Goal: Task Accomplishment & Management: Complete application form

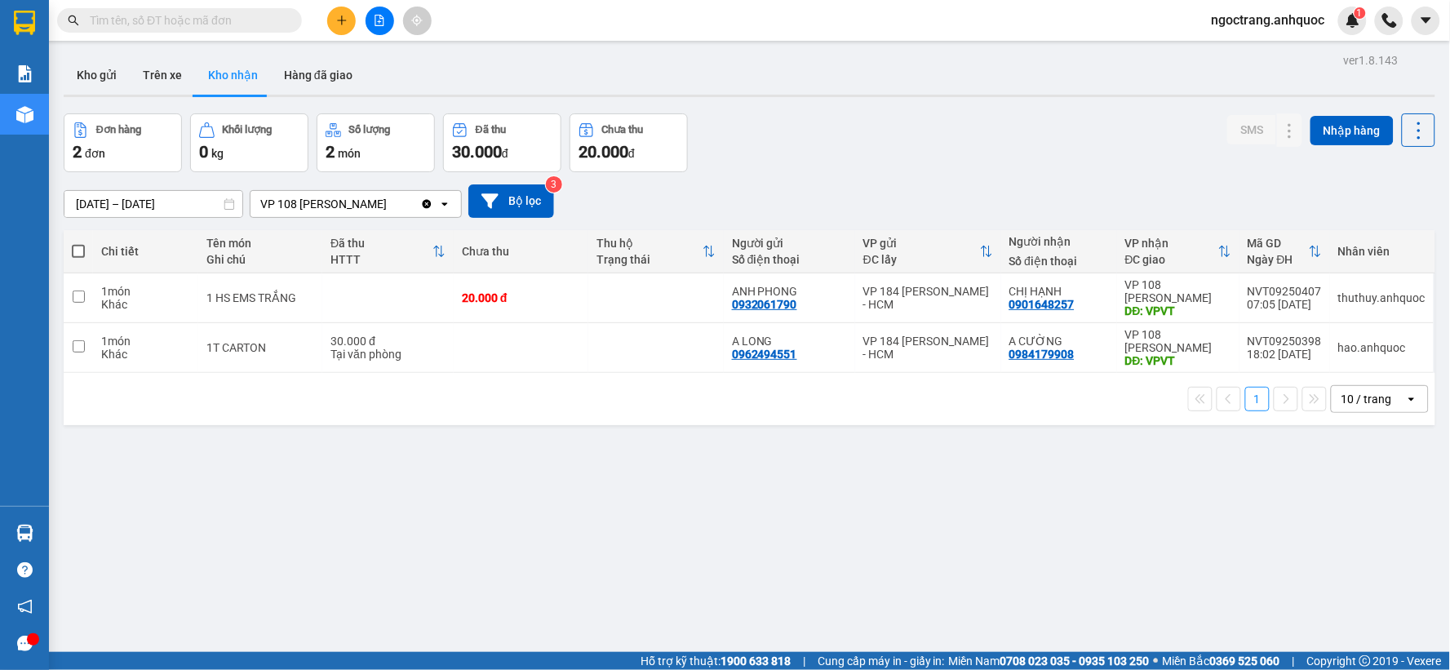
click at [220, 18] on input "text" at bounding box center [186, 20] width 193 height 18
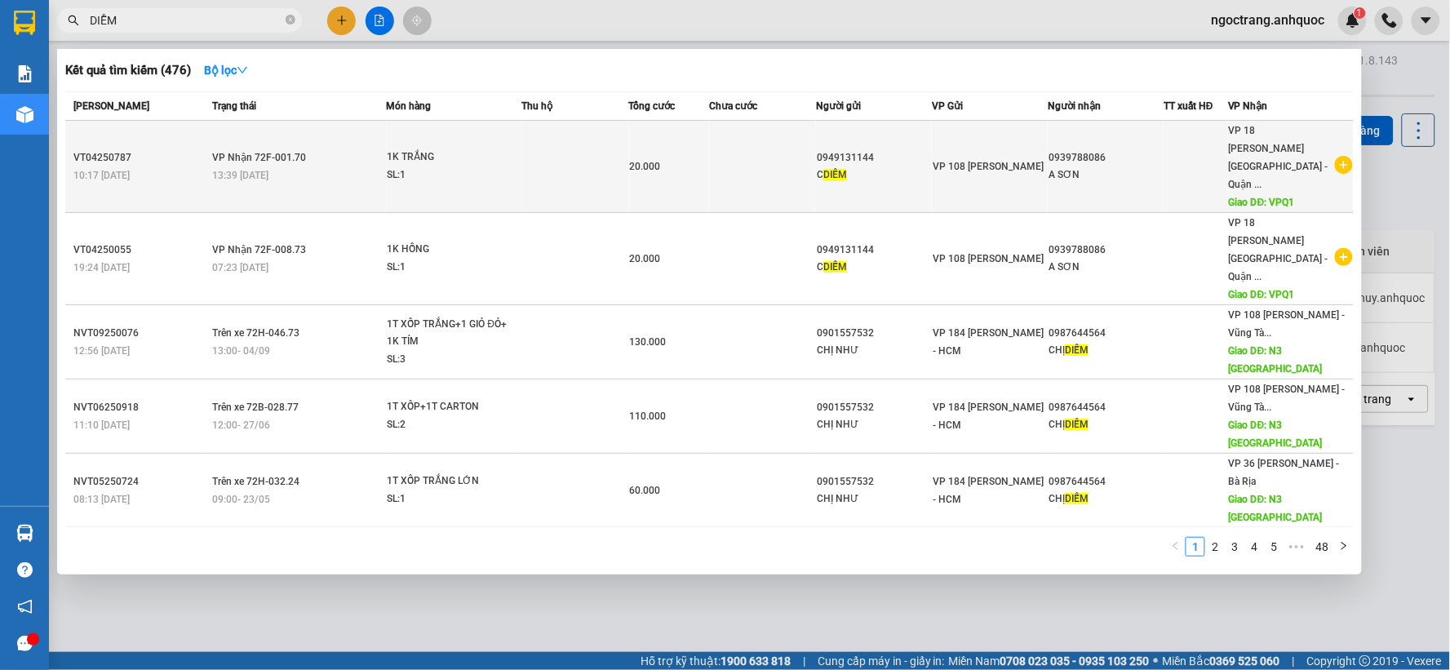
type input "DIỄM"
click at [1335, 156] on icon "plus-circle" at bounding box center [1344, 165] width 18 height 18
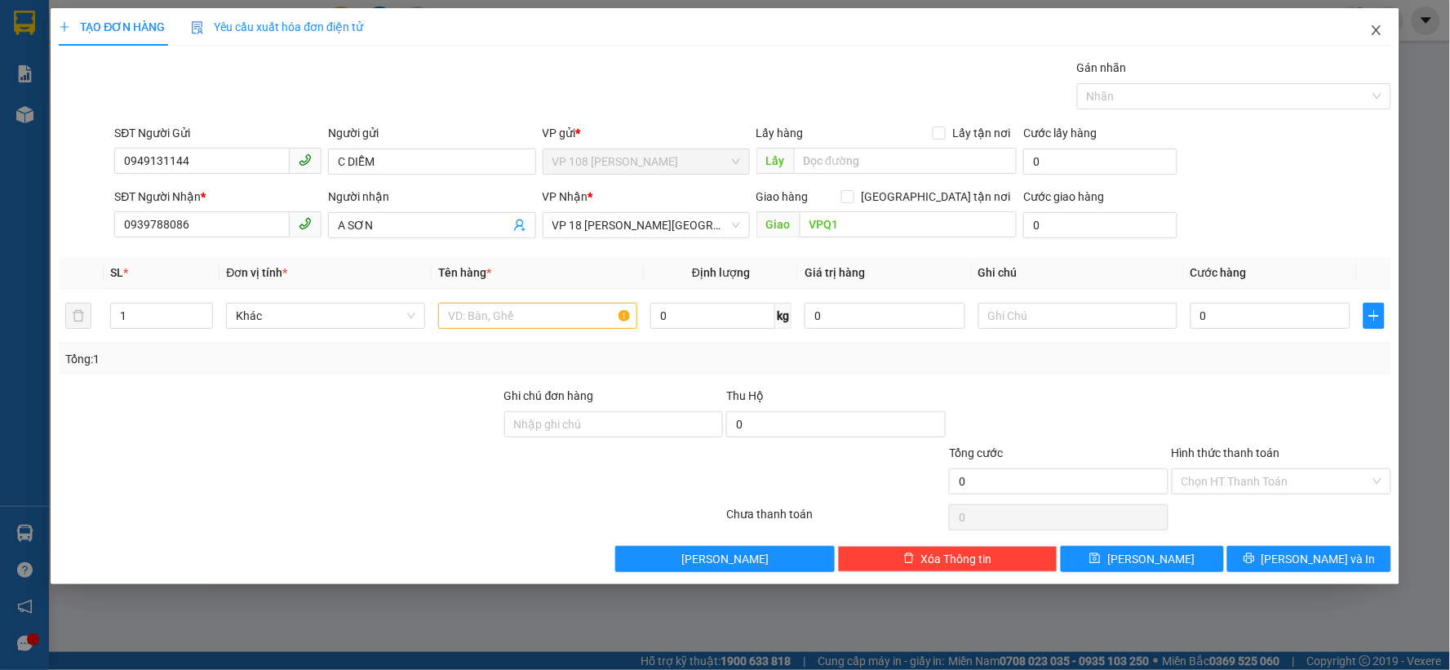
click at [1379, 27] on icon "close" at bounding box center [1376, 30] width 13 height 13
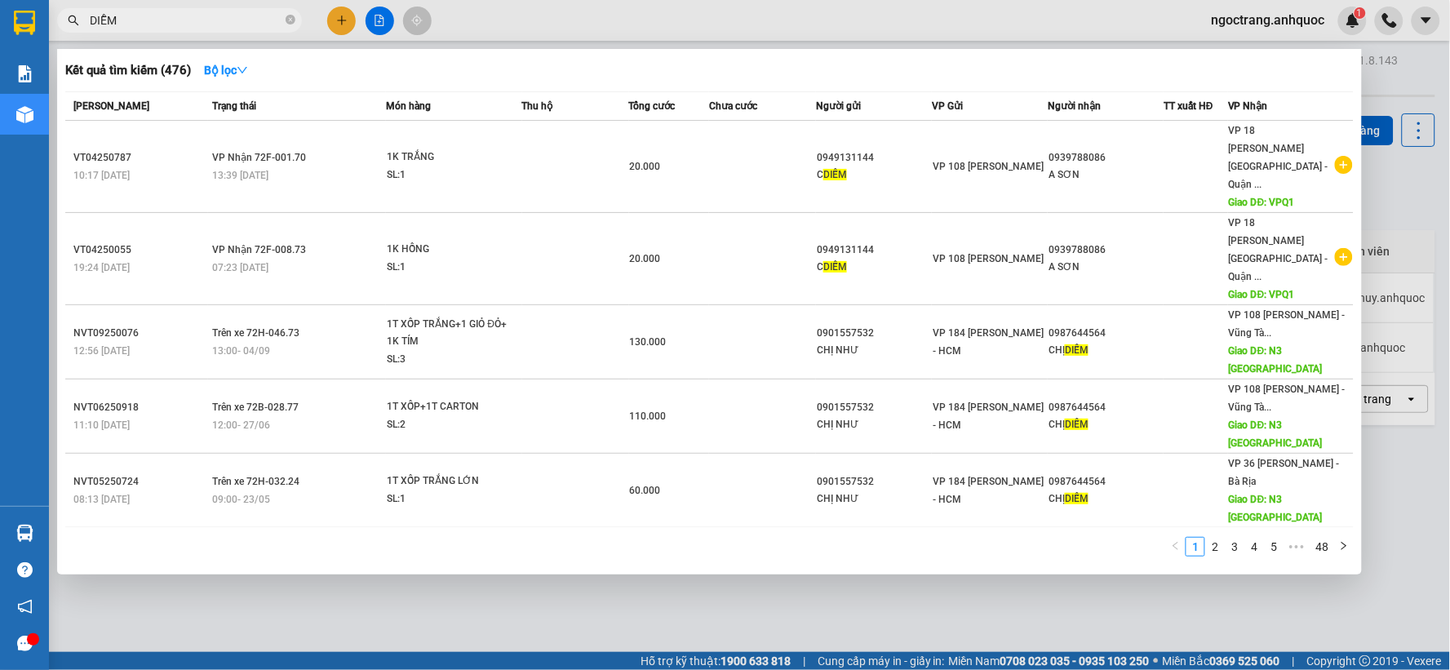
click at [324, 650] on div at bounding box center [725, 335] width 1450 height 670
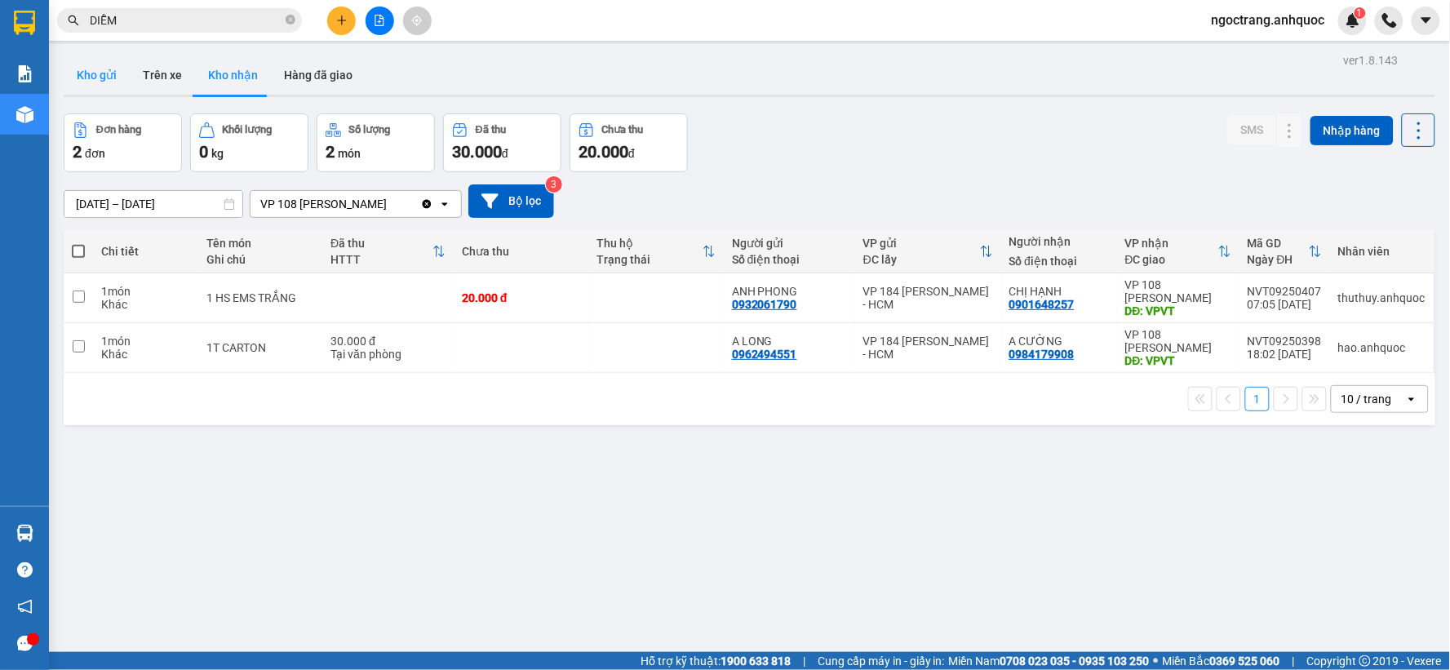
click at [96, 79] on button "Kho gửi" at bounding box center [97, 74] width 66 height 39
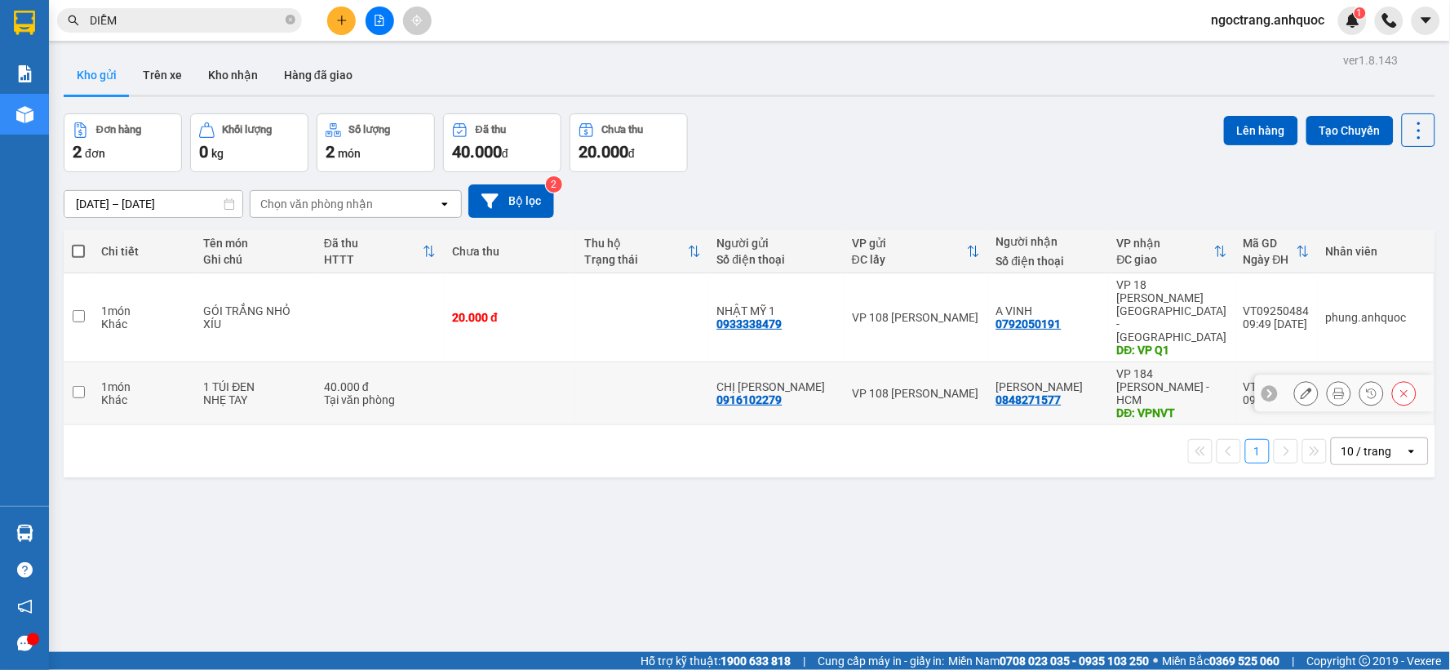
click at [83, 386] on input "checkbox" at bounding box center [79, 392] width 12 height 12
checkbox input "true"
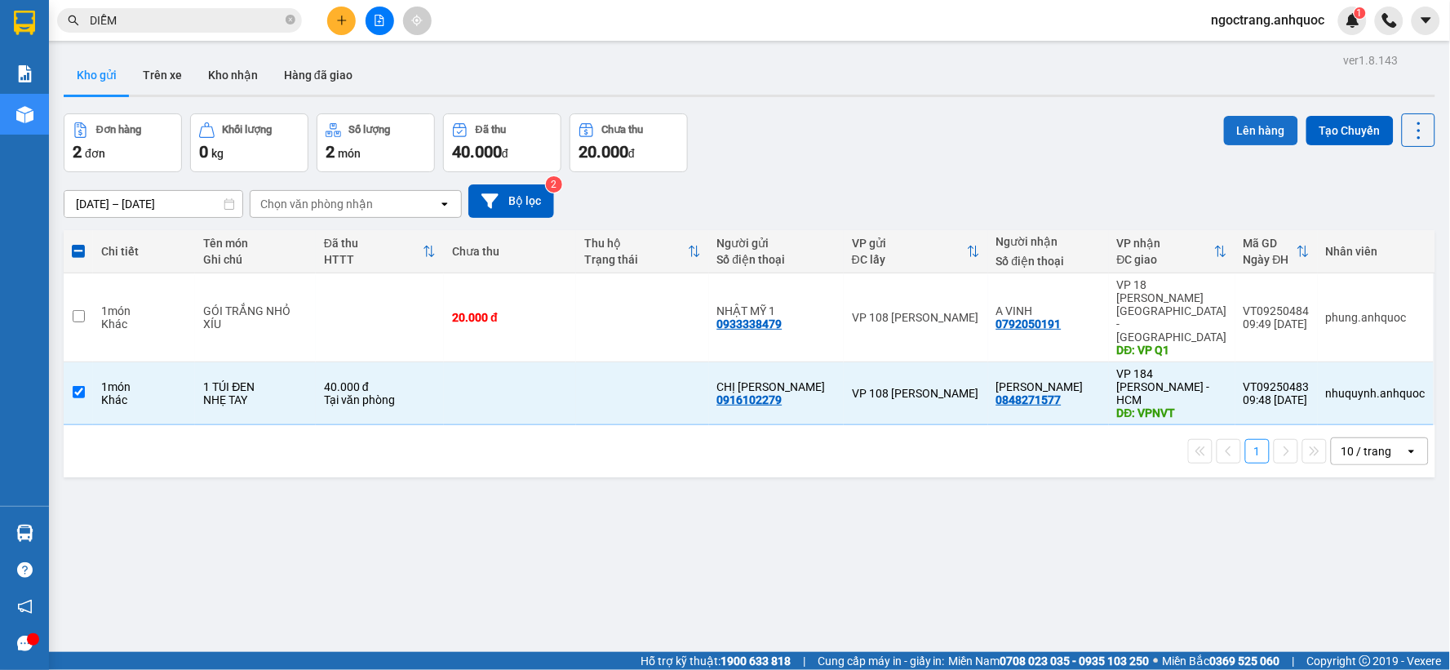
click at [1236, 131] on button "Lên hàng" at bounding box center [1261, 130] width 74 height 29
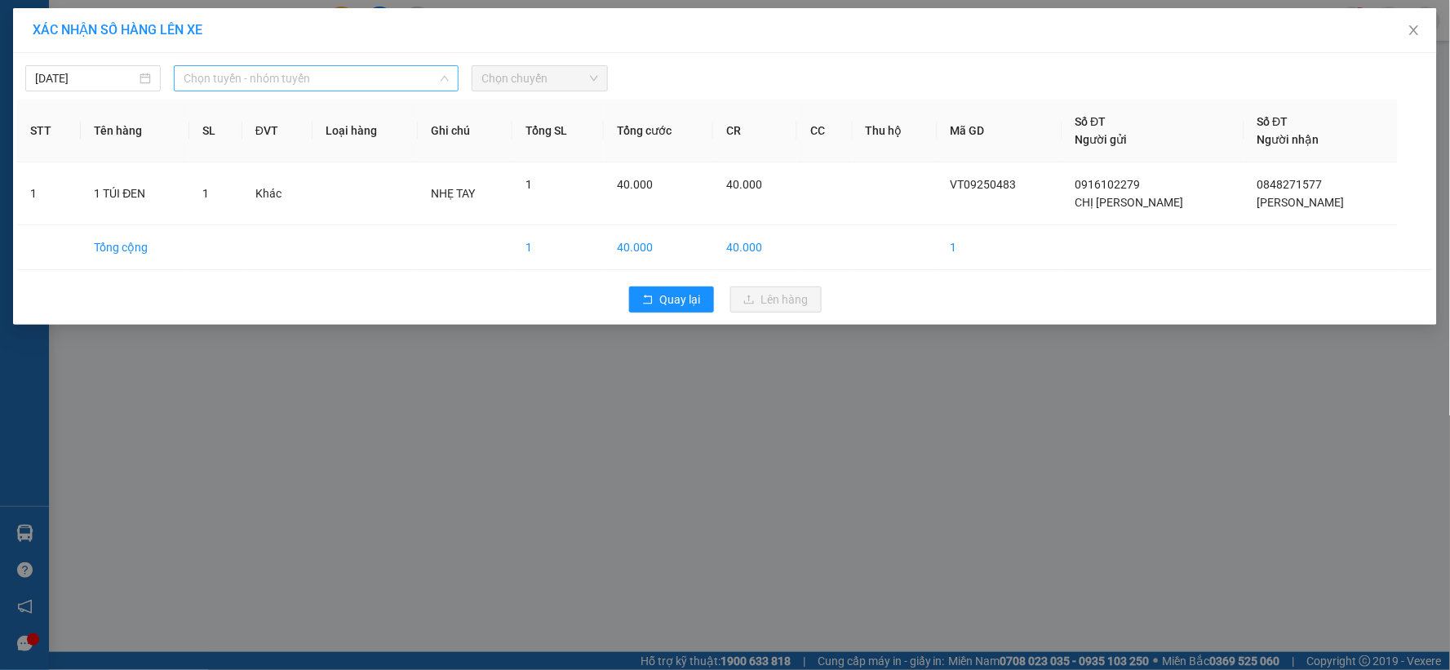
click at [267, 82] on span "Chọn tuyến - nhóm tuyến" at bounding box center [316, 78] width 265 height 24
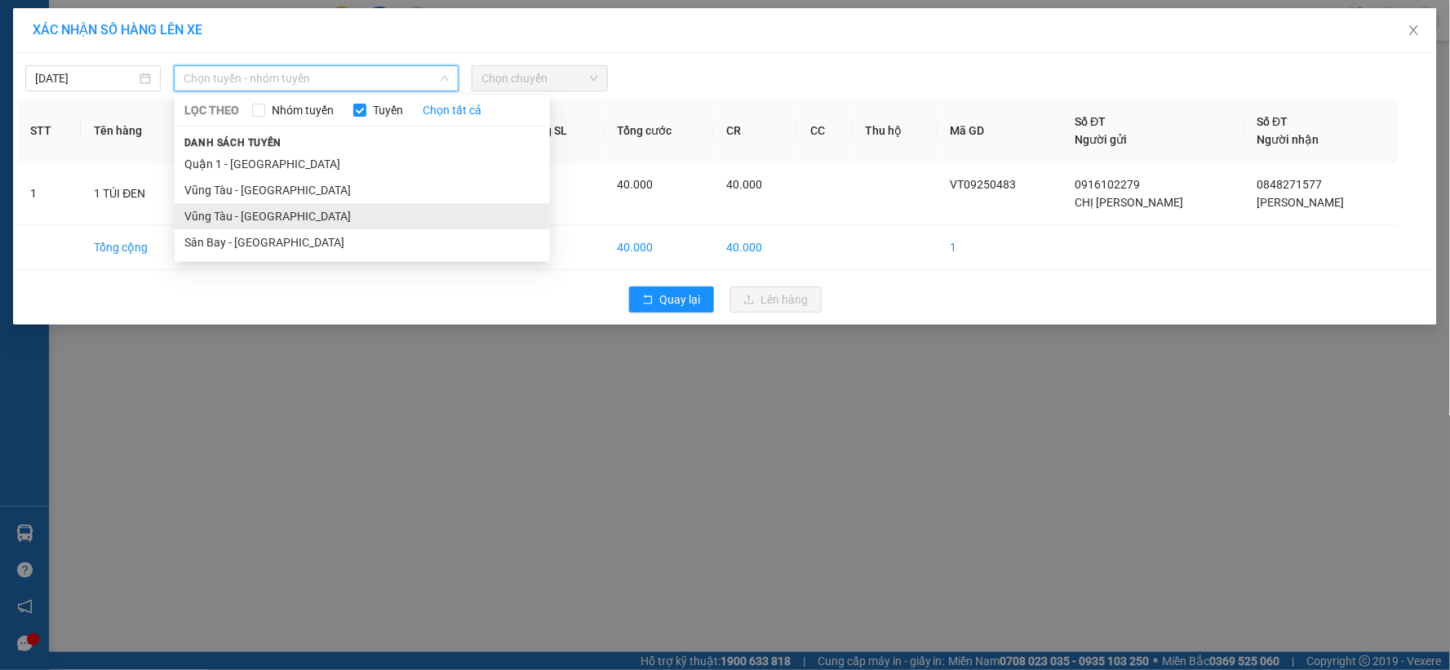
click at [232, 218] on li "Vũng Tàu - [GEOGRAPHIC_DATA]" at bounding box center [362, 216] width 375 height 26
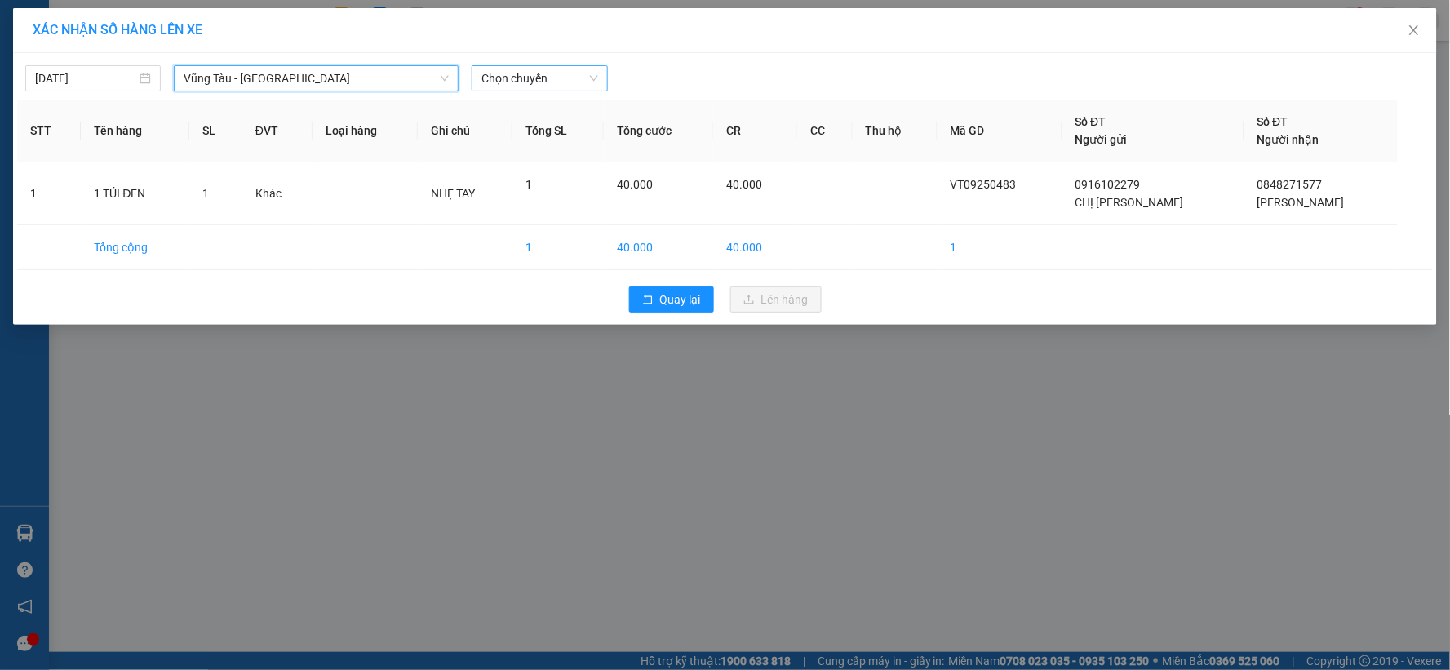
click at [556, 82] on span "Chọn chuyến" at bounding box center [539, 78] width 116 height 24
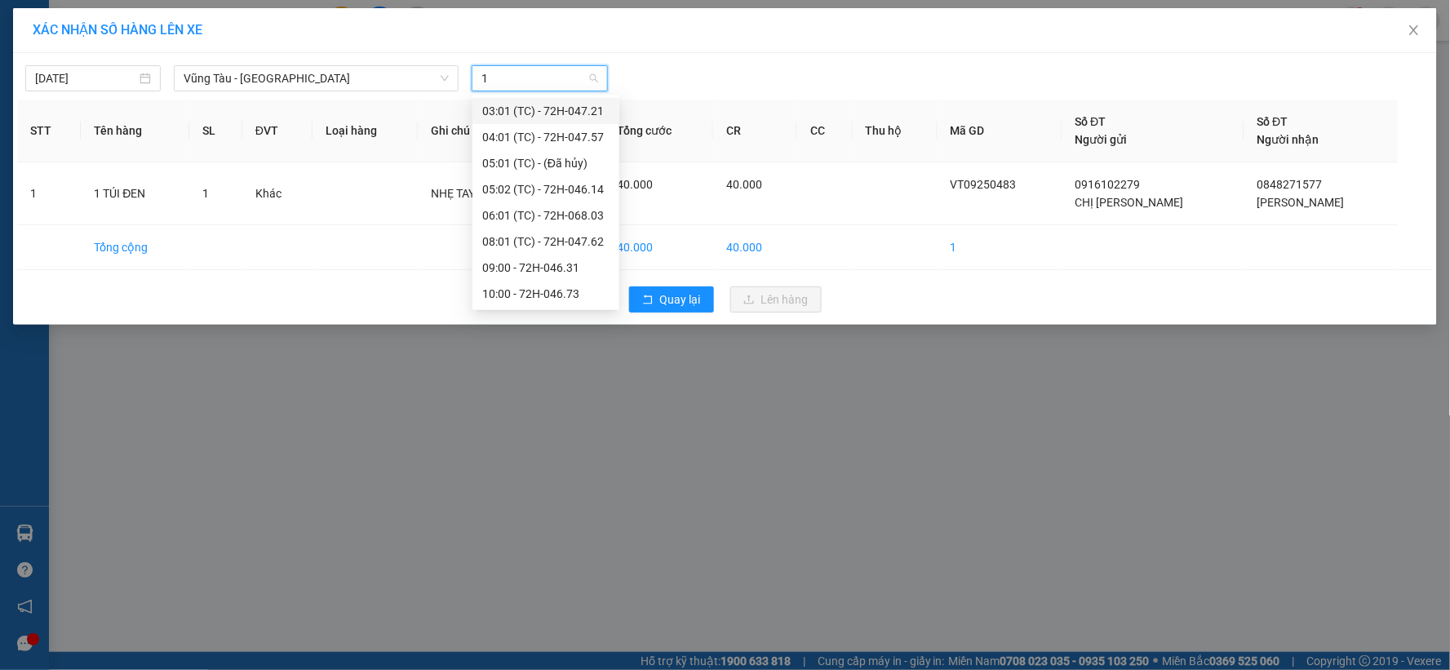
type input "10"
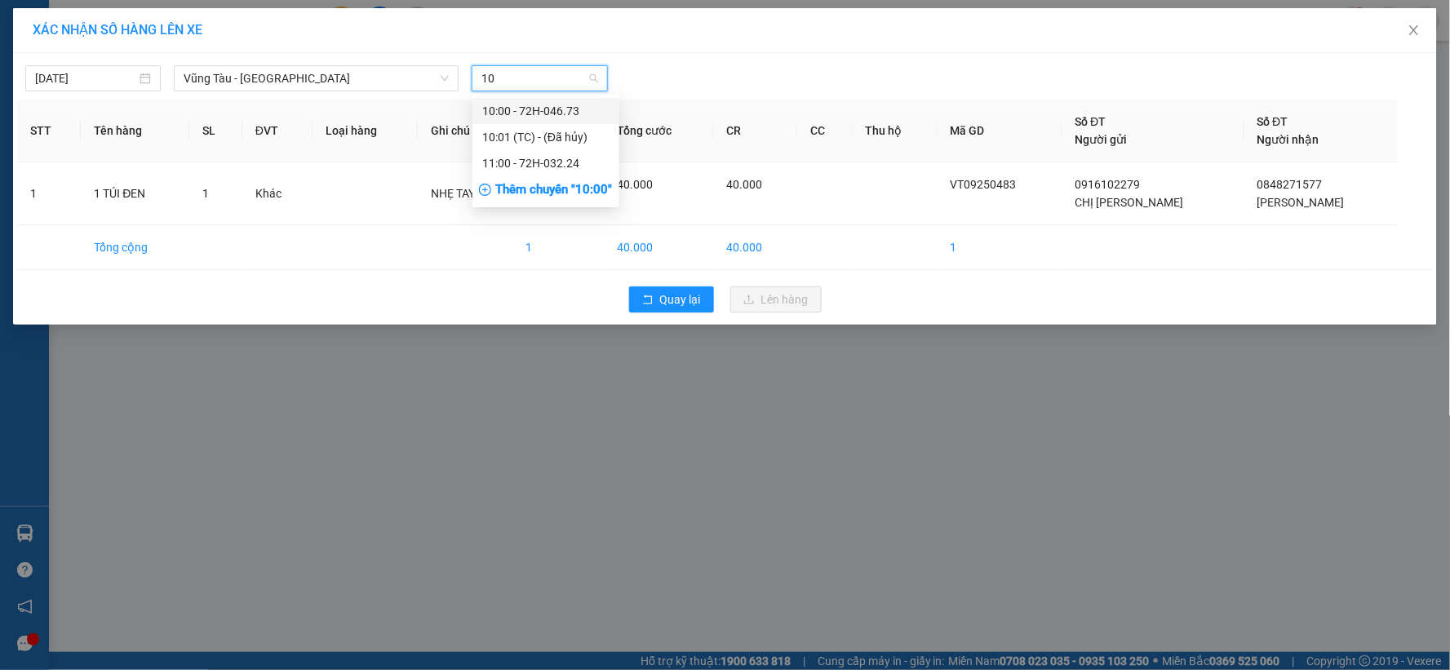
click at [571, 109] on div "10:00 - 72H-046.73" at bounding box center [545, 111] width 127 height 18
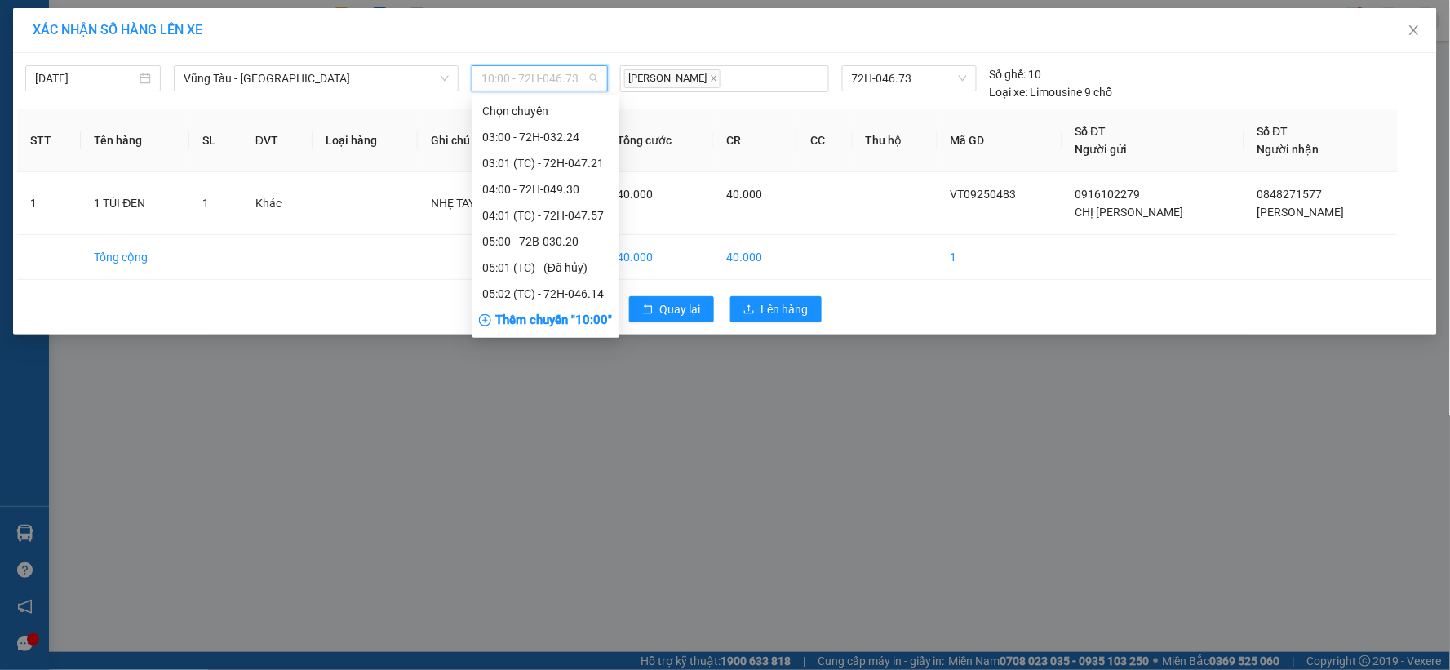
click at [555, 78] on span "10:00 - 72H-046.73" at bounding box center [539, 78] width 116 height 24
type input "11"
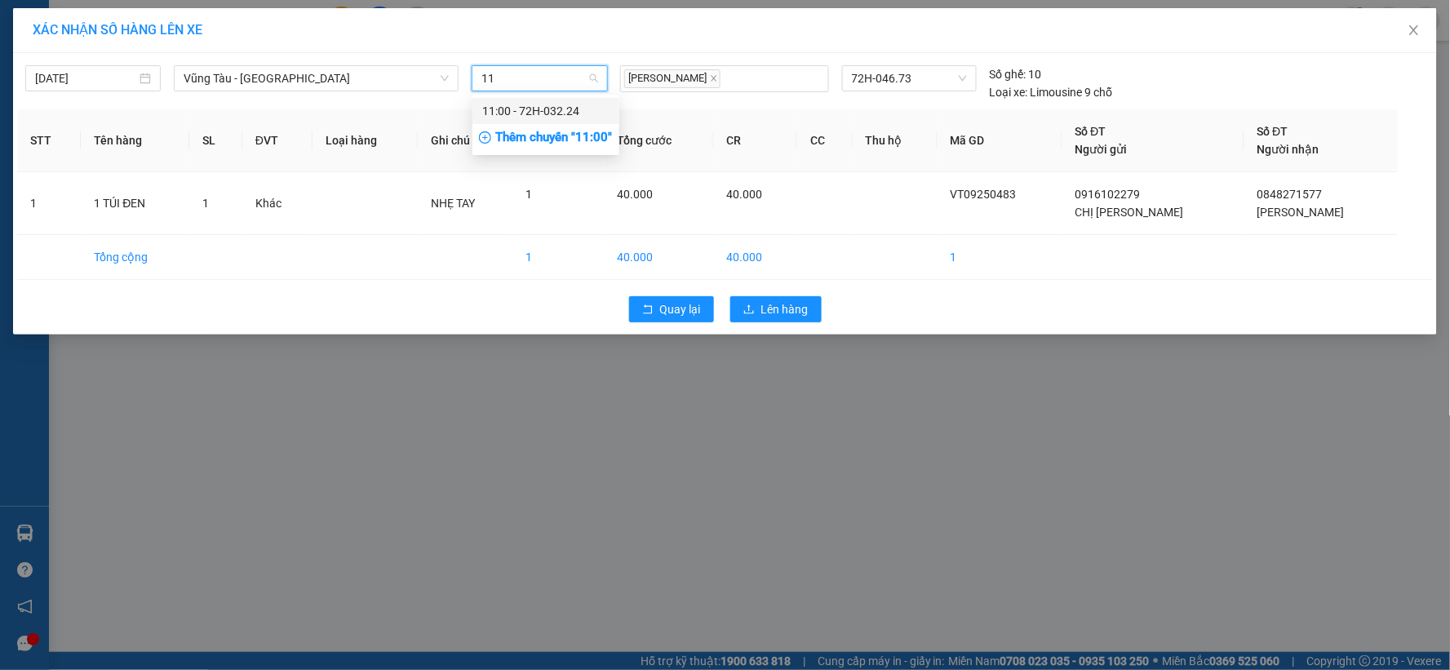
click at [533, 113] on div "11:00 - 72H-032.24" at bounding box center [545, 111] width 127 height 18
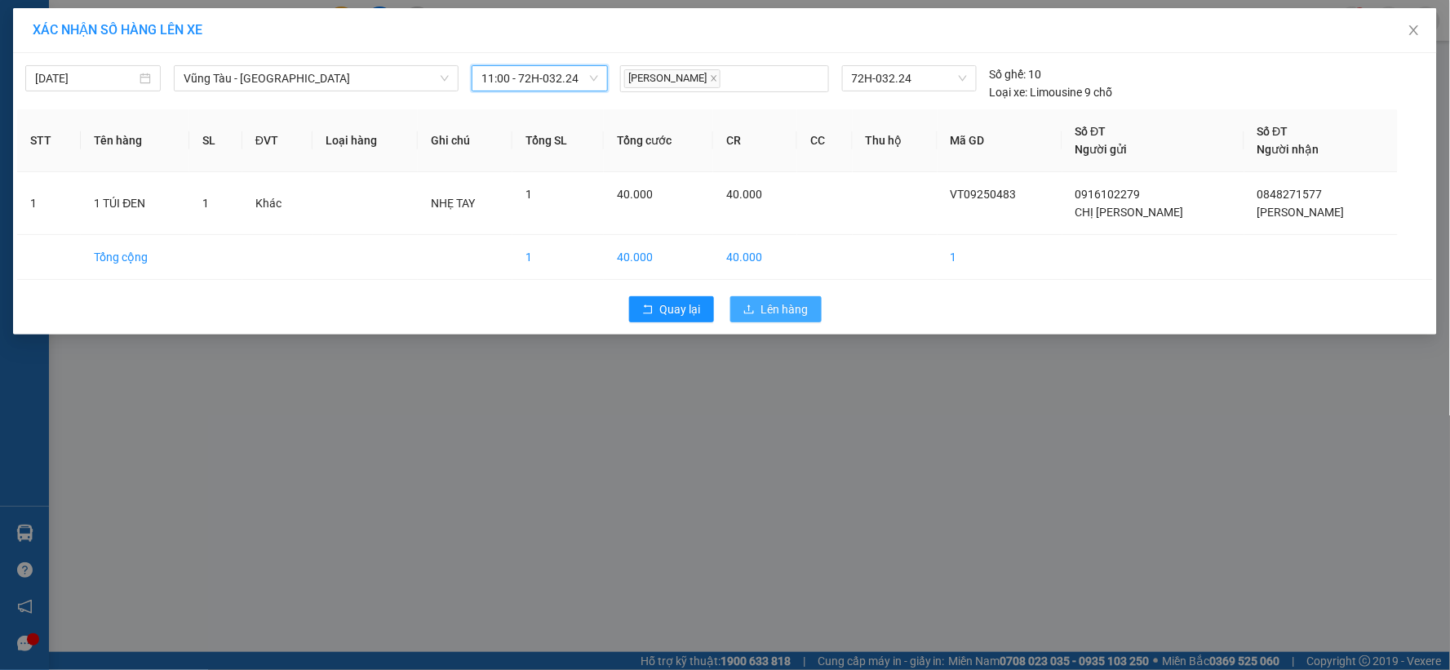
click at [753, 321] on button "Lên hàng" at bounding box center [775, 309] width 91 height 26
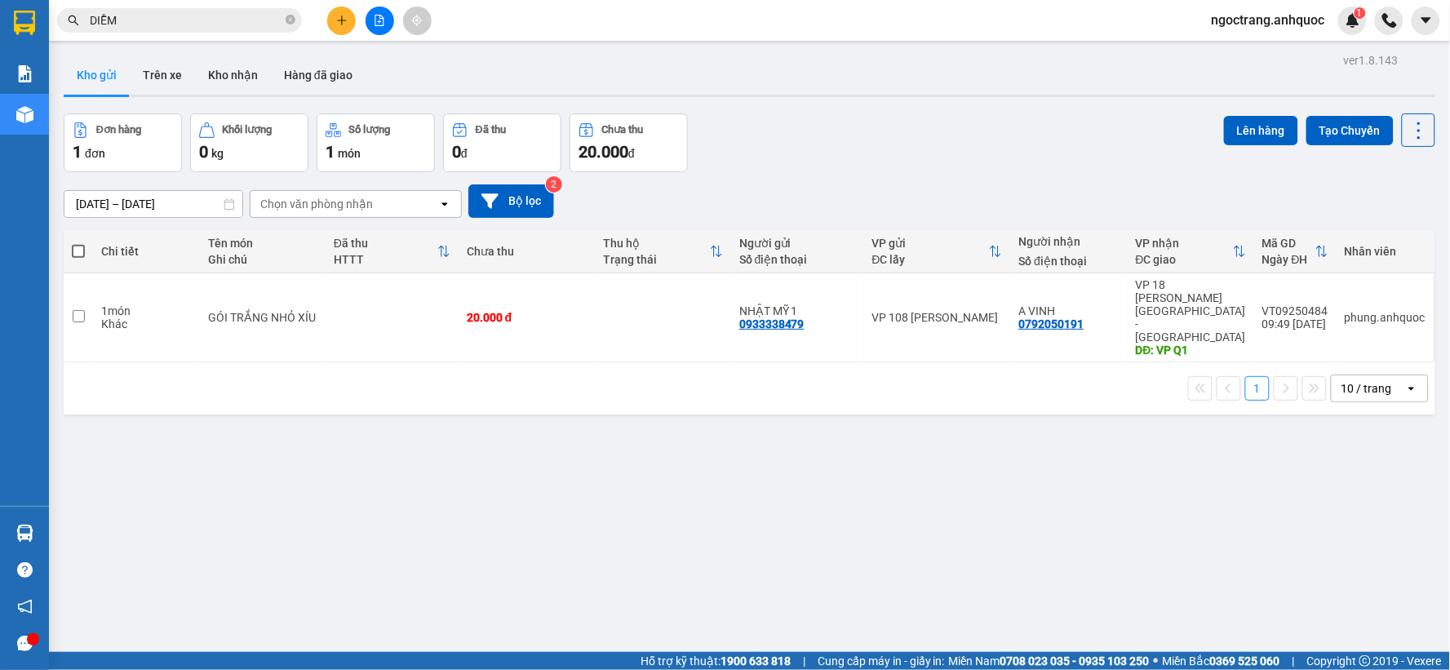
click at [158, 26] on input "DIỄM" at bounding box center [186, 20] width 193 height 18
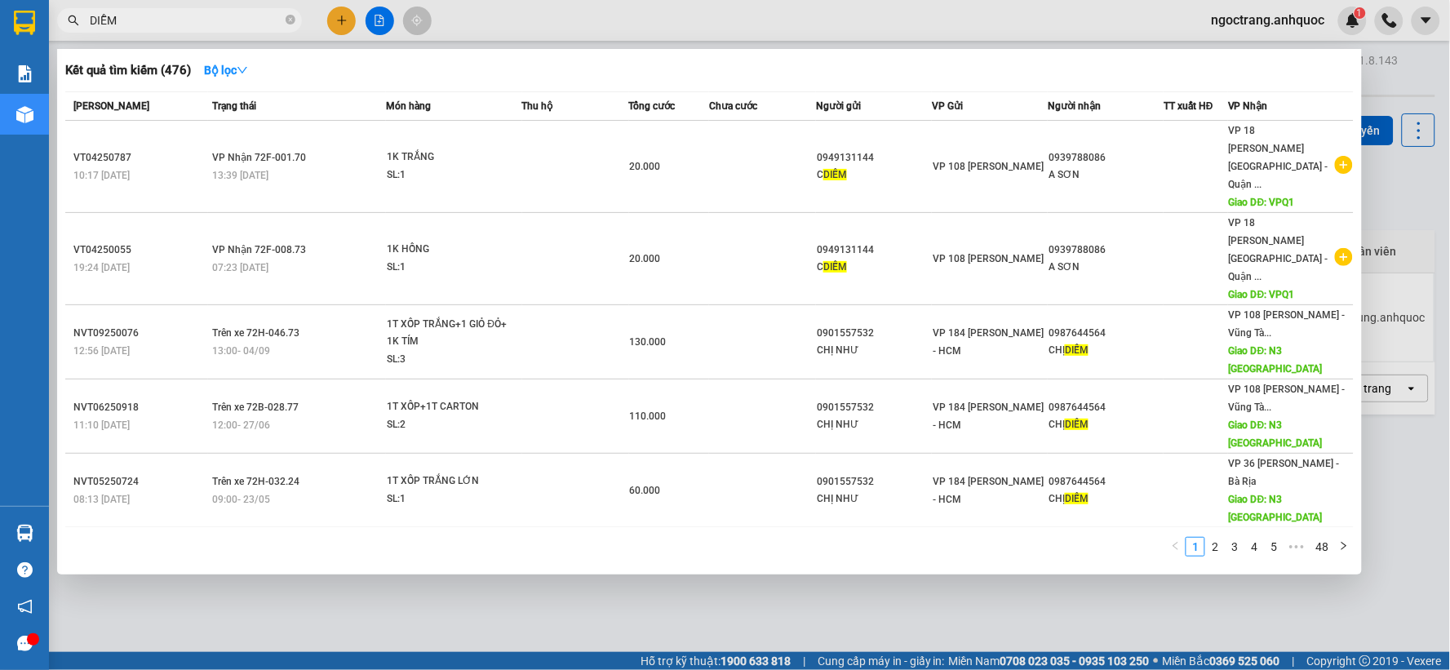
click at [1022, 619] on div at bounding box center [725, 335] width 1450 height 670
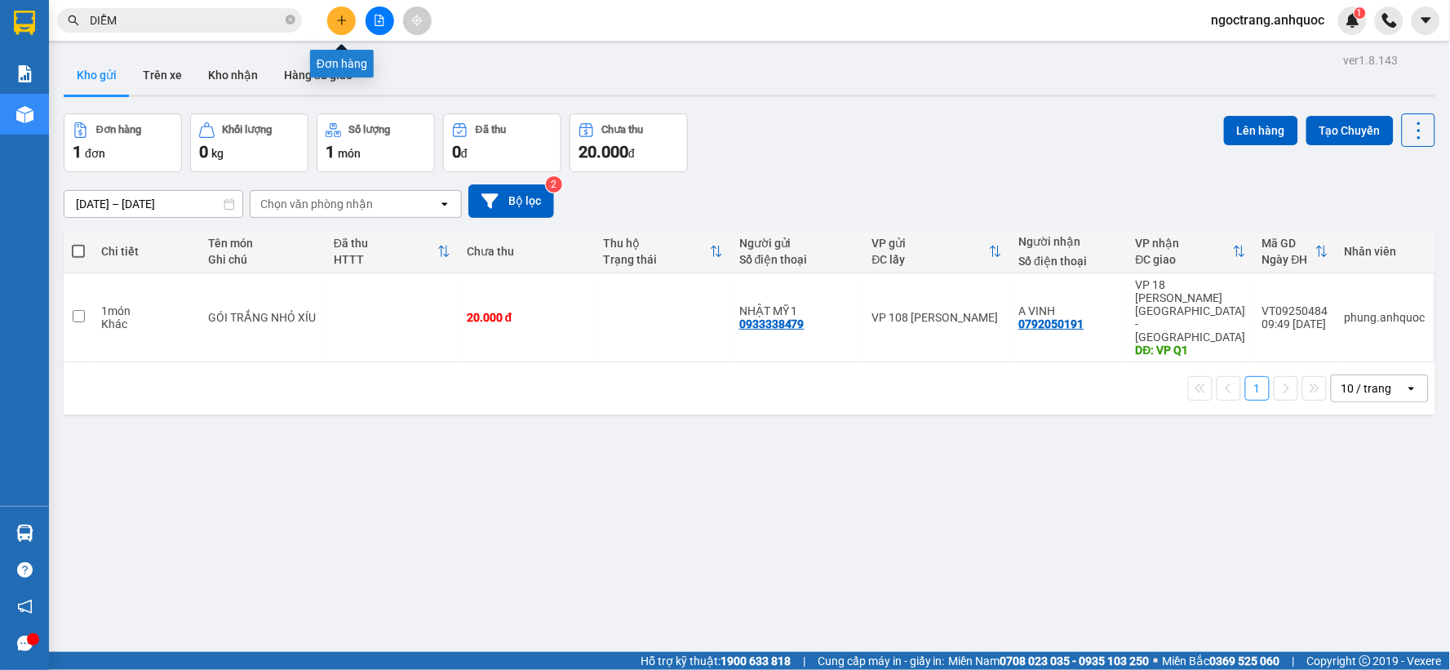
click at [343, 24] on icon "plus" at bounding box center [341, 20] width 11 height 11
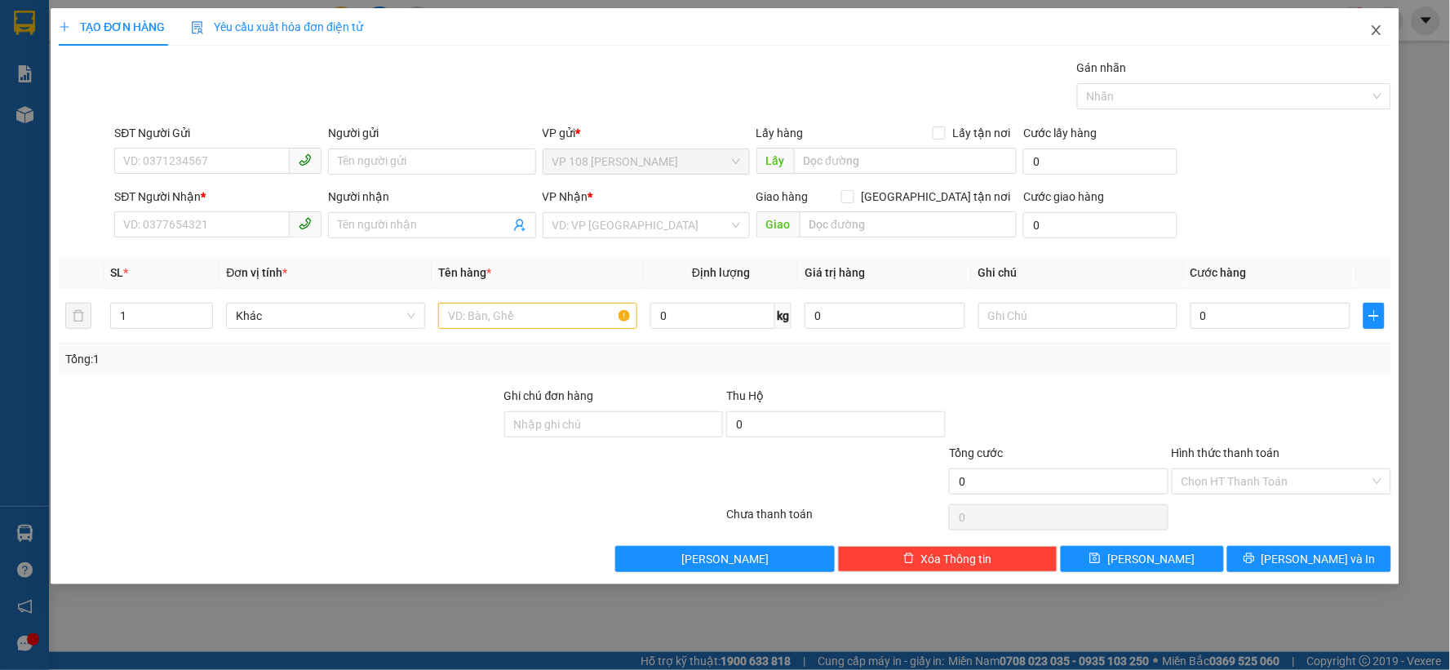
click at [1373, 33] on icon "close" at bounding box center [1376, 30] width 13 height 13
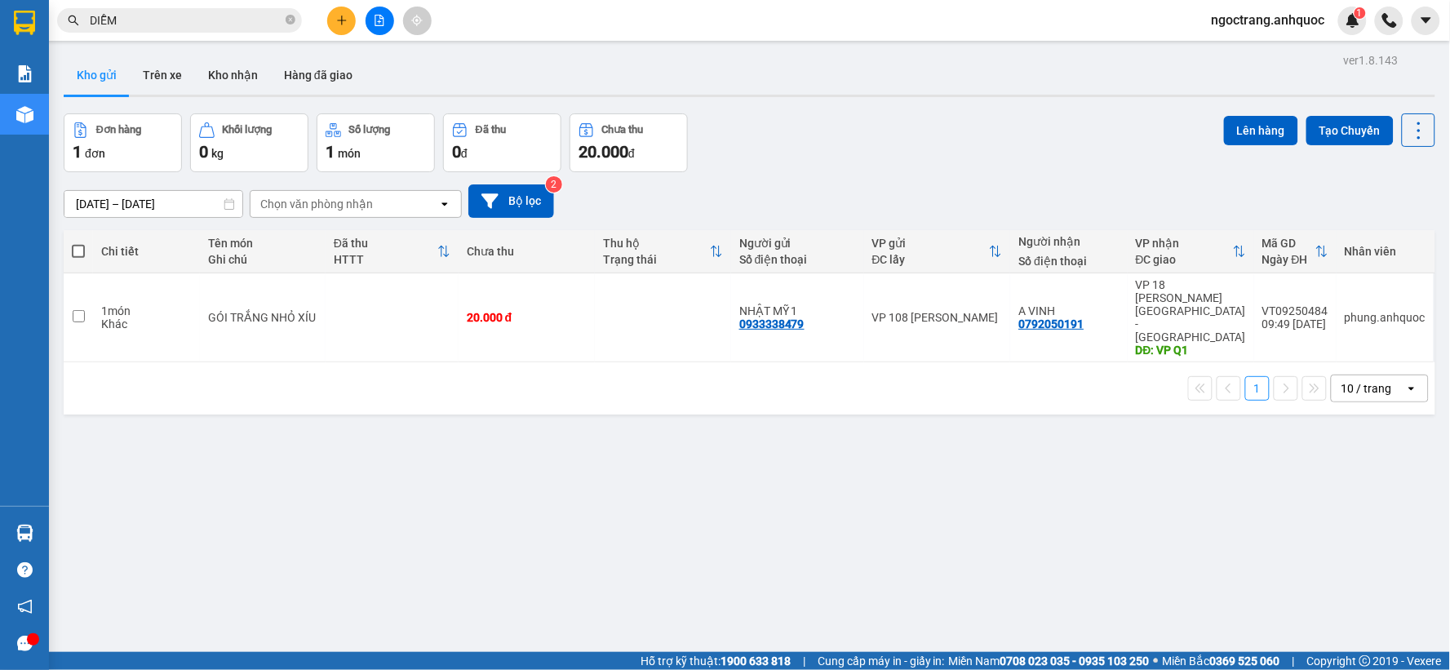
click at [197, 29] on span "DIỄM" at bounding box center [179, 20] width 245 height 24
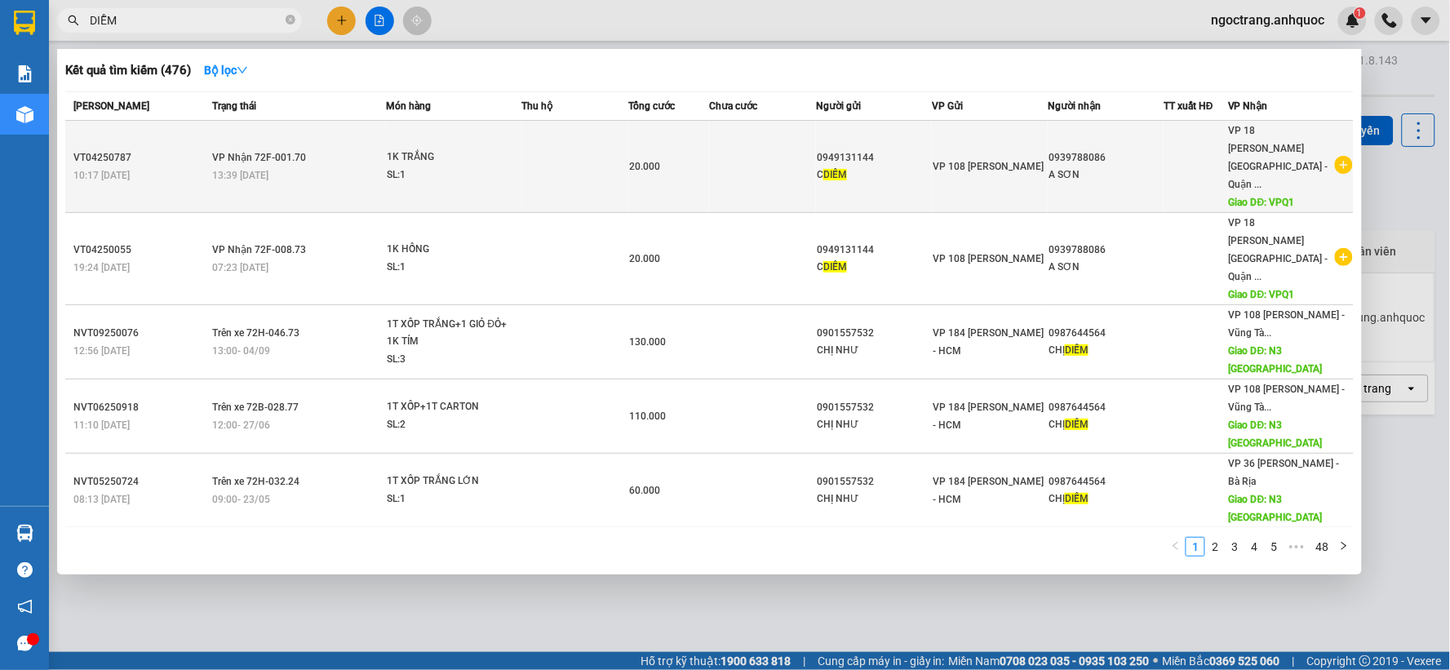
click at [1342, 156] on icon "plus-circle" at bounding box center [1344, 165] width 18 height 18
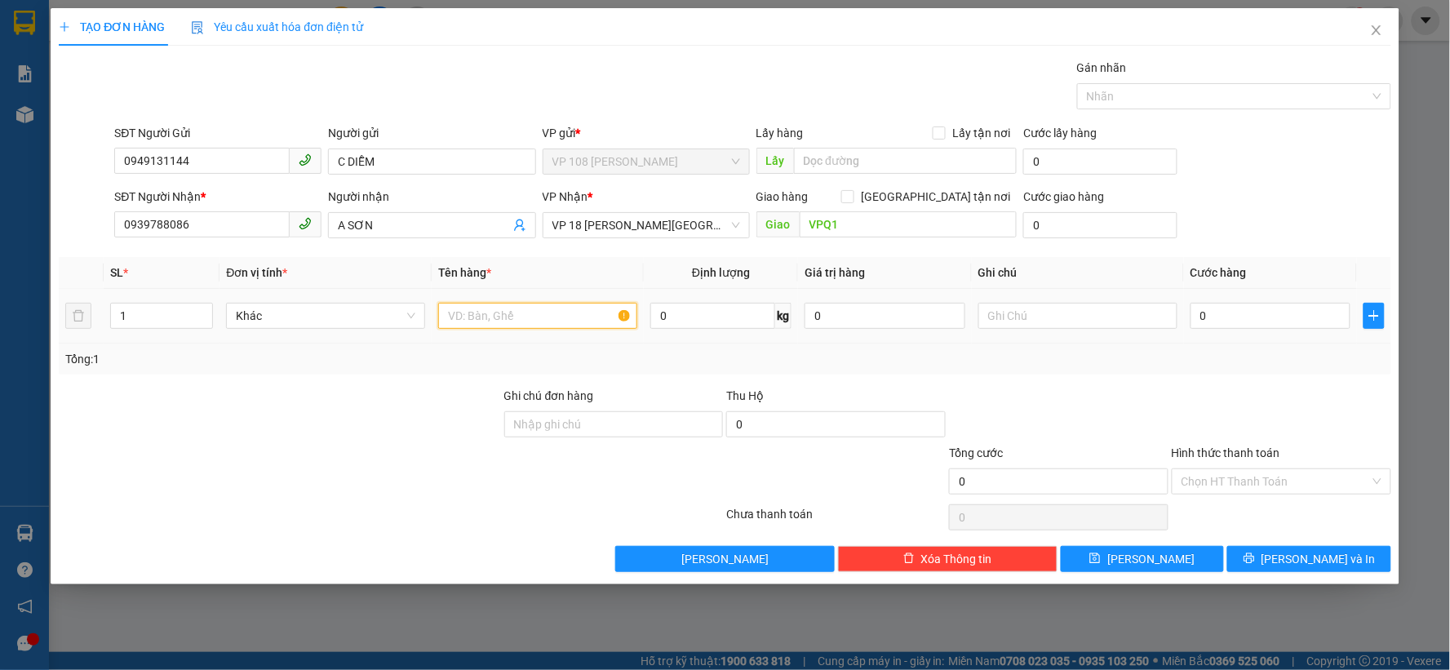
click at [482, 320] on input "text" at bounding box center [537, 316] width 199 height 26
type input "1 HS NÂU"
click at [1293, 335] on td "0" at bounding box center [1271, 316] width 174 height 55
click at [1289, 332] on td "0" at bounding box center [1271, 316] width 174 height 55
drag, startPoint x: 1289, startPoint y: 330, endPoint x: 1292, endPoint y: 318, distance: 12.5
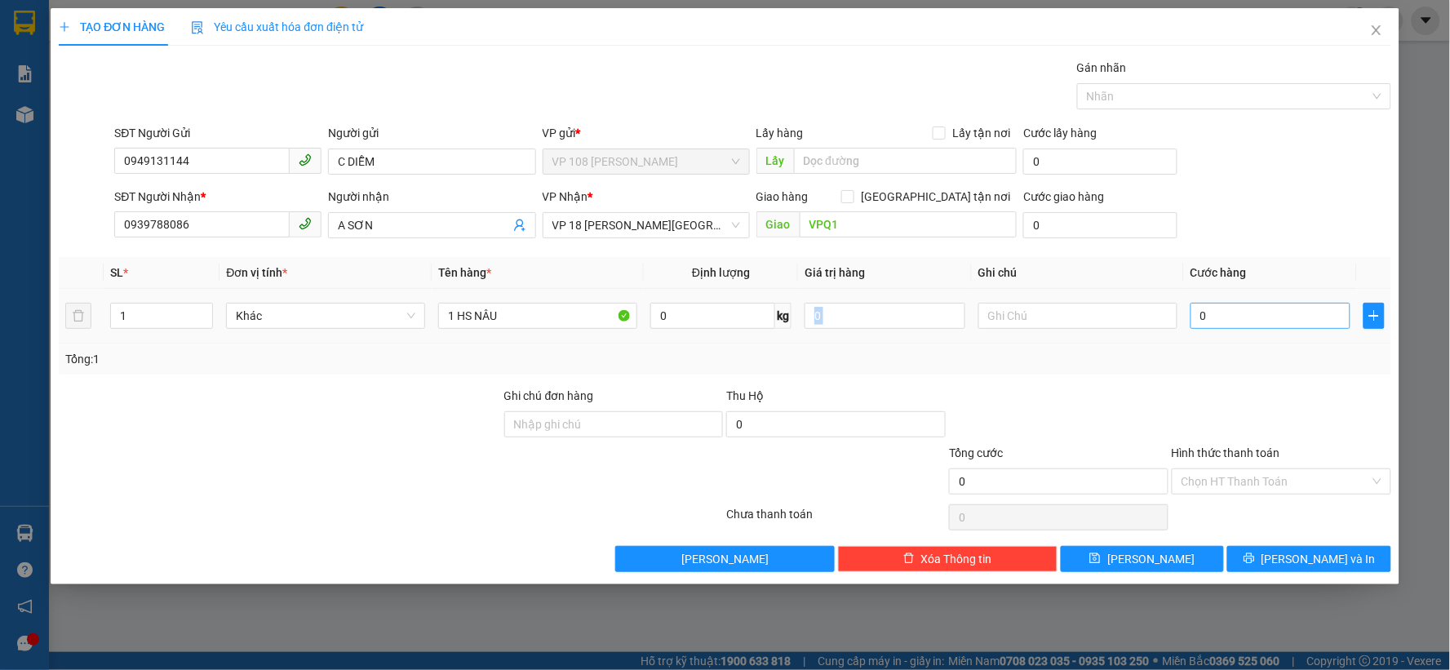
click at [1289, 330] on div "0" at bounding box center [1271, 315] width 161 height 33
click at [1292, 318] on input "0" at bounding box center [1271, 316] width 161 height 26
click at [1234, 315] on input "0" at bounding box center [1271, 316] width 161 height 26
drag, startPoint x: 1230, startPoint y: 321, endPoint x: 1176, endPoint y: 315, distance: 54.2
click at [1176, 315] on tr "1 Khác 1 HS NÂU 0 kg 0 0" at bounding box center [725, 316] width 1333 height 55
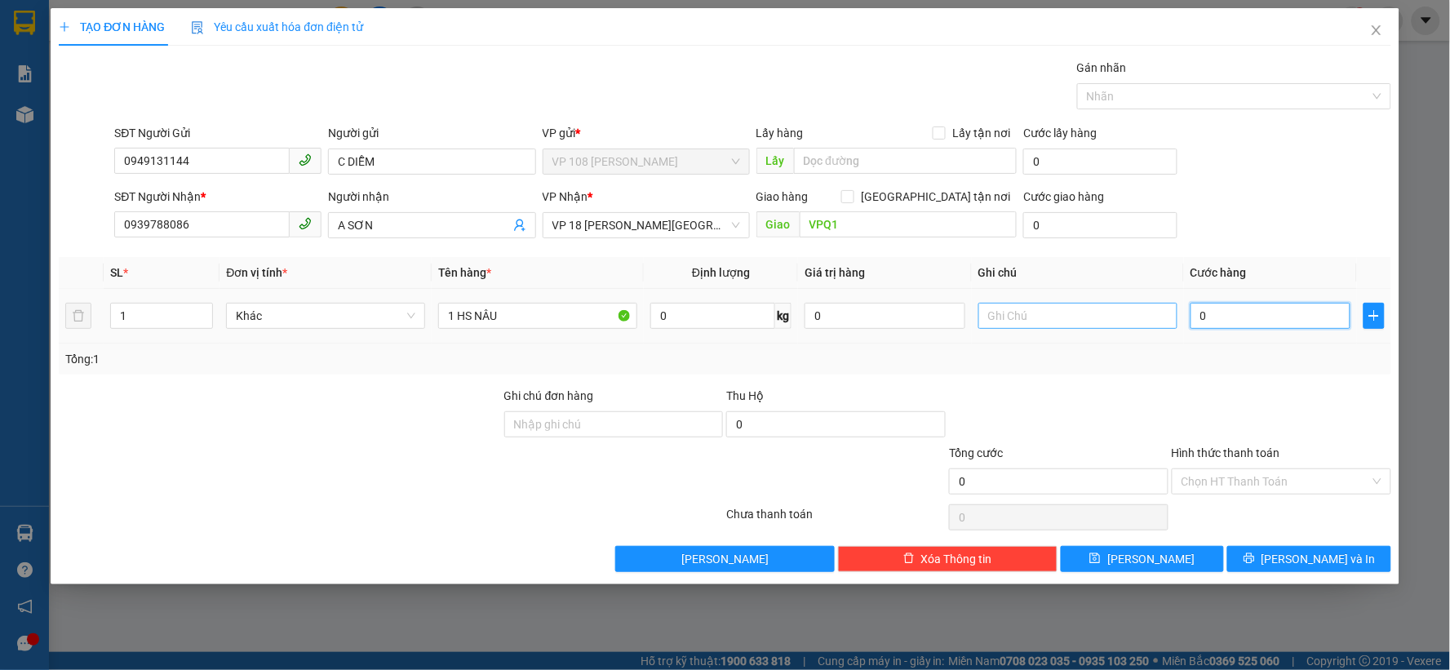
type input "2"
type input "20"
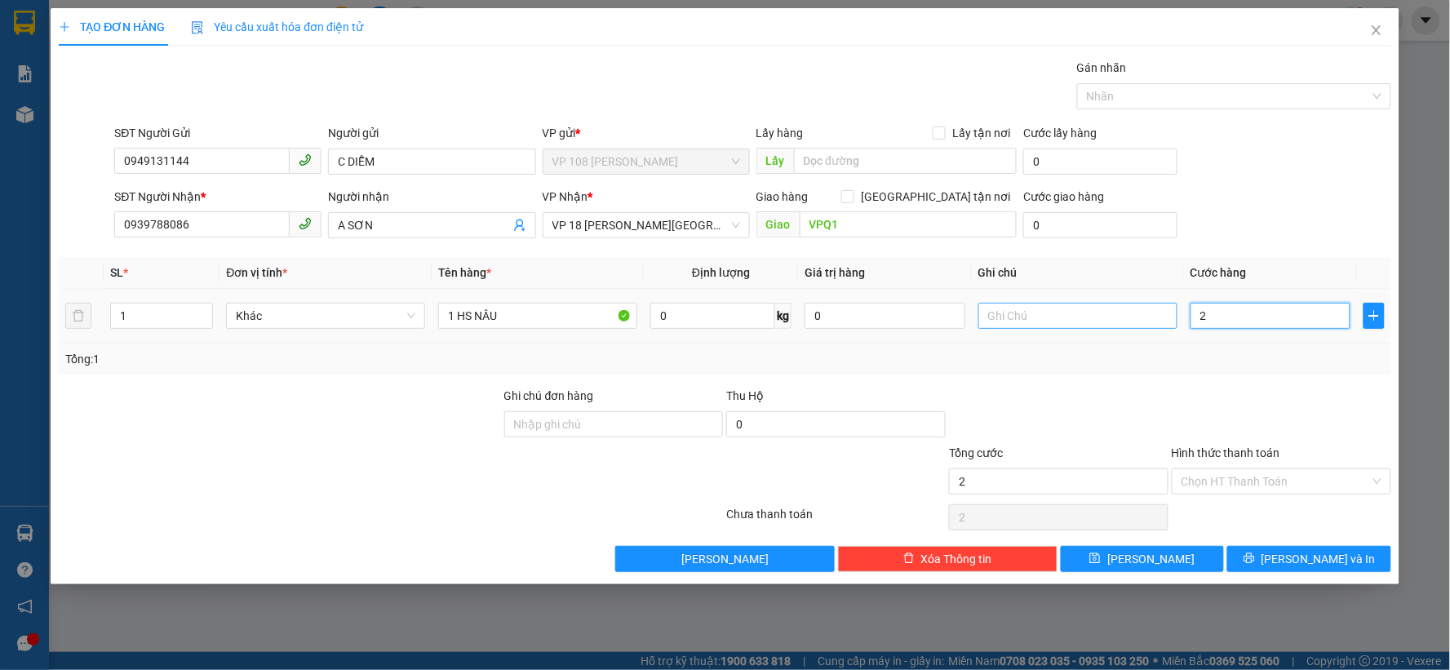
type input "20"
type input "200"
type input "2.000"
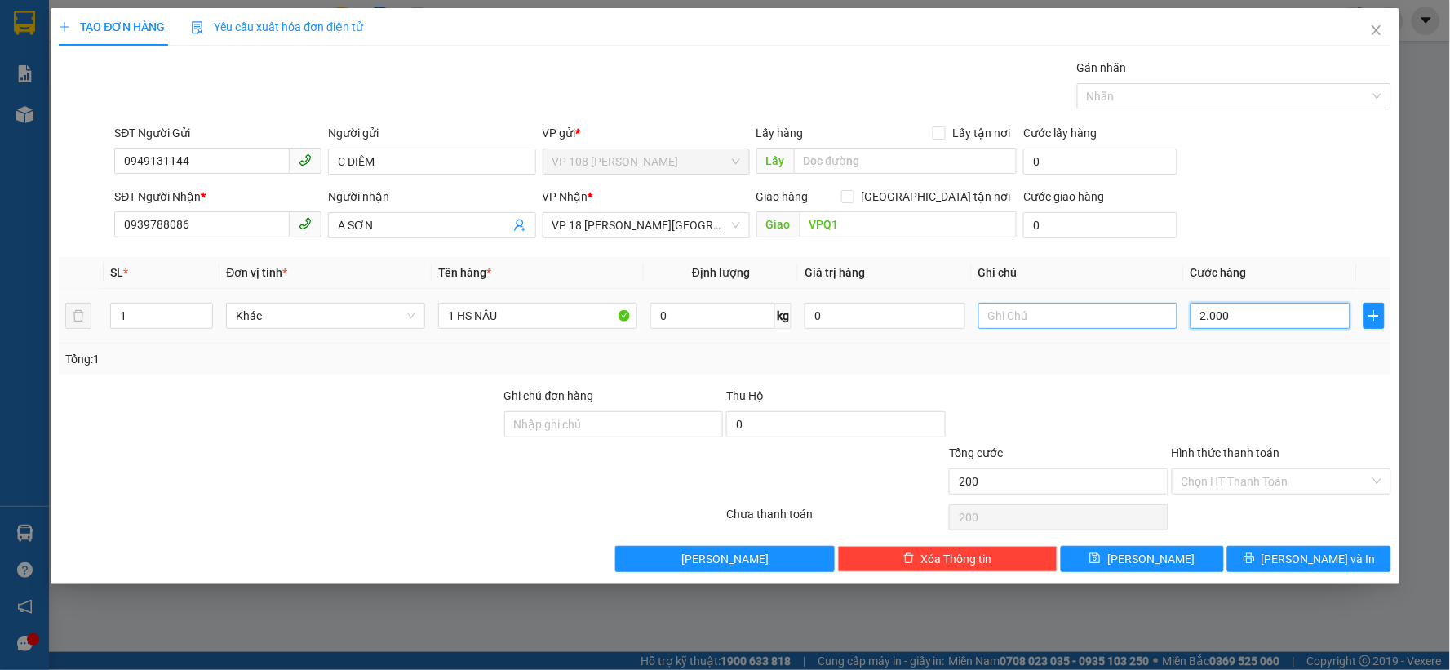
type input "2.000"
type input "20.000"
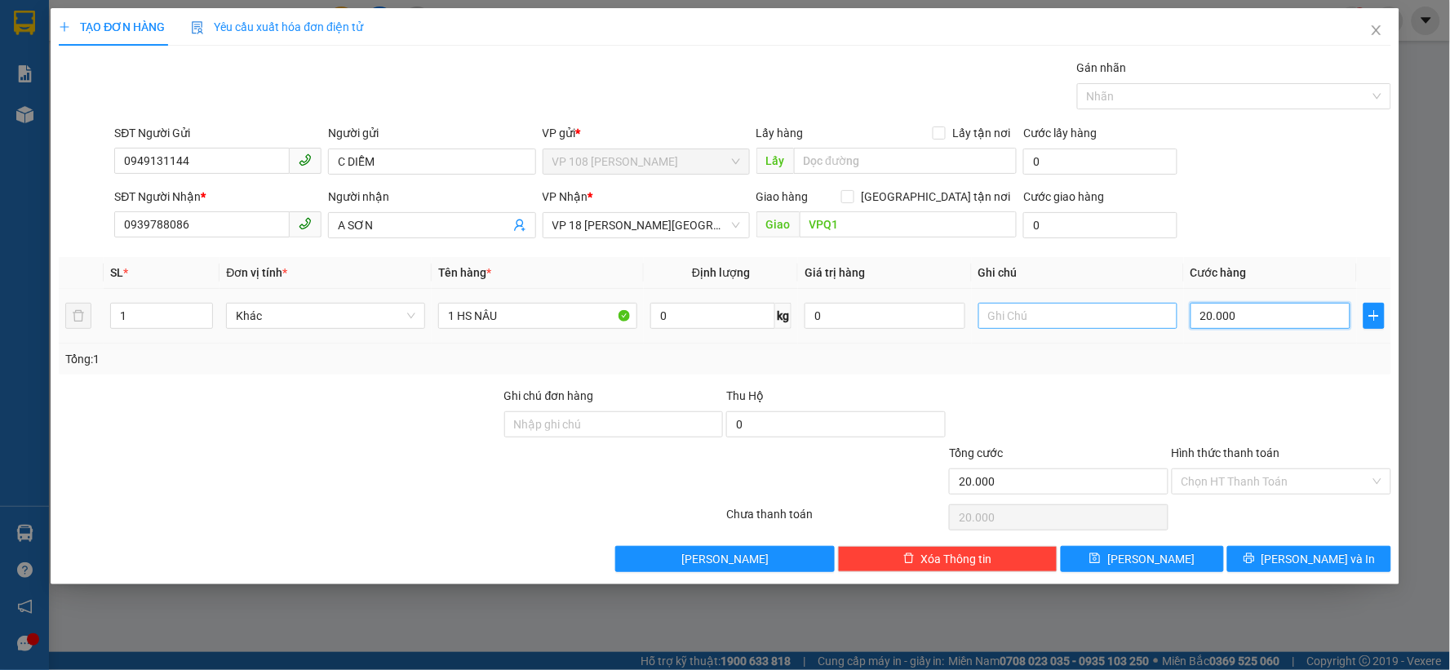
type input "20.000"
click at [1078, 313] on input "text" at bounding box center [1077, 316] width 199 height 26
type input "CK SCB 15/9"
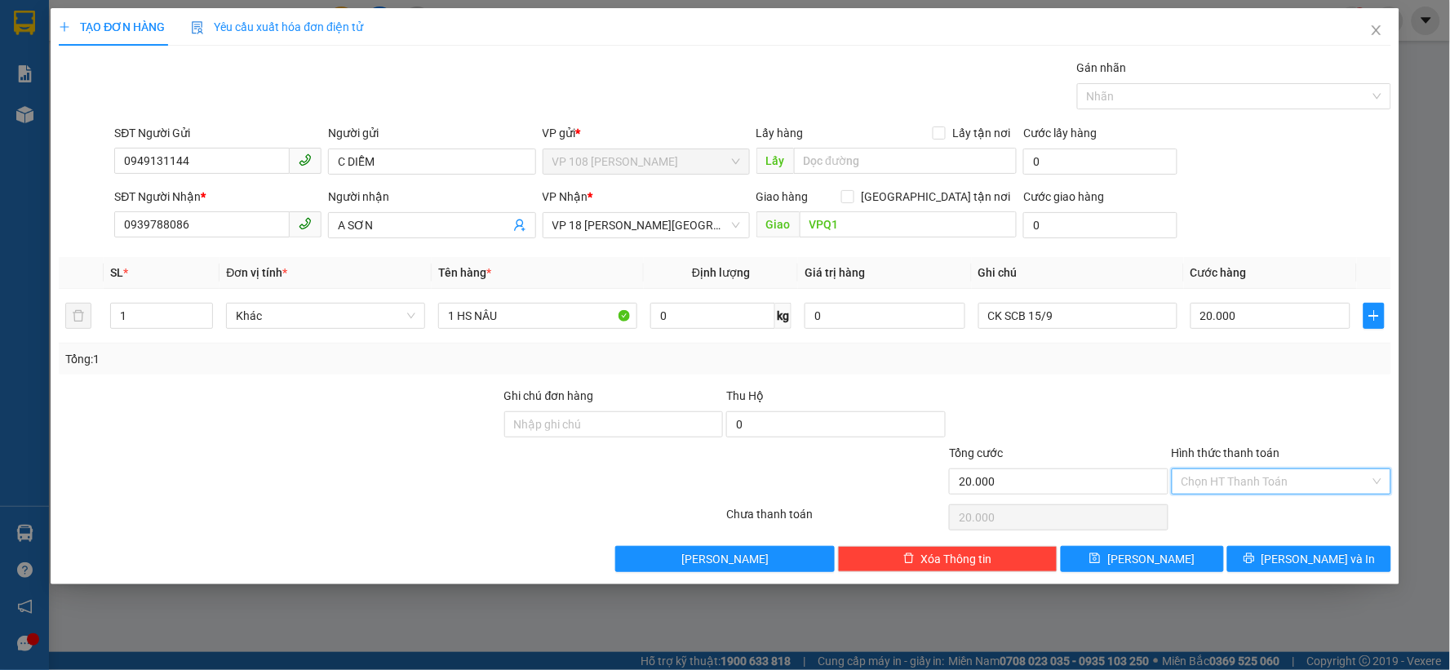
click at [1237, 477] on input "Hình thức thanh toán" at bounding box center [1276, 481] width 188 height 24
click at [1205, 505] on div "Tại văn phòng" at bounding box center [1282, 514] width 200 height 18
type input "0"
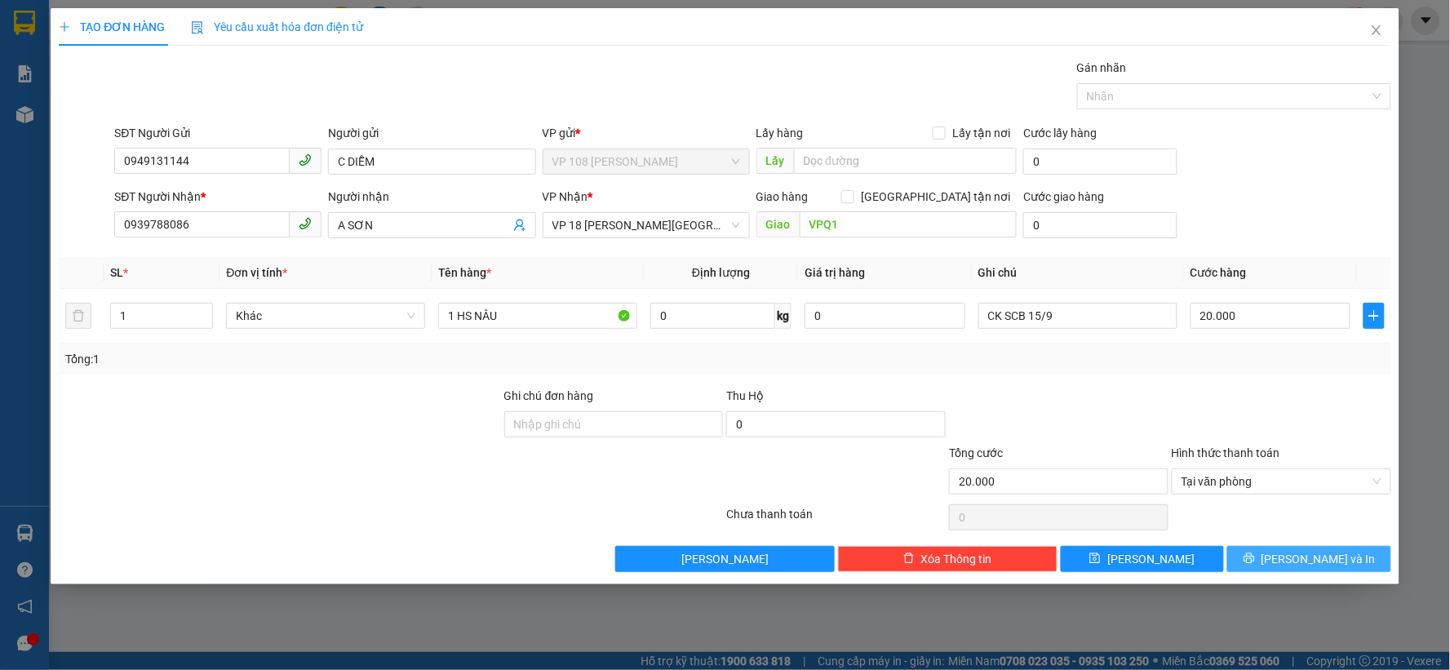
click at [1273, 557] on button "[PERSON_NAME] và In" at bounding box center [1309, 559] width 164 height 26
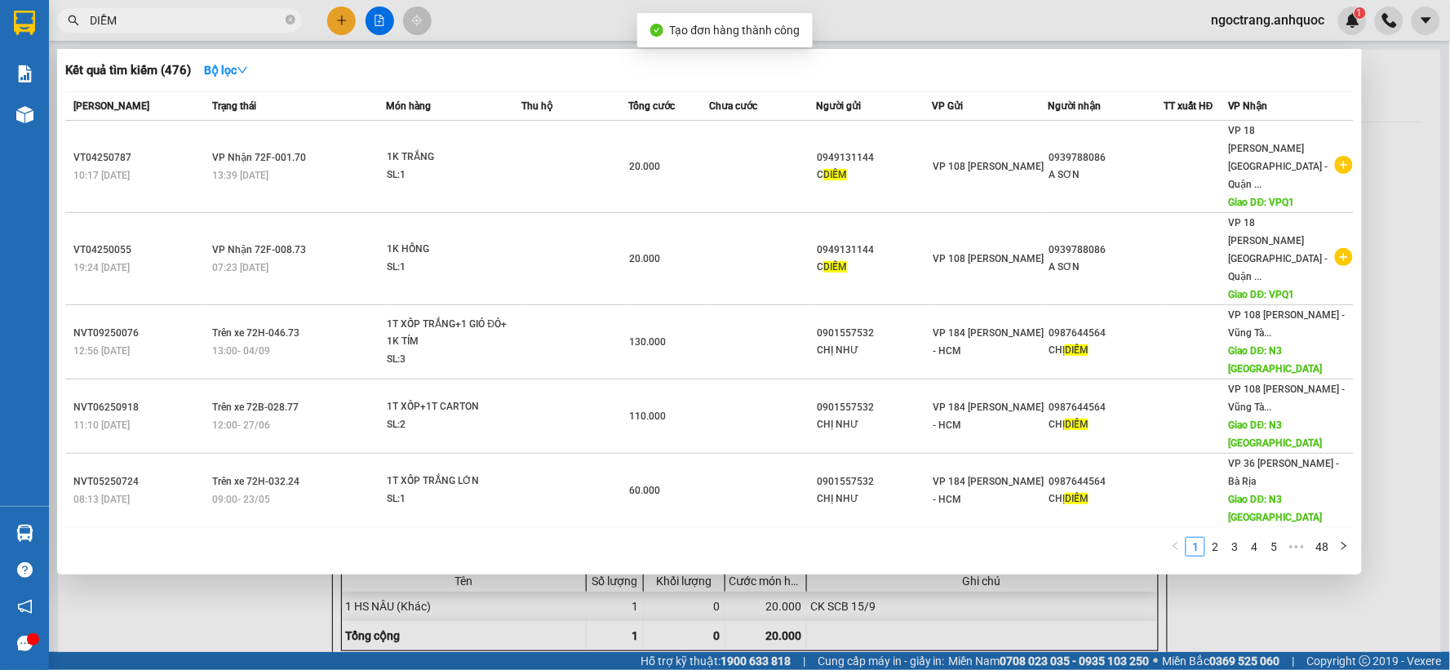
click at [1418, 149] on div at bounding box center [725, 335] width 1450 height 670
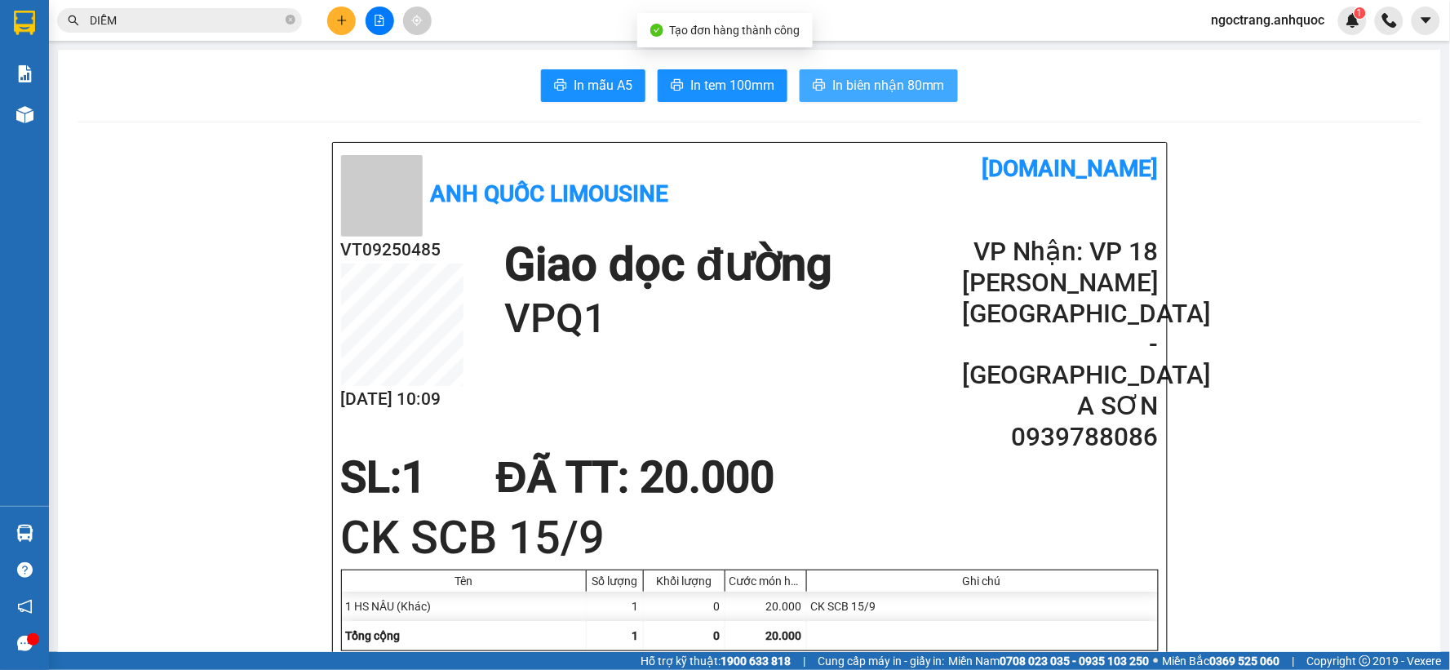
click at [899, 90] on span "In biên nhận 80mm" at bounding box center [888, 85] width 113 height 20
click at [845, 91] on span "In biên nhận 80mm" at bounding box center [888, 85] width 113 height 20
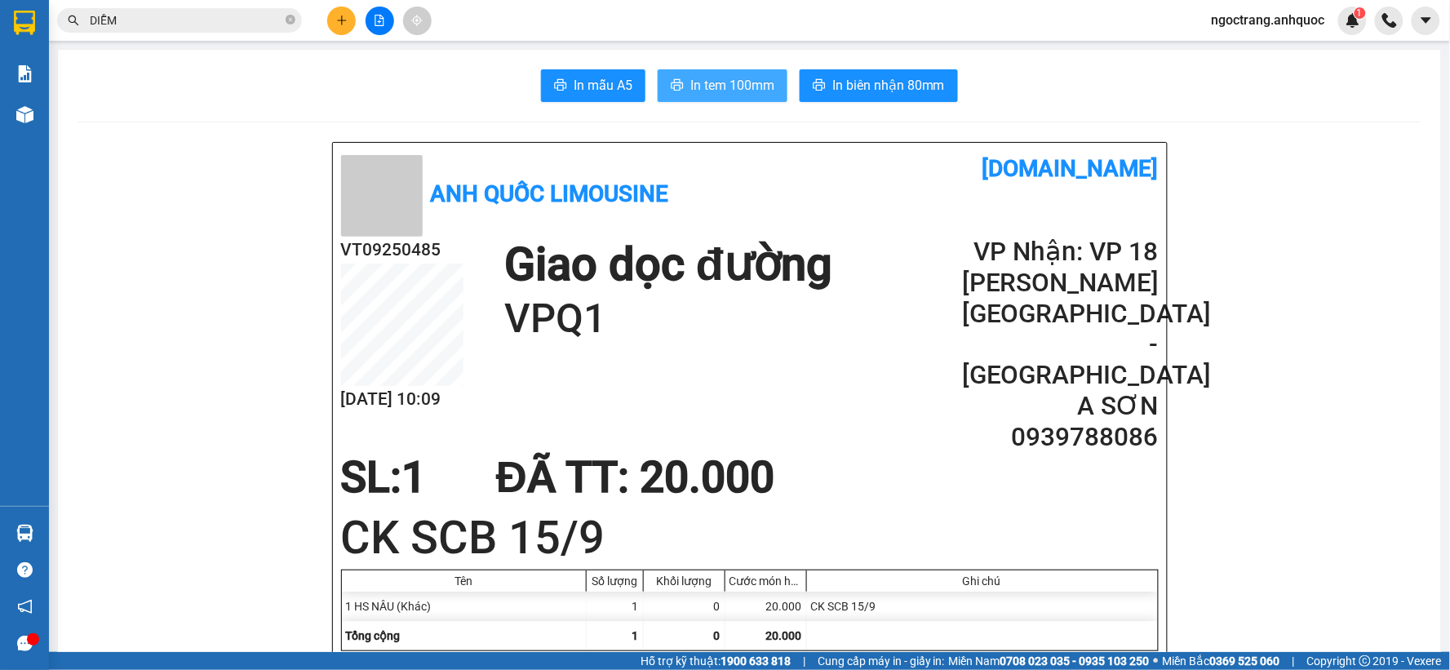
click at [726, 88] on span "In tem 100mm" at bounding box center [732, 85] width 84 height 20
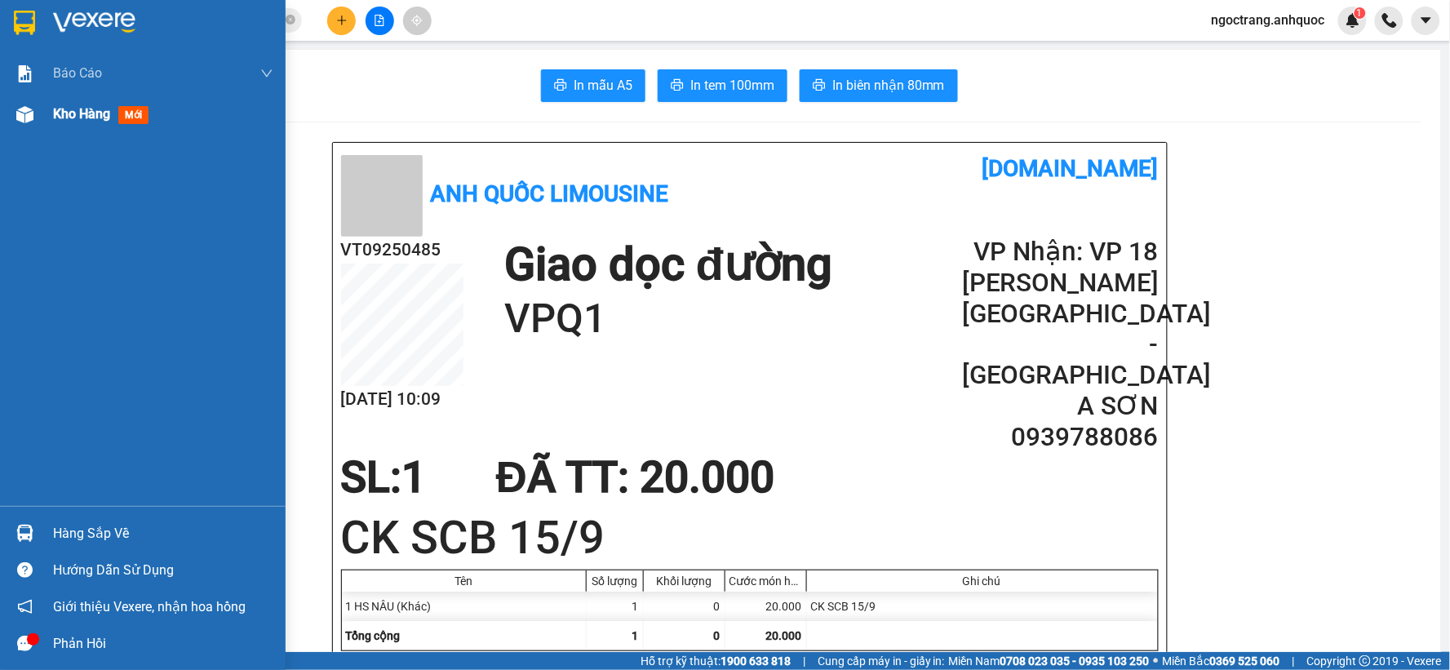
click at [86, 109] on span "Kho hàng" at bounding box center [81, 114] width 57 height 16
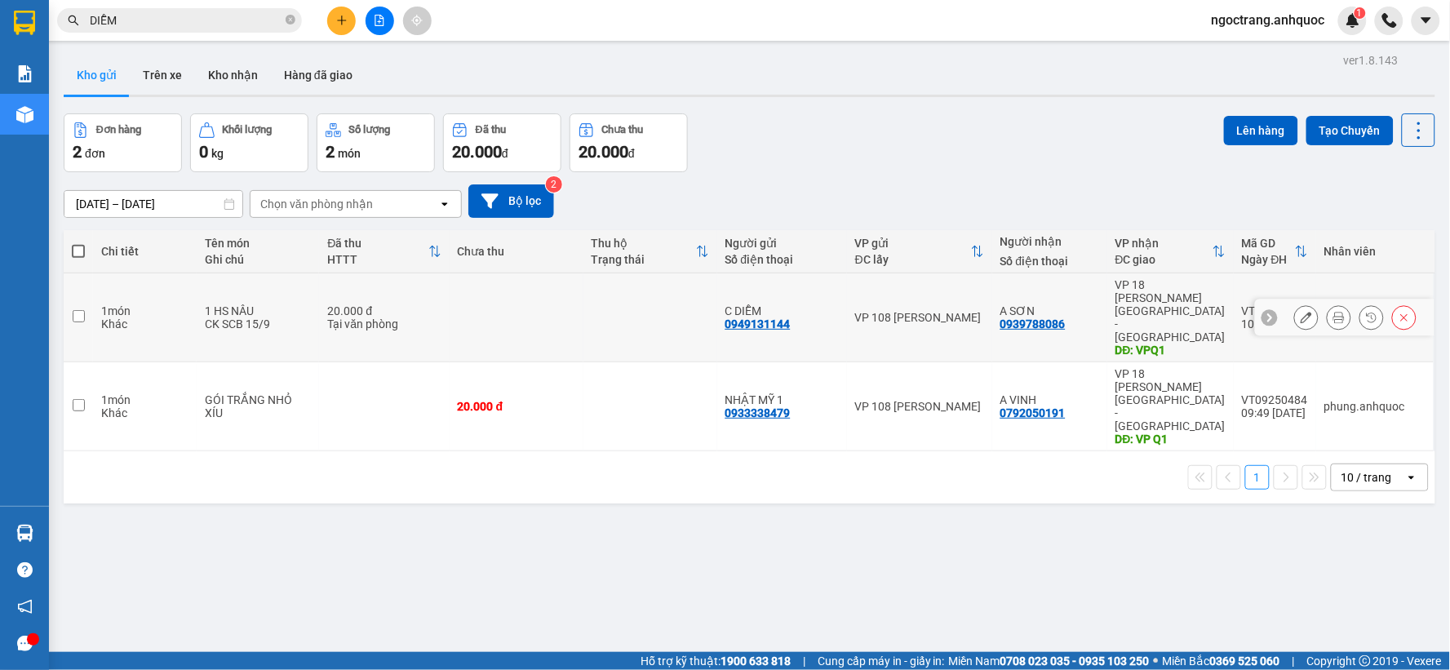
click at [79, 310] on input "checkbox" at bounding box center [79, 316] width 12 height 12
checkbox input "true"
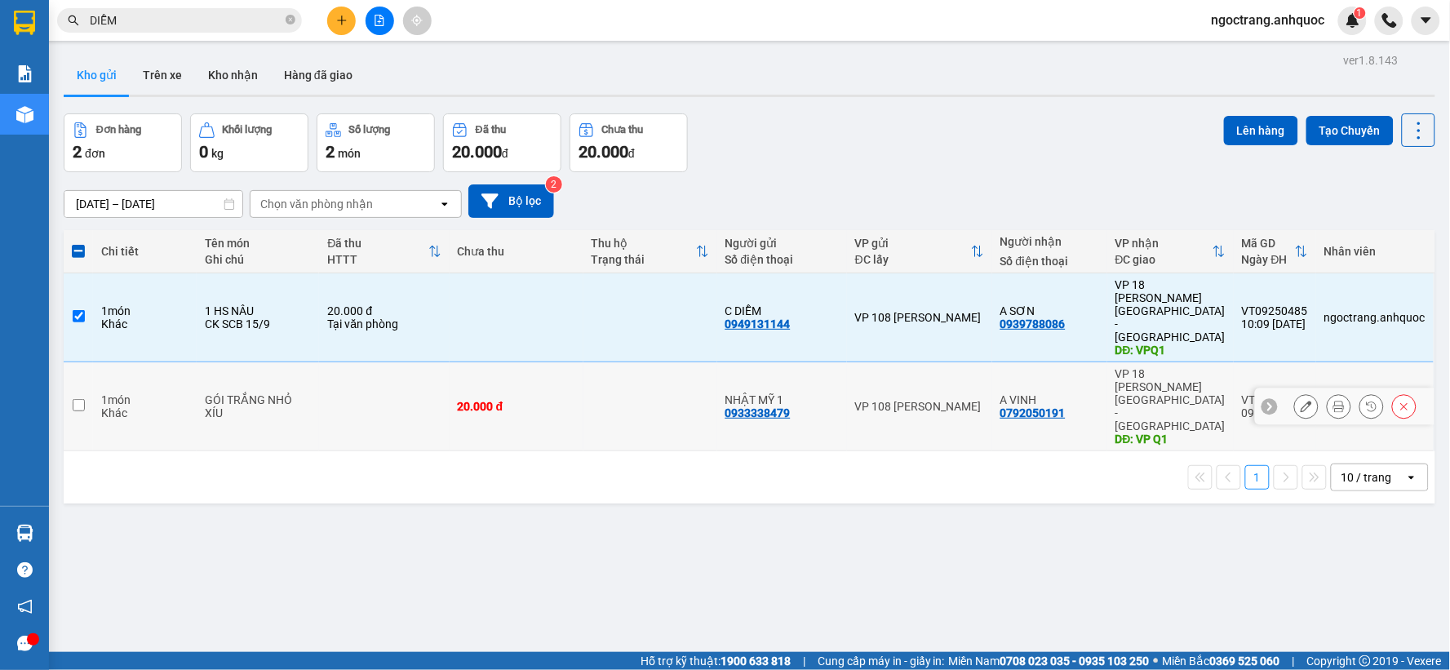
click at [82, 399] on input "checkbox" at bounding box center [79, 405] width 12 height 12
checkbox input "true"
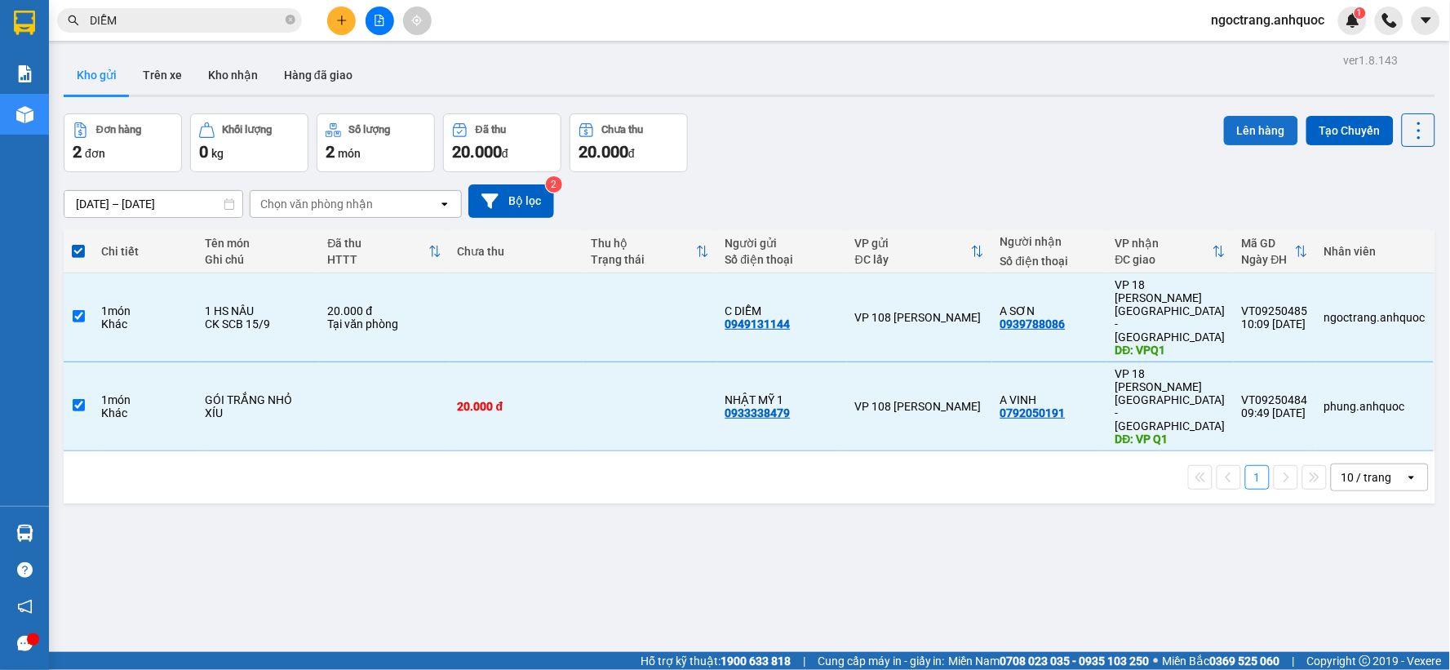
click at [1248, 128] on button "Lên hàng" at bounding box center [1261, 130] width 74 height 29
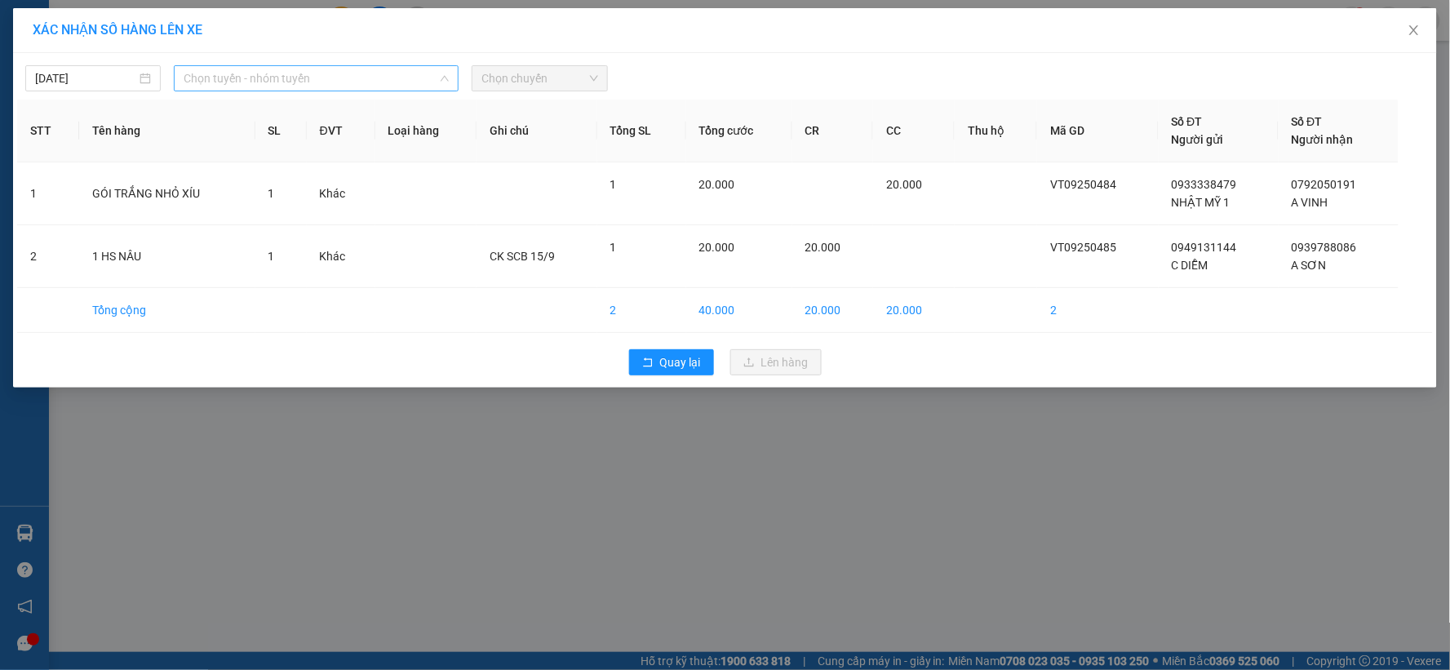
click at [254, 78] on span "Chọn tuyến - nhóm tuyến" at bounding box center [316, 78] width 265 height 24
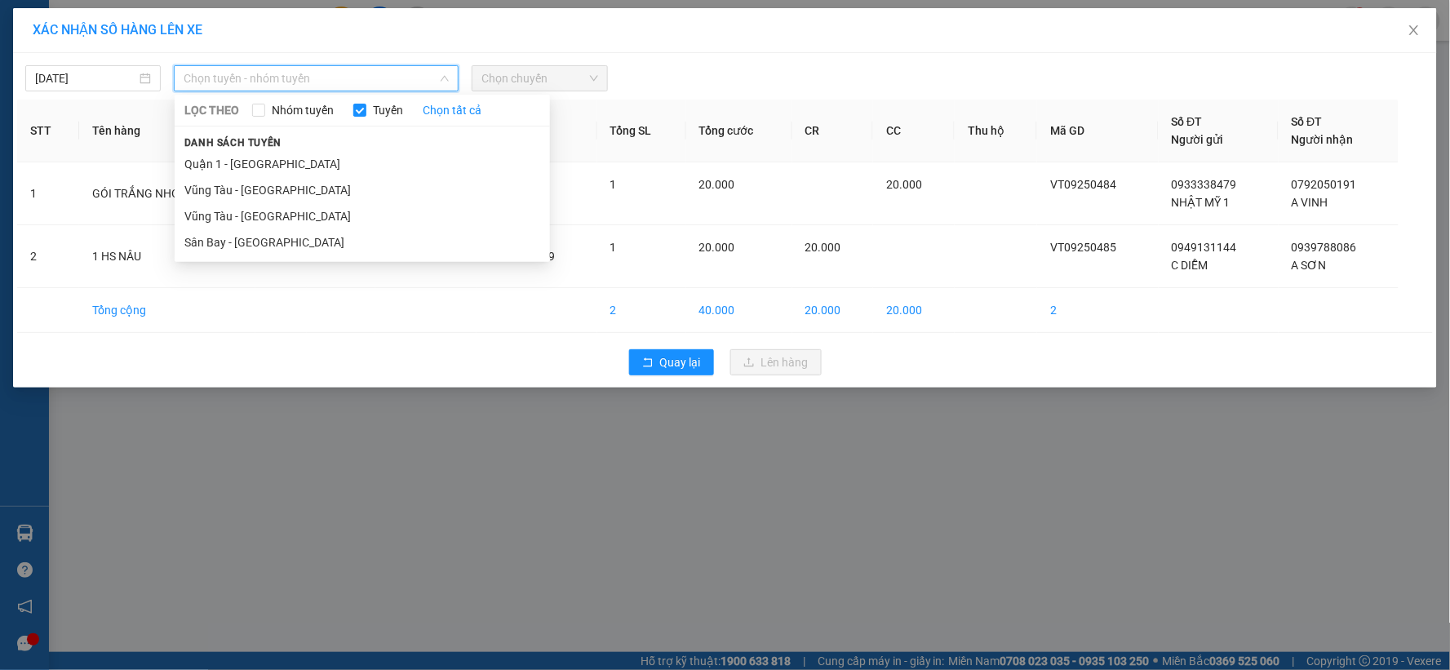
drag, startPoint x: 286, startPoint y: 196, endPoint x: 543, endPoint y: 108, distance: 271.7
click at [289, 194] on li "Vũng Tàu - [GEOGRAPHIC_DATA]" at bounding box center [362, 190] width 375 height 26
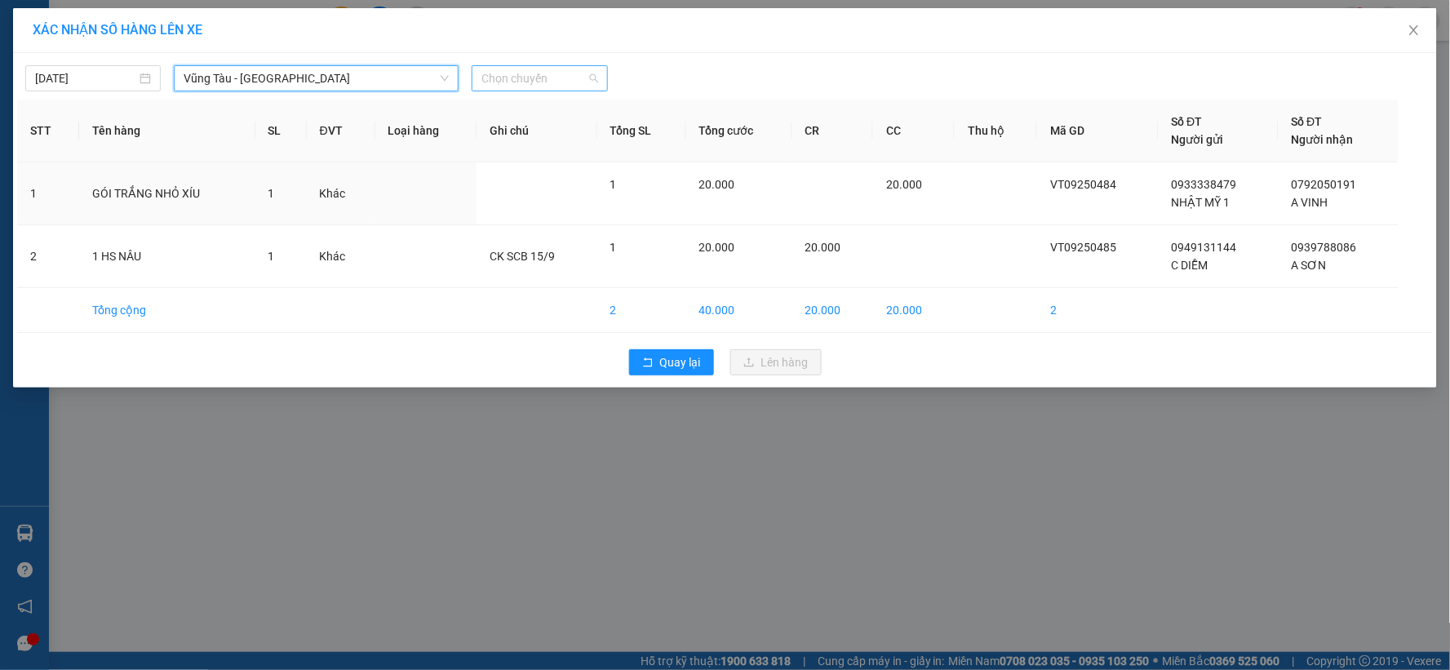
drag, startPoint x: 574, startPoint y: 82, endPoint x: 580, endPoint y: 77, distance: 8.7
click at [576, 80] on span "Chọn chuyến" at bounding box center [539, 78] width 116 height 24
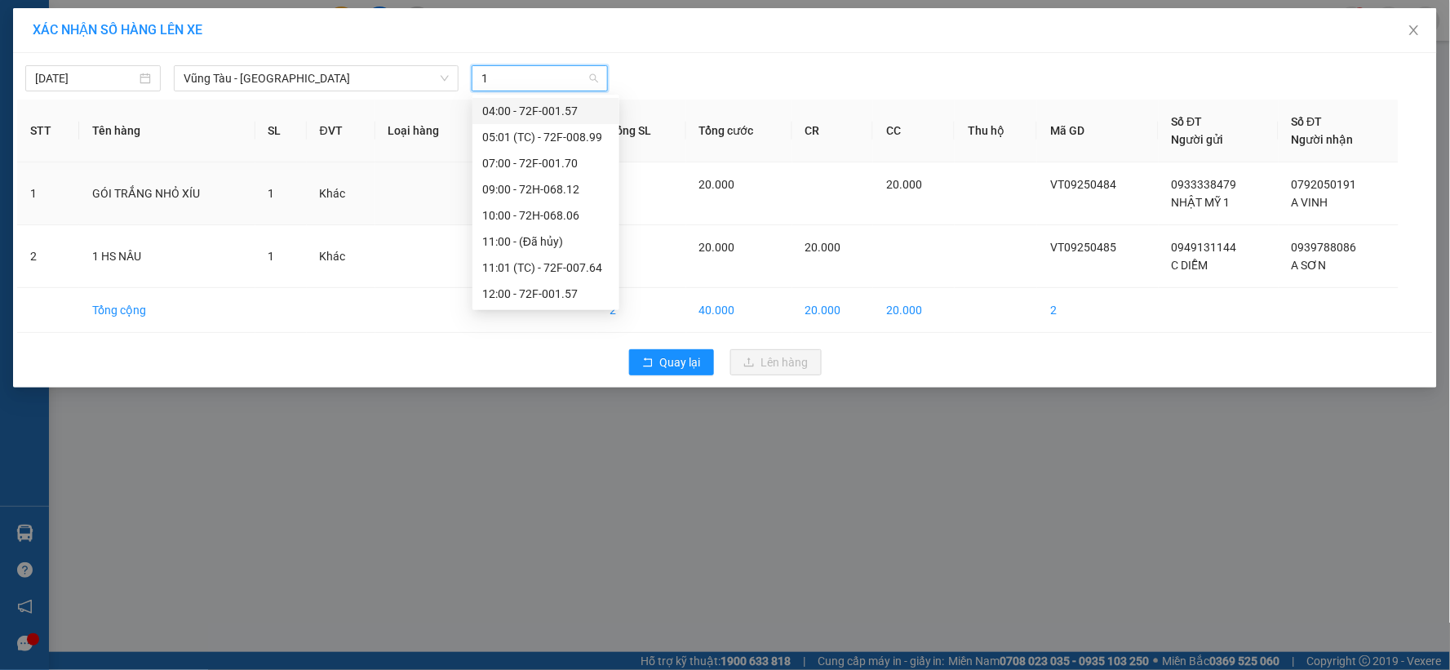
type input "11"
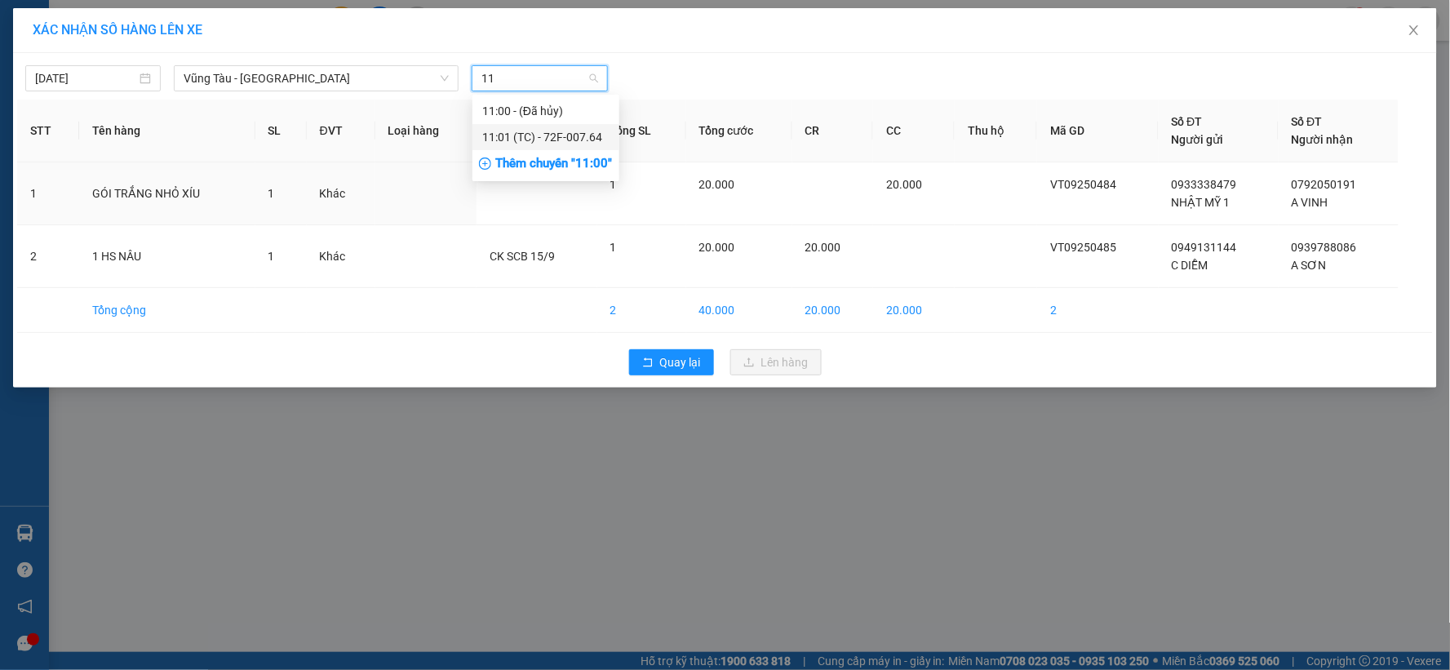
click at [564, 133] on div "11:01 (TC) - 72F-007.64" at bounding box center [545, 137] width 127 height 18
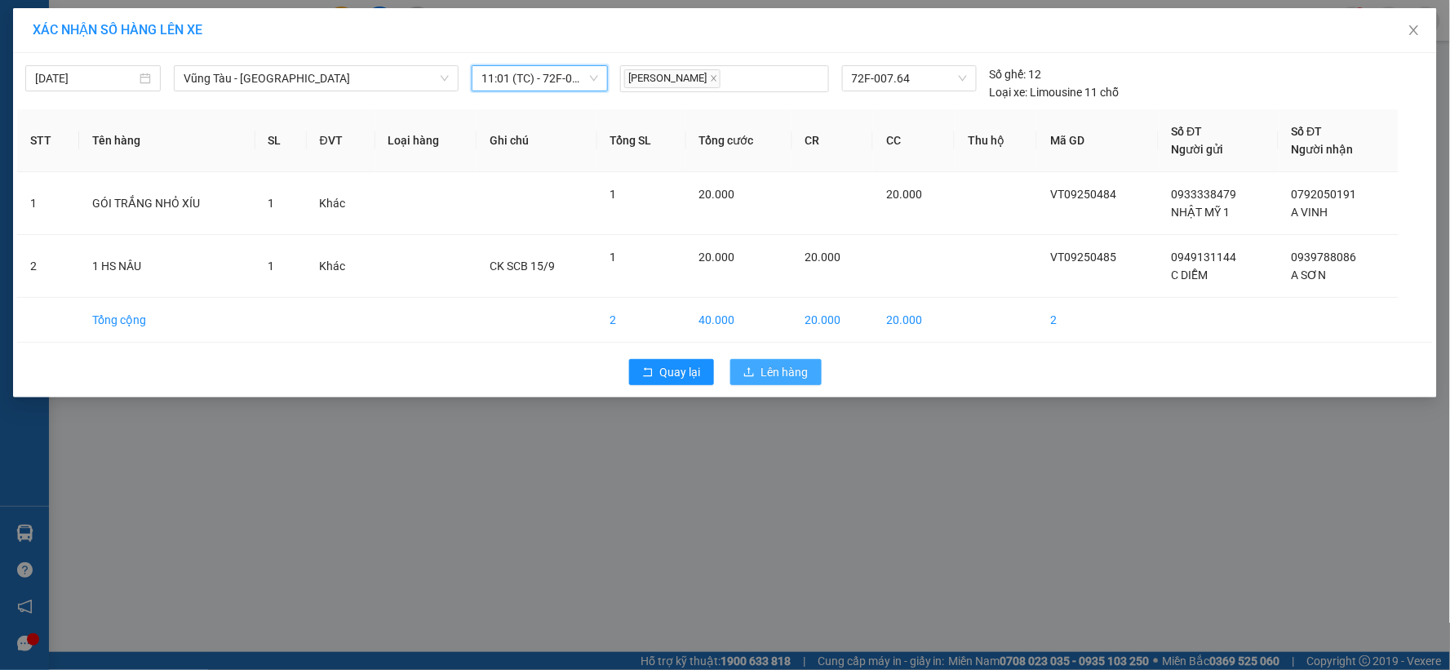
click at [800, 371] on span "Lên hàng" at bounding box center [784, 372] width 47 height 18
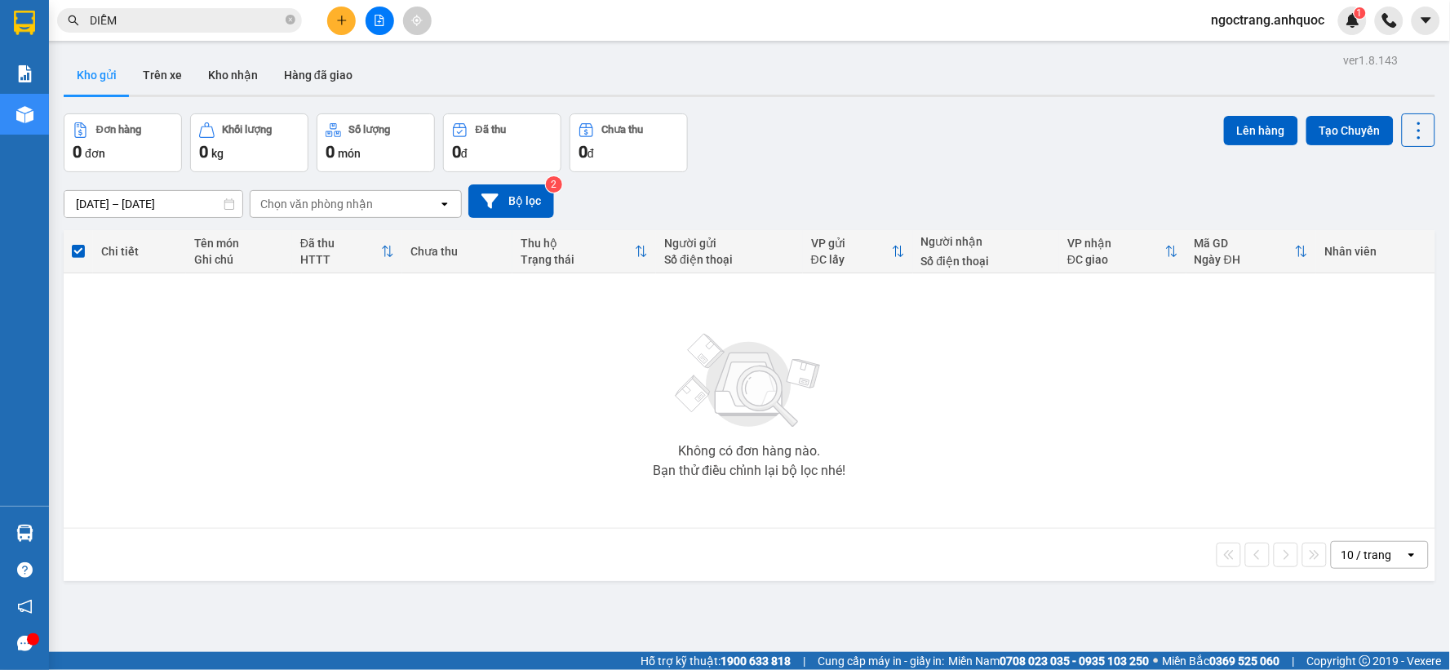
click at [385, 20] on button at bounding box center [380, 21] width 29 height 29
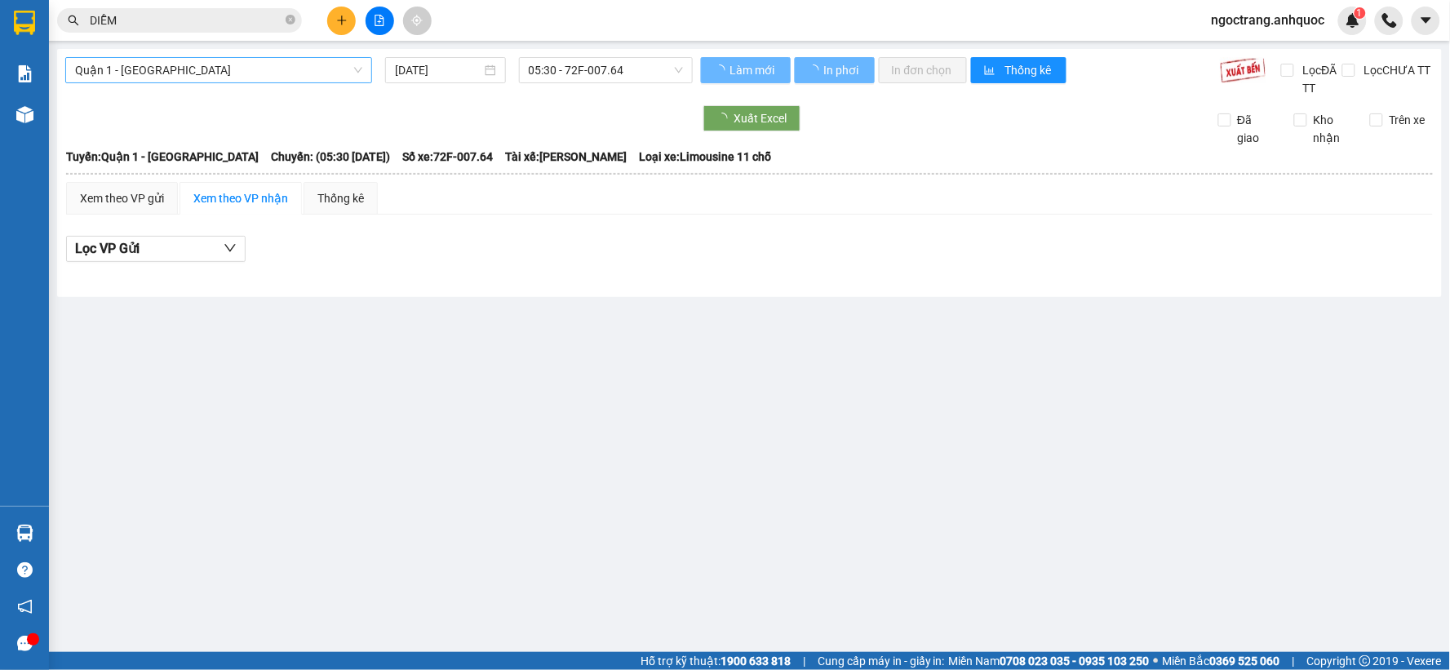
click at [173, 60] on span "Quận 1 - [GEOGRAPHIC_DATA]" at bounding box center [218, 70] width 287 height 24
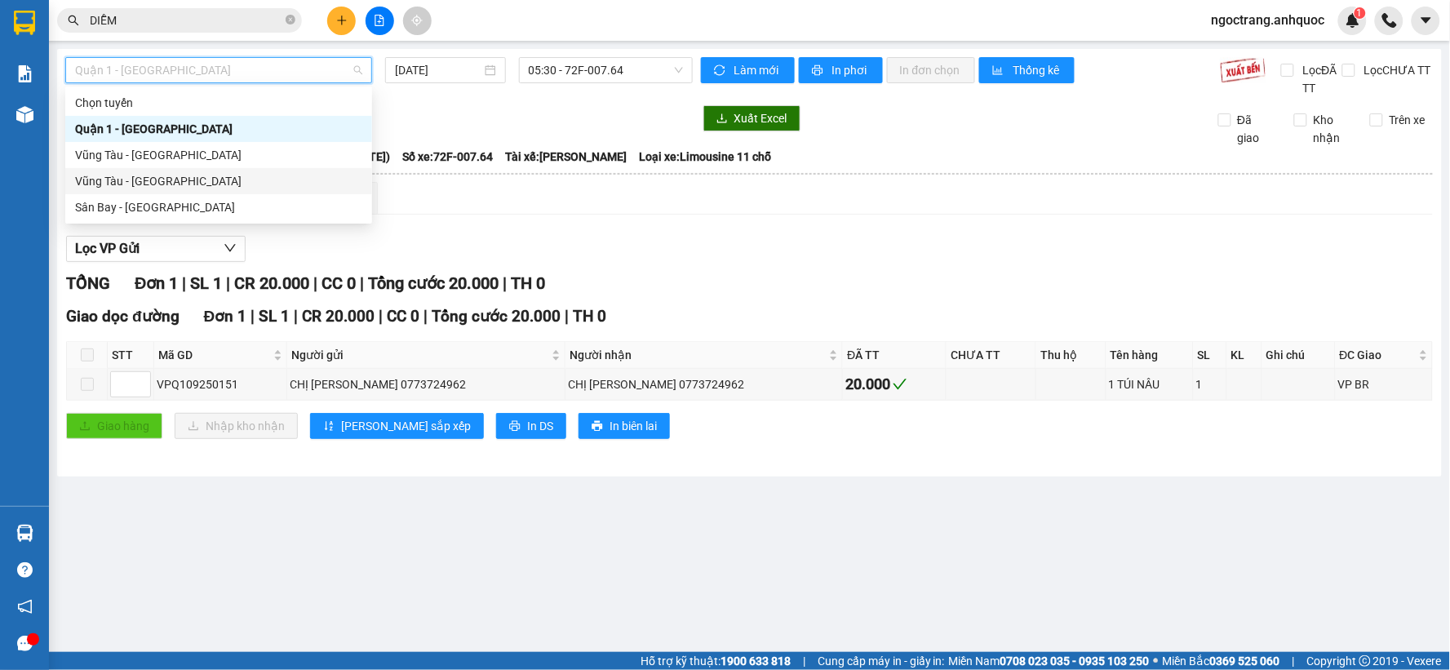
click at [152, 178] on div "Vũng Tàu - [GEOGRAPHIC_DATA]" at bounding box center [218, 181] width 287 height 18
type input "[DATE]"
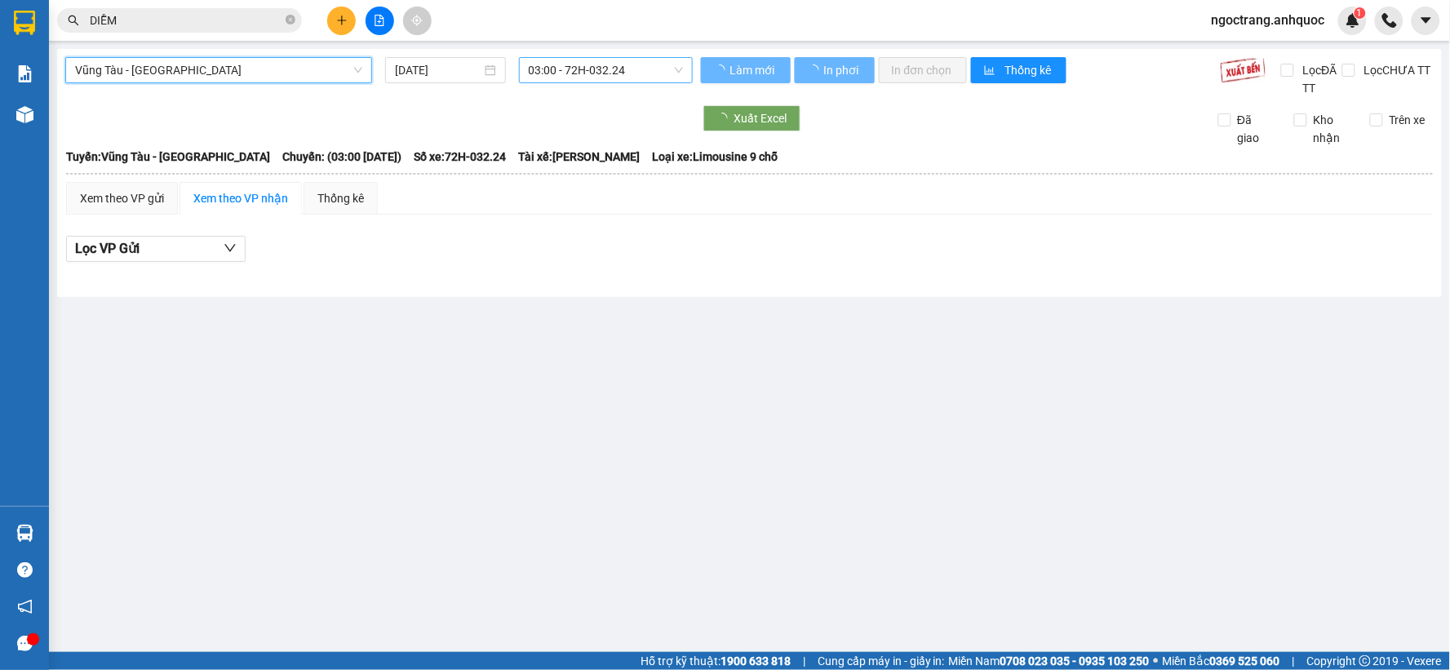
click at [578, 65] on span "03:00 - 72H-032.24" at bounding box center [606, 70] width 154 height 24
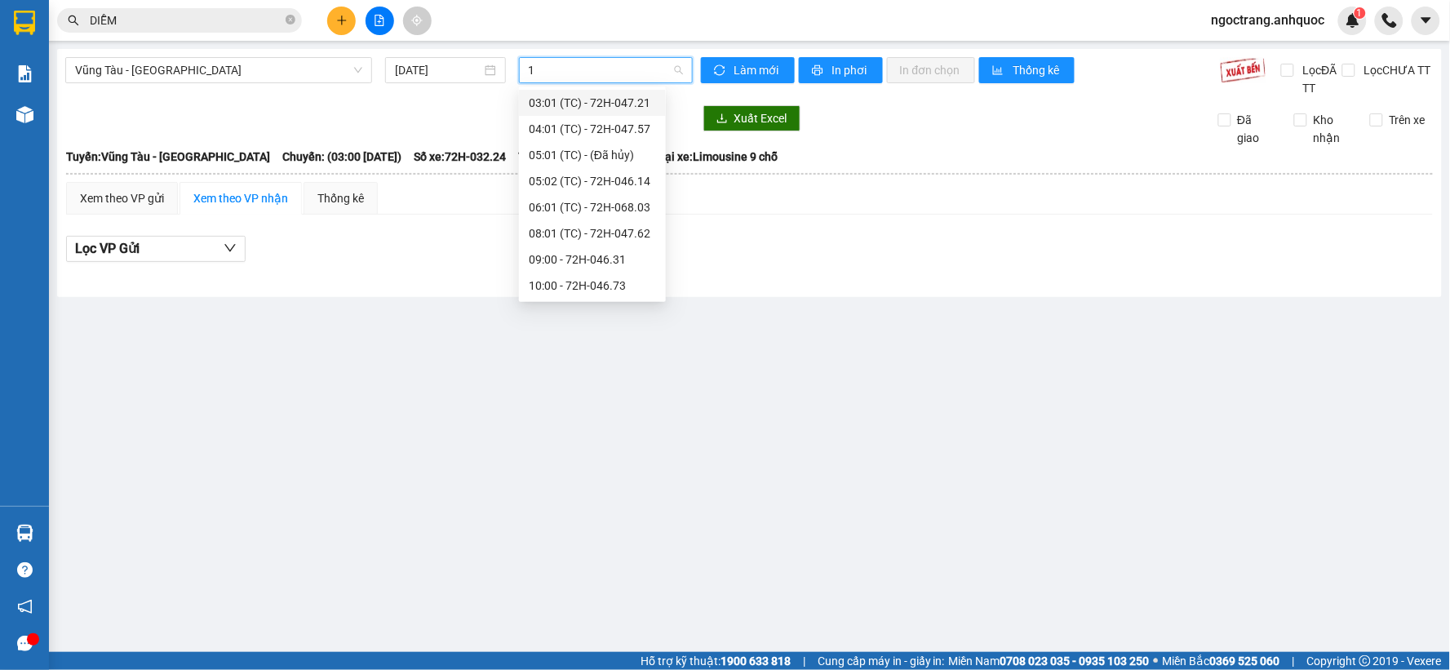
type input "11"
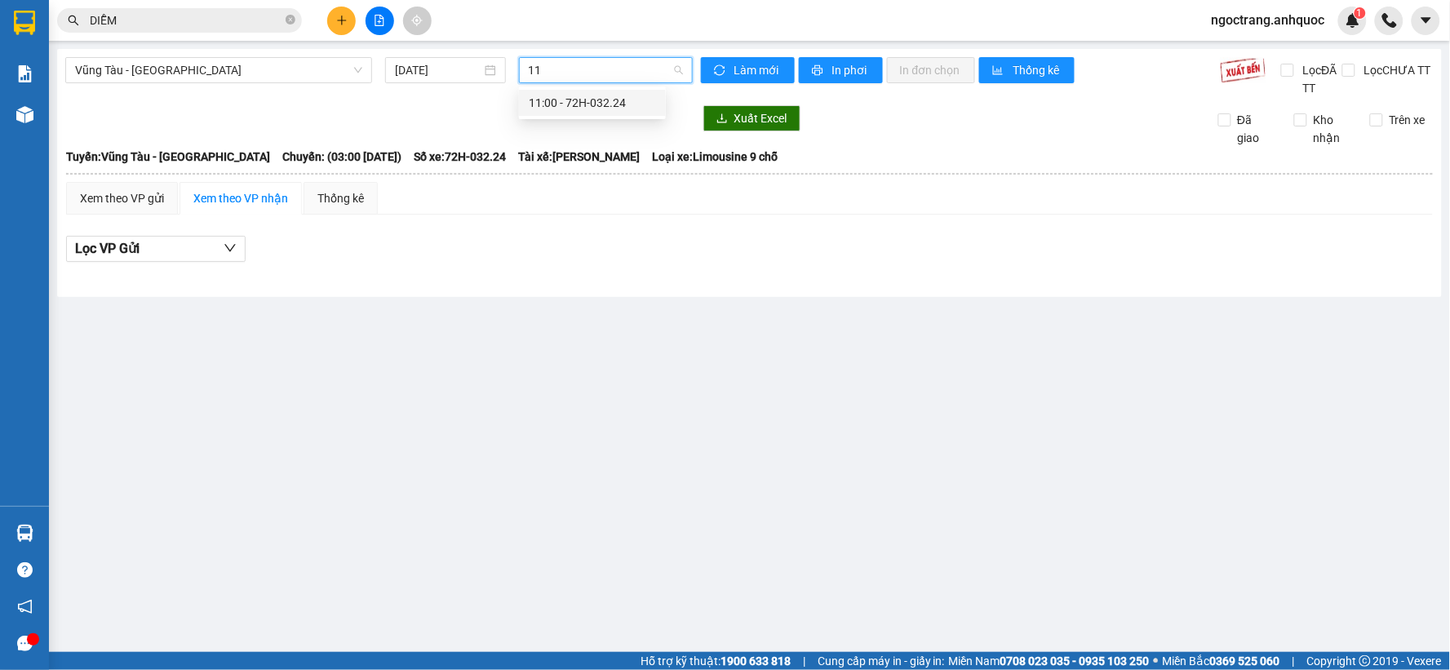
click at [596, 110] on div "11:00 - 72H-032.24" at bounding box center [592, 103] width 127 height 18
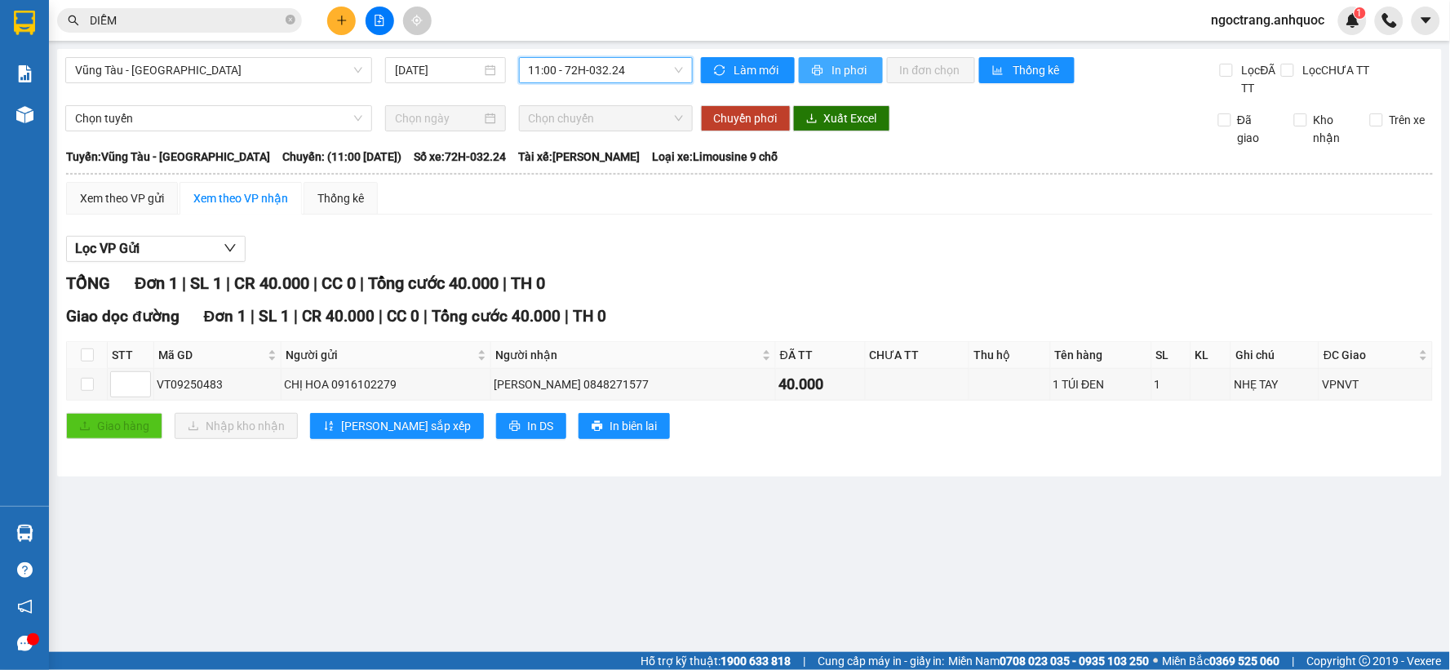
click at [857, 74] on span "In phơi" at bounding box center [851, 70] width 38 height 18
drag, startPoint x: 223, startPoint y: 386, endPoint x: 157, endPoint y: 384, distance: 66.1
click at [157, 384] on div "VT09250483" at bounding box center [218, 384] width 122 height 18
copy div "VT09250483"
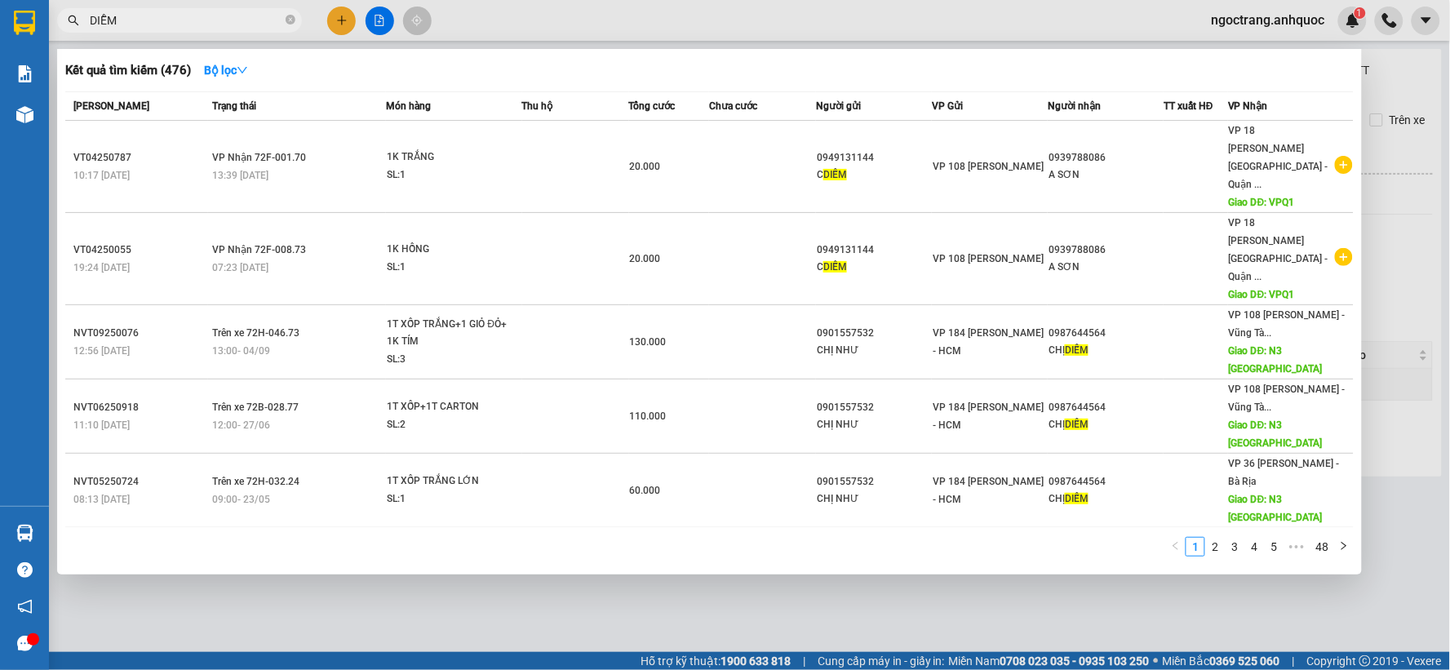
click at [193, 17] on input "DIỄM" at bounding box center [186, 20] width 193 height 18
drag, startPoint x: 173, startPoint y: 20, endPoint x: 112, endPoint y: 20, distance: 61.2
click at [112, 20] on input "DIỄM" at bounding box center [186, 20] width 193 height 18
click at [291, 17] on icon "close-circle" at bounding box center [291, 20] width 10 height 10
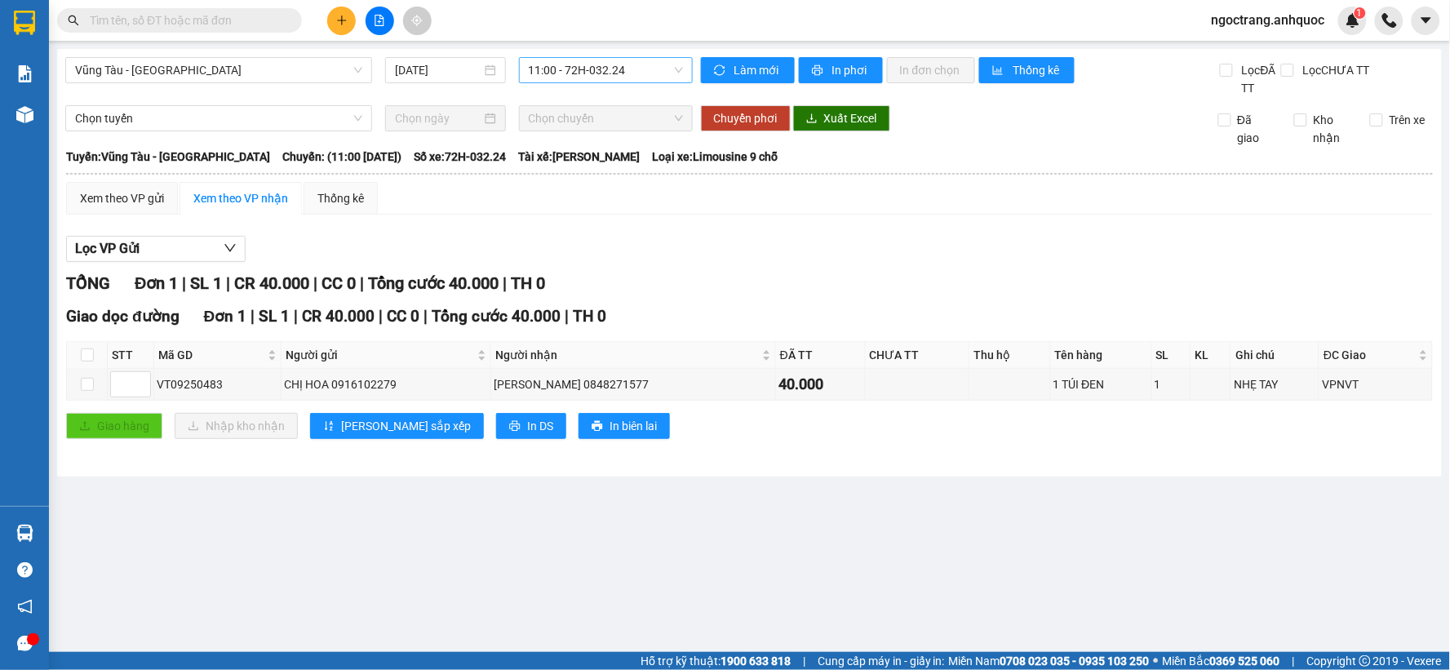
paste input "VT09250483"
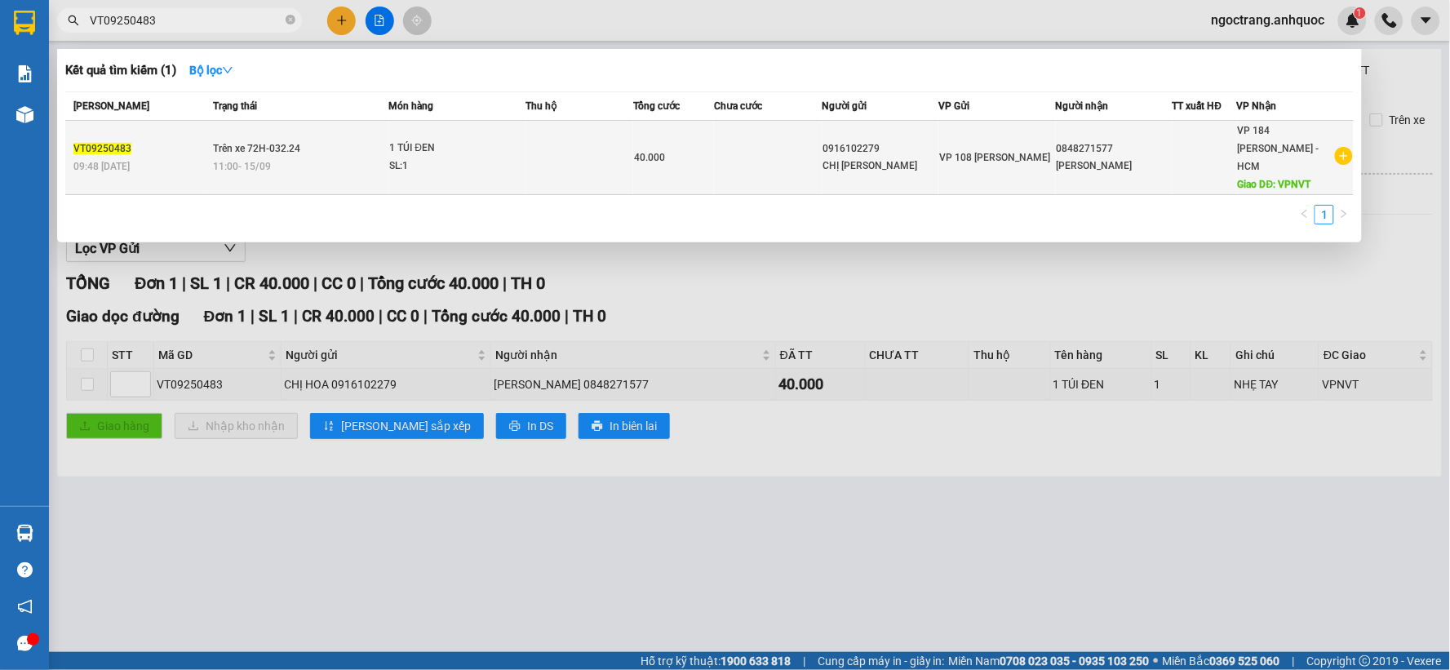
type input "VT09250483"
click at [1065, 140] on div "0848271577" at bounding box center [1114, 148] width 115 height 17
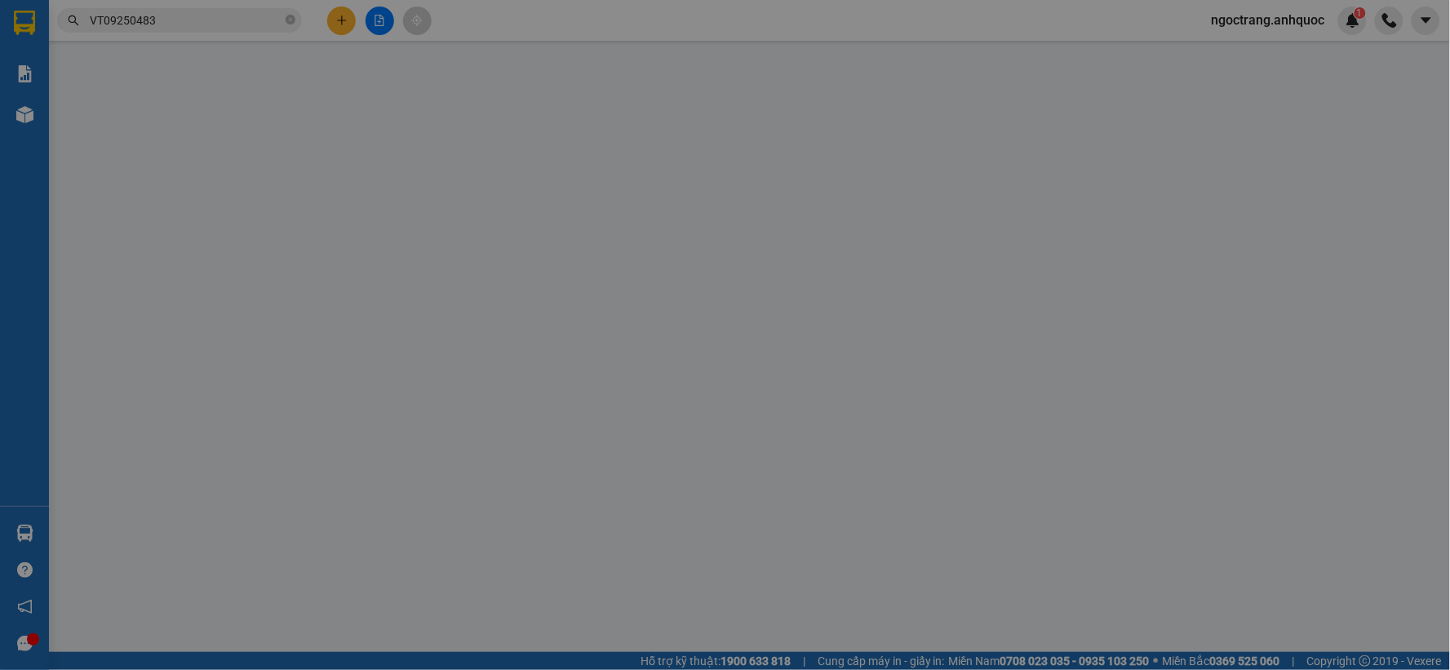
type input "0916102279"
type input "CHỊ [PERSON_NAME]"
type input "0848271577"
type input "[PERSON_NAME]"
type input "VPNVT"
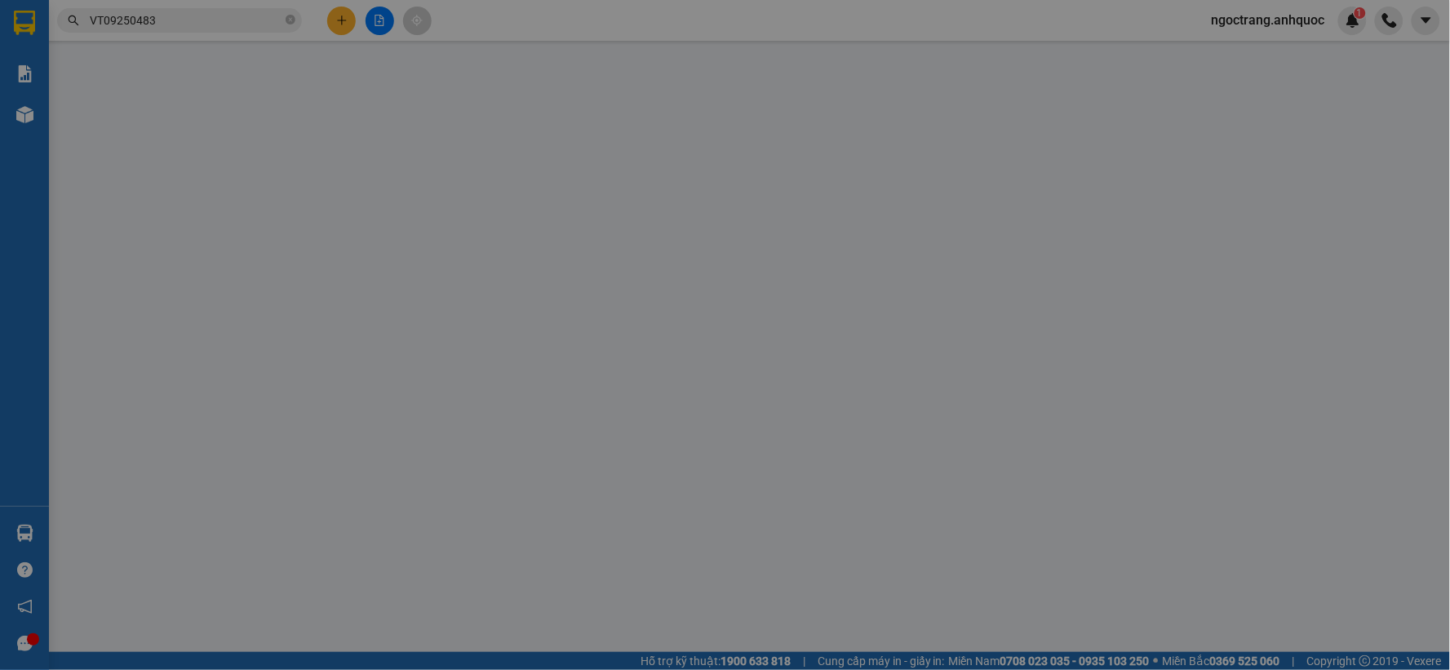
type input "40.000"
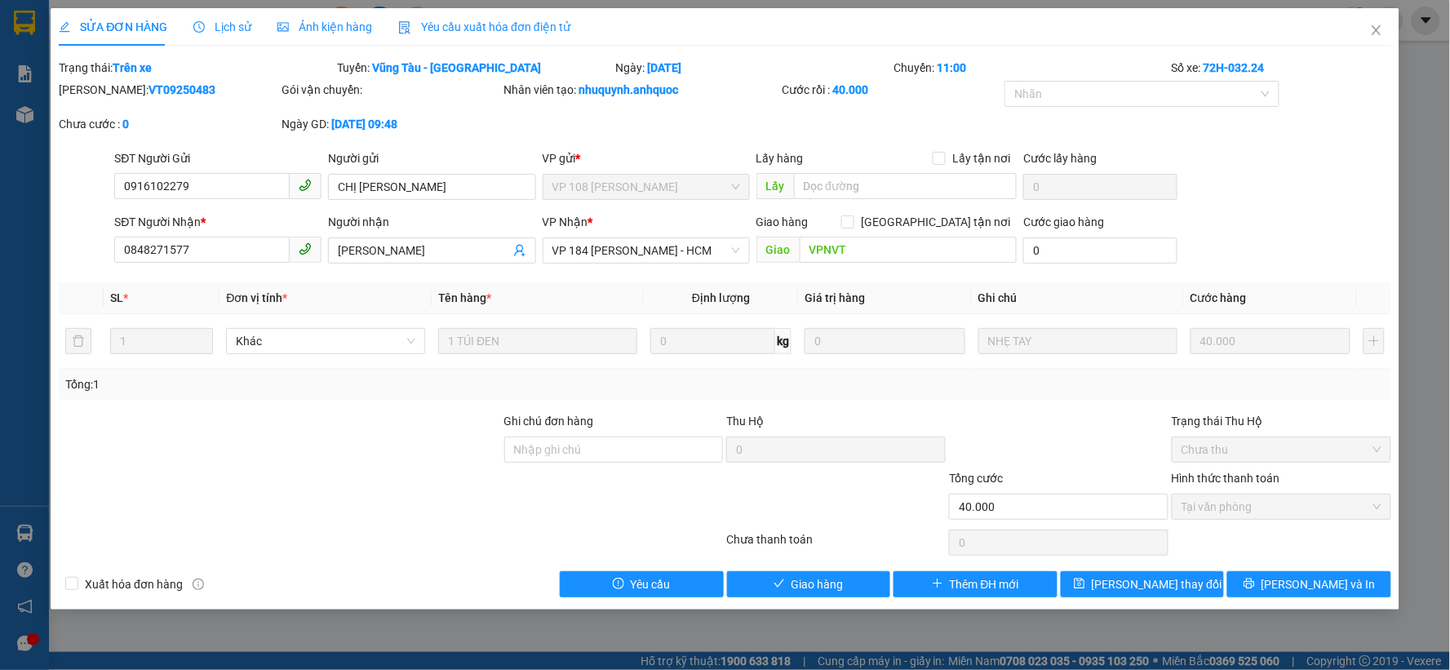
click at [226, 27] on span "Lịch sử" at bounding box center [222, 26] width 58 height 13
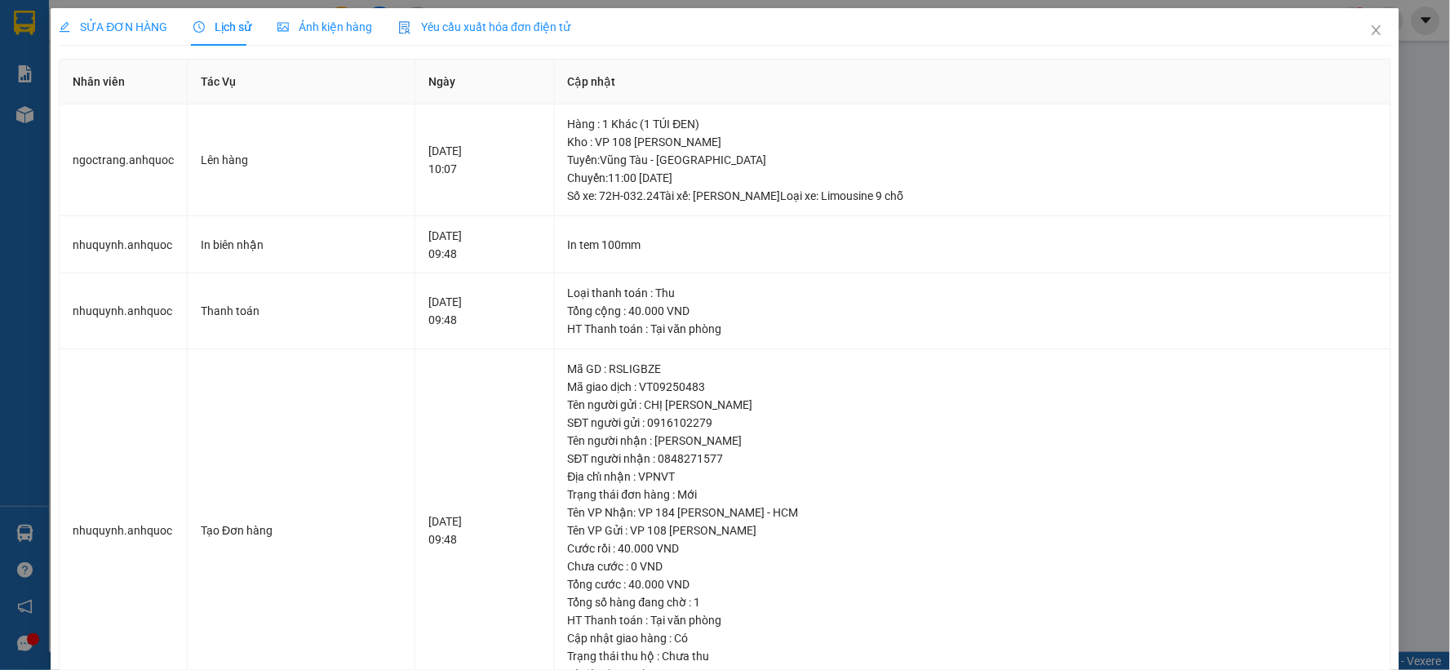
click at [233, 29] on span "Lịch sử" at bounding box center [222, 26] width 58 height 13
click at [1370, 27] on icon "close" at bounding box center [1376, 30] width 13 height 13
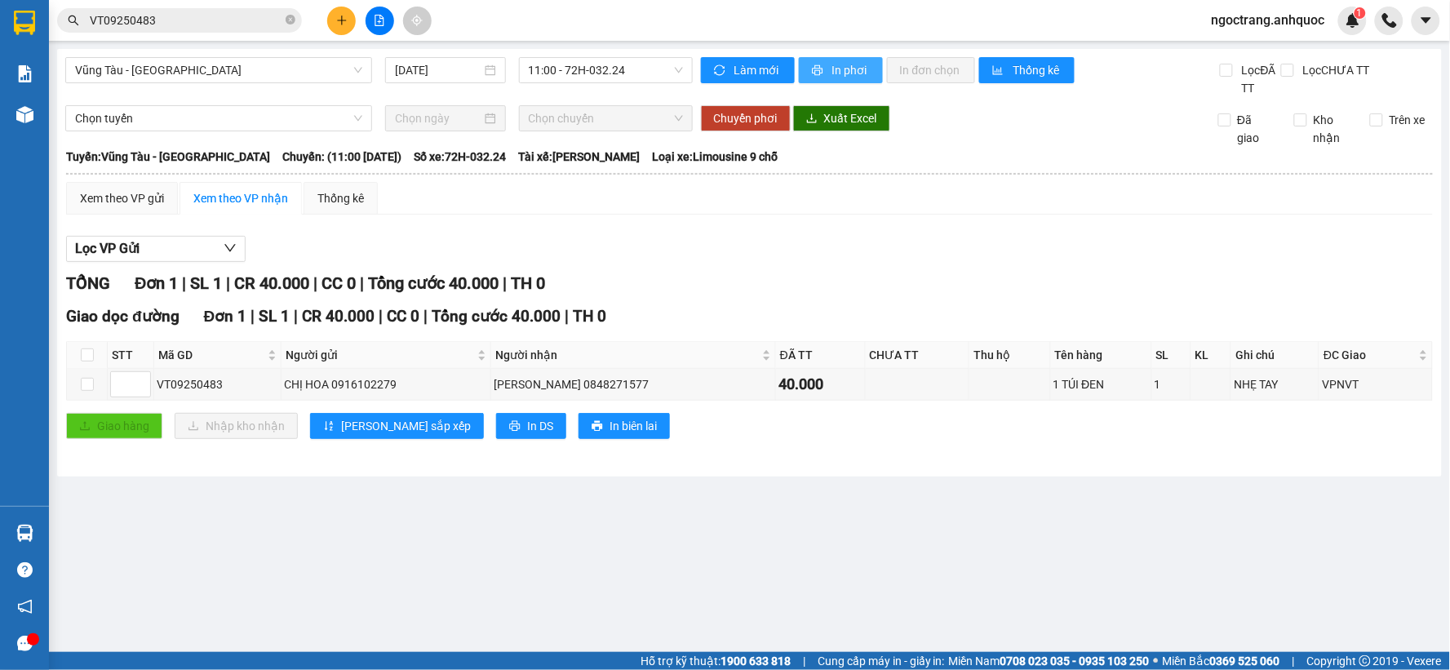
click at [829, 65] on button "In phơi" at bounding box center [841, 70] width 84 height 26
click at [267, 69] on span "Vũng Tàu - [GEOGRAPHIC_DATA]" at bounding box center [218, 70] width 287 height 24
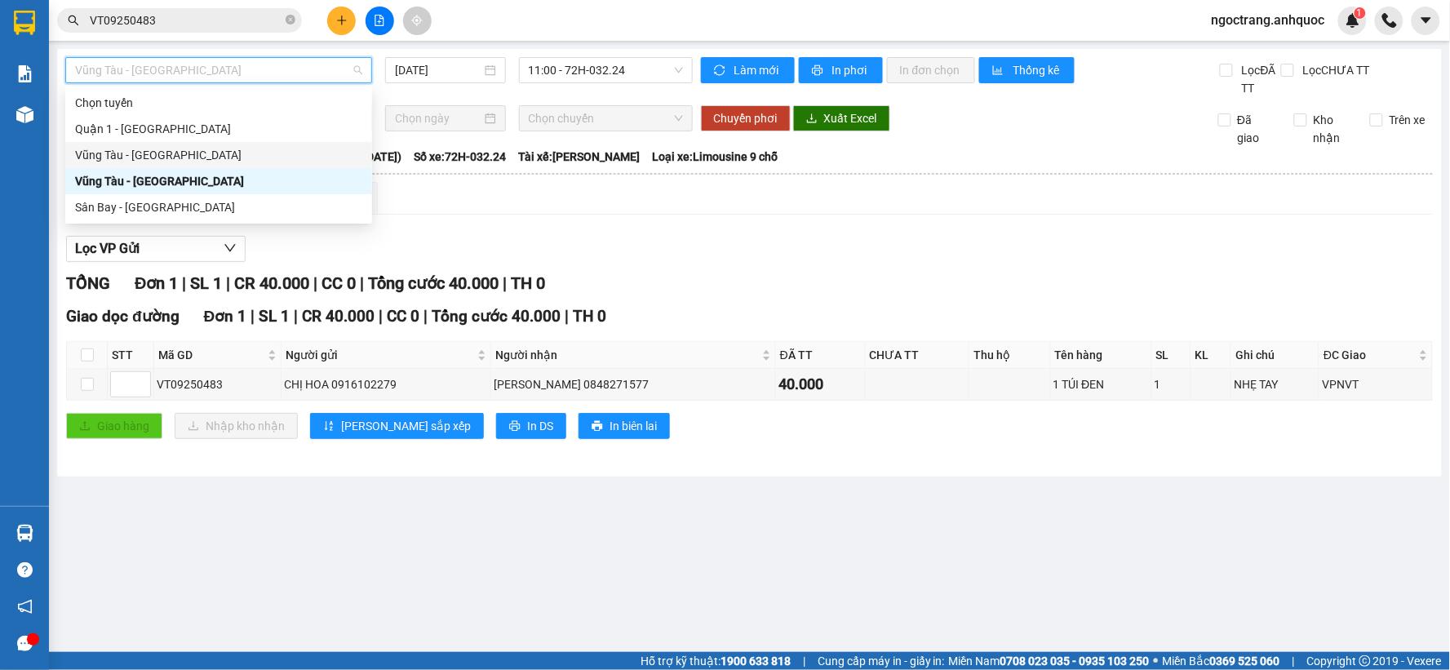
click at [205, 156] on div "Vũng Tàu - [GEOGRAPHIC_DATA]" at bounding box center [218, 155] width 287 height 18
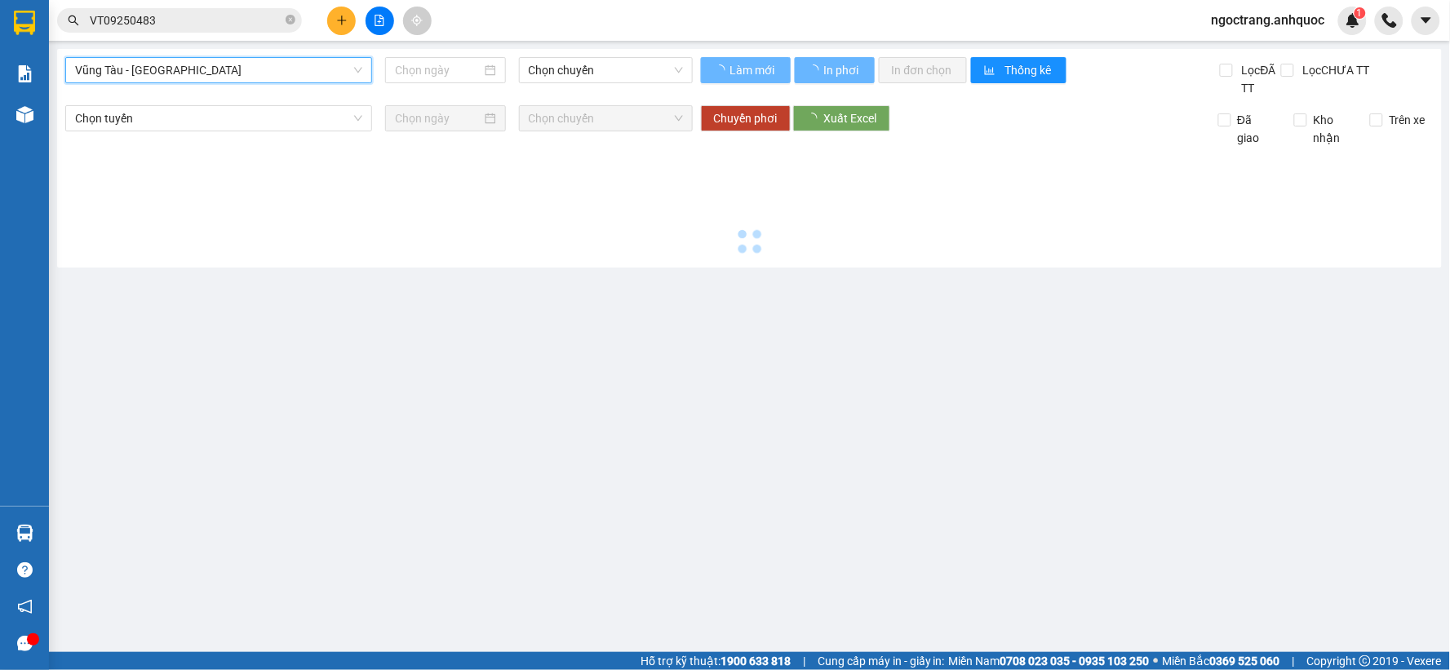
type input "[DATE]"
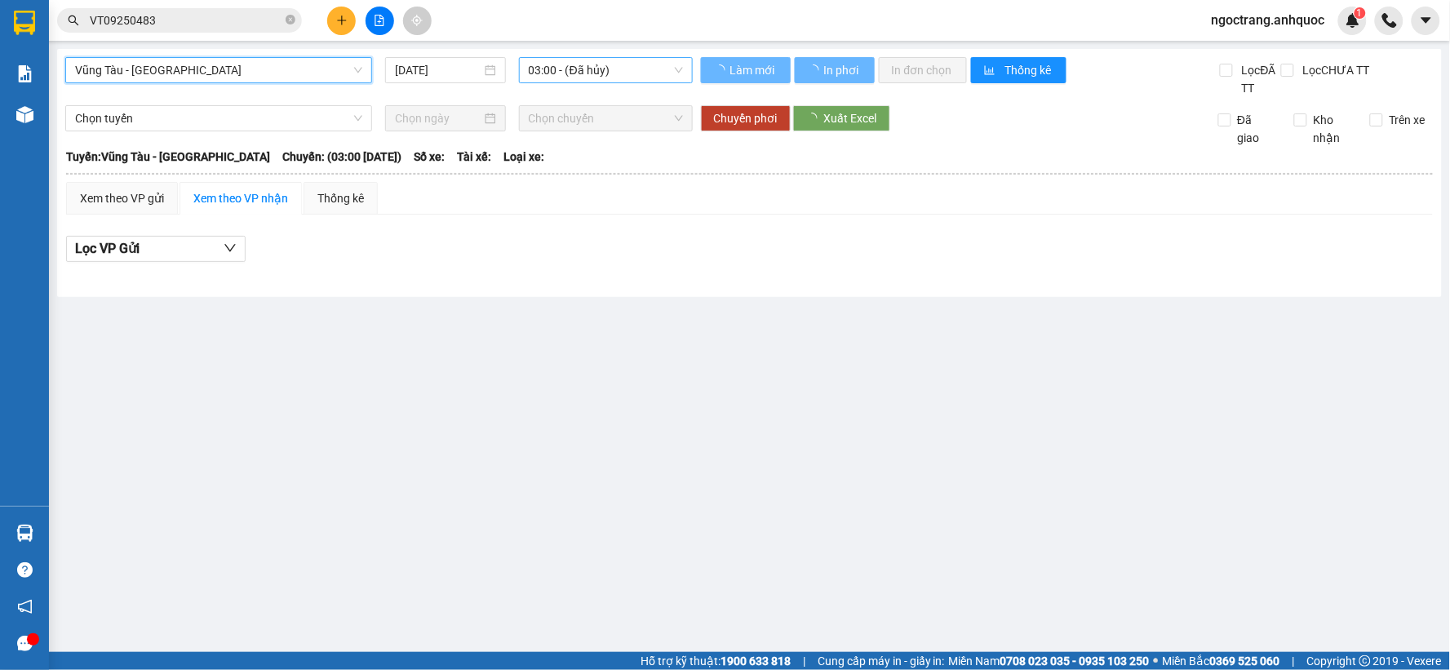
click at [605, 78] on span "03:00 - (Đã hủy)" at bounding box center [606, 70] width 154 height 24
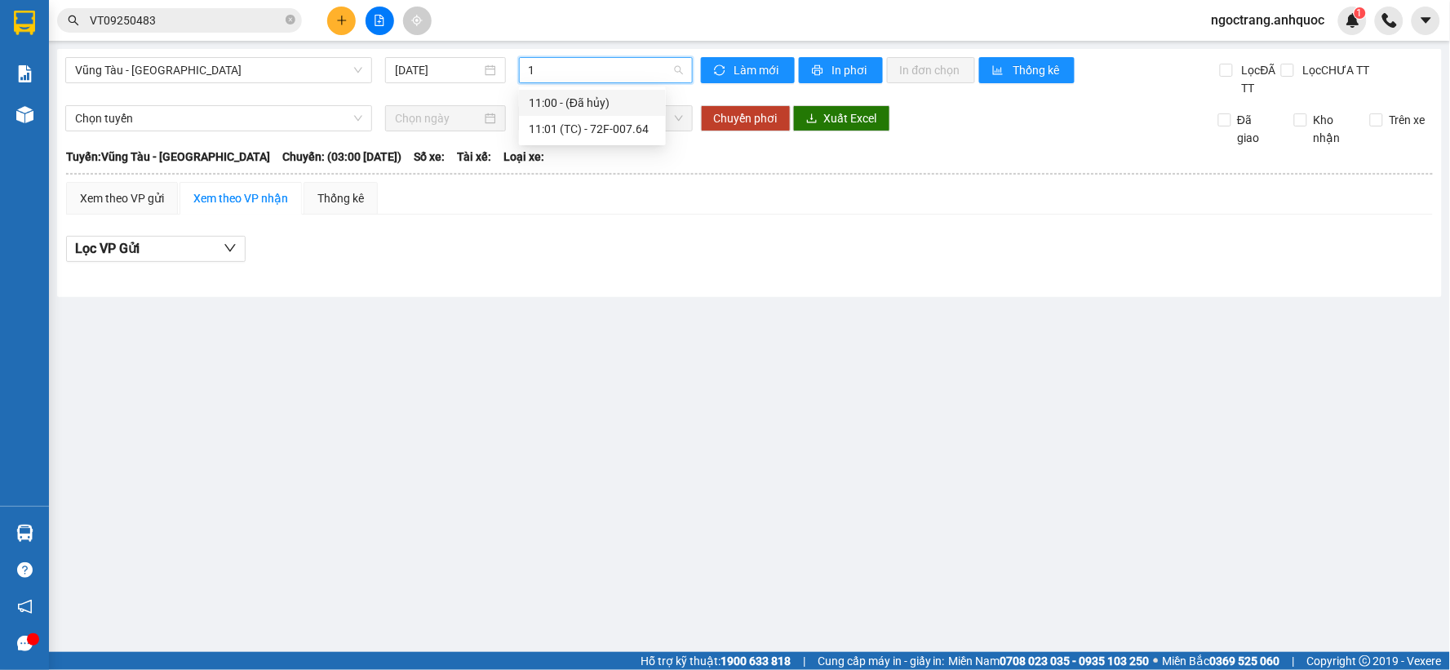
type input "11"
click at [605, 126] on div "11:01 (TC) - 72F-007.64" at bounding box center [592, 129] width 127 height 18
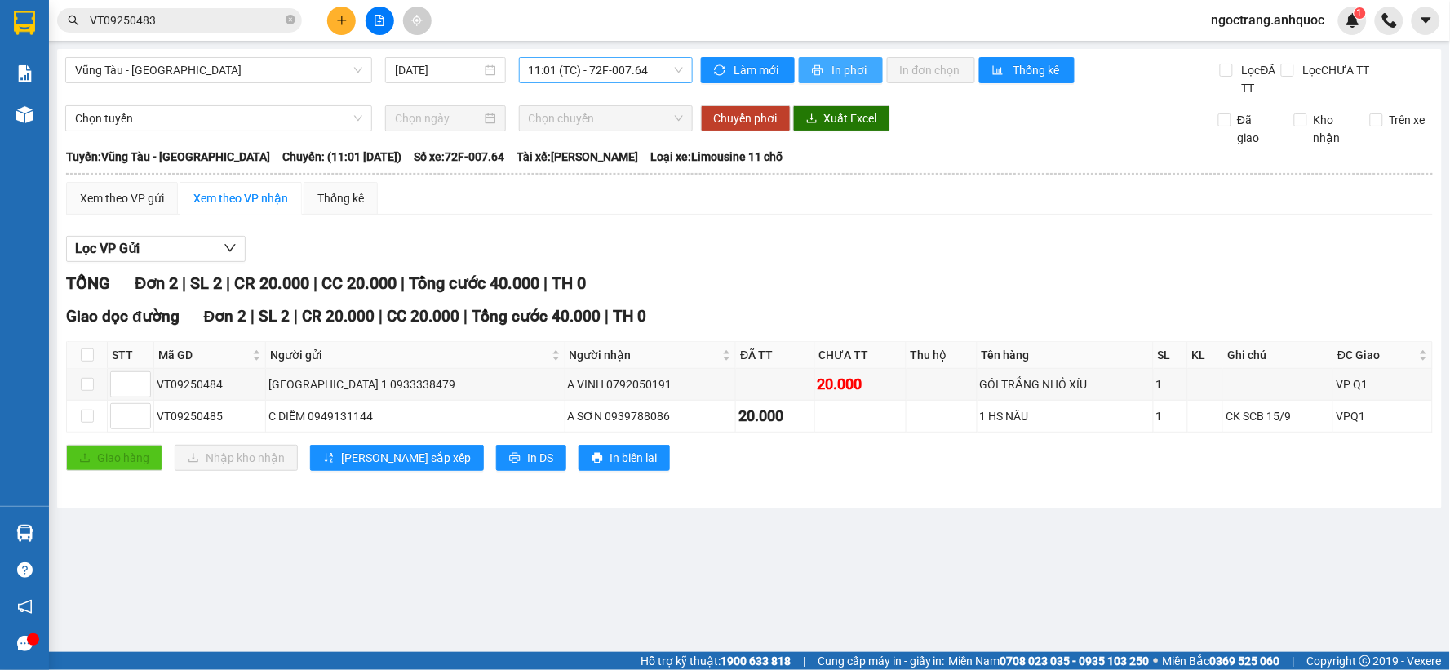
click at [854, 70] on span "In phơi" at bounding box center [851, 70] width 38 height 18
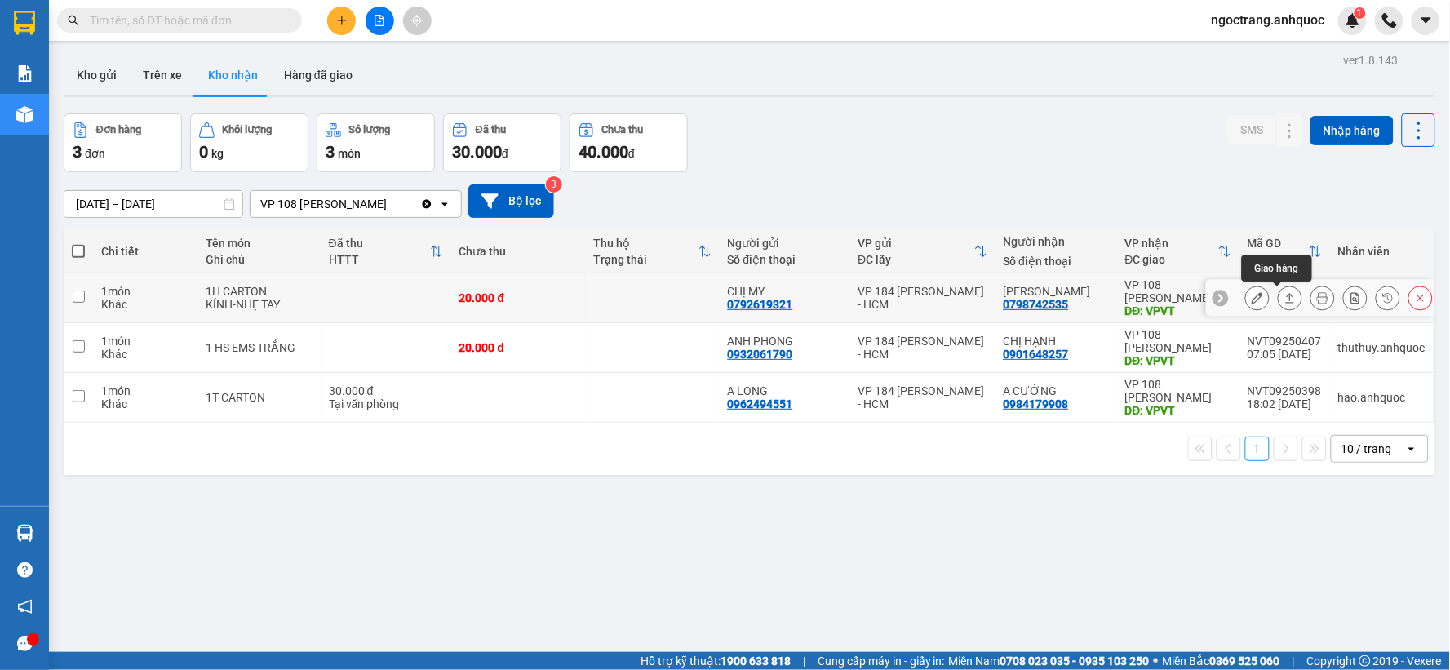
click at [1286, 297] on icon at bounding box center [1290, 298] width 9 height 10
click at [1284, 297] on icon at bounding box center [1289, 297] width 11 height 11
click at [1246, 297] on button at bounding box center [1257, 298] width 23 height 29
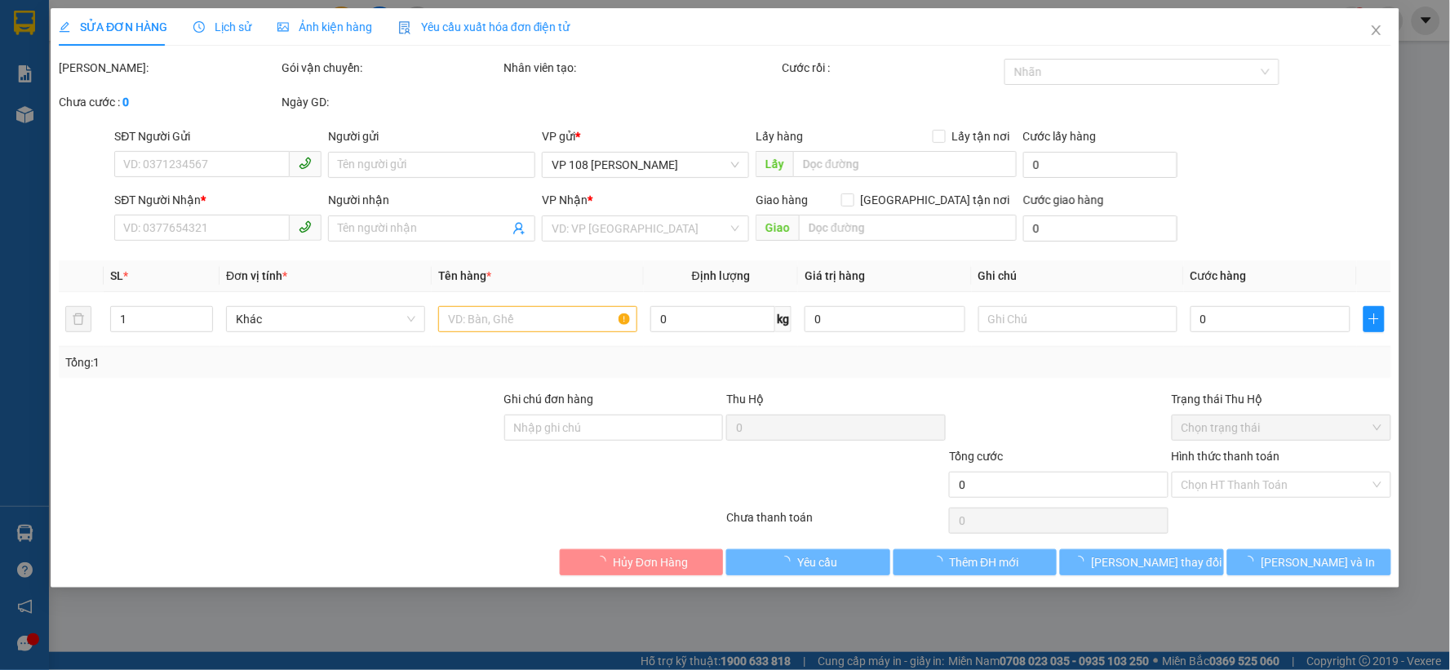
type input "0792619321"
type input "CHỊ MY"
type input "0798742535"
type input "[PERSON_NAME]"
type input "VPVT"
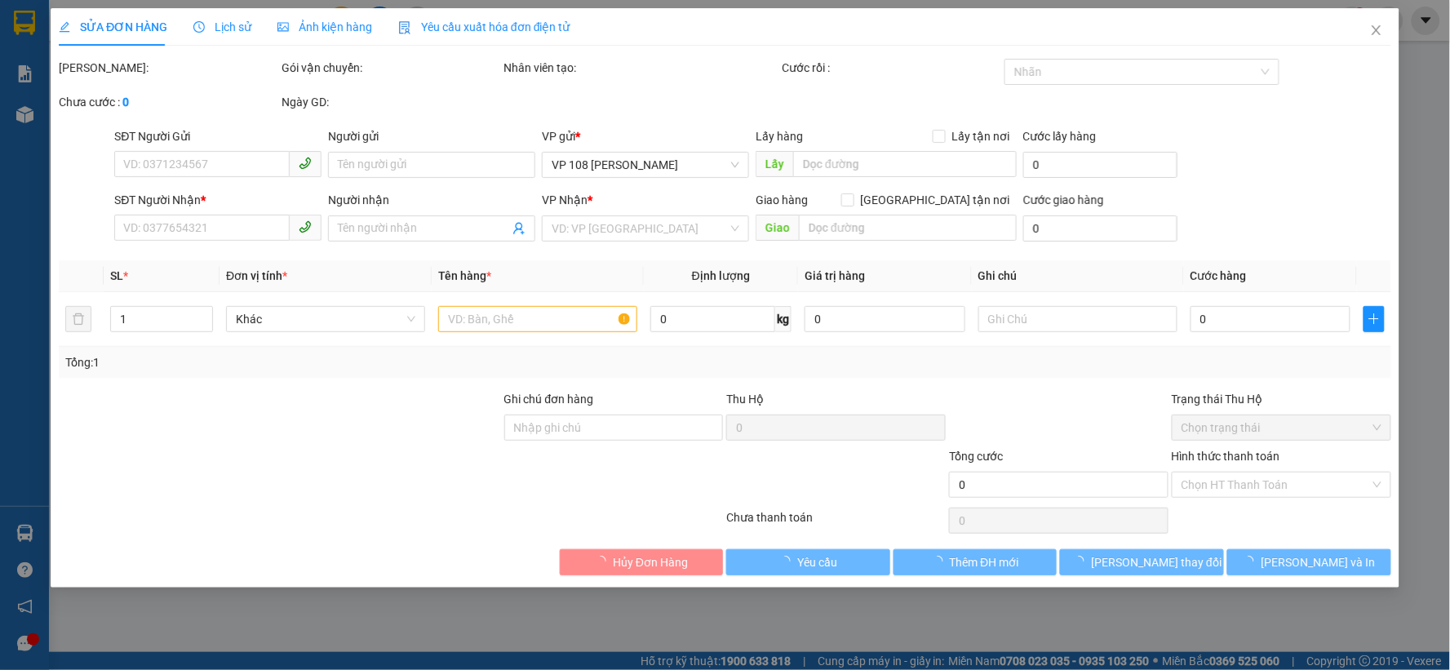
type input "20.000"
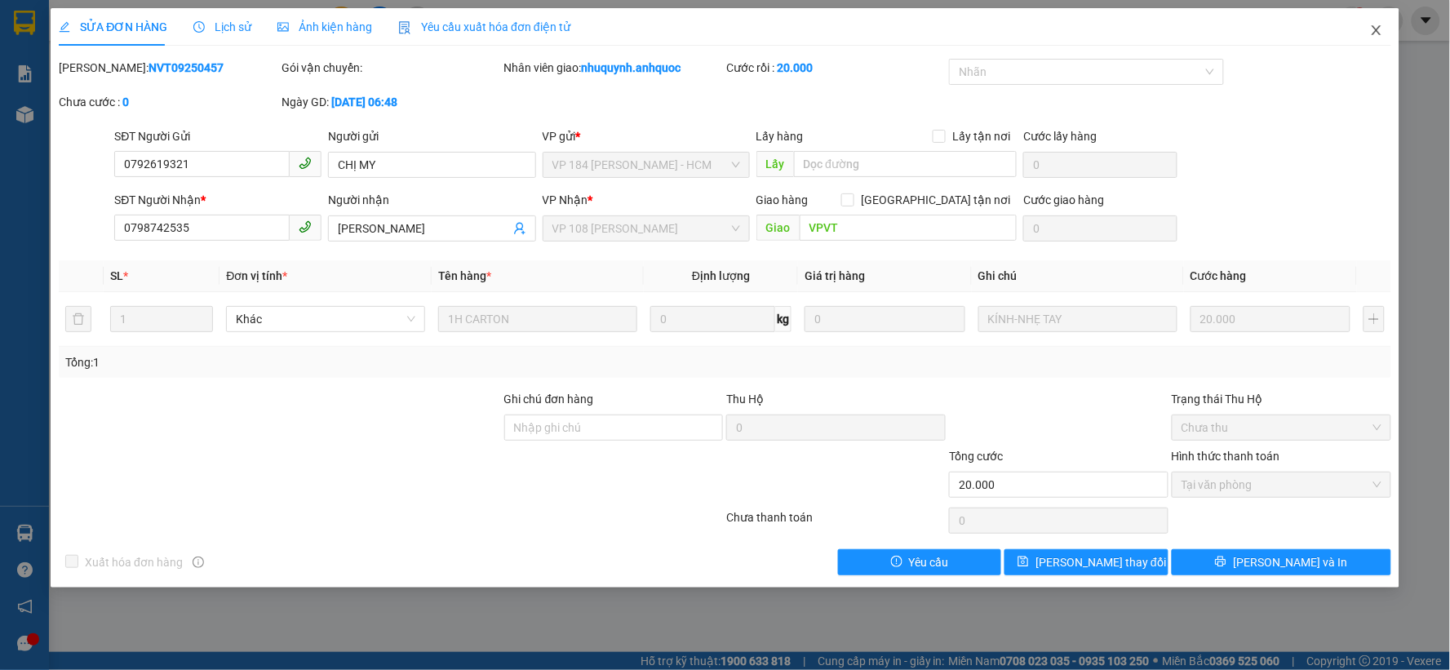
click at [1381, 31] on icon "close" at bounding box center [1376, 30] width 13 height 13
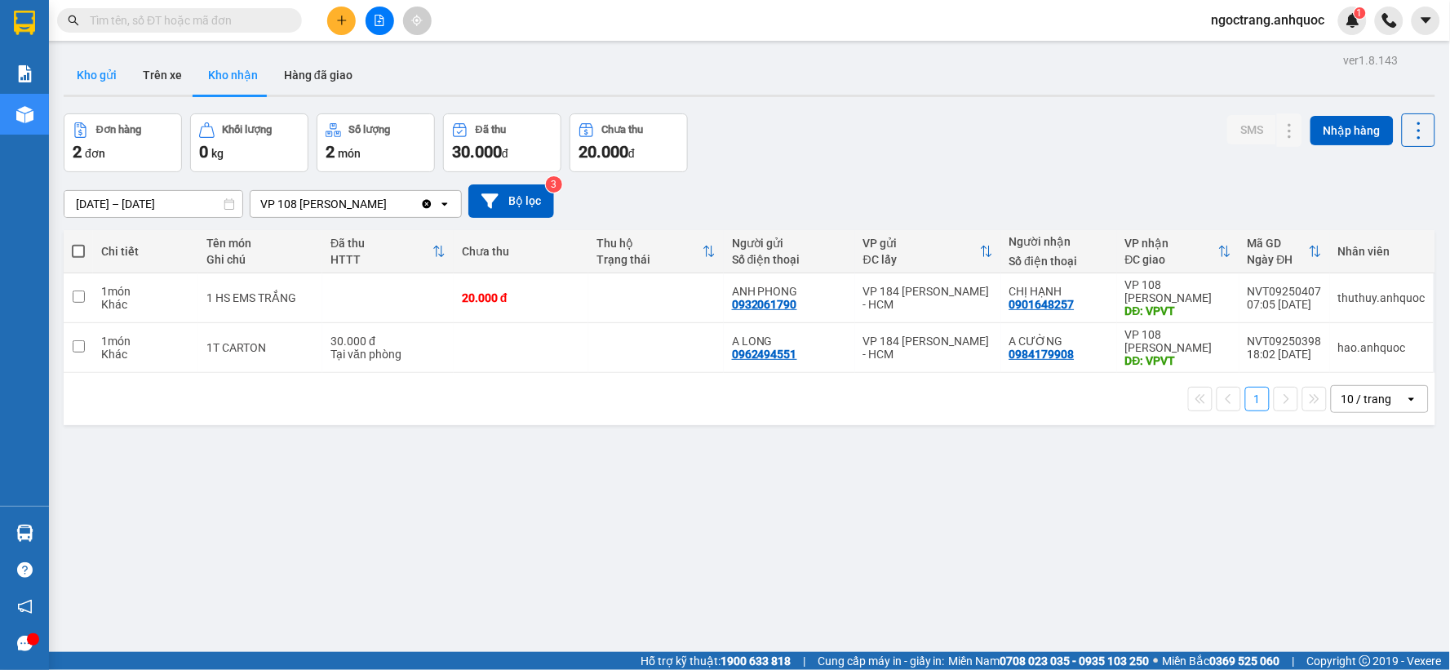
click at [79, 69] on button "Kho gửi" at bounding box center [97, 74] width 66 height 39
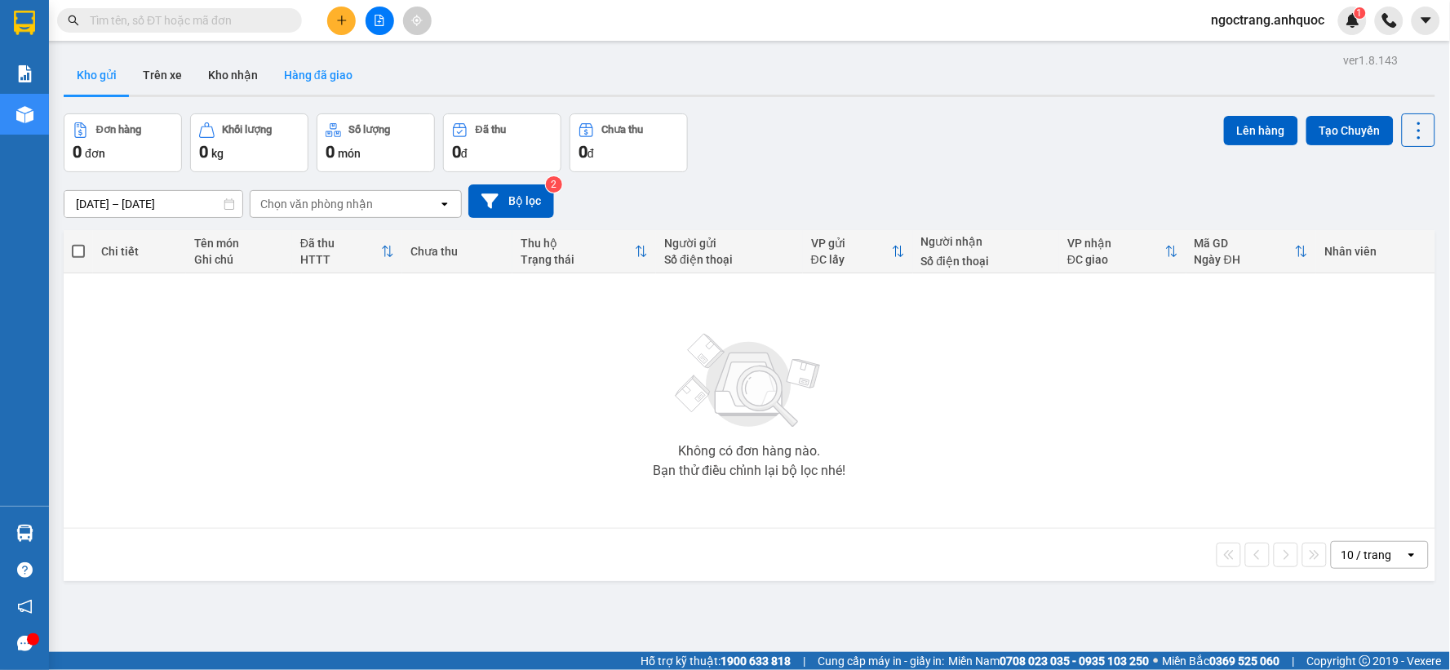
click at [306, 69] on button "Hàng đã giao" at bounding box center [318, 74] width 95 height 39
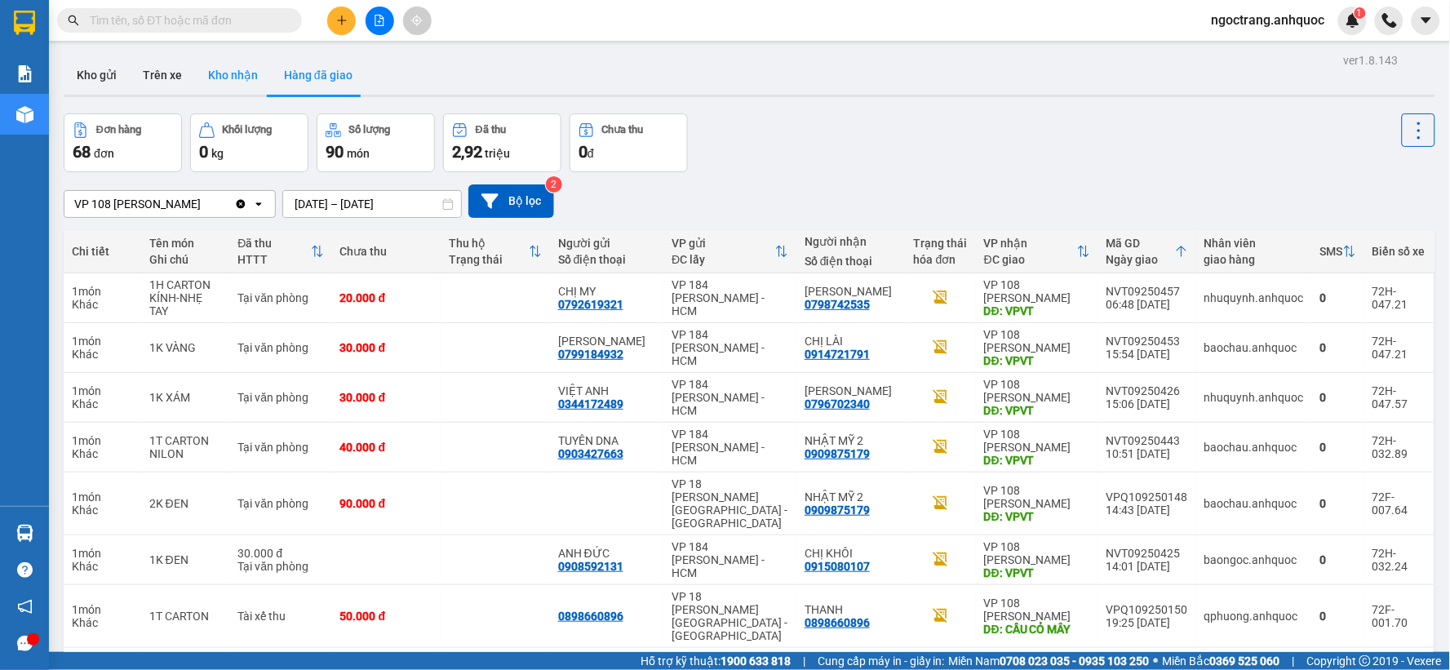
click at [242, 78] on button "Kho nhận" at bounding box center [233, 74] width 76 height 39
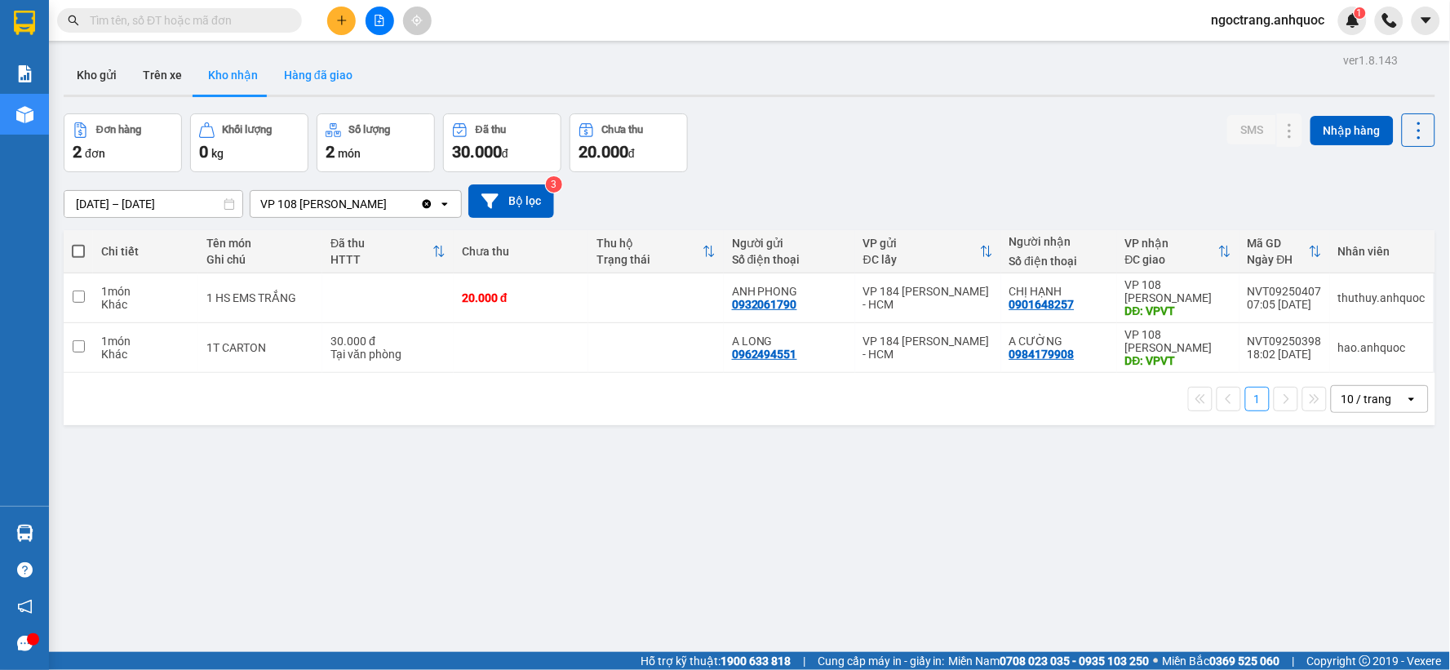
click at [343, 78] on button "Hàng đã giao" at bounding box center [318, 74] width 95 height 39
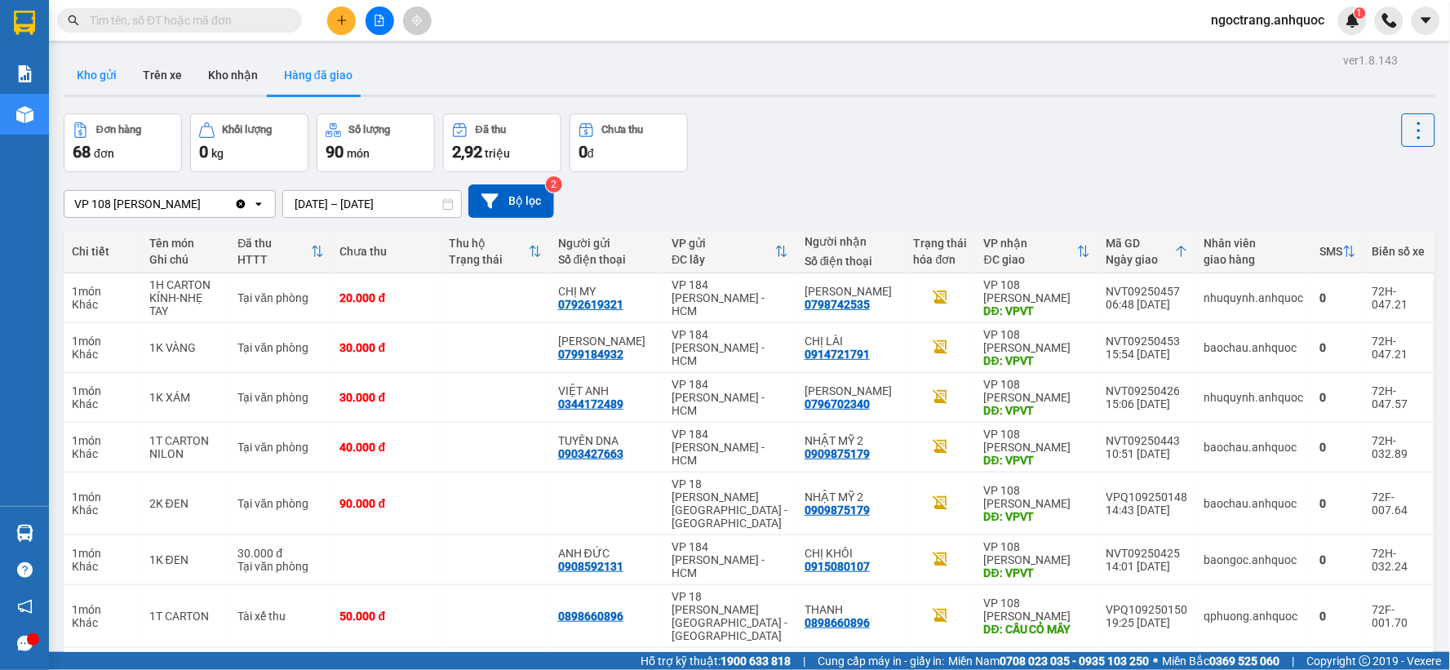
click at [102, 68] on button "Kho gửi" at bounding box center [97, 74] width 66 height 39
click at [100, 77] on button "Kho gửi" at bounding box center [97, 74] width 66 height 39
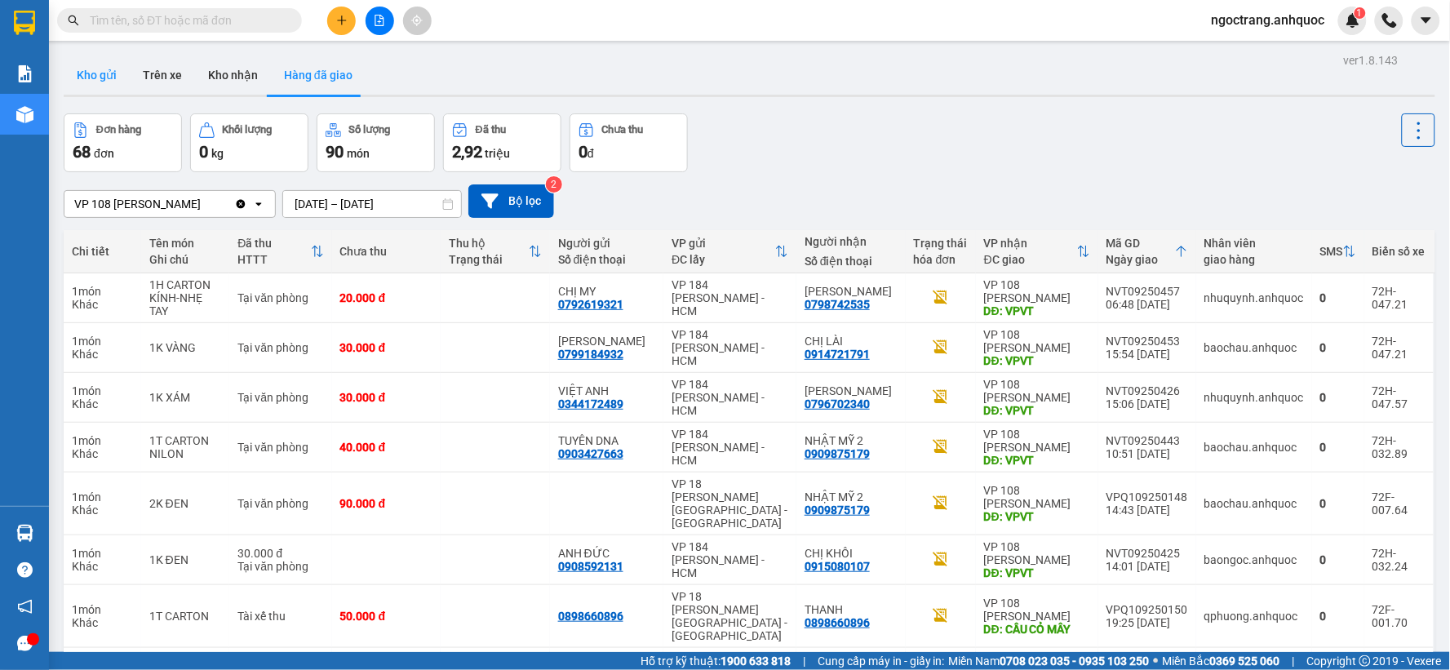
click at [100, 77] on button "Kho gửi" at bounding box center [97, 74] width 66 height 39
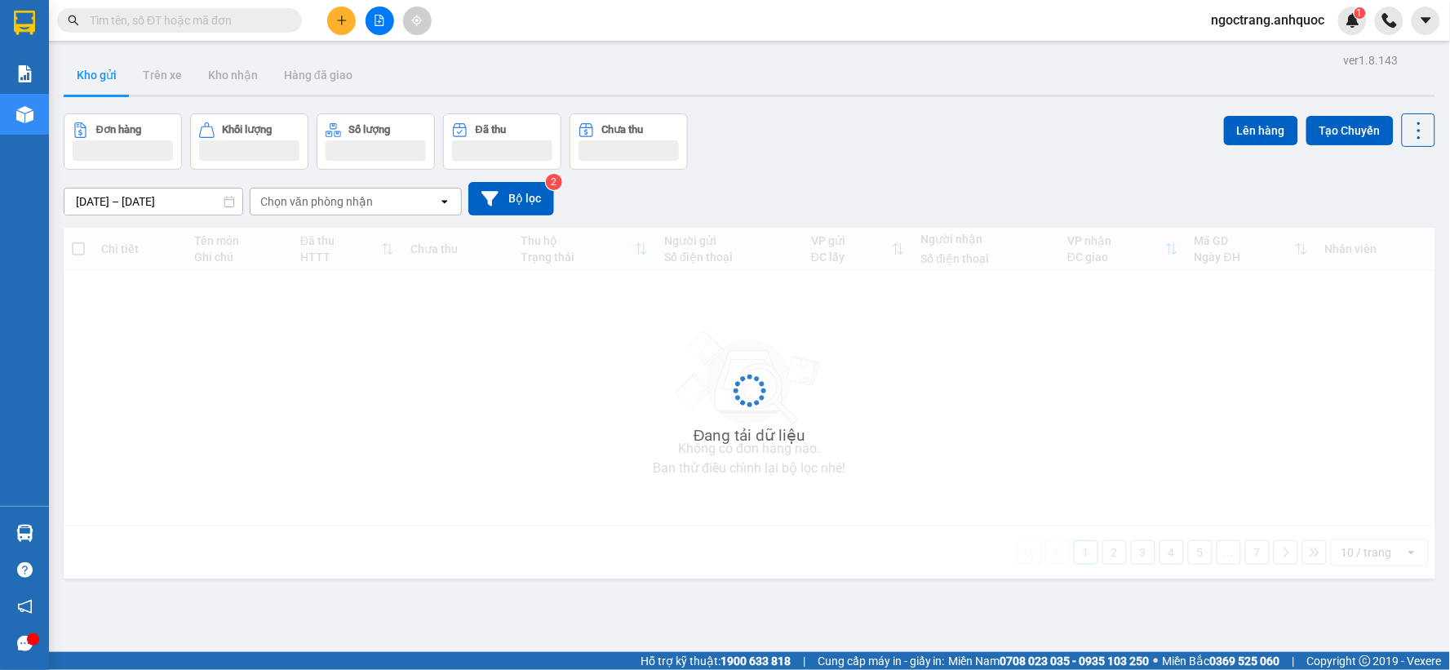
click at [100, 77] on button "Kho gửi" at bounding box center [97, 74] width 66 height 39
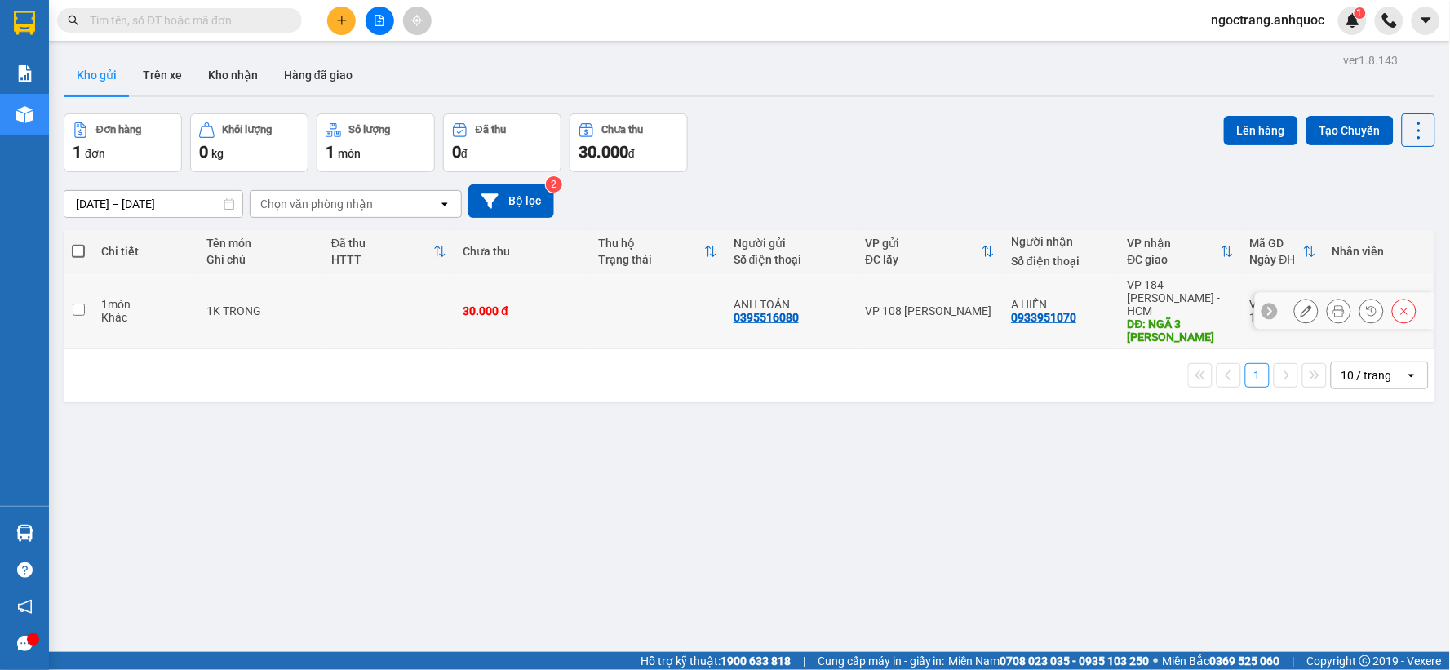
click at [78, 304] on input "checkbox" at bounding box center [79, 310] width 12 height 12
checkbox input "true"
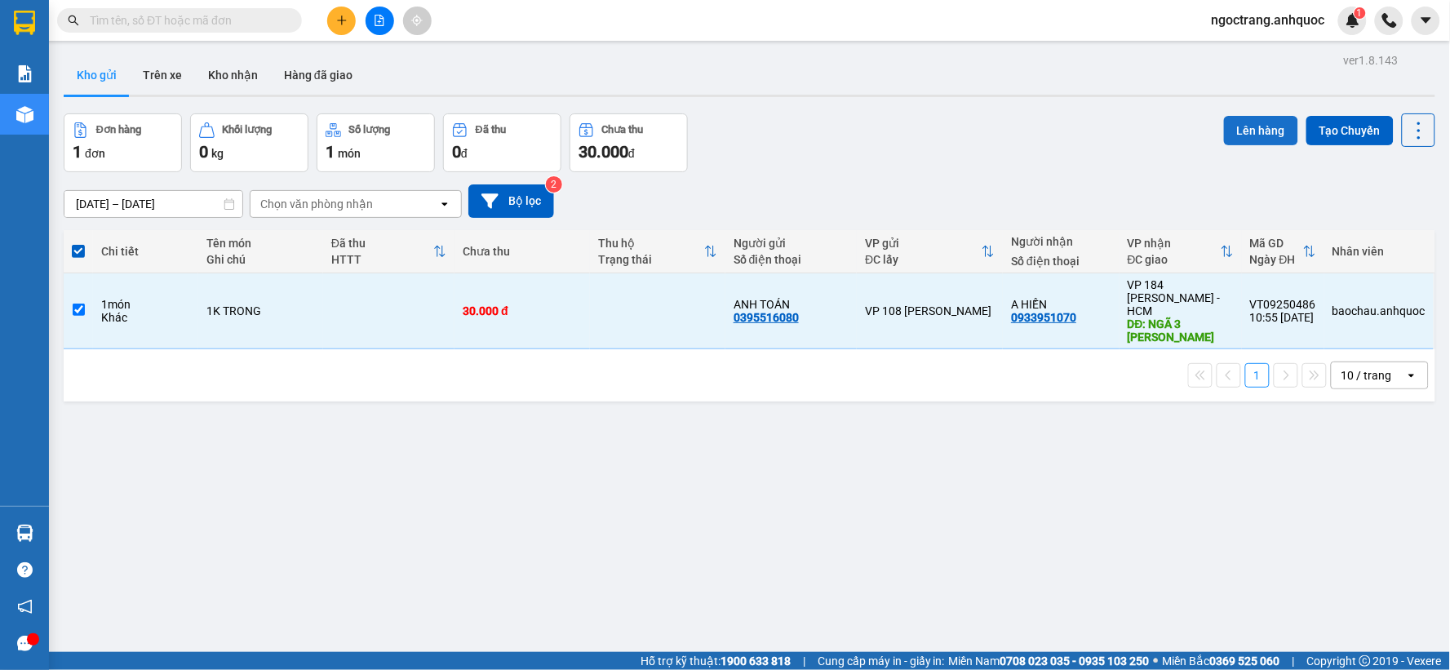
click at [1249, 131] on button "Lên hàng" at bounding box center [1261, 130] width 74 height 29
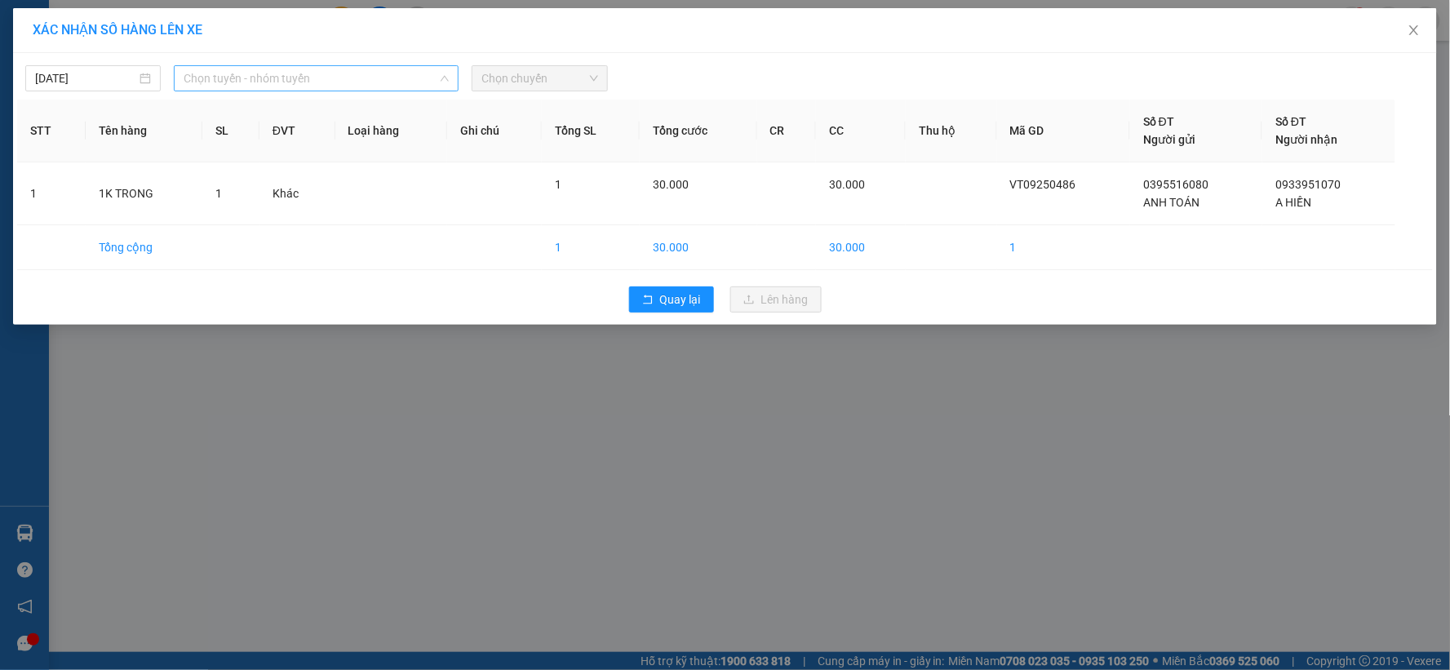
click at [268, 86] on span "Chọn tuyến - nhóm tuyến" at bounding box center [316, 78] width 265 height 24
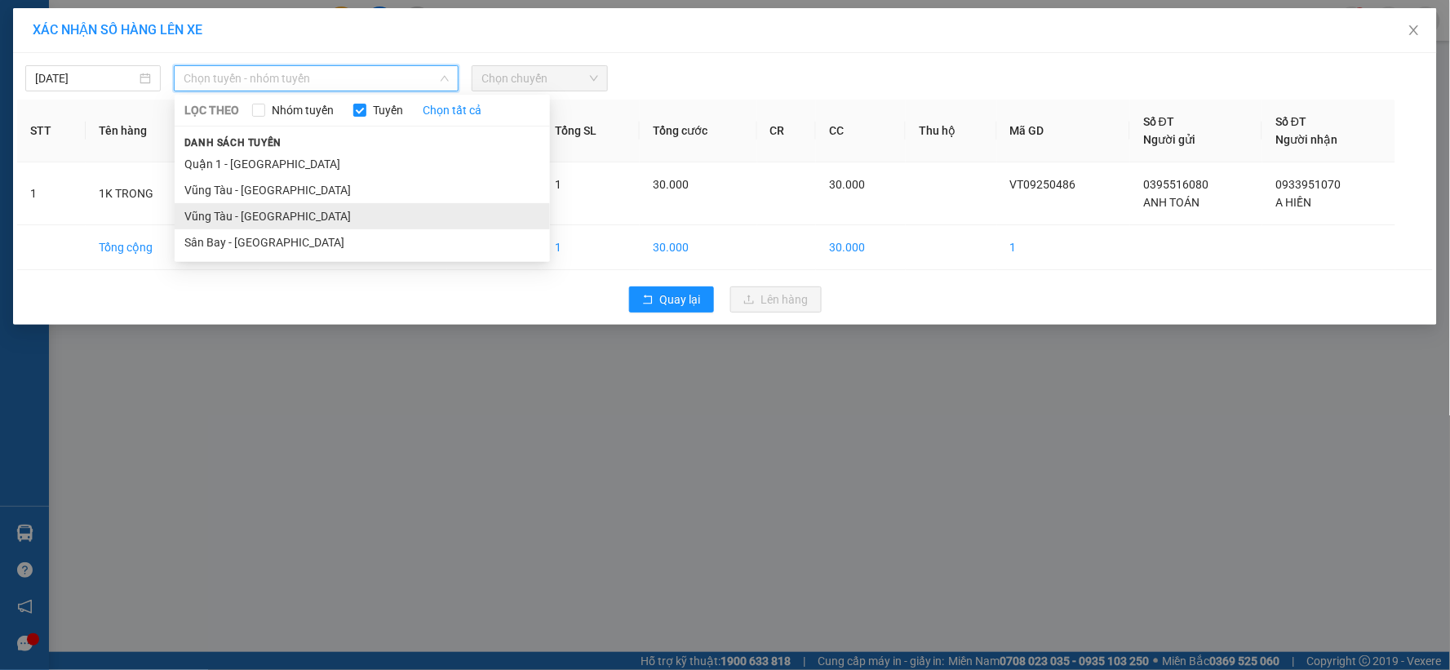
click at [275, 216] on li "Vũng Tàu - [GEOGRAPHIC_DATA]" at bounding box center [362, 216] width 375 height 26
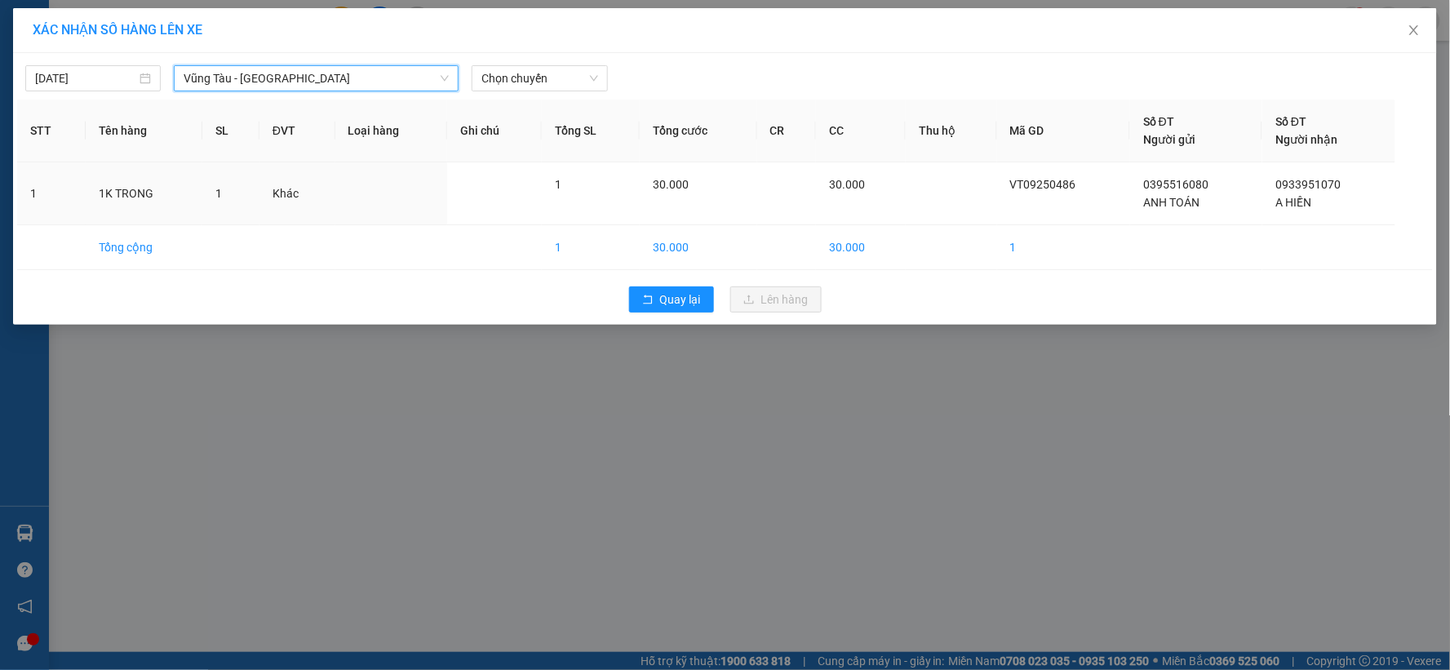
click at [533, 93] on div "[DATE] [GEOGRAPHIC_DATA] - [GEOGRAPHIC_DATA] [GEOGRAPHIC_DATA] - [GEOGRAPHIC_DA…" at bounding box center [725, 189] width 1424 height 272
click at [539, 85] on span "Chọn chuyến" at bounding box center [539, 78] width 116 height 24
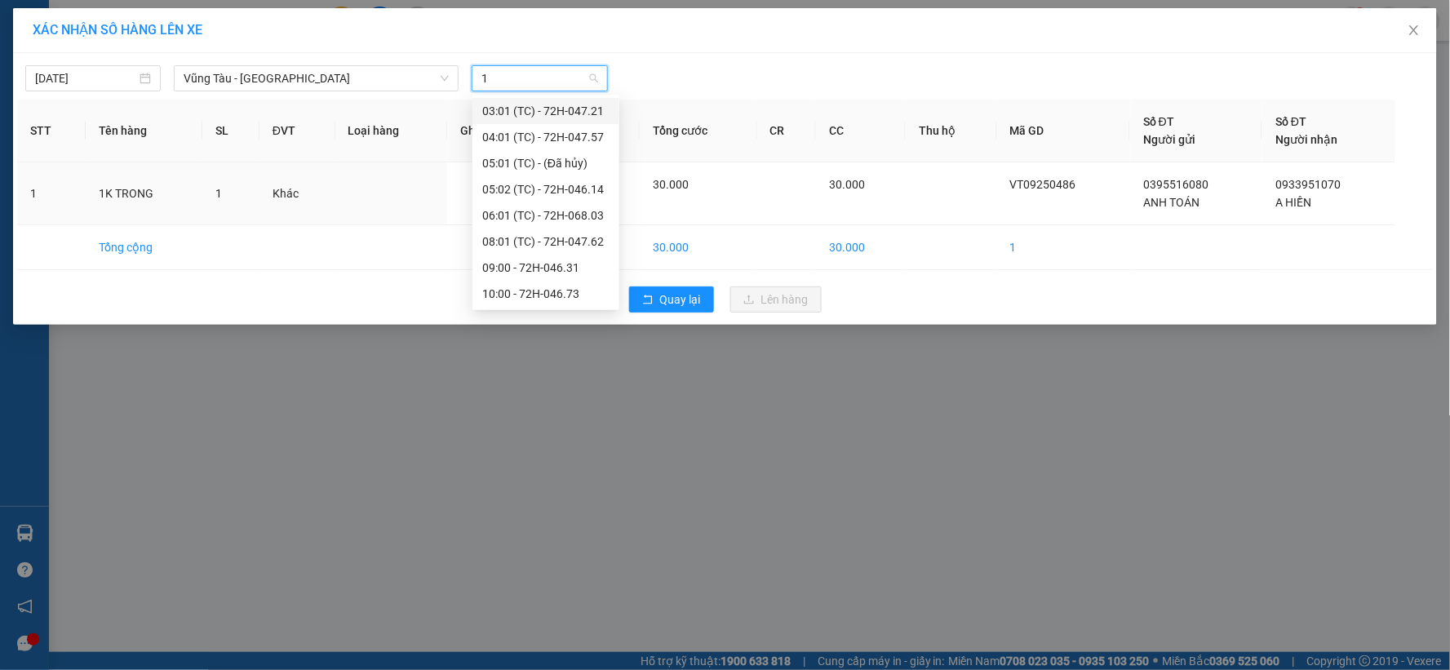
type input "12"
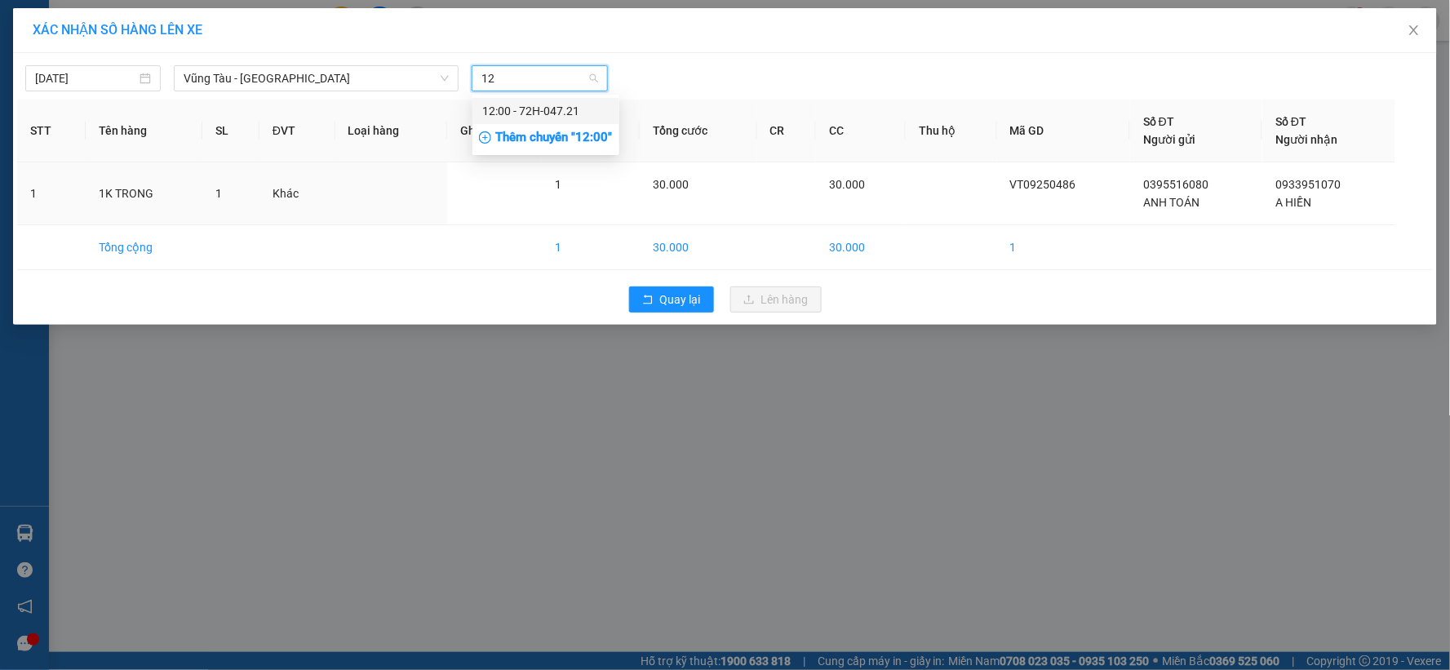
click at [542, 110] on div "12:00 - 72H-047.21" at bounding box center [545, 111] width 127 height 18
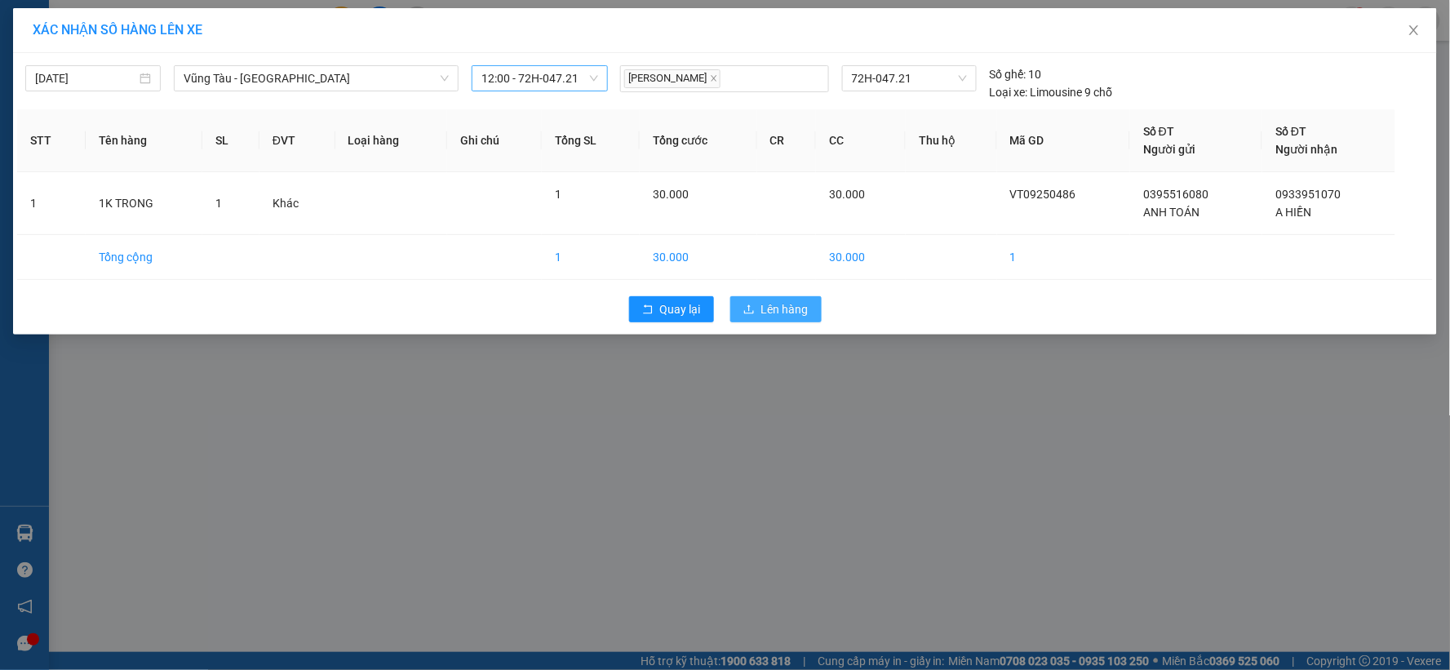
click at [772, 315] on span "Lên hàng" at bounding box center [784, 309] width 47 height 18
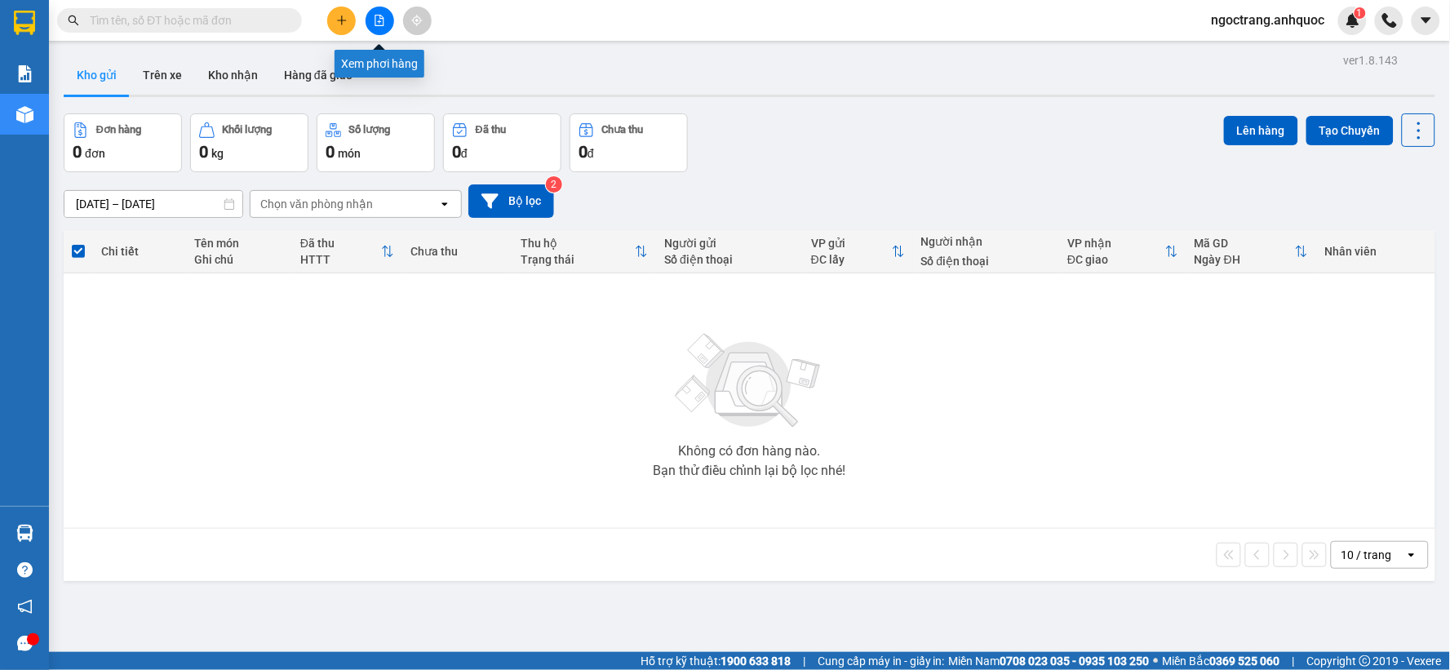
click at [374, 28] on button at bounding box center [380, 21] width 29 height 29
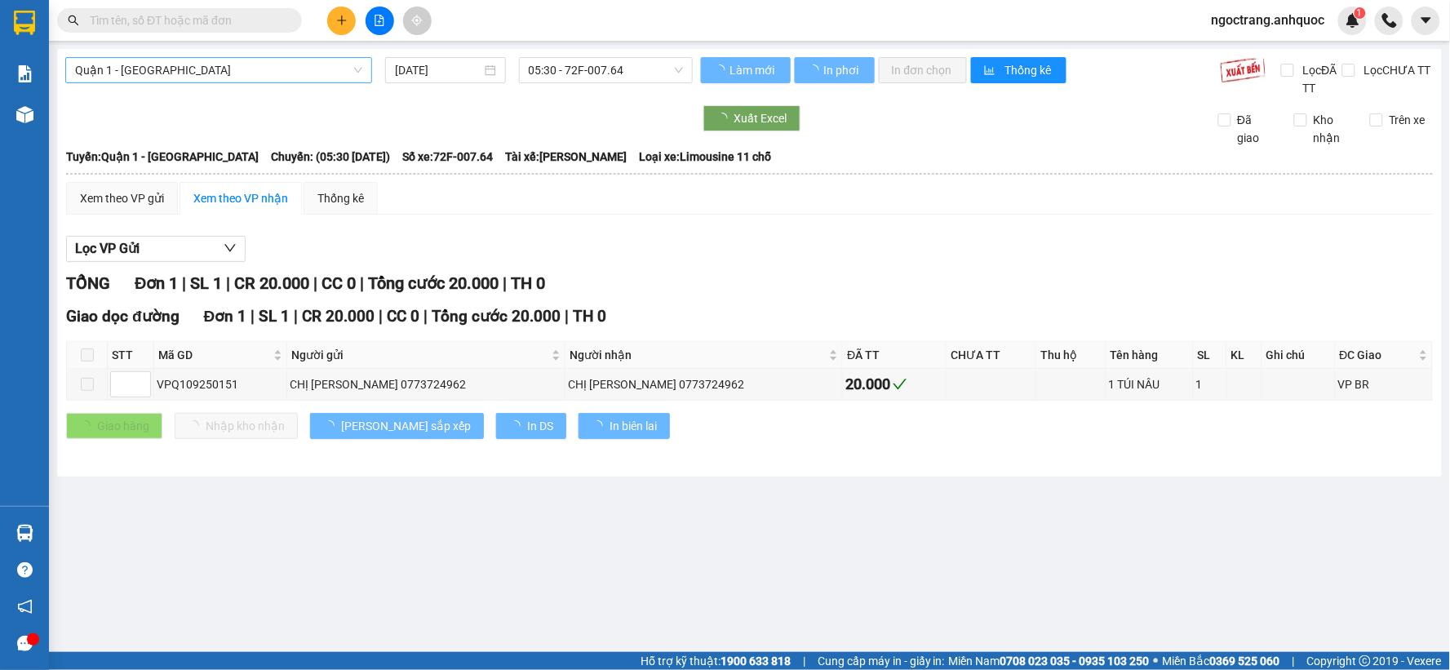
click at [227, 76] on span "Quận 1 - [GEOGRAPHIC_DATA]" at bounding box center [218, 70] width 287 height 24
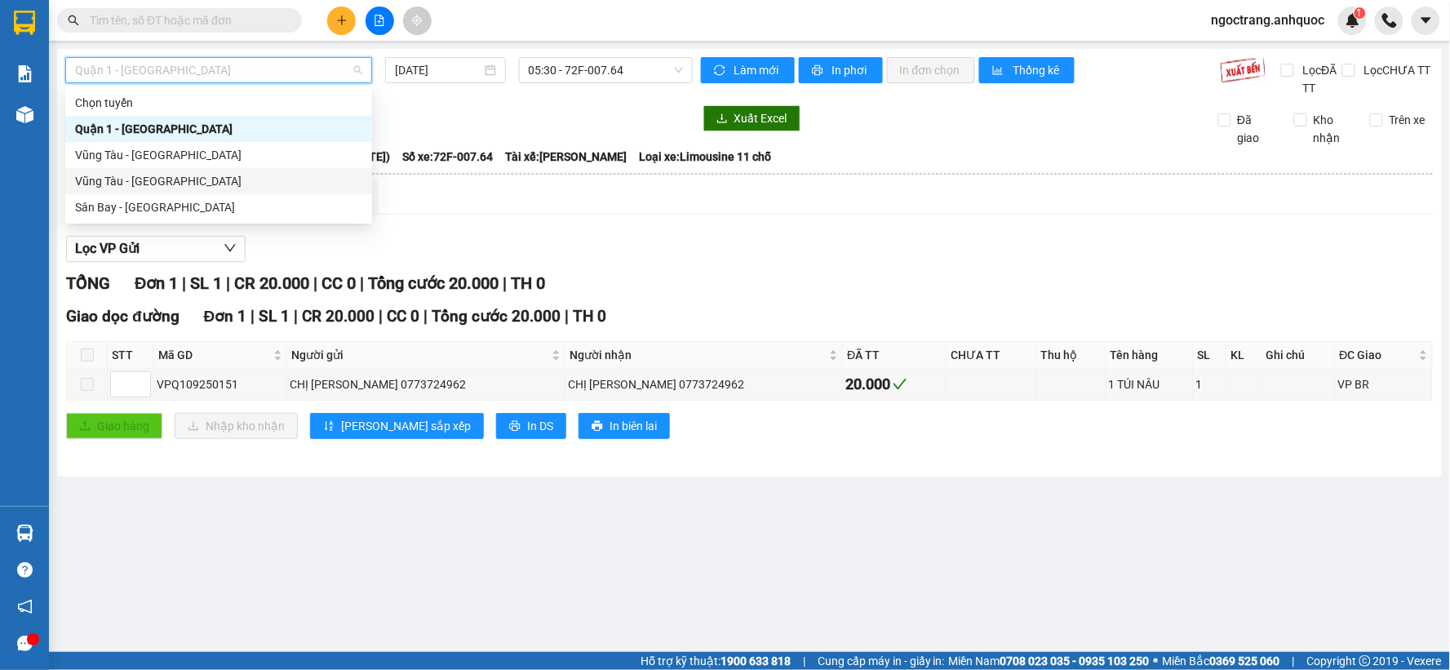
click at [172, 177] on div "Vũng Tàu - [GEOGRAPHIC_DATA]" at bounding box center [218, 181] width 287 height 18
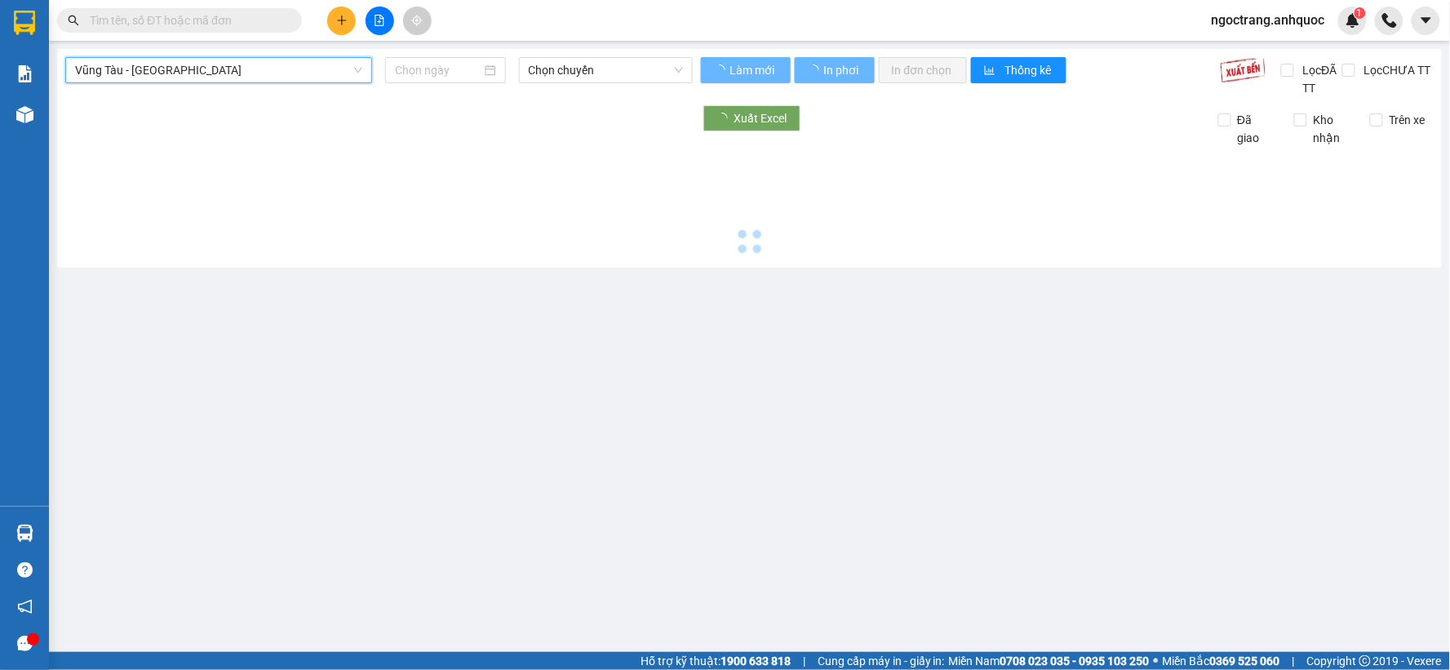
type input "[DATE]"
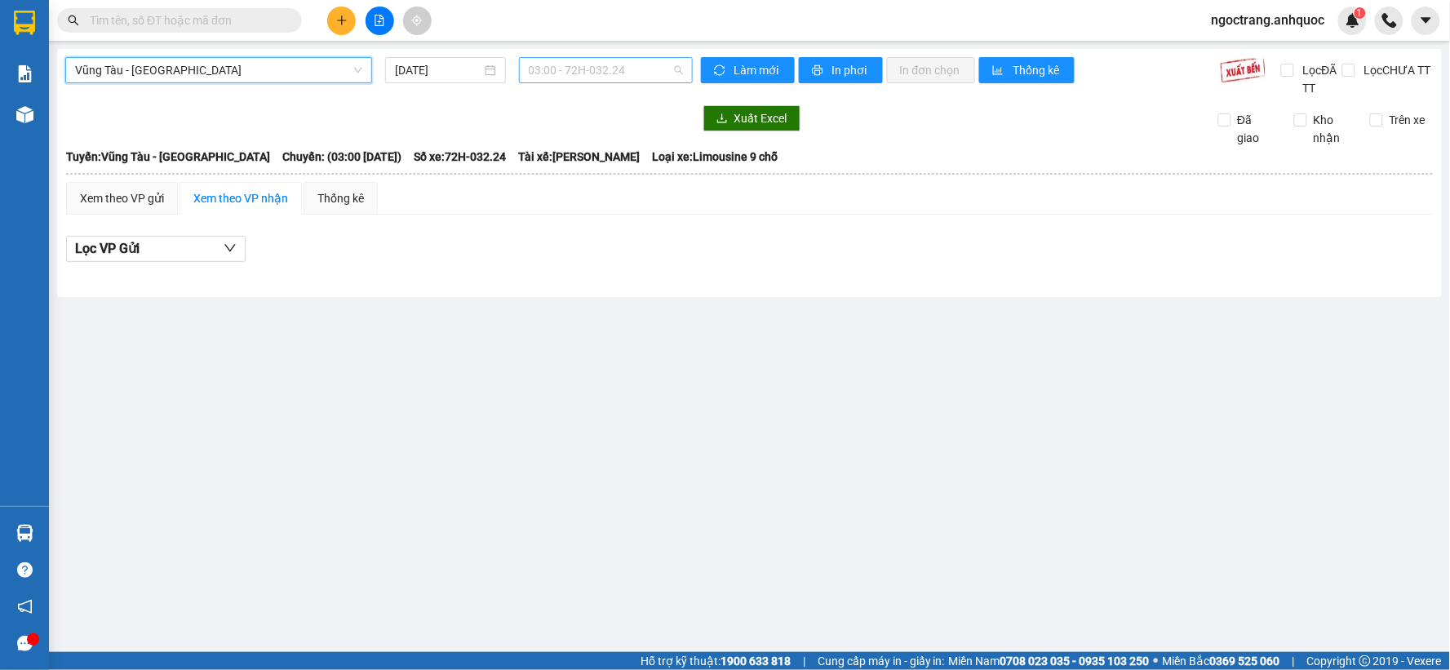
click at [586, 69] on span "03:00 - 72H-032.24" at bounding box center [606, 70] width 154 height 24
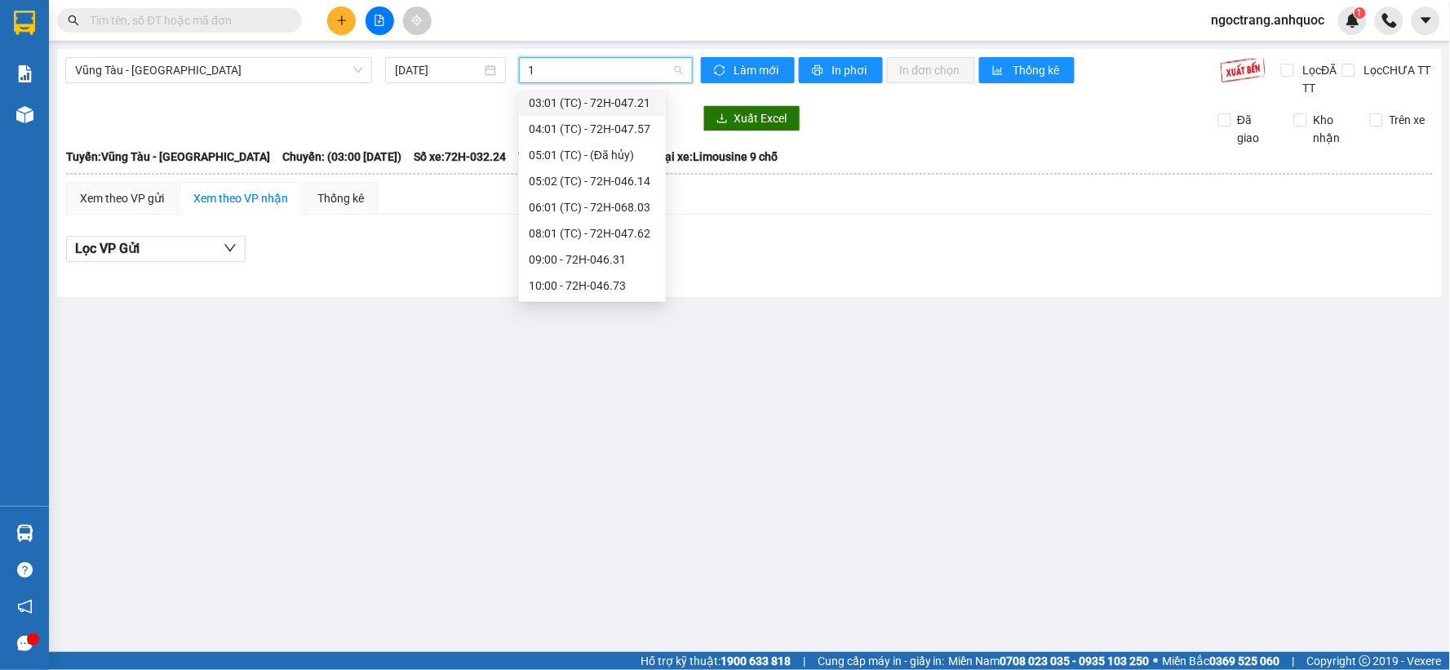
type input "12"
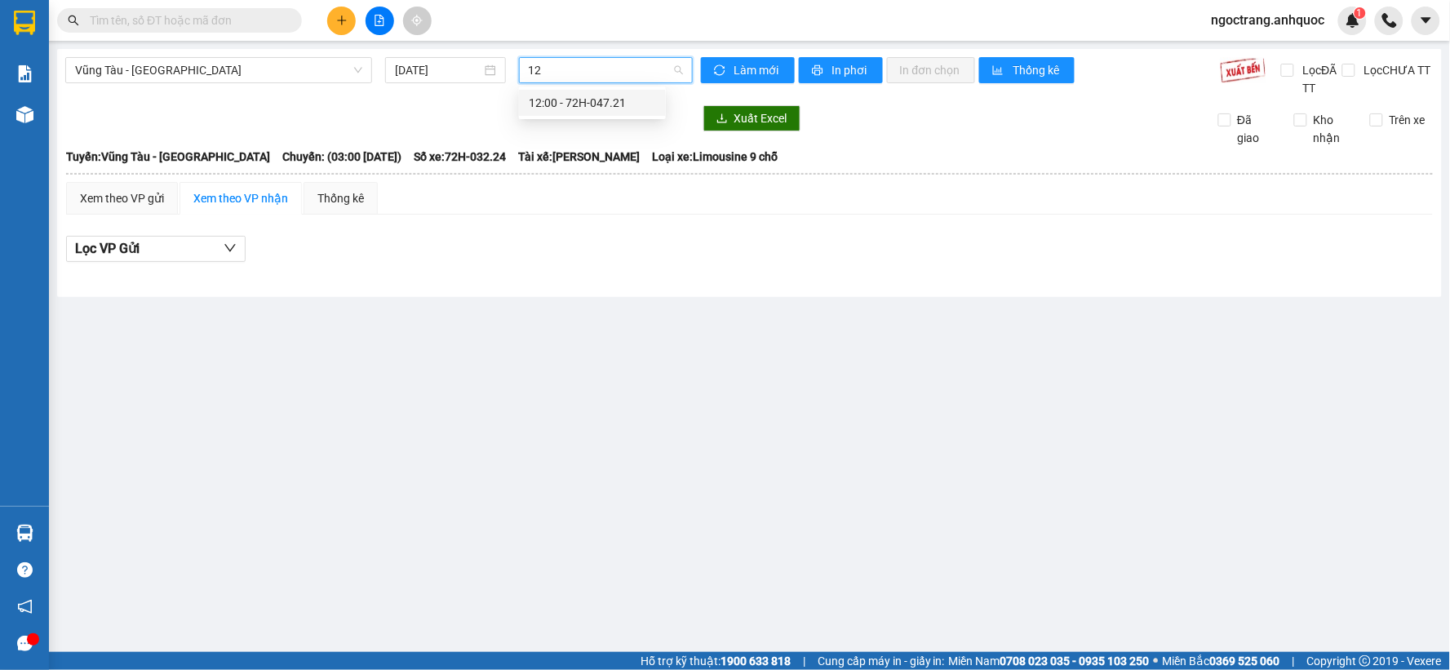
click at [594, 111] on div "12:00 - 72H-047.21" at bounding box center [592, 103] width 127 height 18
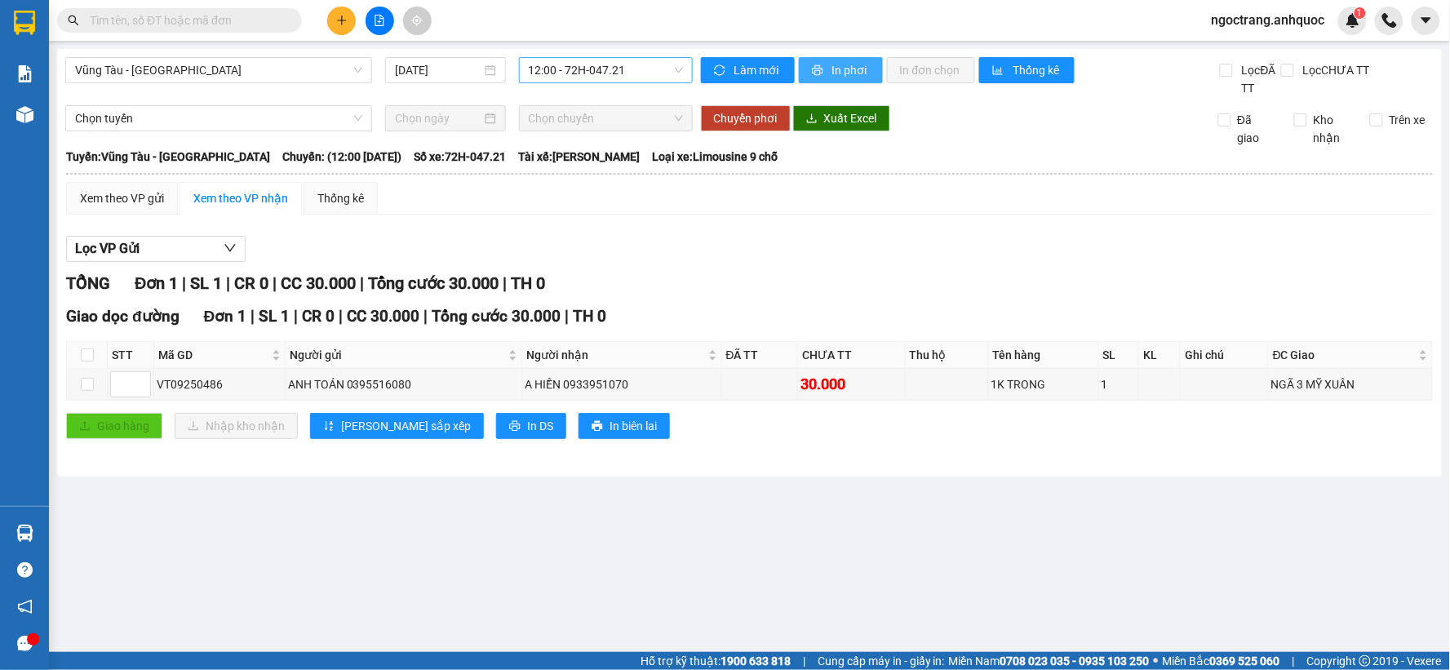
click at [863, 78] on span "In phơi" at bounding box center [851, 70] width 38 height 18
click at [339, 30] on button at bounding box center [341, 21] width 29 height 29
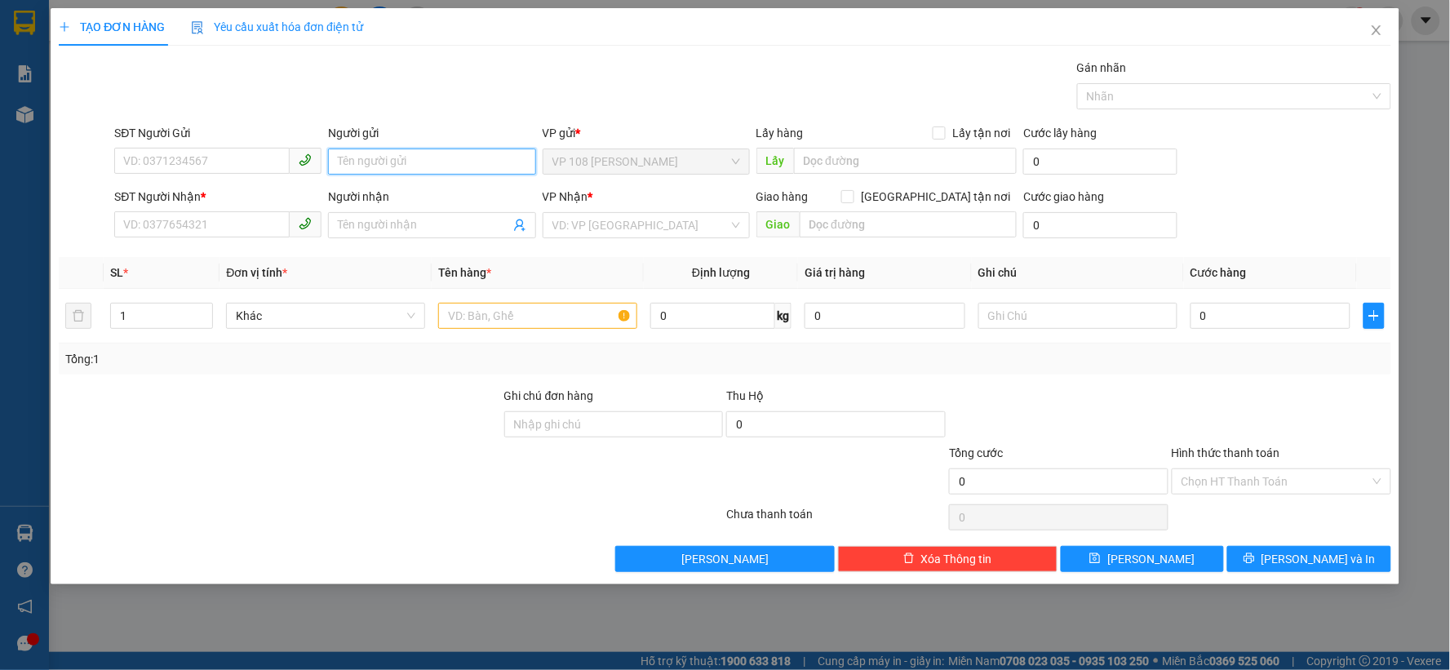
drag, startPoint x: 375, startPoint y: 170, endPoint x: 393, endPoint y: 157, distance: 22.2
click at [389, 160] on input "Người gửi" at bounding box center [431, 162] width 207 height 26
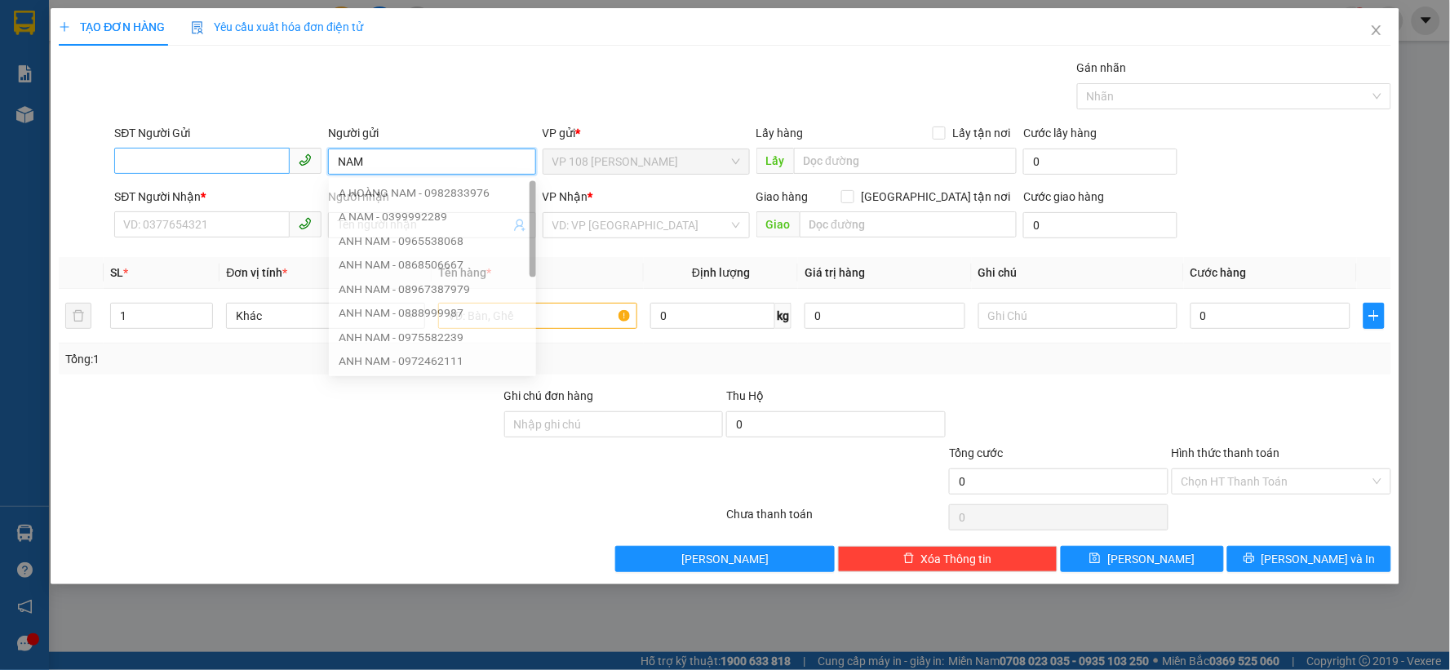
type input "NAM"
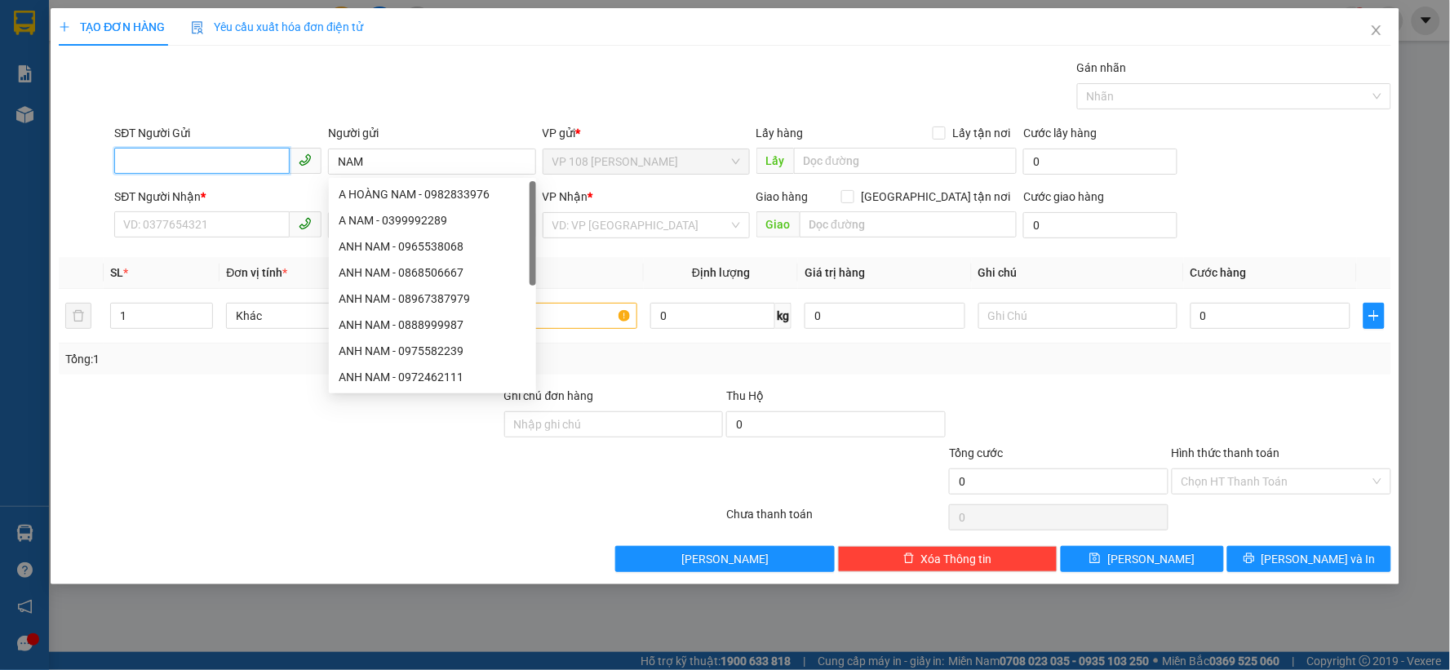
click at [255, 162] on input "SĐT Người Gửi" at bounding box center [201, 161] width 175 height 26
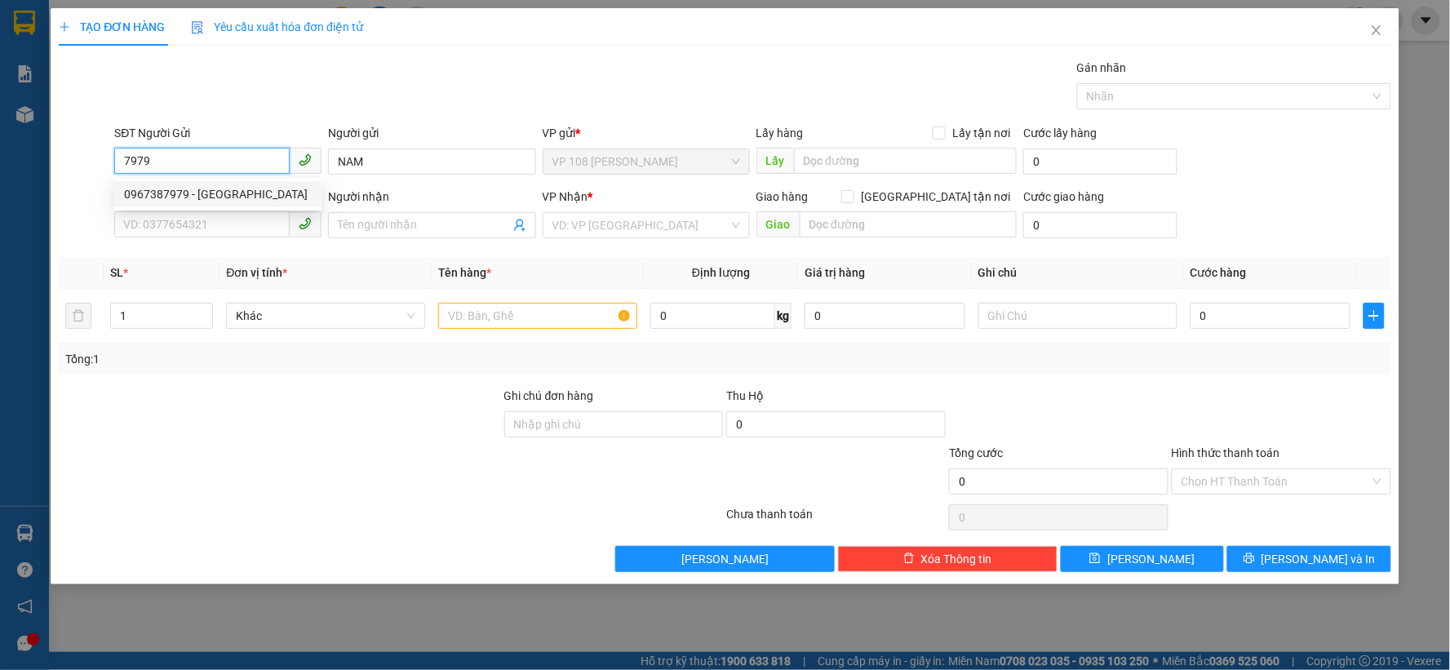
click at [242, 198] on div "0967387979 - [GEOGRAPHIC_DATA]" at bounding box center [218, 194] width 188 height 18
type input "0967387979"
type input "ANH NAM"
type input "0588332266"
type input "ANH KHOA"
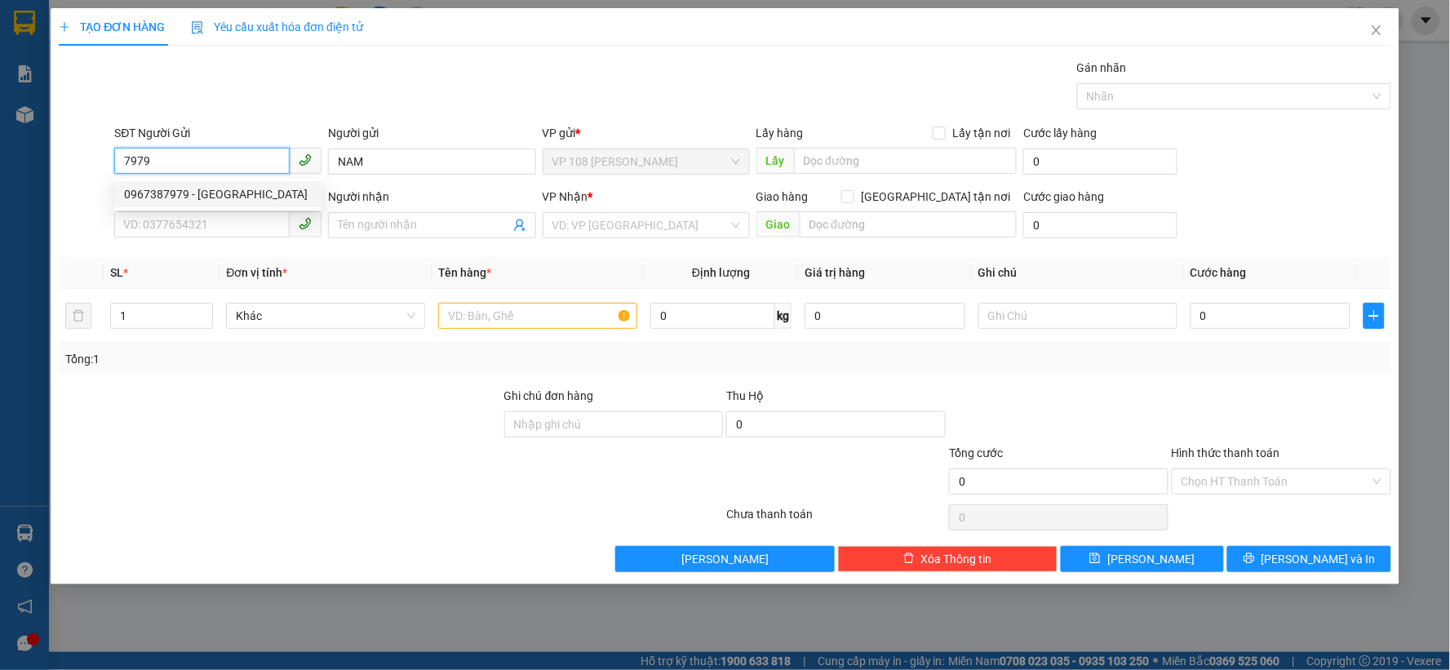
type input "VPQ1"
type input "SCB 14/9 THANH"
type input "30.000"
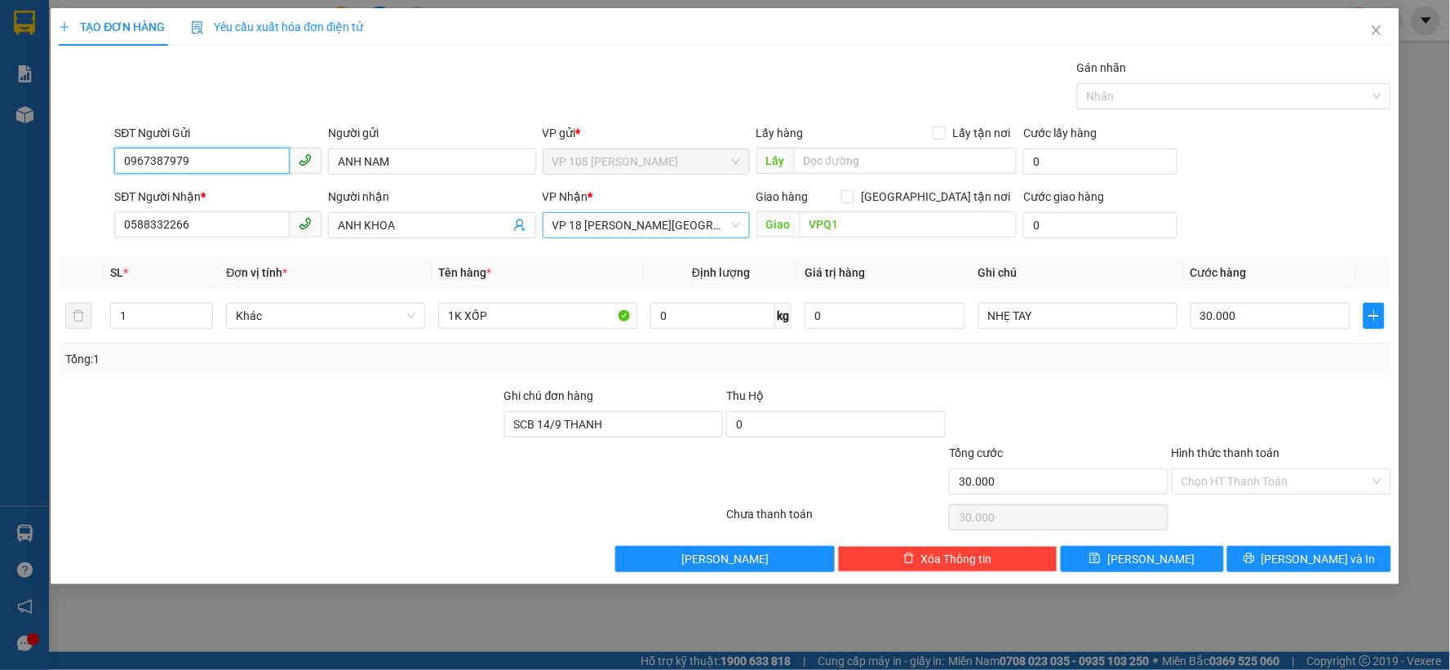
click at [704, 222] on span "VP 18 [PERSON_NAME][GEOGRAPHIC_DATA] - [GEOGRAPHIC_DATA]" at bounding box center [646, 225] width 188 height 24
type input "0967387979"
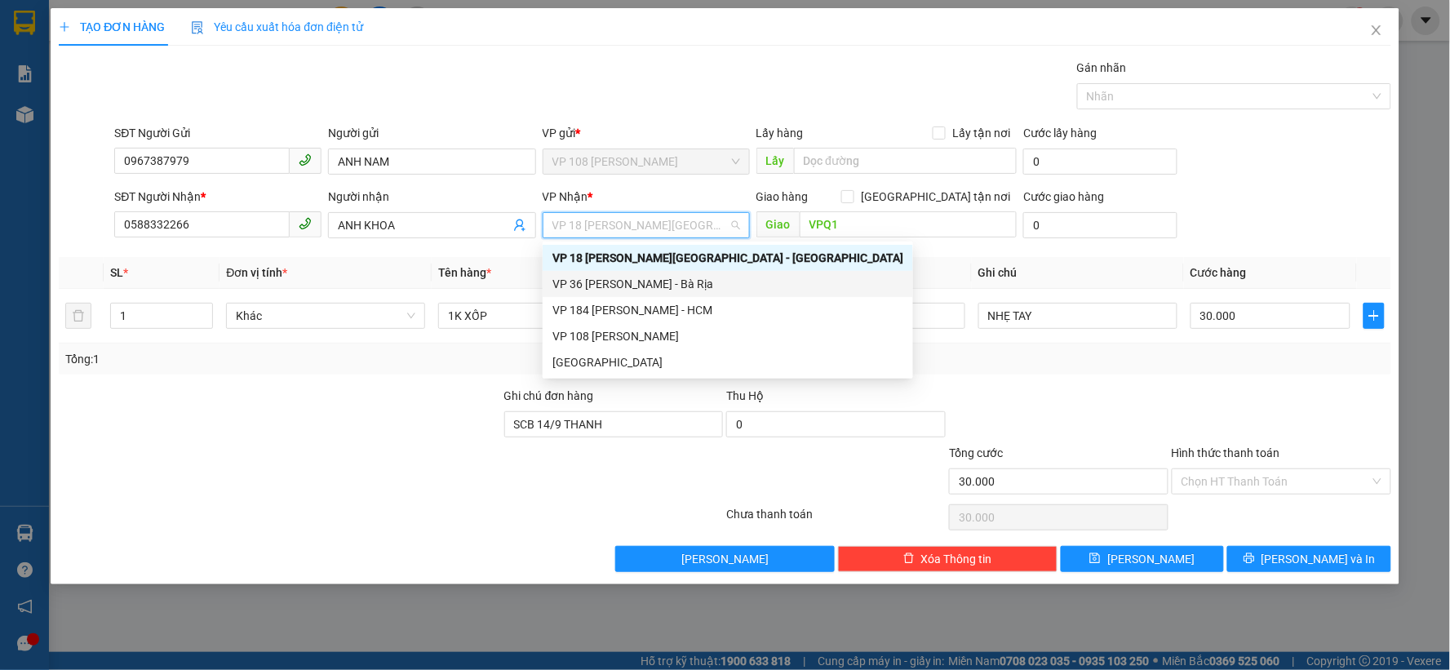
click at [694, 290] on div "VP 36 [PERSON_NAME] - Bà Rịa" at bounding box center [727, 284] width 351 height 18
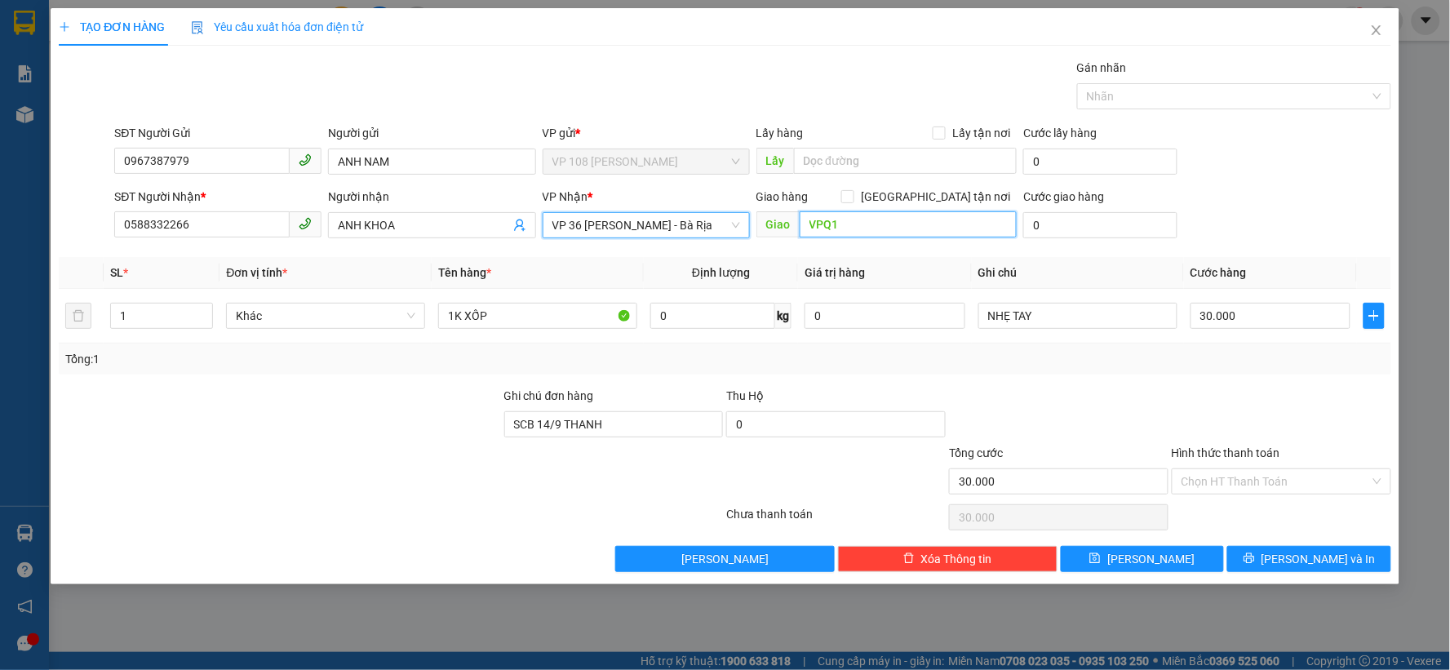
click at [880, 228] on input "VPQ1" at bounding box center [909, 224] width 218 height 26
click at [312, 321] on span "Khác" at bounding box center [326, 316] width 180 height 24
type input "VPBR"
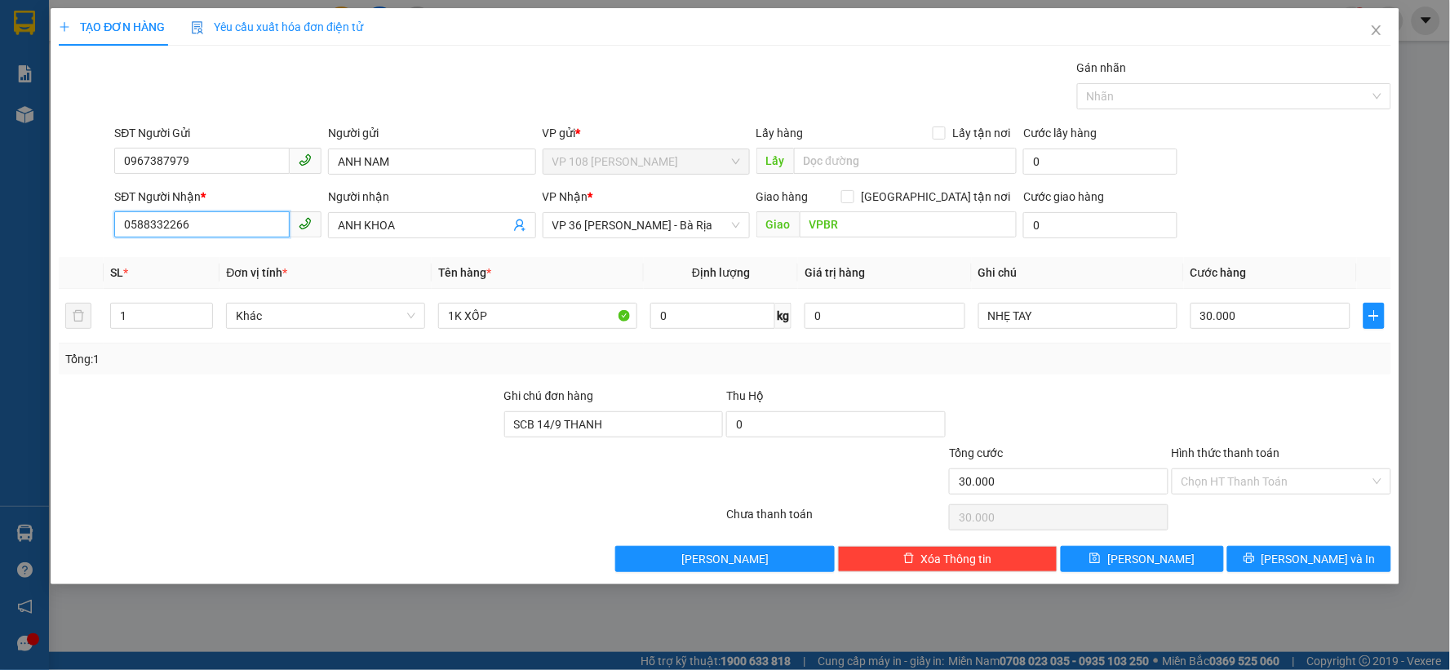
drag, startPoint x: 218, startPoint y: 225, endPoint x: 62, endPoint y: 216, distance: 156.1
click at [62, 216] on div "SĐT Người Nhận * 0588332266 0588332266 Người nhận ANH KHOA VP Nhận * VP 36 [PER…" at bounding box center [725, 216] width 1336 height 57
click at [201, 222] on input "09386105555" at bounding box center [201, 224] width 175 height 26
type input "0938610555"
click at [196, 253] on div "0938610555 - ANH HIẾU" at bounding box center [218, 258] width 188 height 18
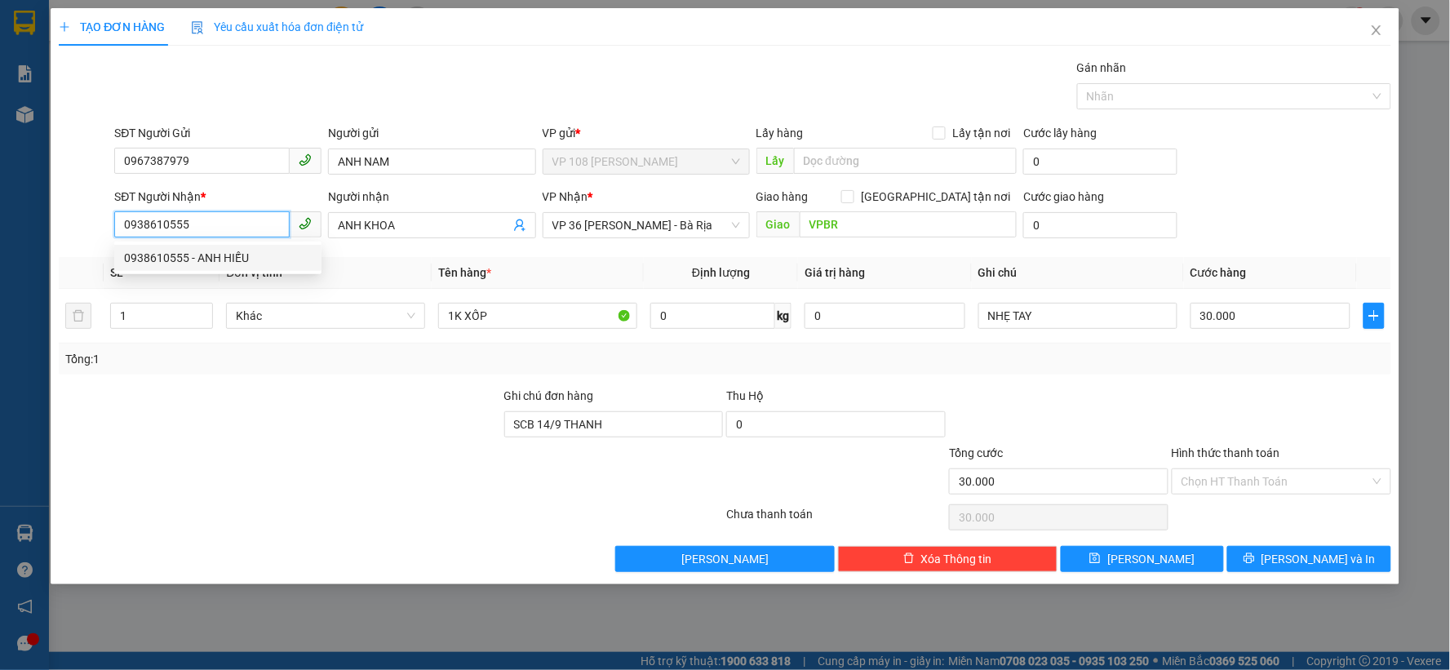
type input "ANH HIẾU"
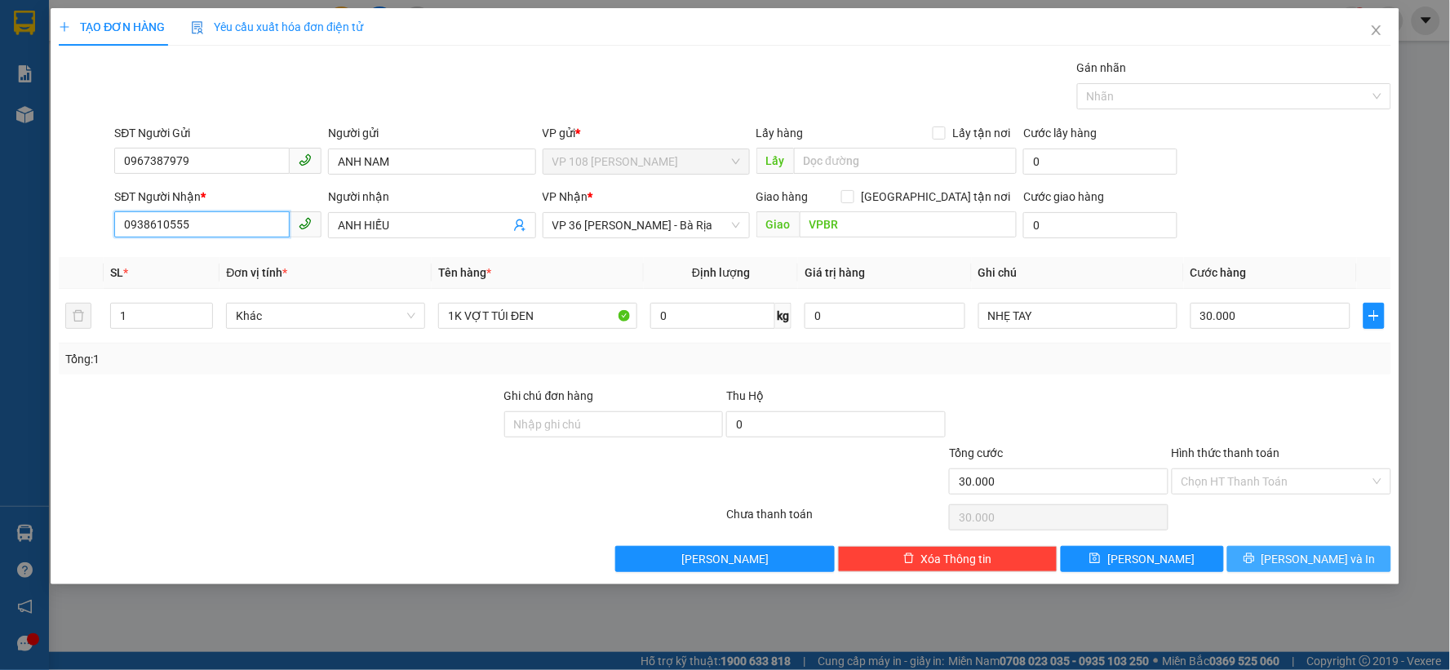
type input "0938610555"
click at [1292, 561] on button "[PERSON_NAME] và In" at bounding box center [1309, 559] width 164 height 26
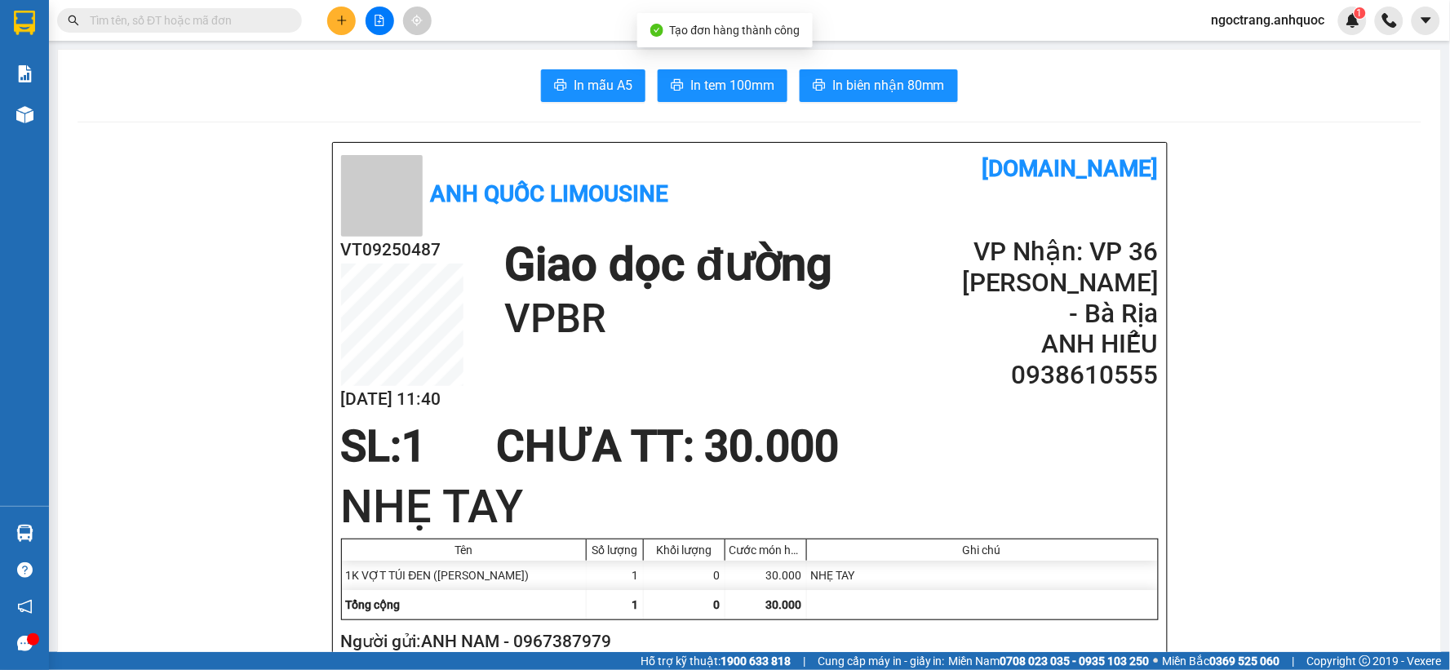
click at [716, 93] on span "In tem 100mm" at bounding box center [732, 85] width 84 height 20
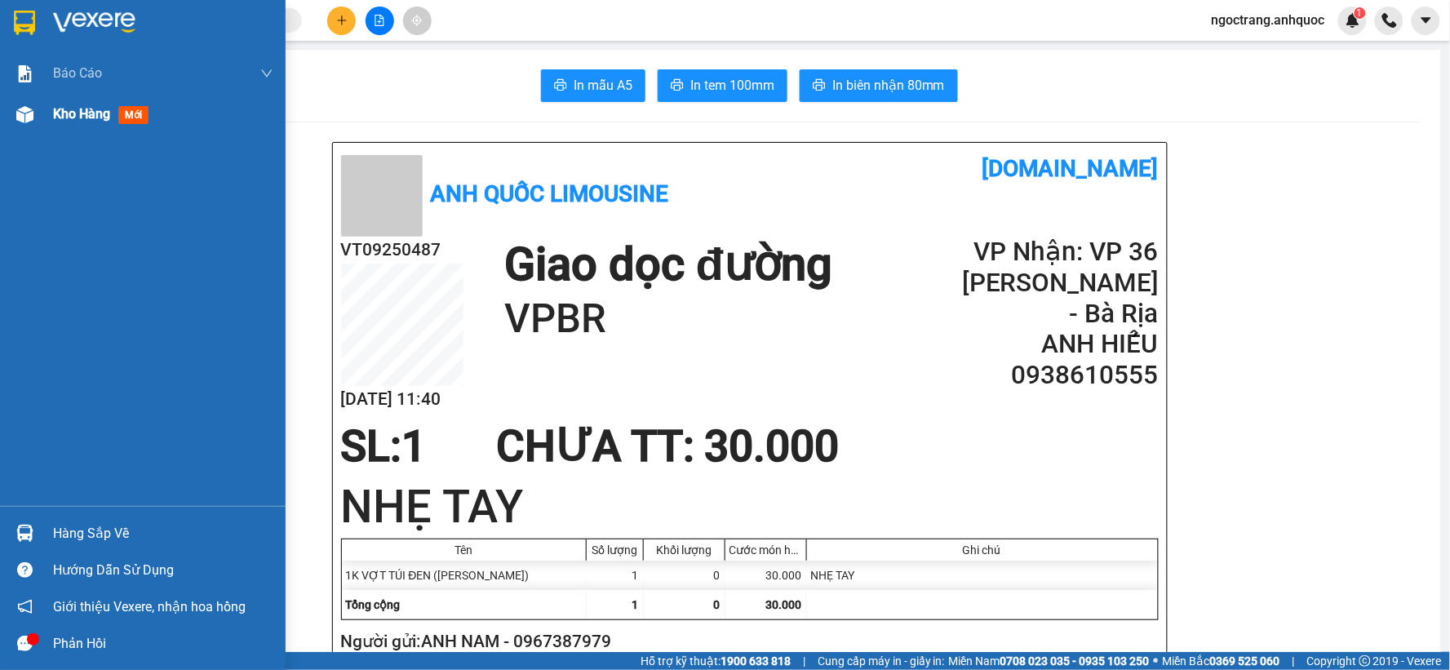
click at [53, 126] on div "Kho hàng mới" at bounding box center [163, 114] width 220 height 41
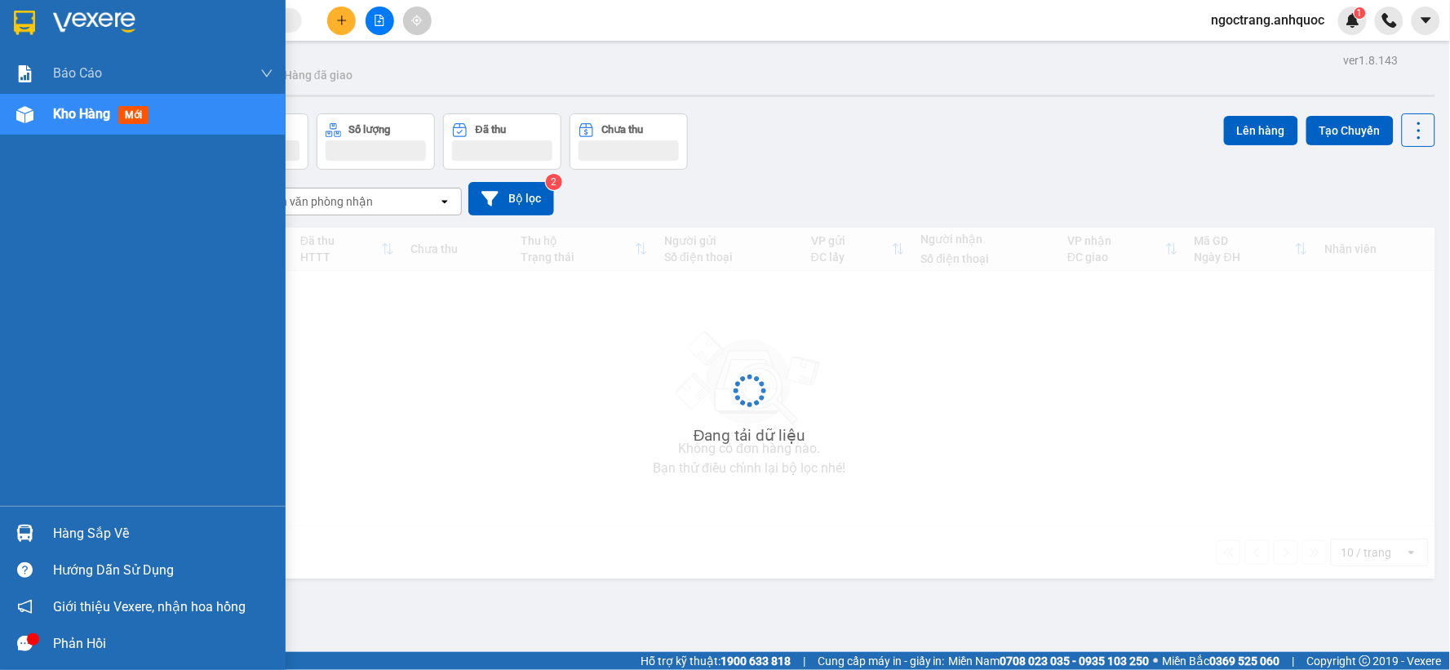
click at [82, 121] on span "Kho hàng" at bounding box center [81, 114] width 57 height 16
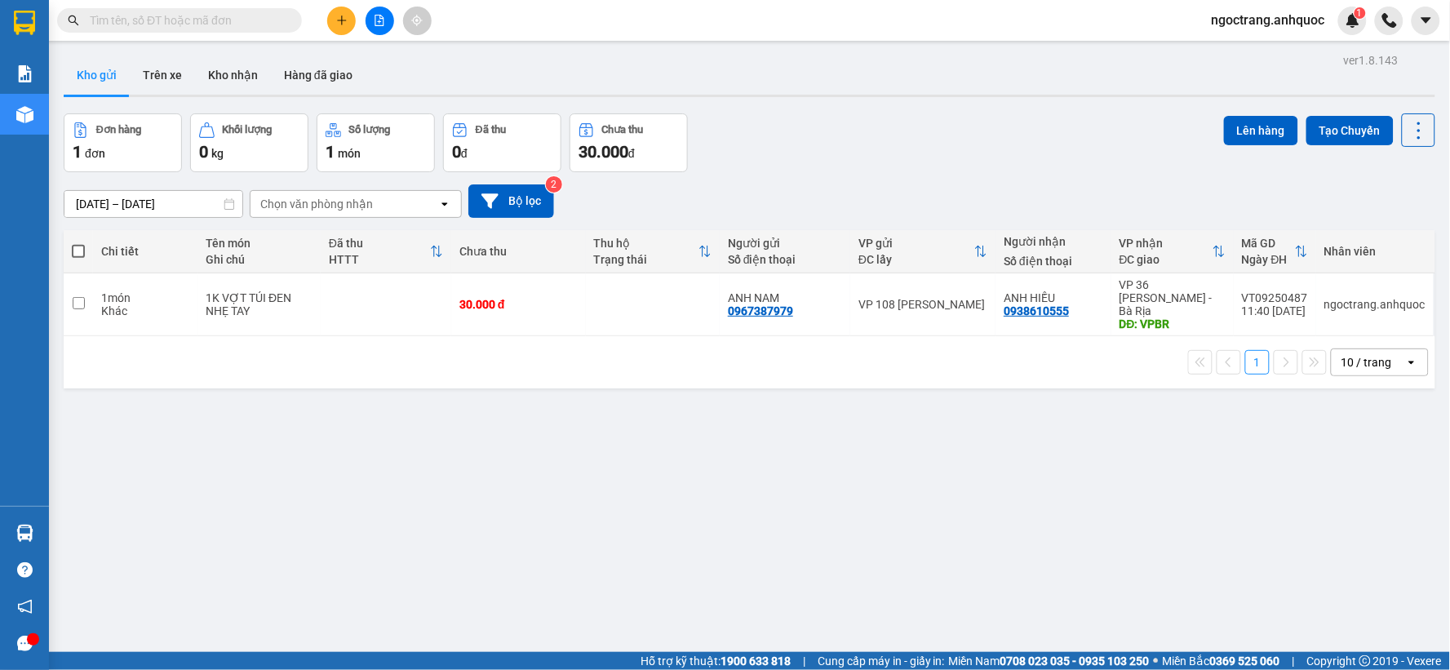
click at [232, 95] on div at bounding box center [750, 96] width 1372 height 2
click at [233, 87] on button "Kho nhận" at bounding box center [233, 74] width 76 height 39
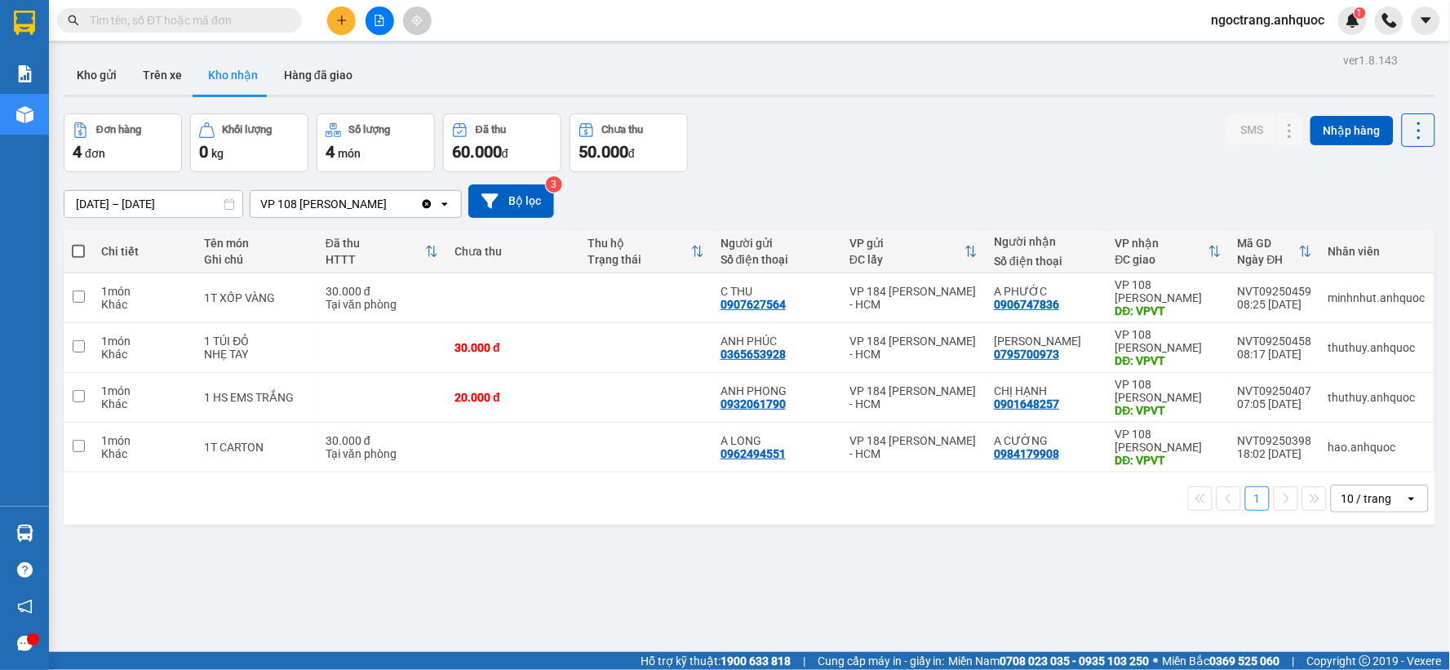
click at [349, 20] on button at bounding box center [341, 21] width 29 height 29
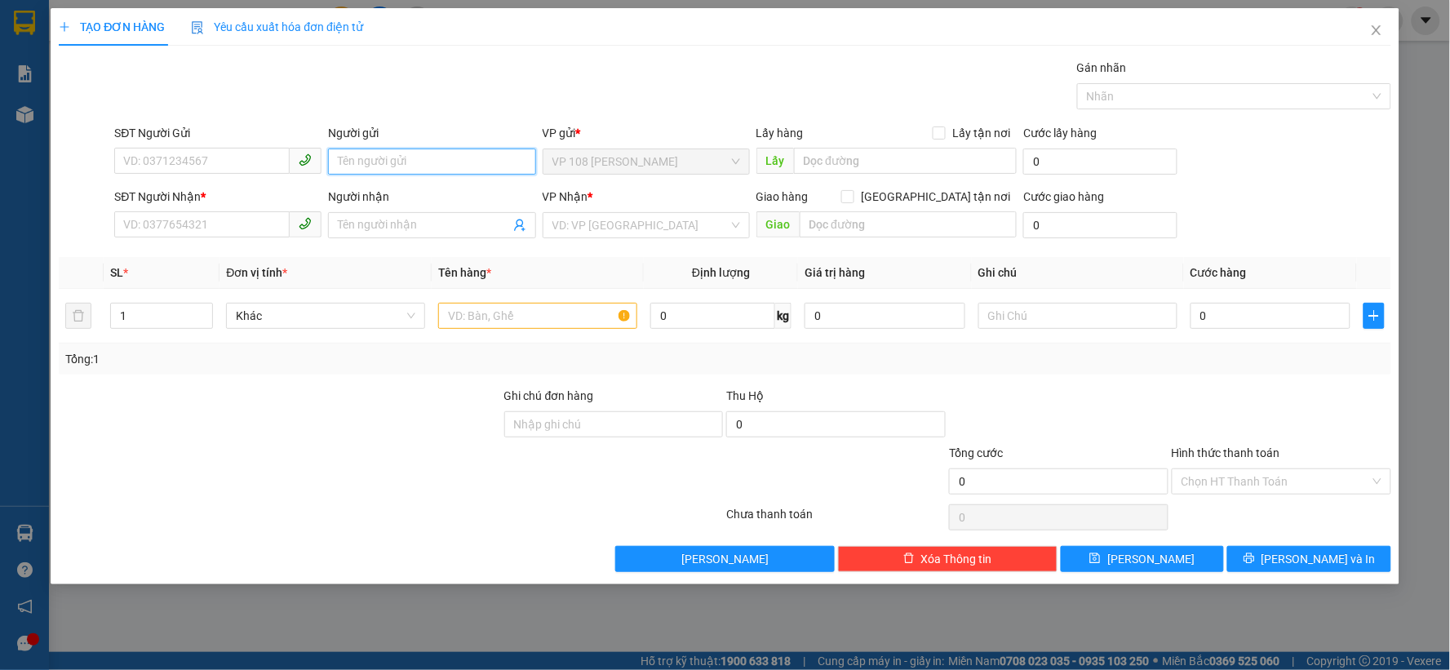
click at [372, 155] on input "Người gửi" at bounding box center [431, 162] width 207 height 26
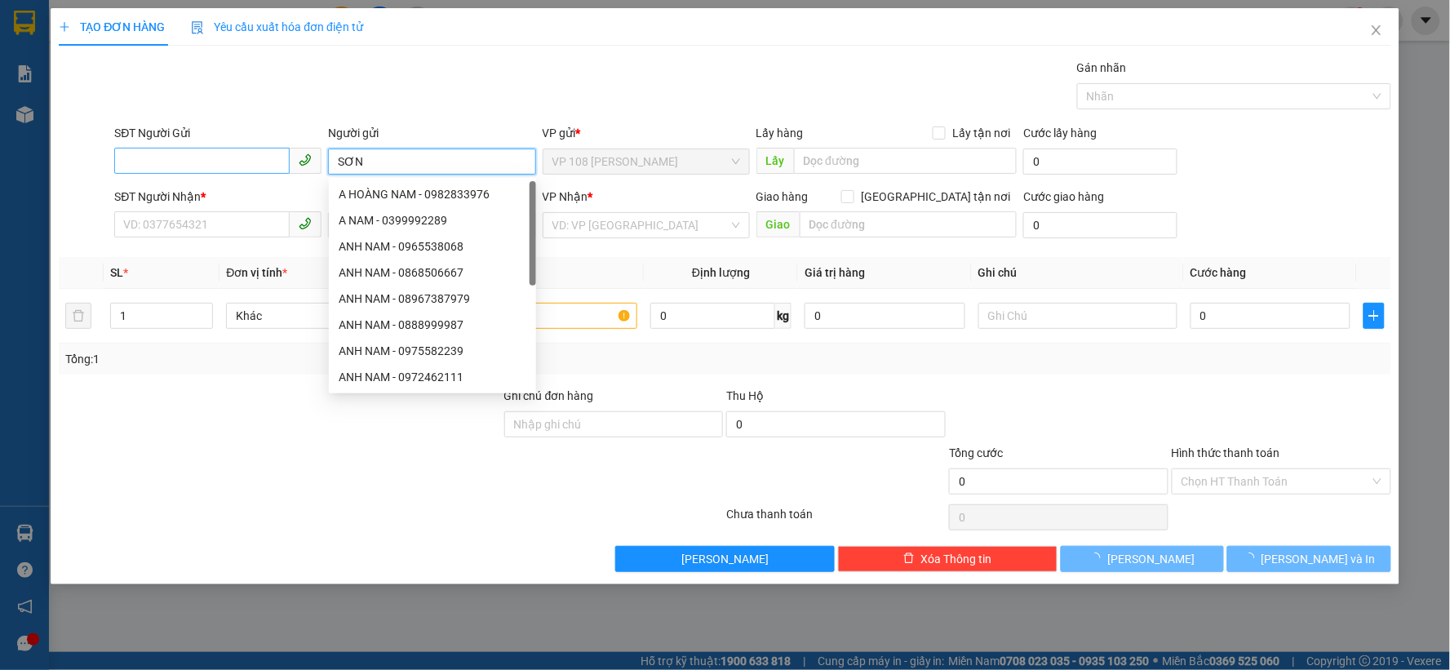
type input "SƠN"
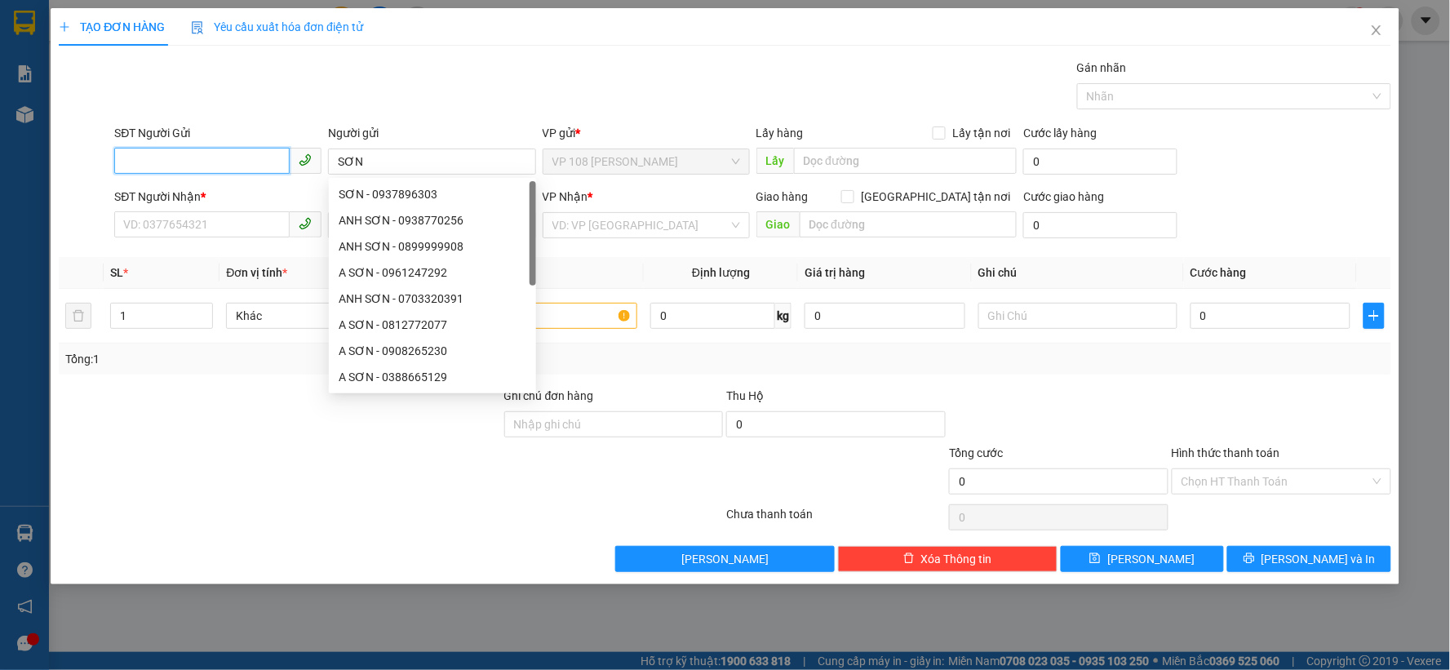
click at [238, 159] on input "SĐT Người Gửi" at bounding box center [201, 161] width 175 height 26
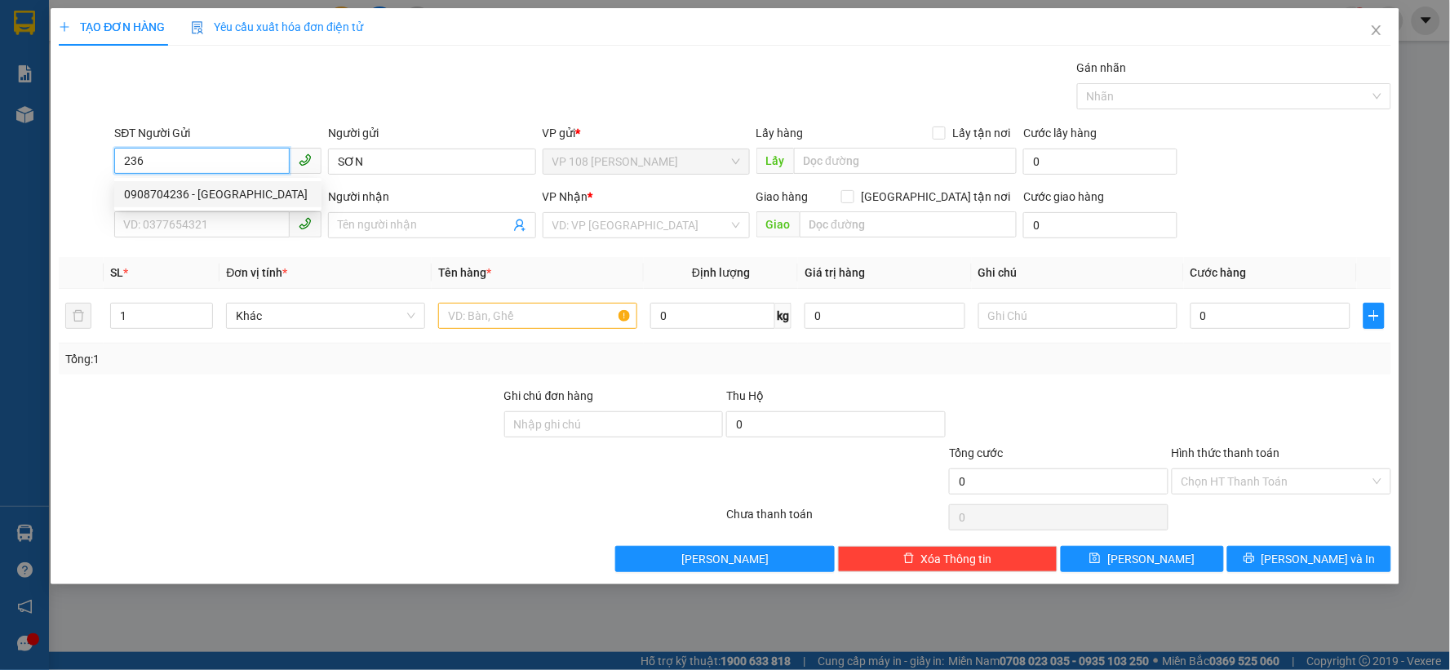
click at [227, 192] on div "0908704236 - [GEOGRAPHIC_DATA]" at bounding box center [218, 194] width 188 height 18
type input "0908704236"
type input "[PERSON_NAME]"
type input "0906807457"
type input "ANH TÌNH"
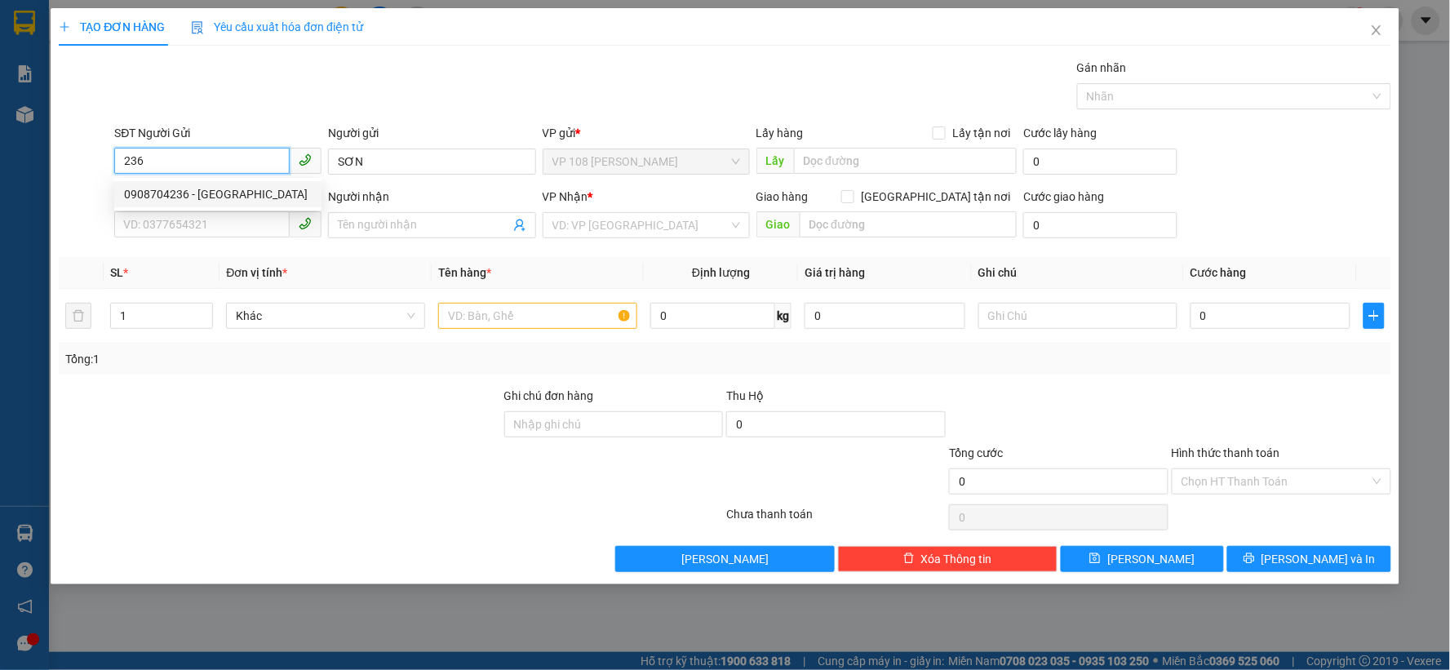
type input "VPNVT"
type input "20.000"
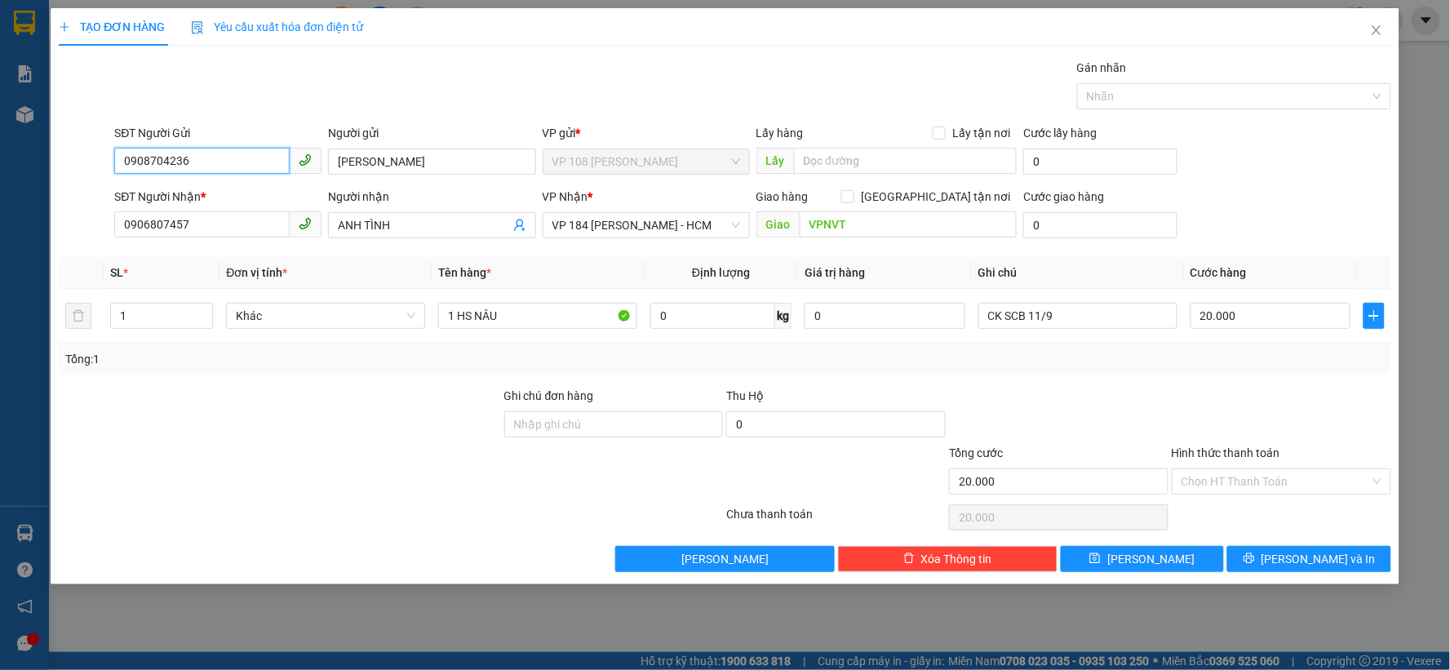
type input "0908704236"
click at [1384, 27] on span "Close" at bounding box center [1377, 31] width 46 height 46
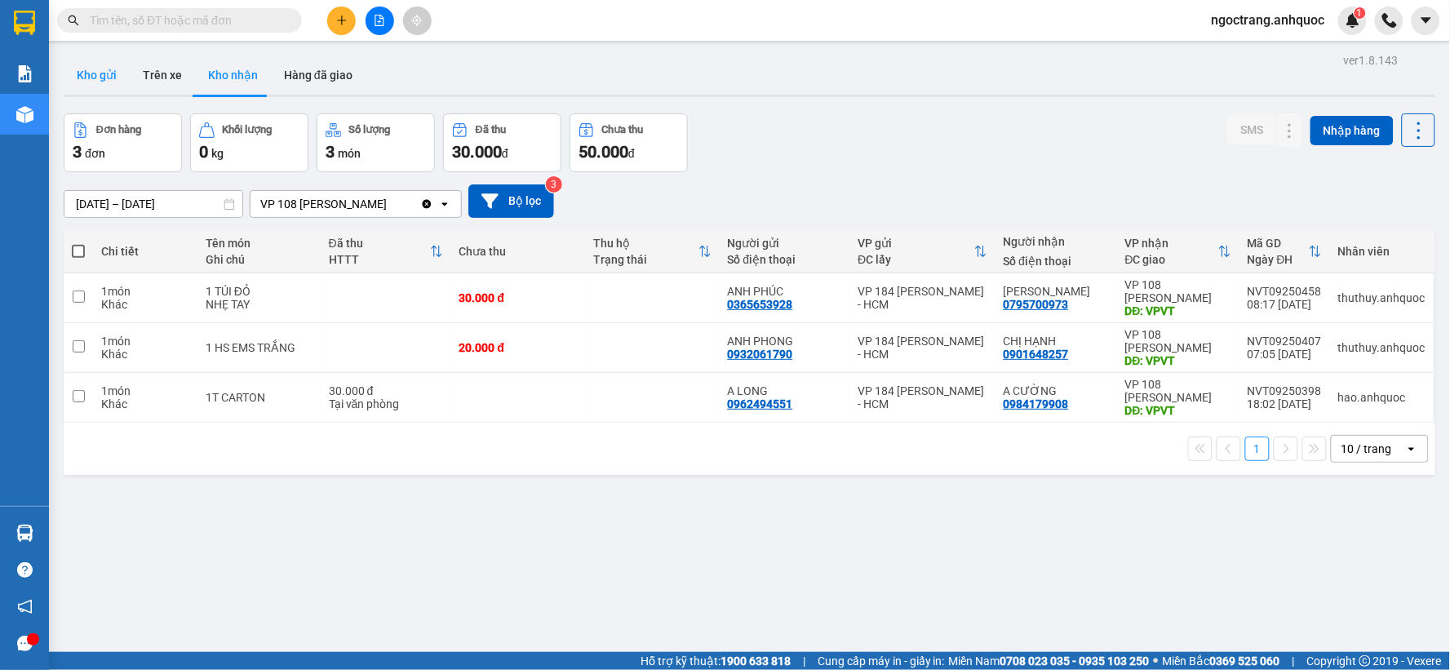
click at [106, 83] on button "Kho gửi" at bounding box center [97, 74] width 66 height 39
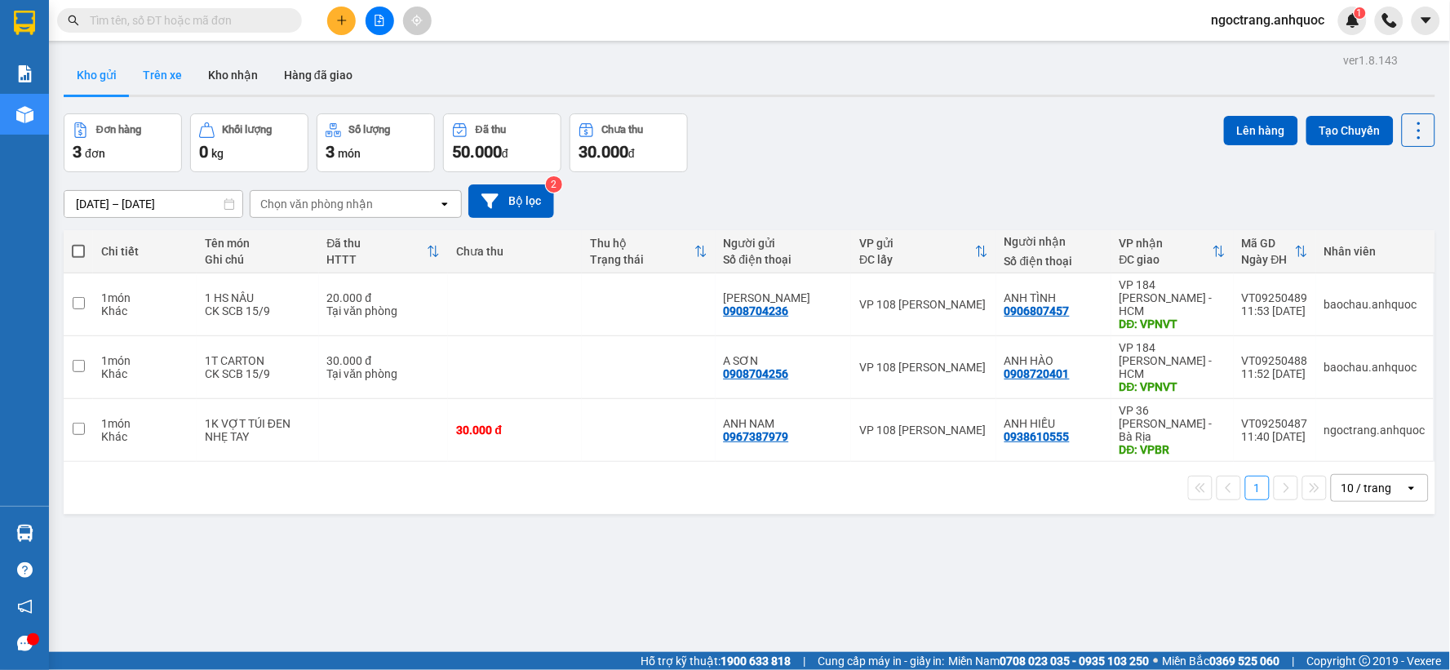
click at [159, 78] on button "Trên xe" at bounding box center [162, 74] width 65 height 39
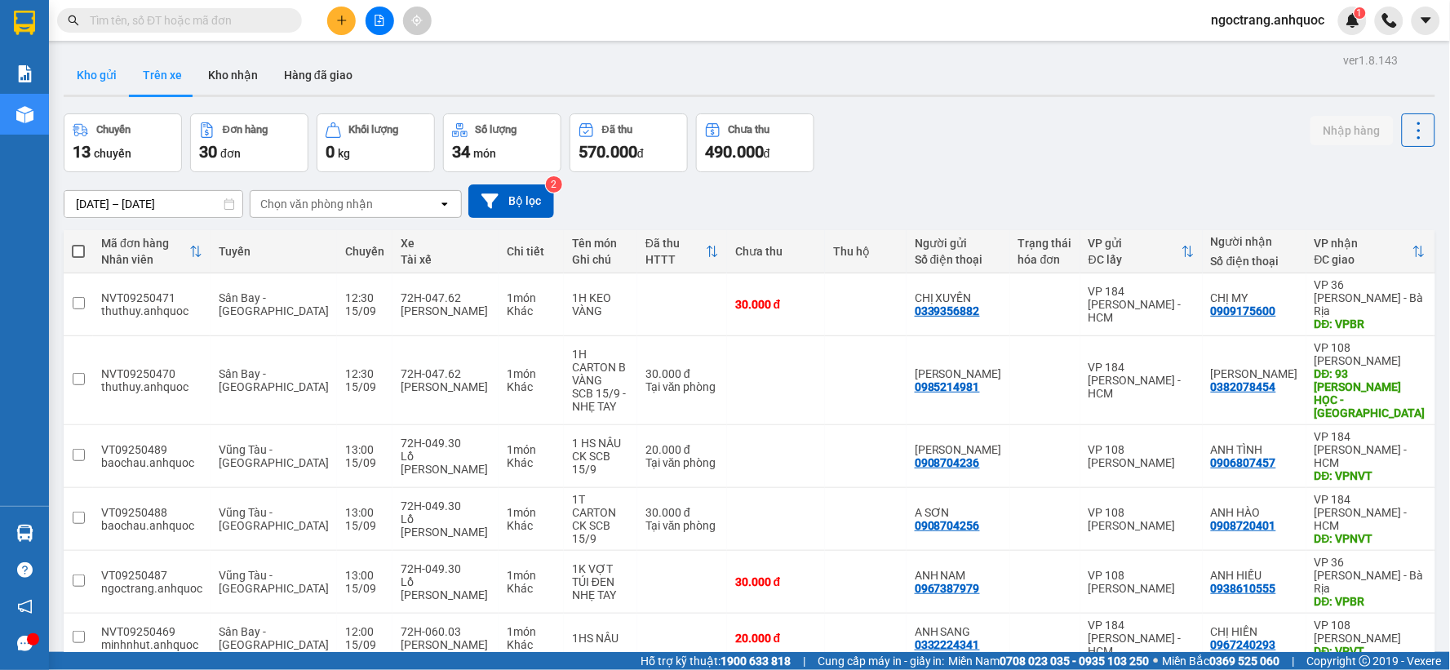
click at [94, 77] on button "Kho gửi" at bounding box center [97, 74] width 66 height 39
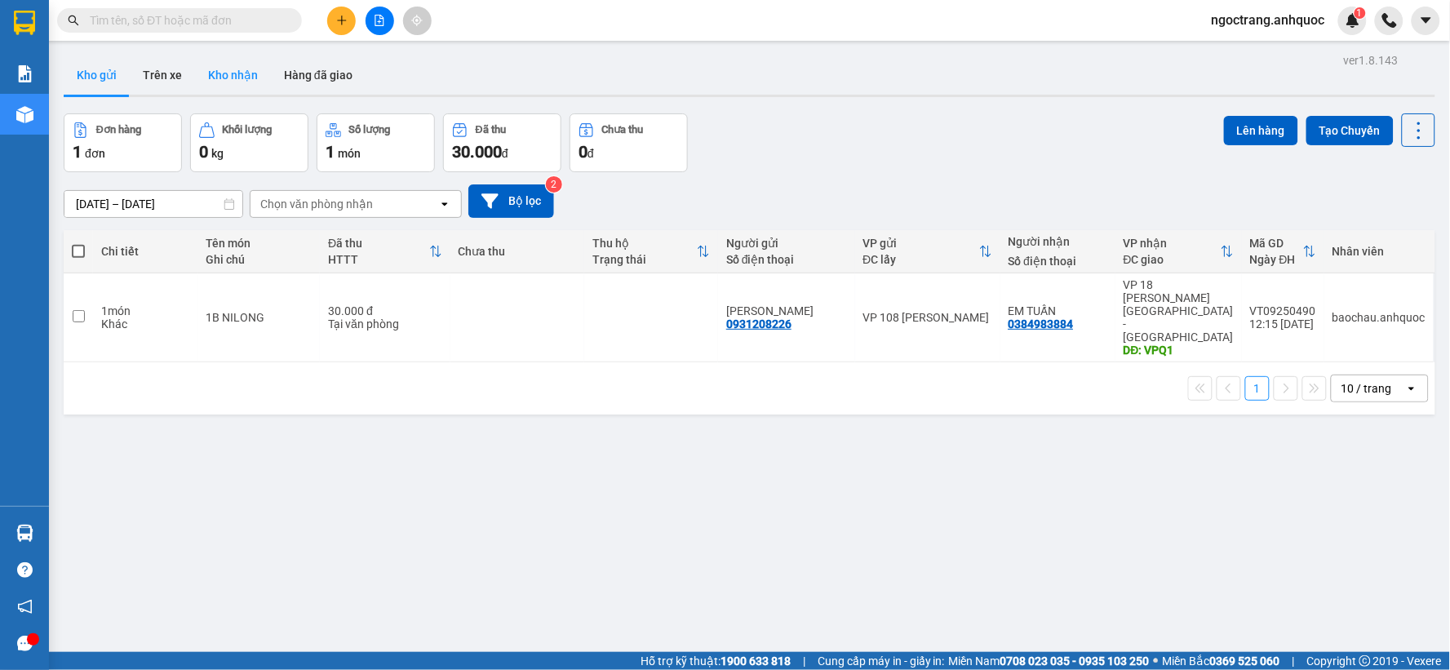
click at [228, 70] on button "Kho nhận" at bounding box center [233, 74] width 76 height 39
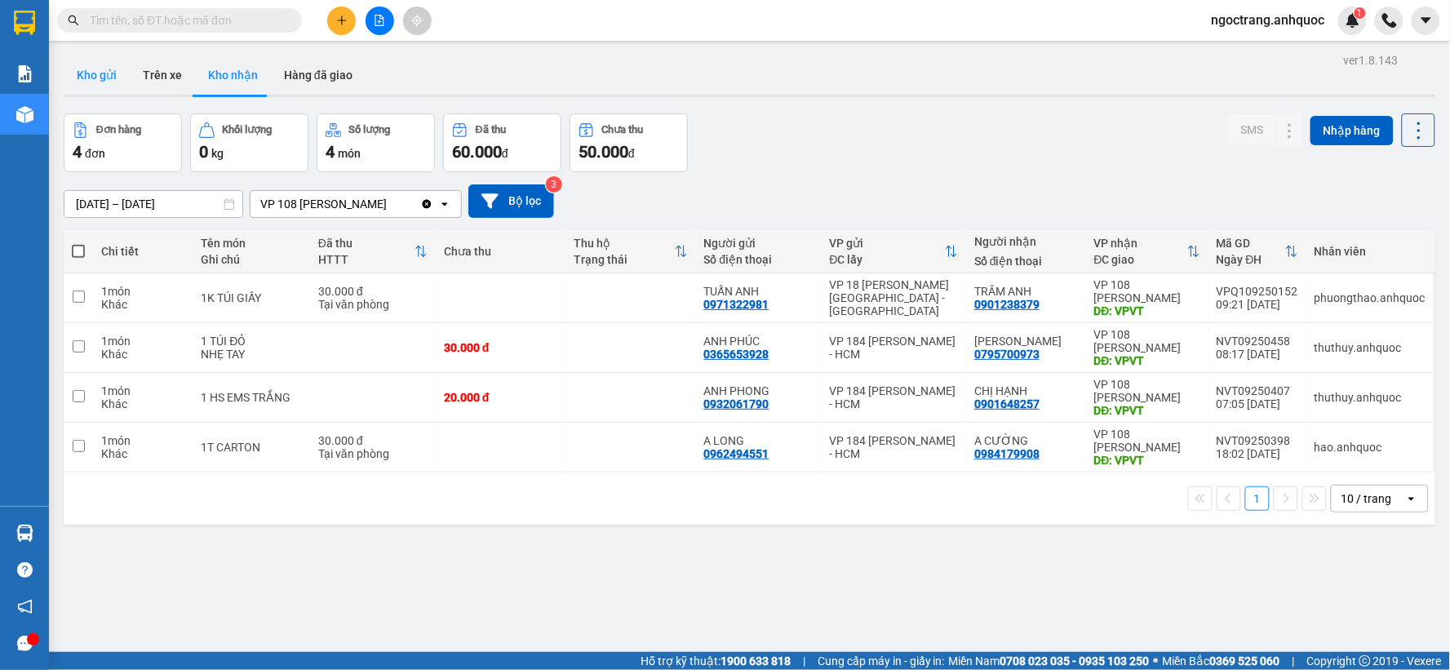
click at [102, 73] on button "Kho gửi" at bounding box center [97, 74] width 66 height 39
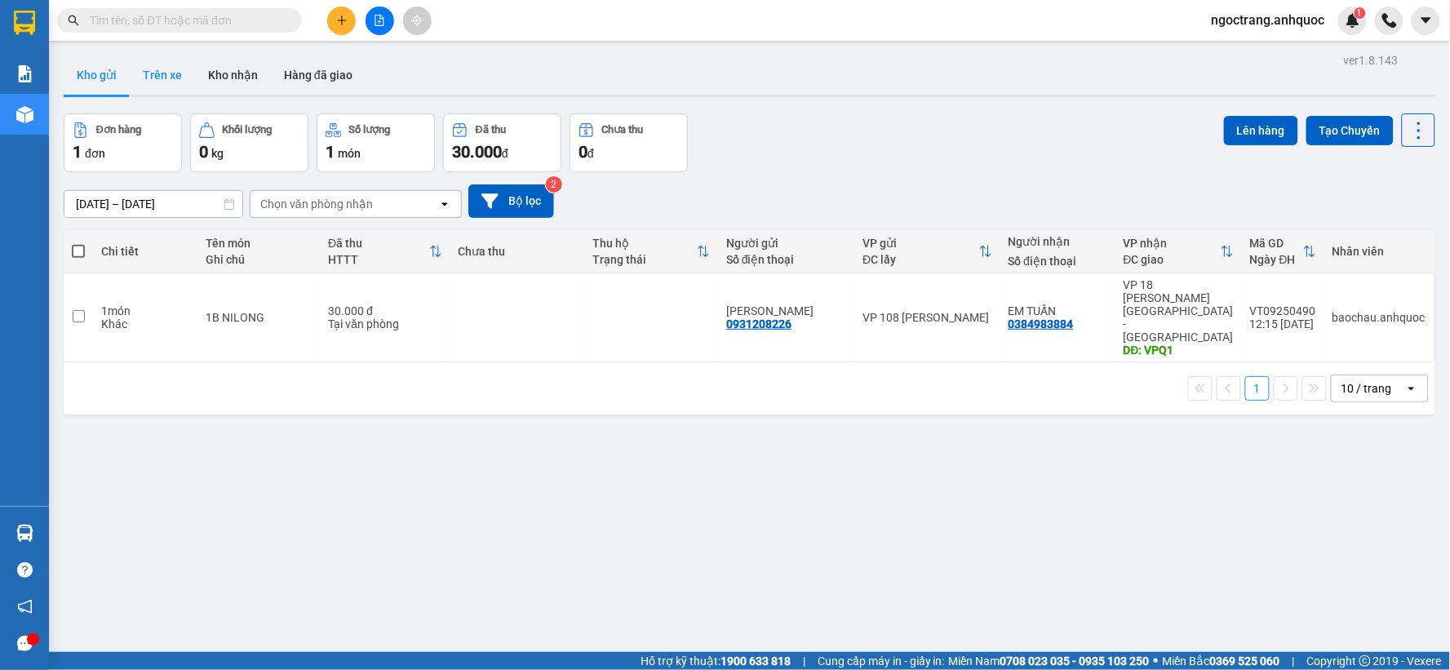
click at [167, 74] on button "Trên xe" at bounding box center [162, 74] width 65 height 39
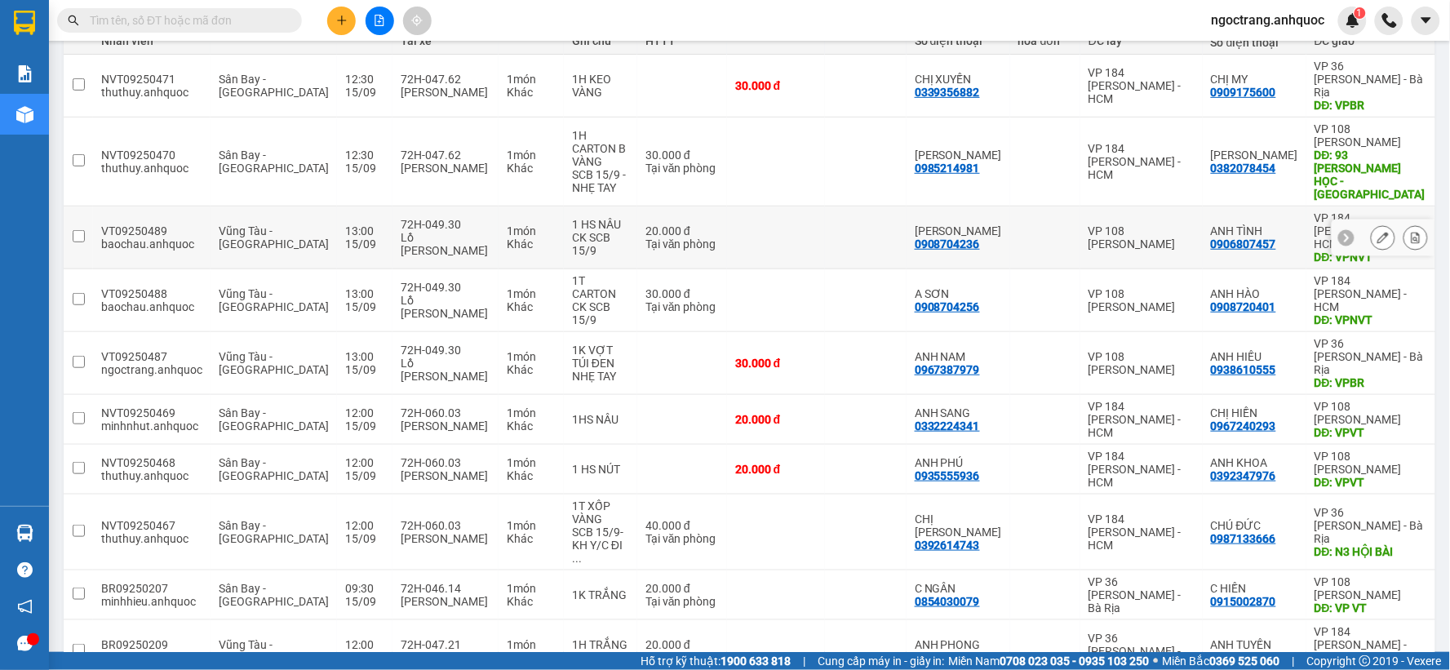
scroll to position [226, 0]
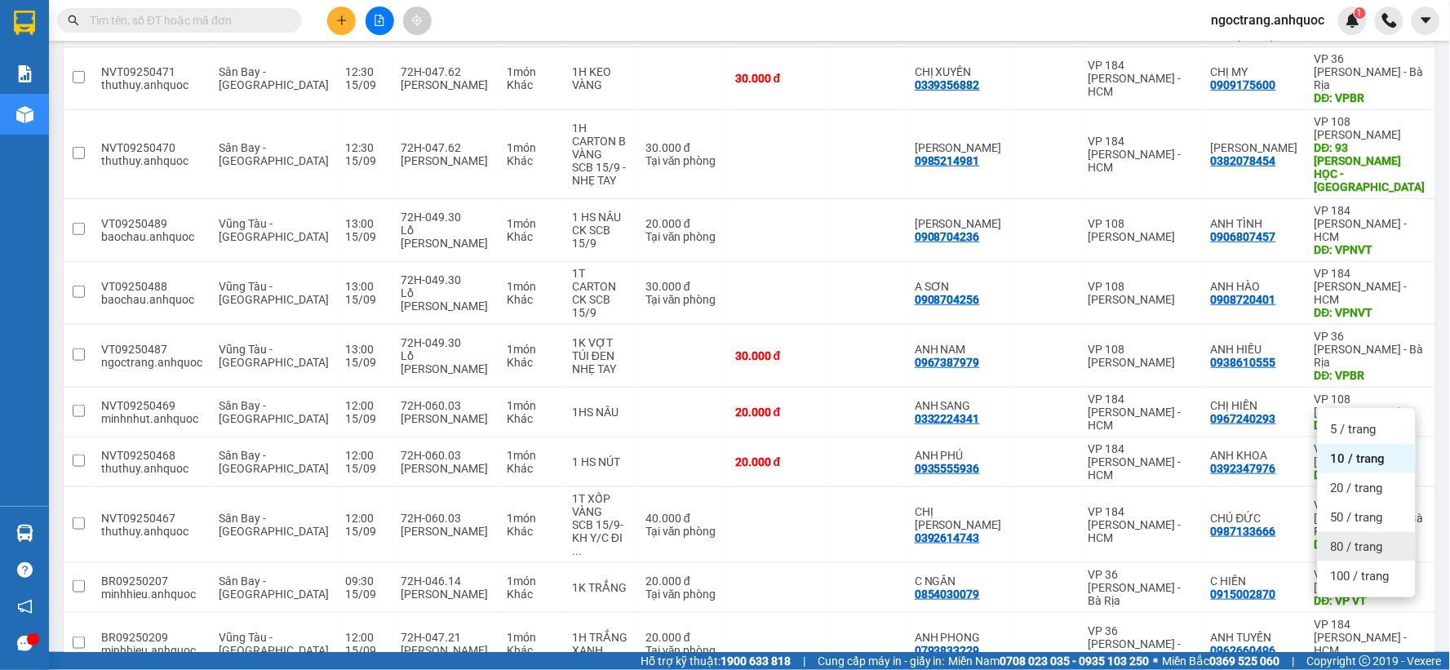
click at [1356, 547] on span "80 / trang" at bounding box center [1357, 547] width 52 height 16
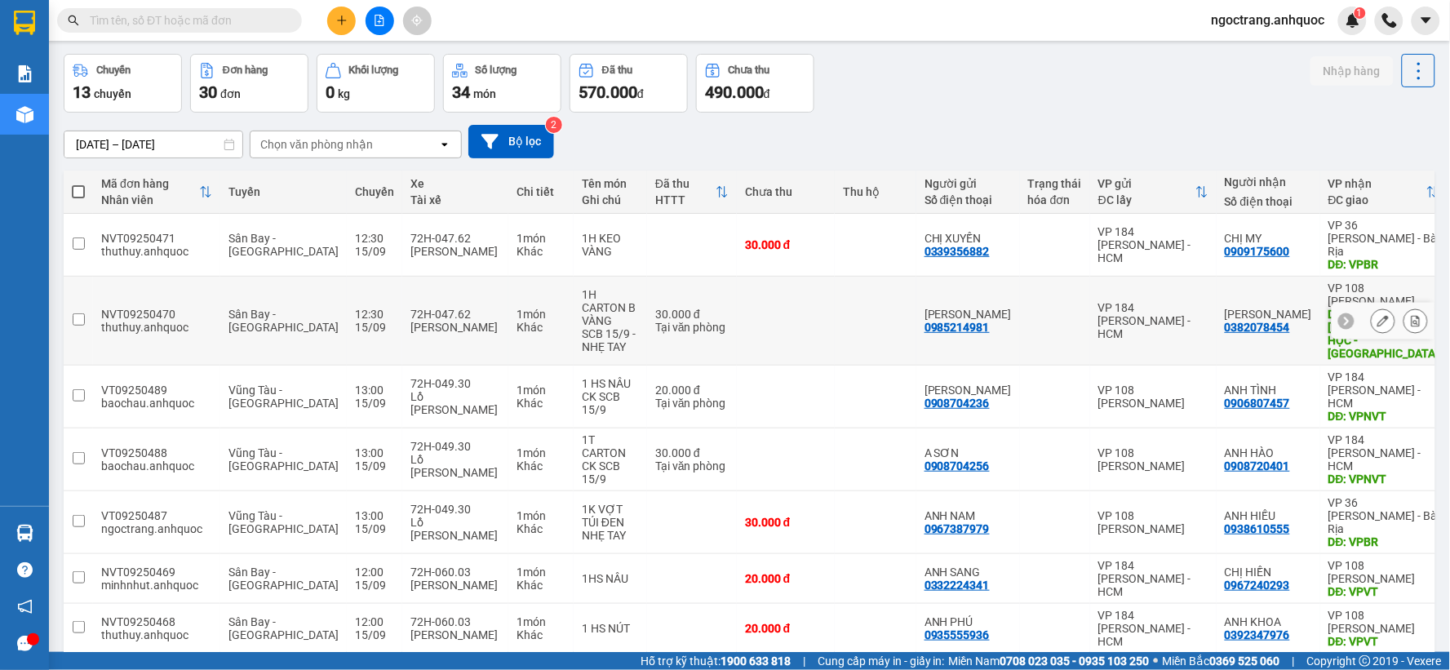
scroll to position [0, 0]
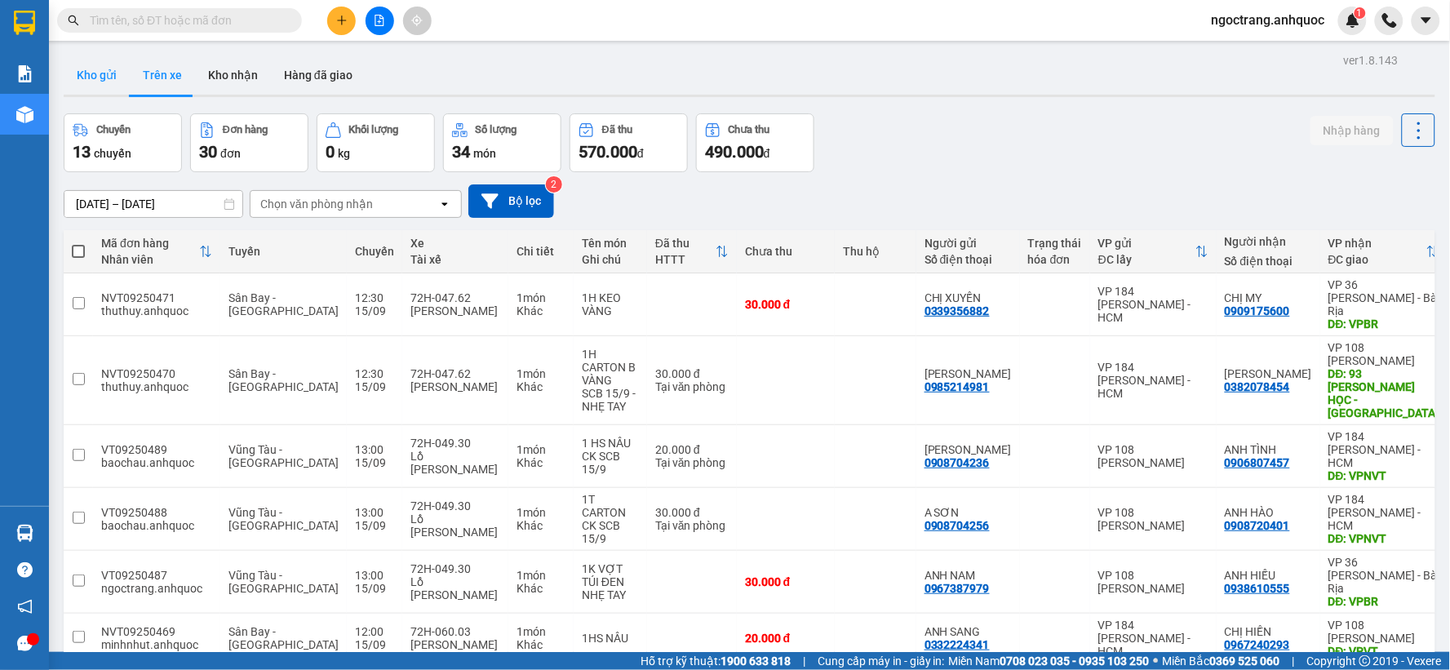
click at [110, 75] on button "Kho gửi" at bounding box center [97, 74] width 66 height 39
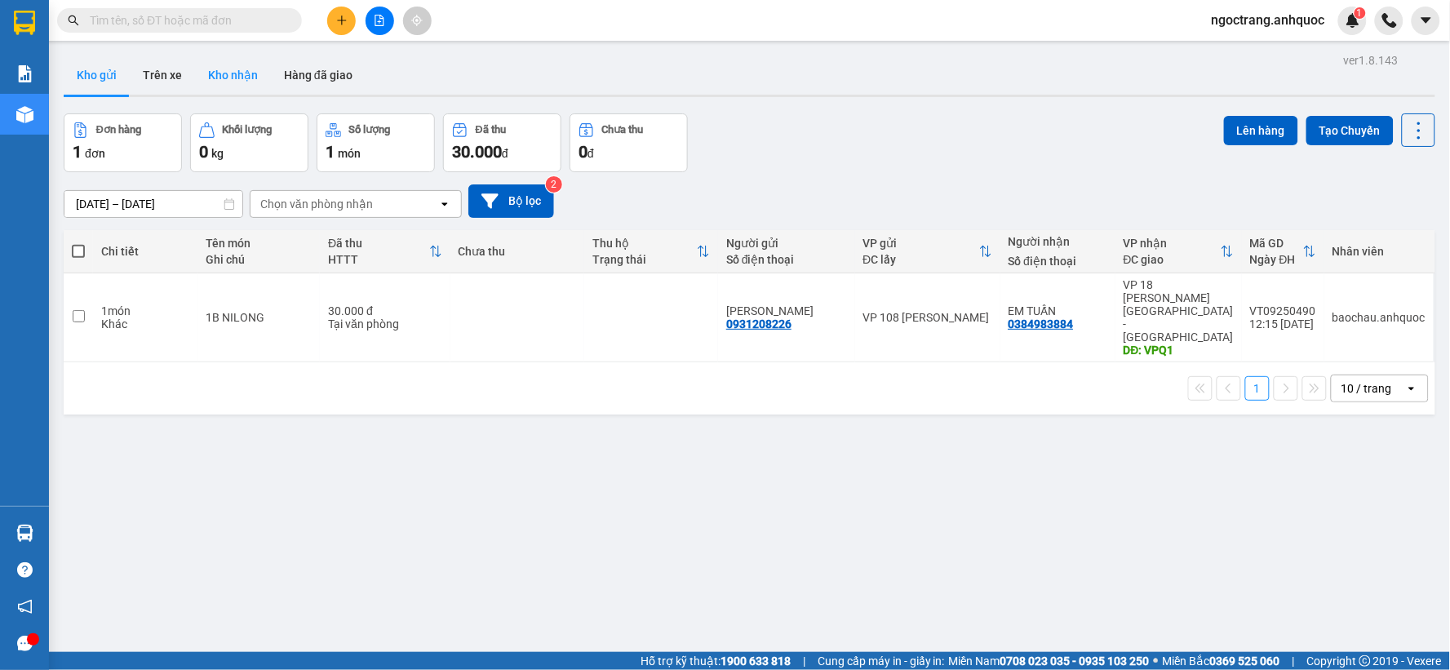
click at [226, 74] on button "Kho nhận" at bounding box center [233, 74] width 76 height 39
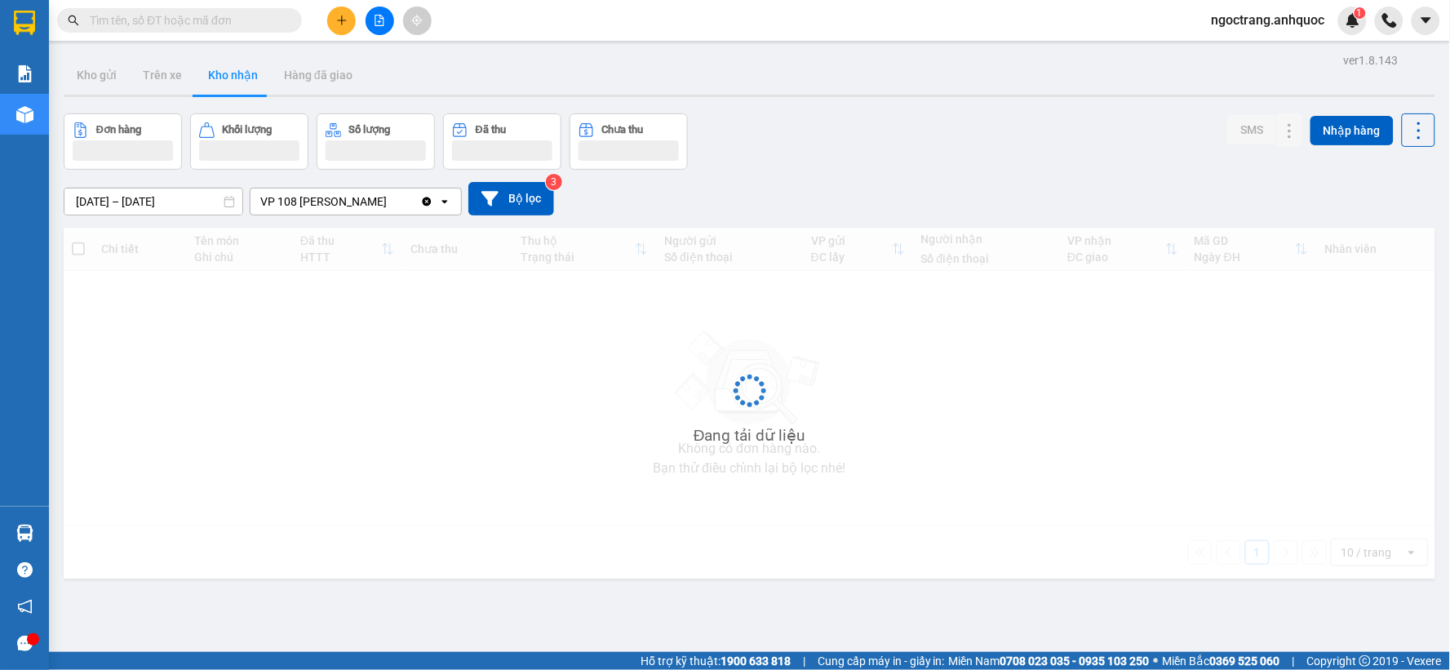
click at [226, 74] on button "Kho nhận" at bounding box center [233, 74] width 76 height 39
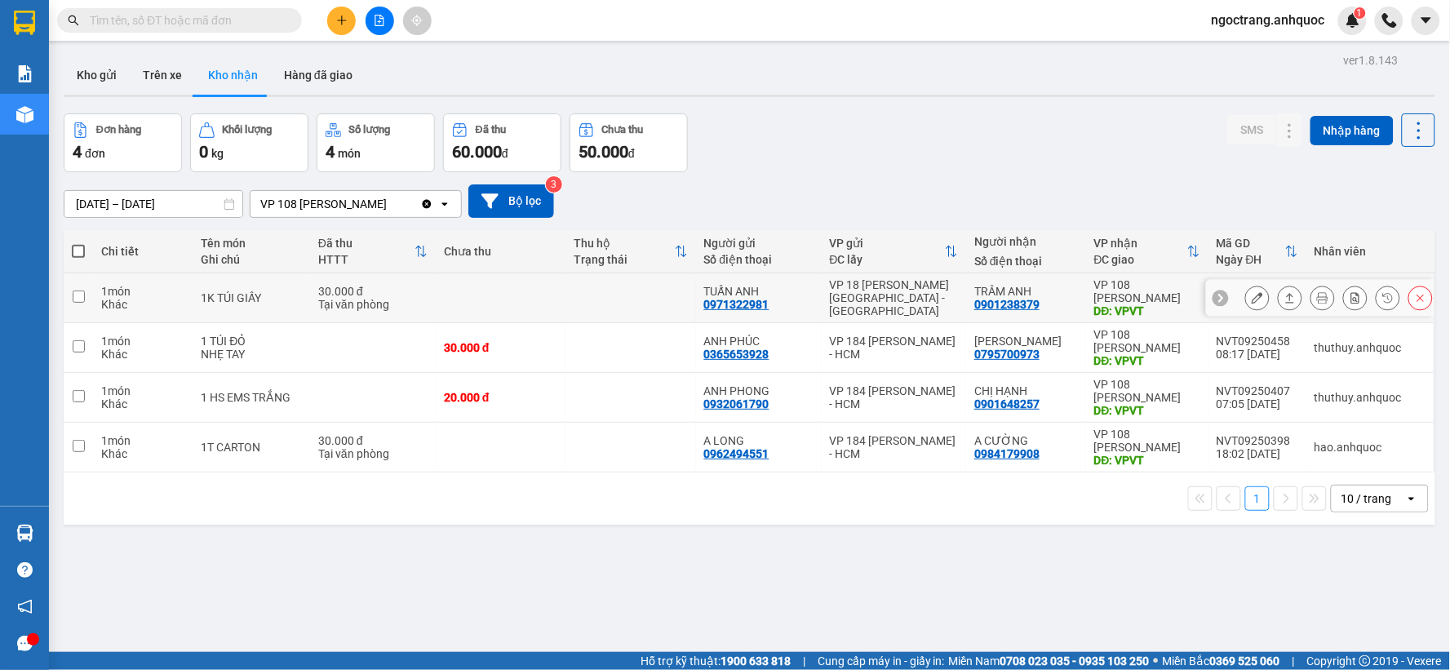
click at [1246, 305] on button at bounding box center [1257, 298] width 23 height 29
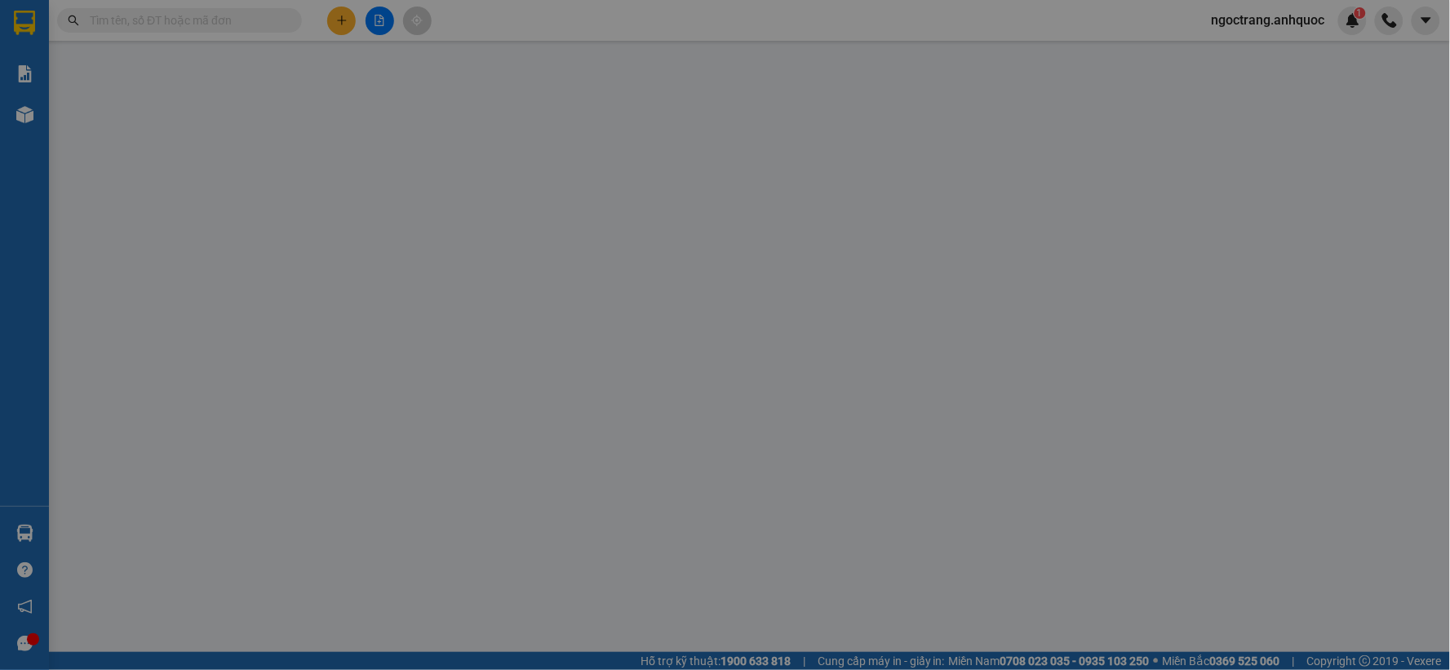
type input "0971322981"
type input "TUẤN ANH"
type input "0901238379"
type input "TRÂM ANH"
type input "VPVT"
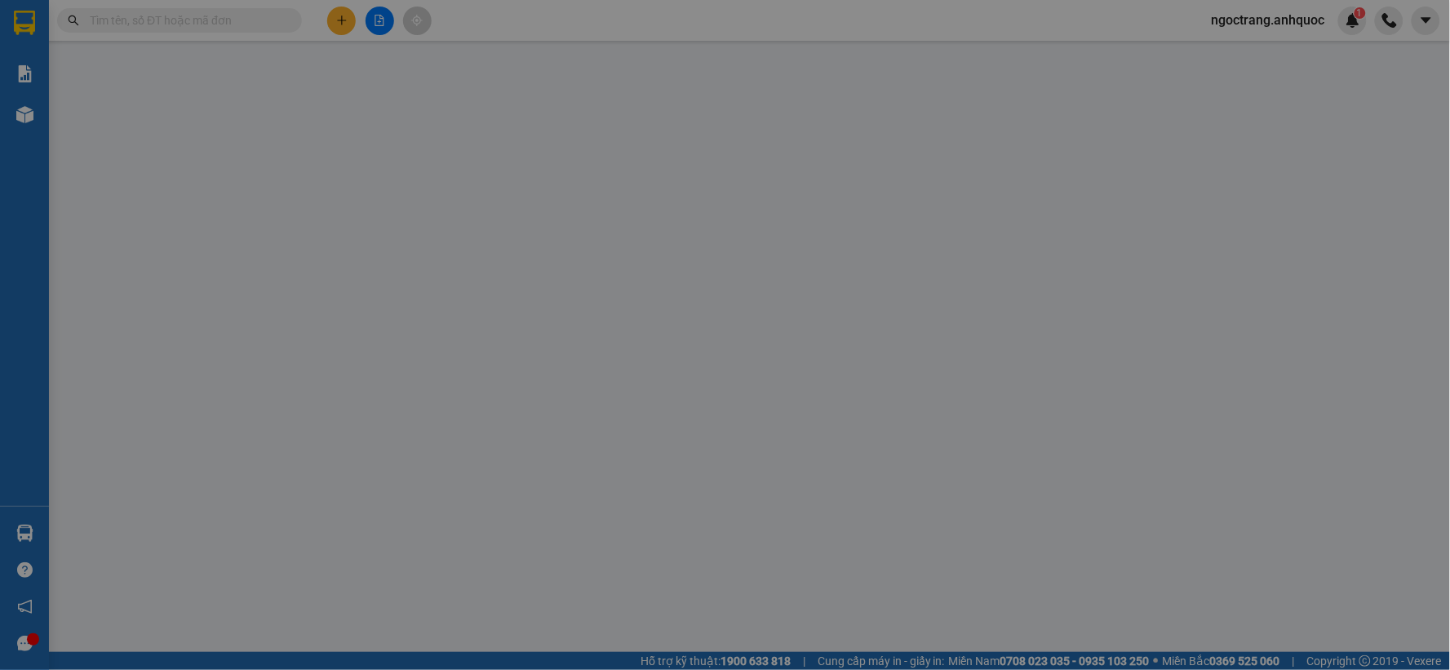
type input "SCB VPQ1 15/9 THẢO"
type input "30.000"
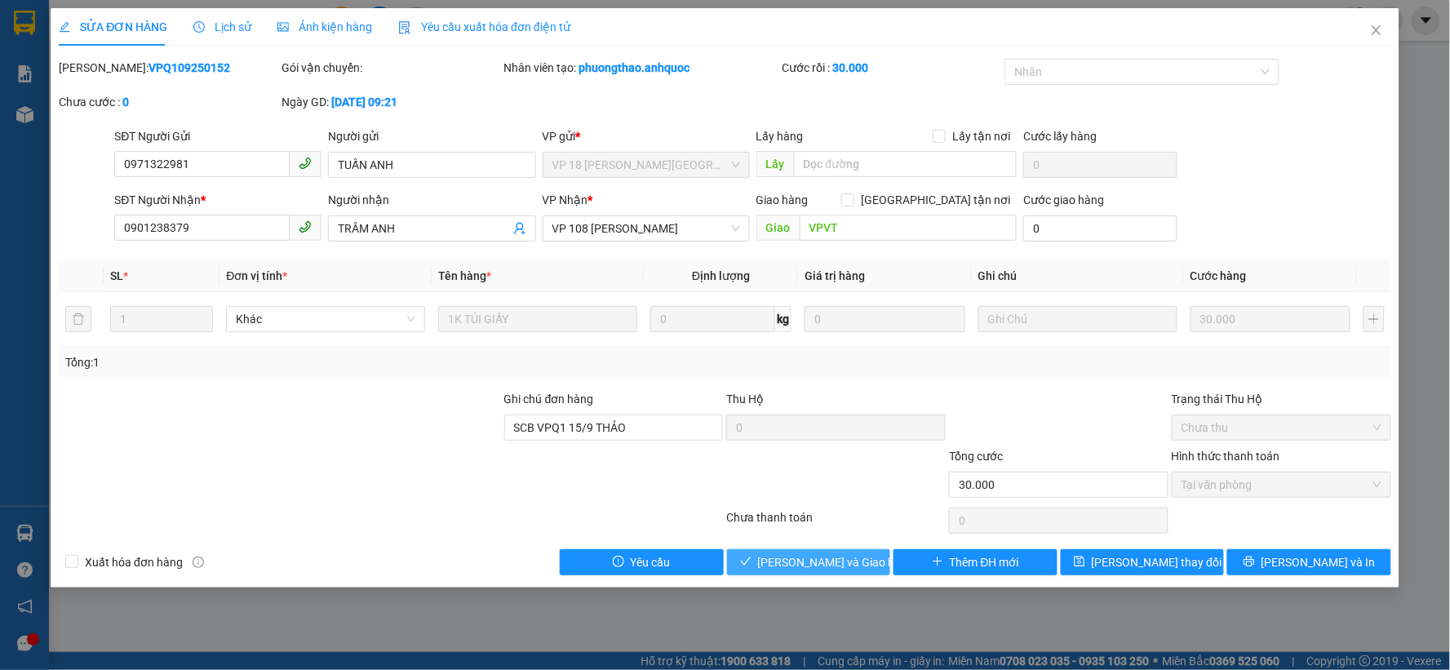
click at [805, 559] on span "[PERSON_NAME] và Giao hàng" at bounding box center [836, 562] width 157 height 18
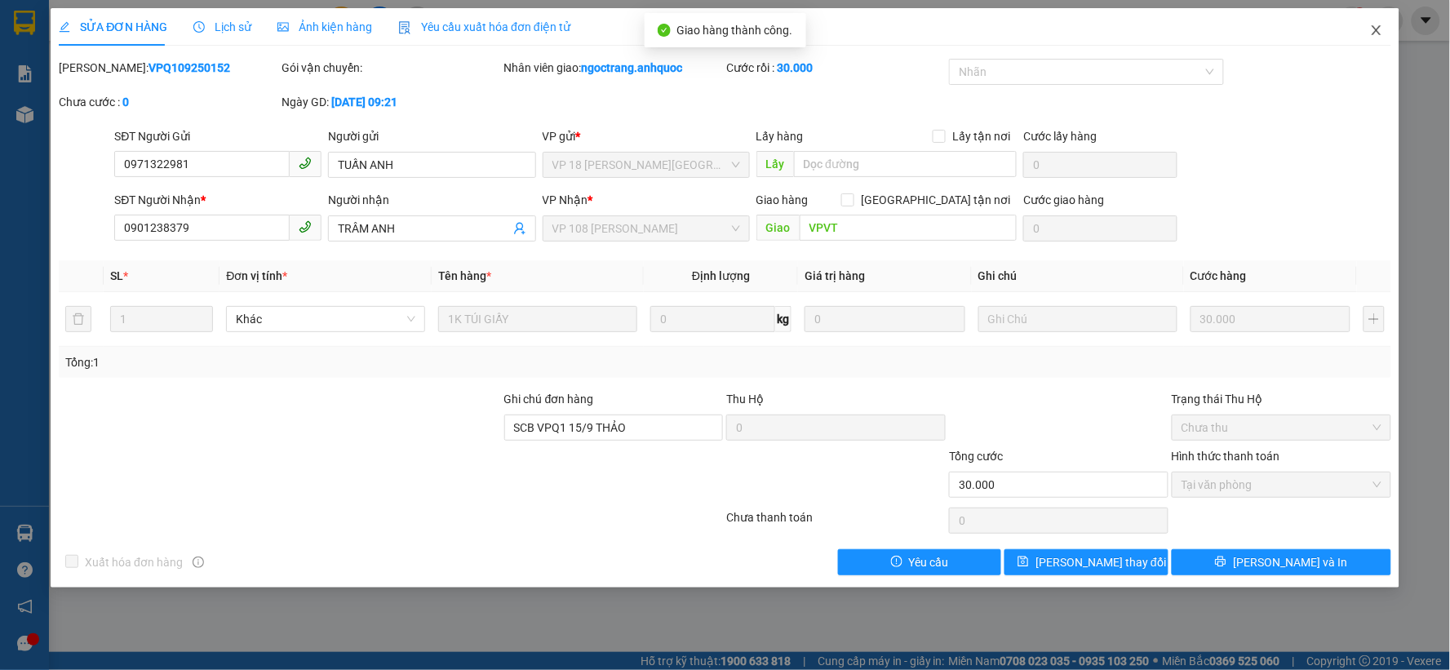
click at [1373, 29] on icon "close" at bounding box center [1376, 30] width 13 height 13
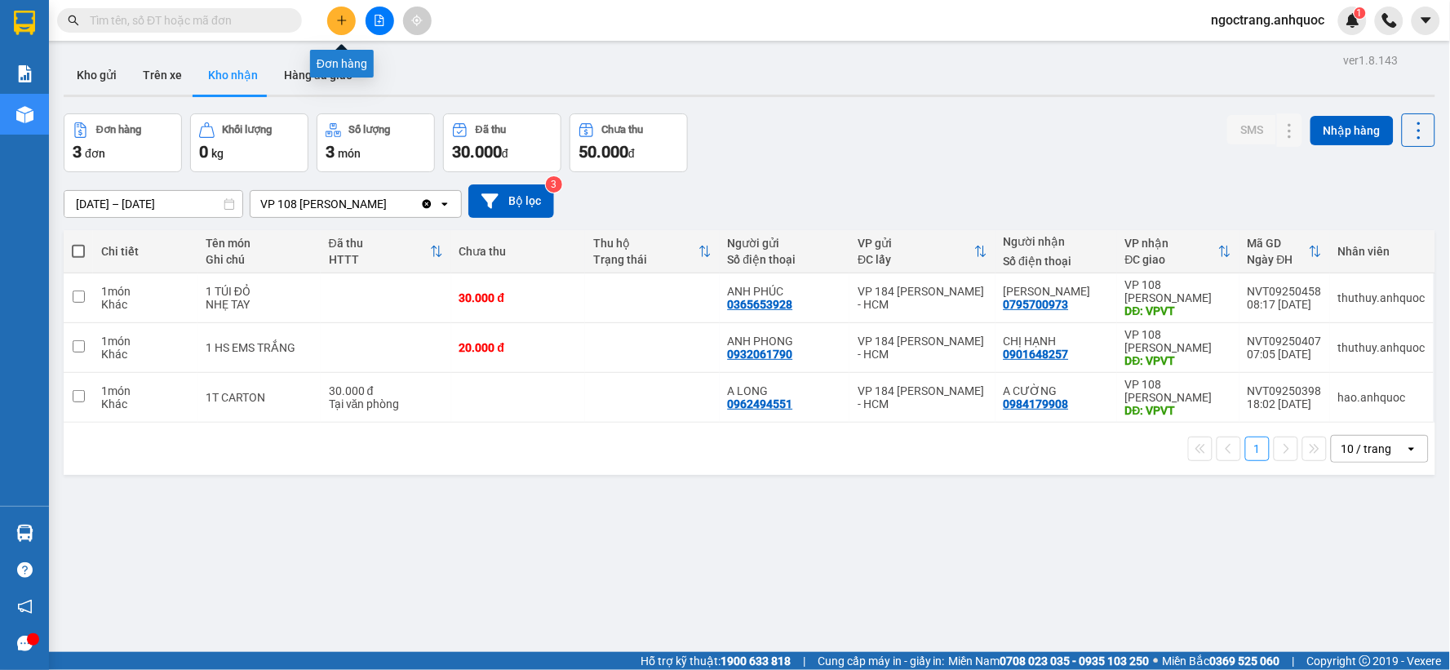
click at [338, 26] on button at bounding box center [341, 21] width 29 height 29
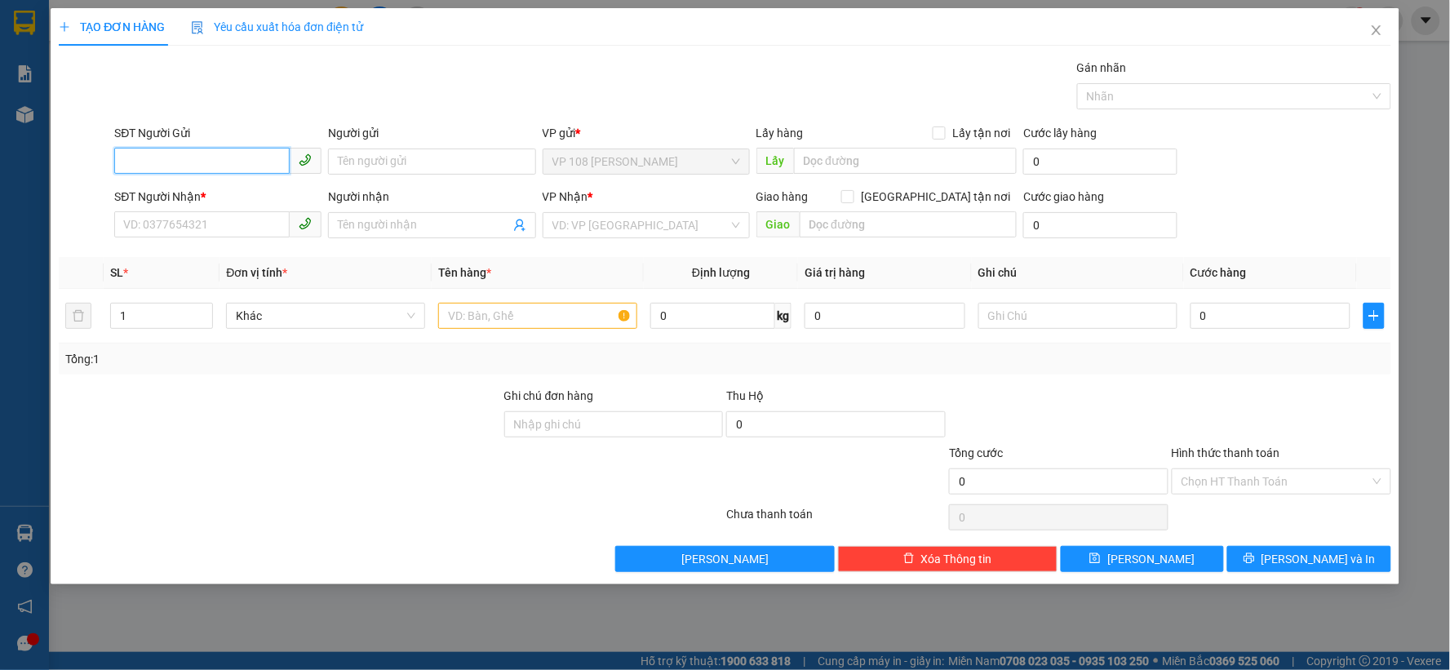
click at [237, 164] on input "SĐT Người Gửi" at bounding box center [201, 161] width 175 height 26
type input "0911867992"
click at [218, 191] on div "0911867992 - CHỊ [PERSON_NAME]" at bounding box center [218, 194] width 188 height 18
type input "CHỊ [PERSON_NAME]"
type input "0909341119"
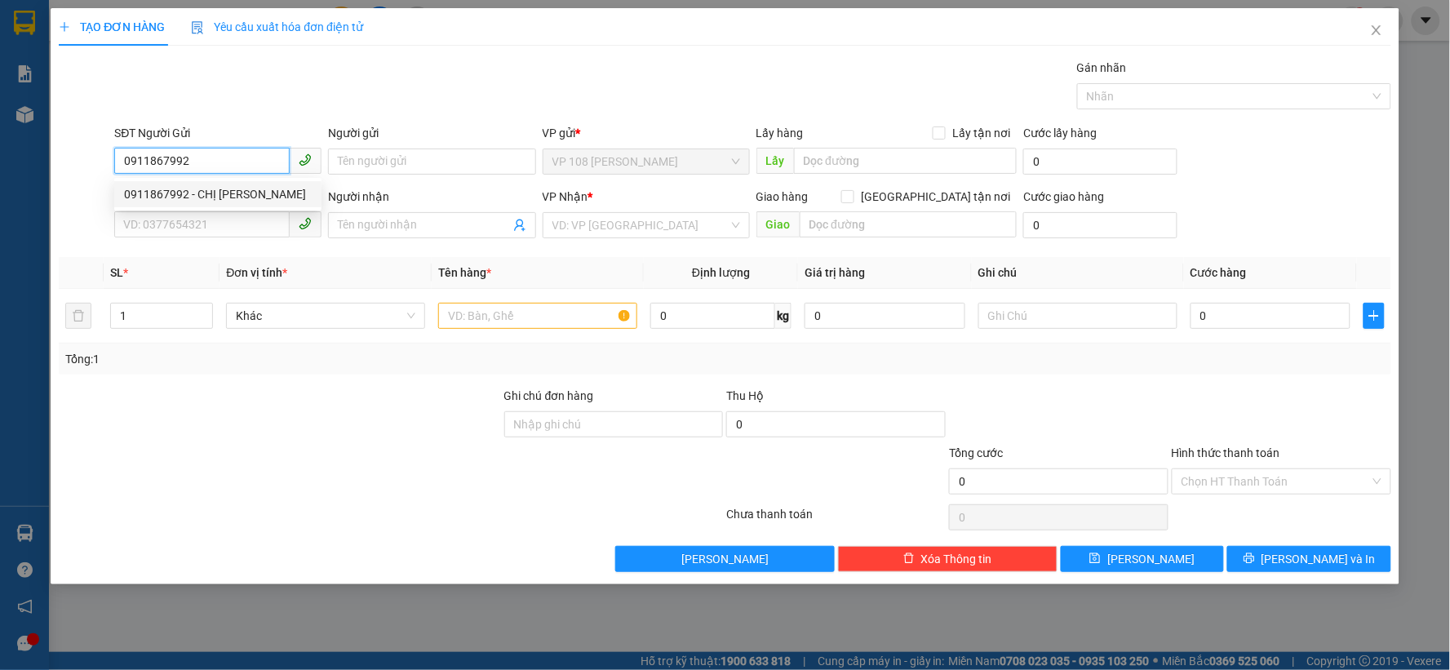
type input "CHỊ SƯƠNG"
type input "VPSG"
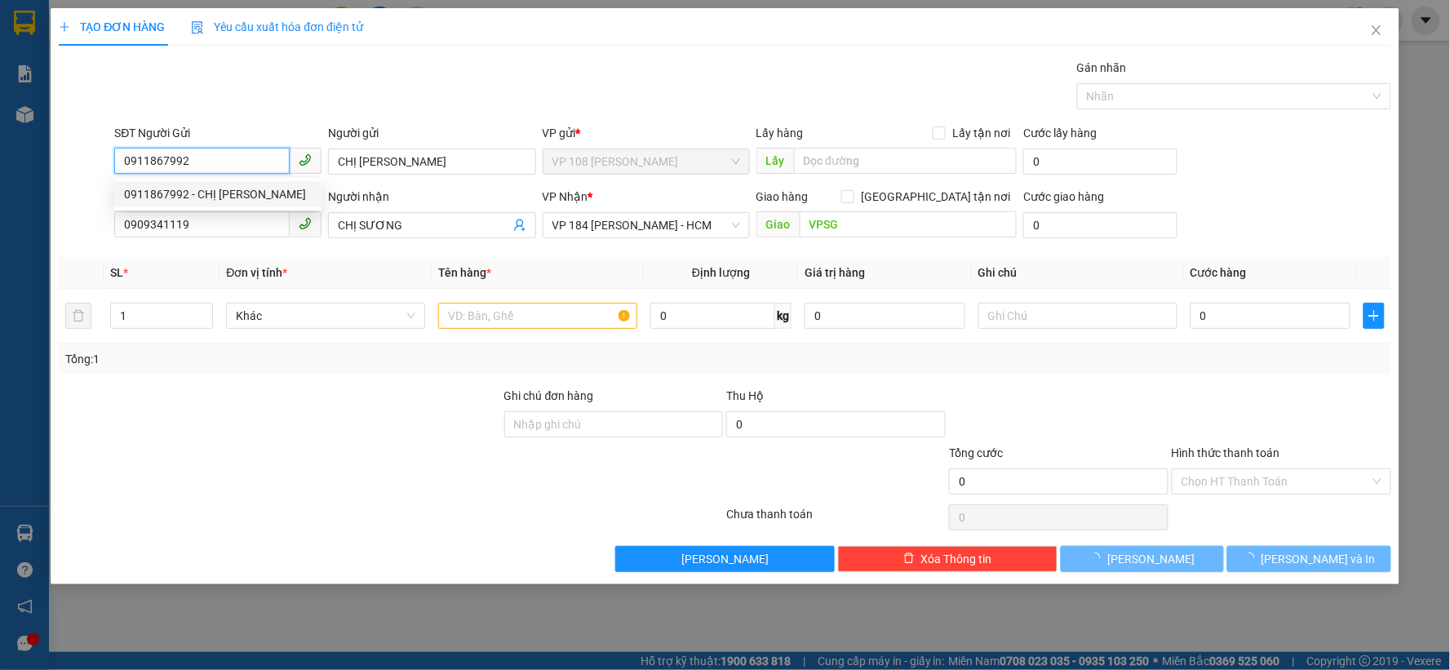
type input "20.000"
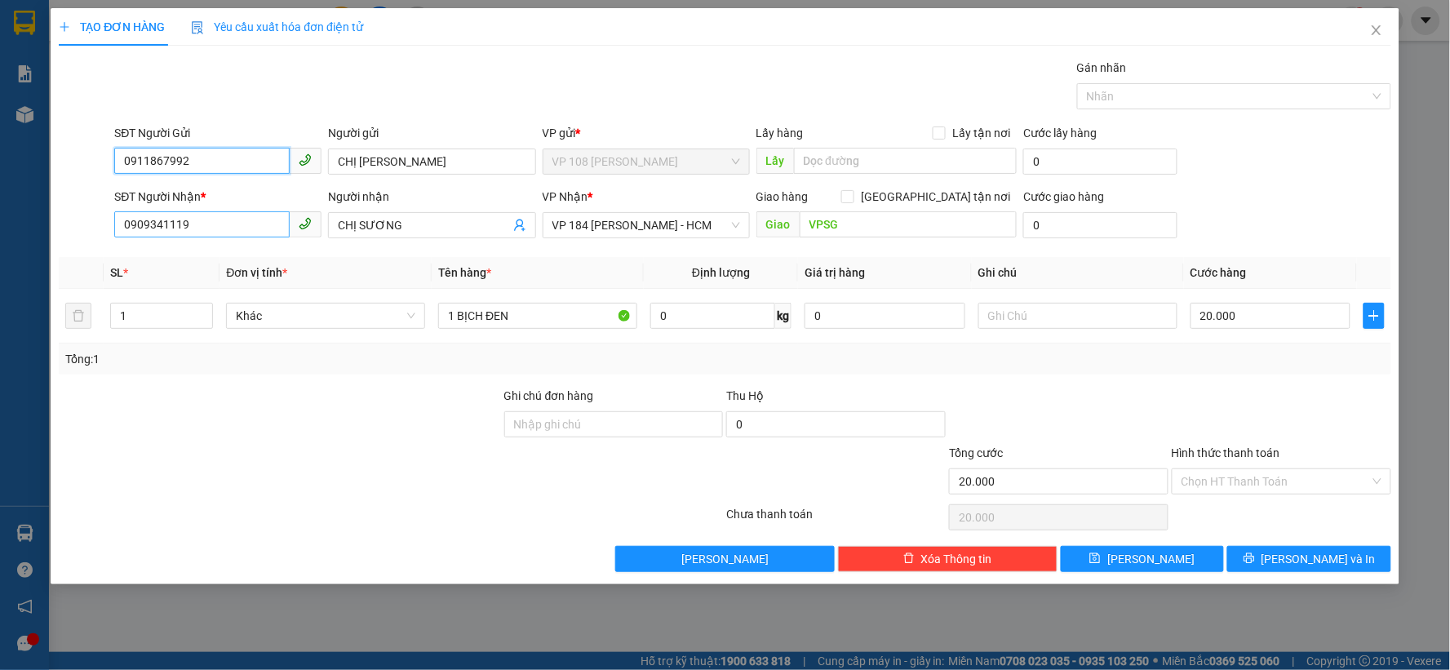
type input "0911867992"
drag, startPoint x: 215, startPoint y: 227, endPoint x: 78, endPoint y: 230, distance: 137.1
click at [82, 229] on div "SĐT Người Nhận * 0909341119 Người nhận CHỊ SƯƠNG VP Nhận * VP 184 [PERSON_NAME]…" at bounding box center [725, 216] width 1336 height 57
type input "0961046292"
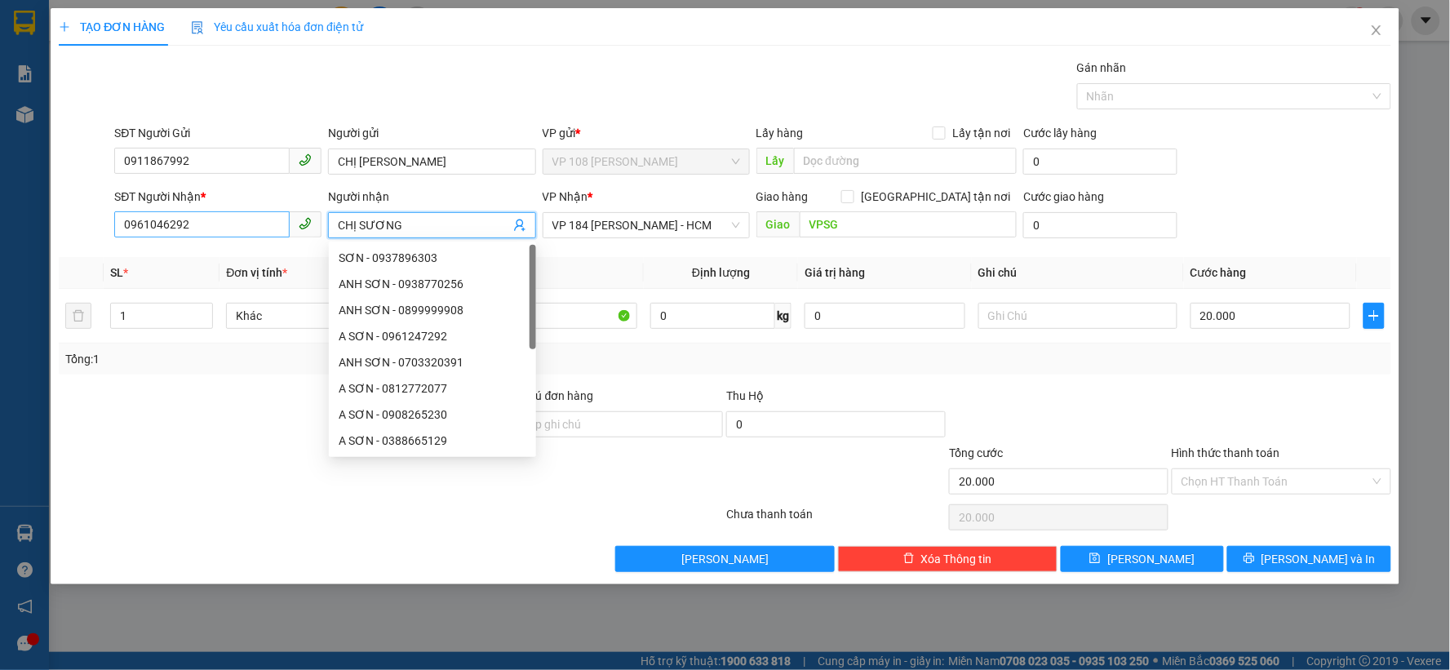
drag, startPoint x: 449, startPoint y: 223, endPoint x: 278, endPoint y: 227, distance: 170.6
click at [278, 227] on div "SĐT Người Nhận * 0961046292 Người nhận CHỊ SƯƠNG VP Nhận * VP 184 [PERSON_NAME]…" at bounding box center [752, 216] width 1283 height 57
type input "A SƠN"
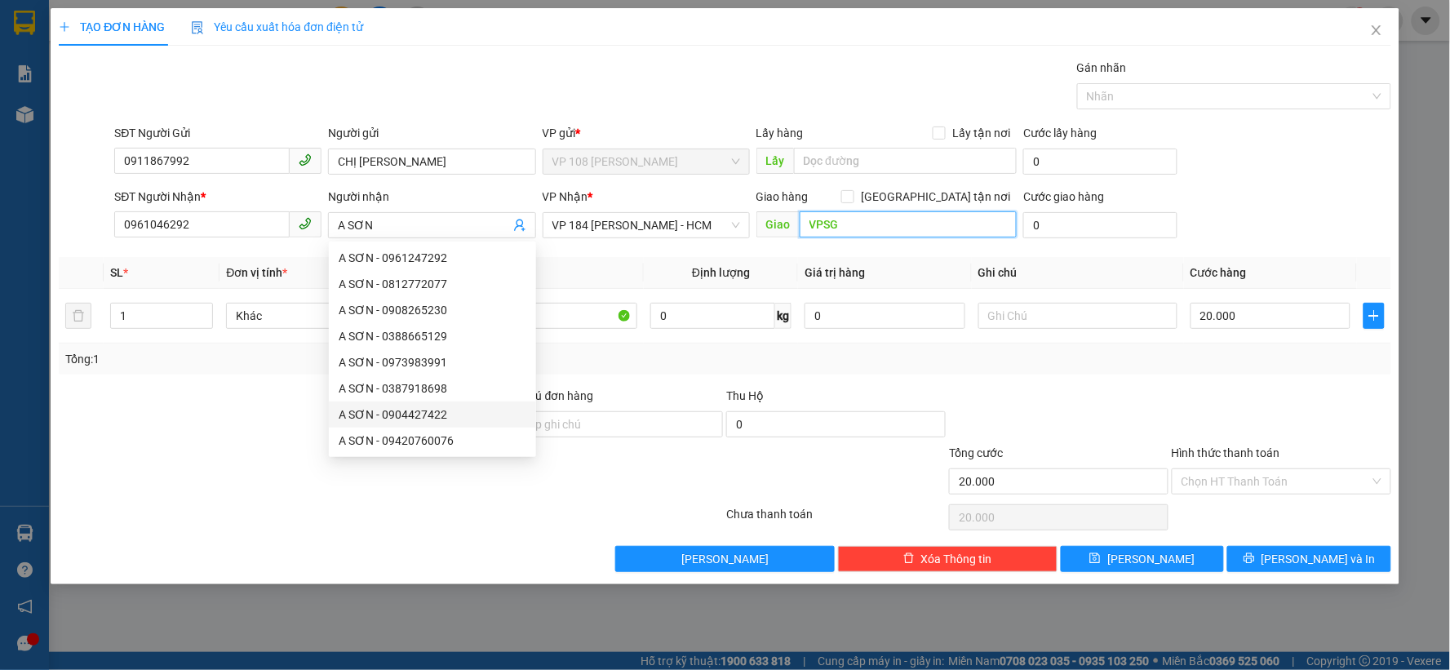
click at [892, 224] on input "VPSG" at bounding box center [909, 224] width 218 height 26
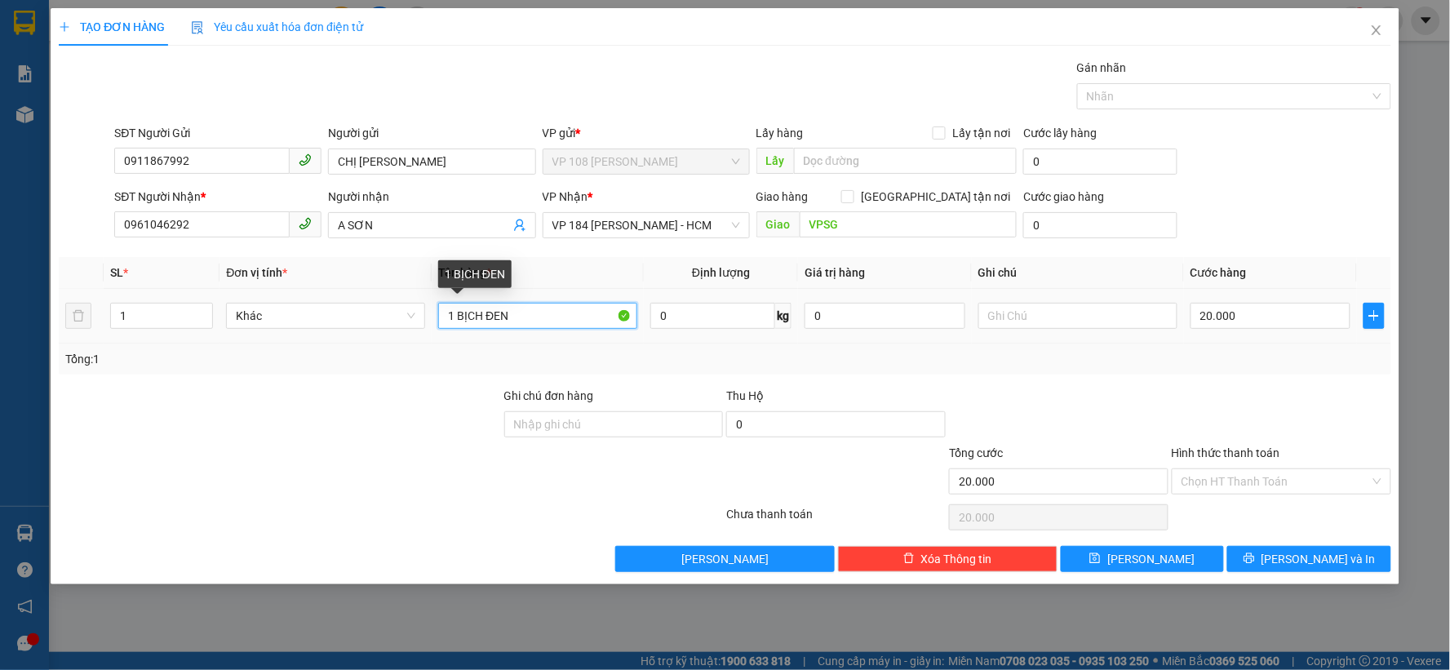
click at [557, 313] on input "1 BỊCH ĐEN" at bounding box center [537, 316] width 199 height 26
click at [1258, 318] on input "20.000" at bounding box center [1271, 316] width 161 height 26
type input "3"
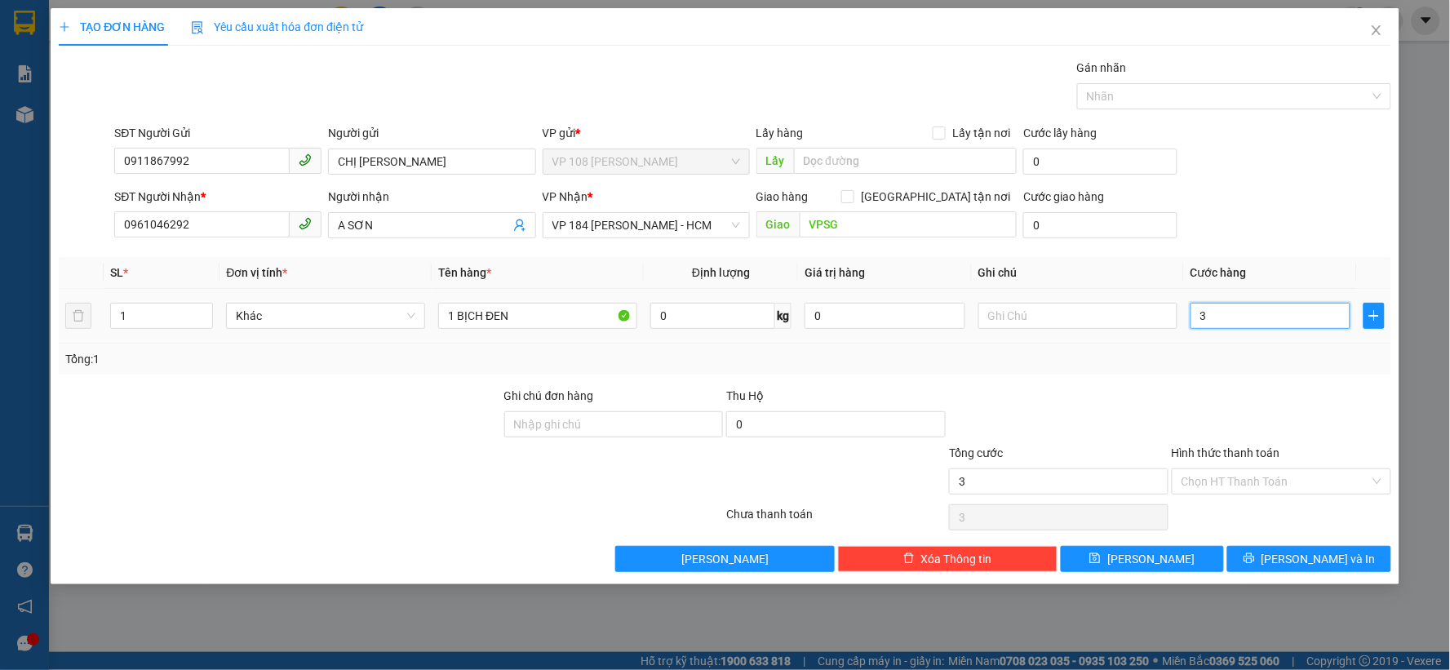
type input "30"
type input "300"
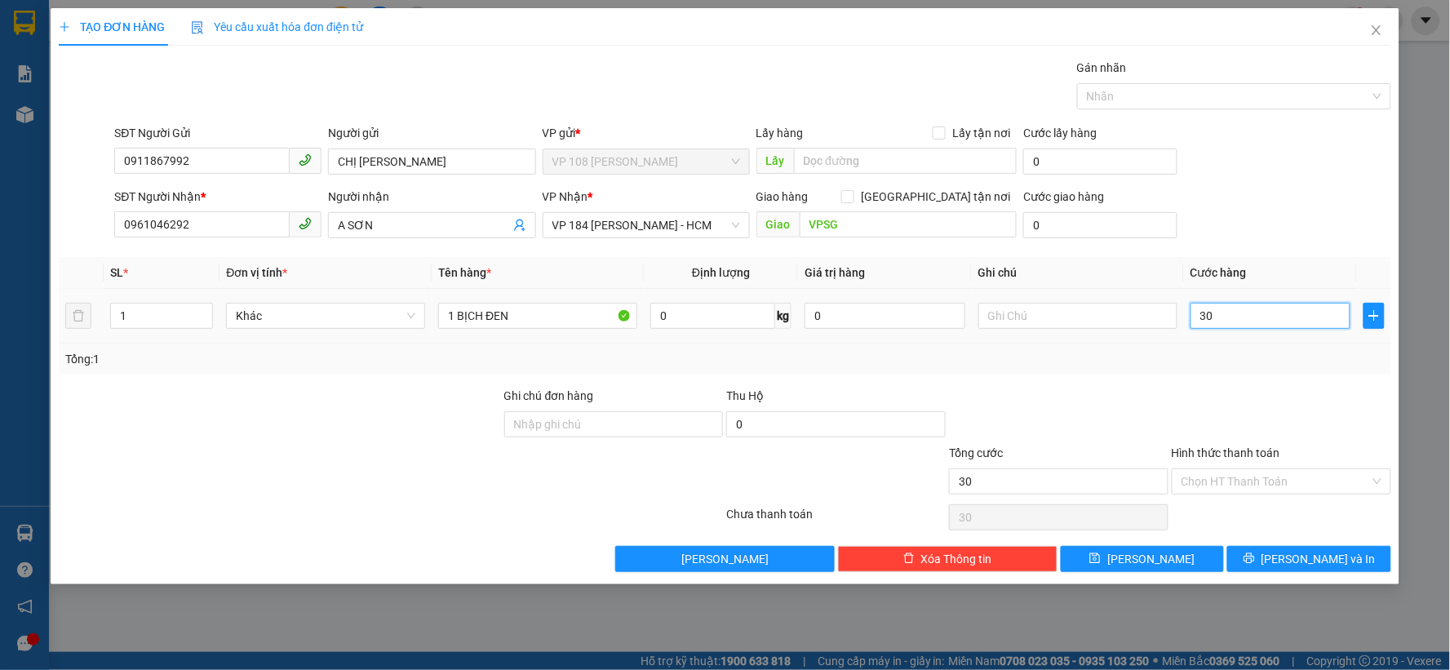
type input "300"
type input "3.000"
type input "30.000"
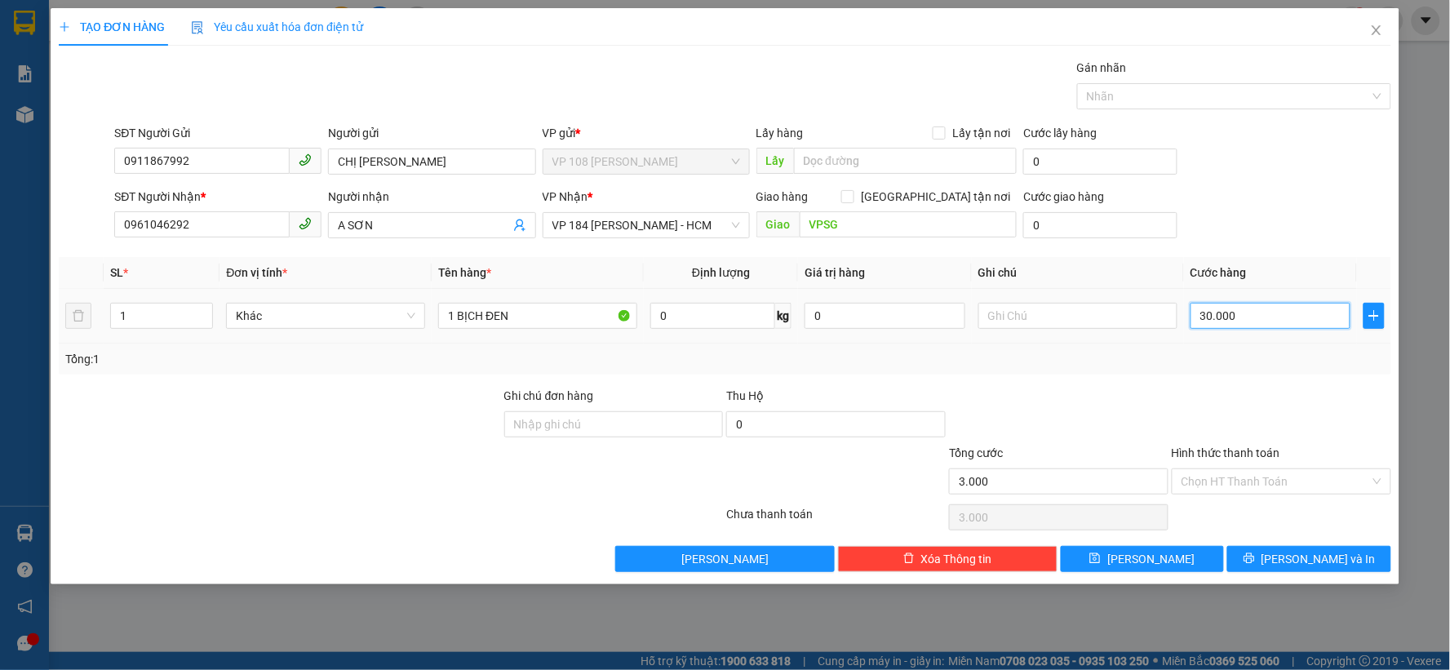
type input "30.000"
click at [1267, 486] on input "Hình thức thanh toán" at bounding box center [1276, 481] width 188 height 24
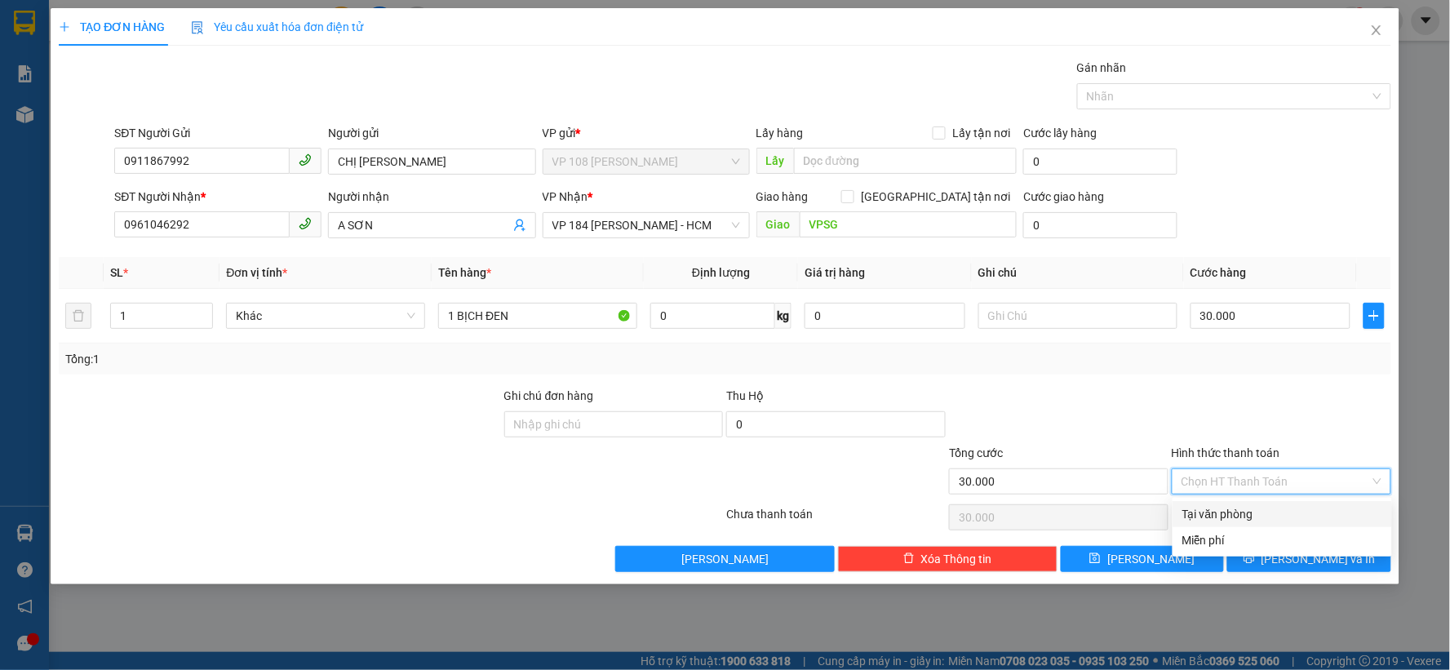
click at [1226, 508] on div "Tại văn phòng" at bounding box center [1282, 514] width 200 height 18
type input "0"
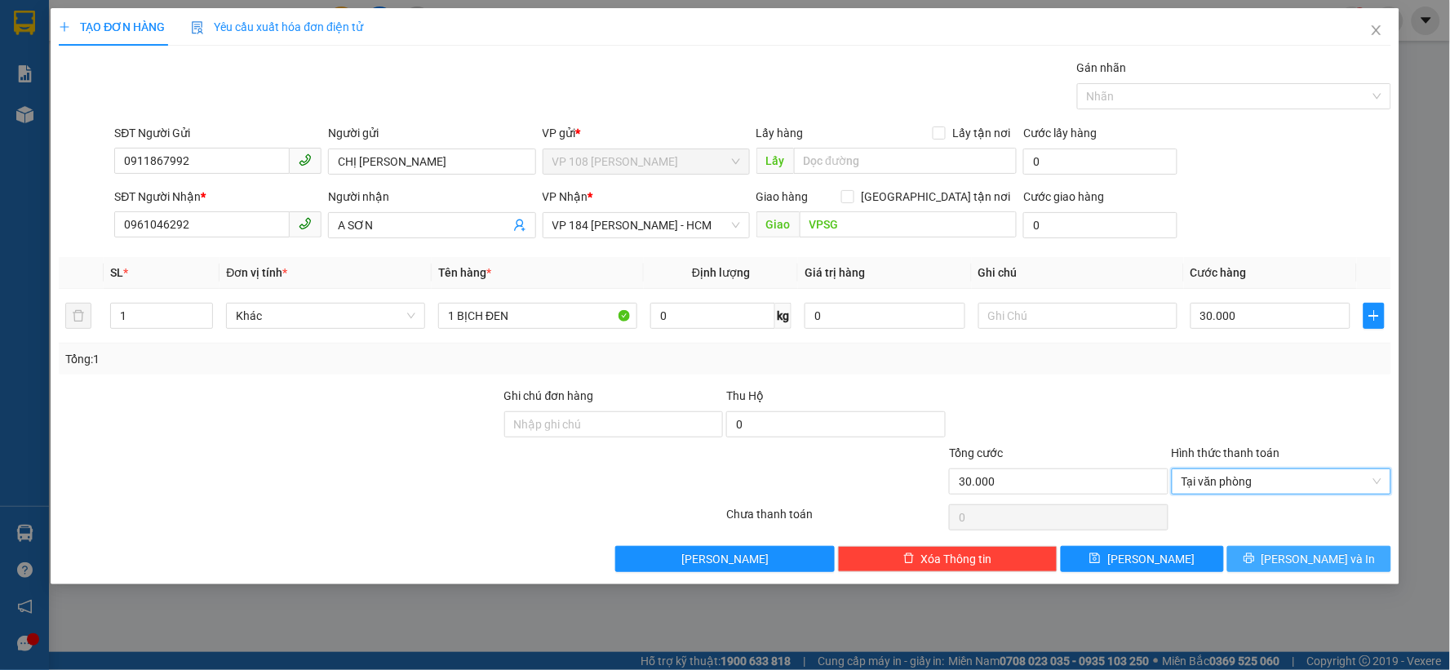
click at [1266, 557] on button "[PERSON_NAME] và In" at bounding box center [1309, 559] width 164 height 26
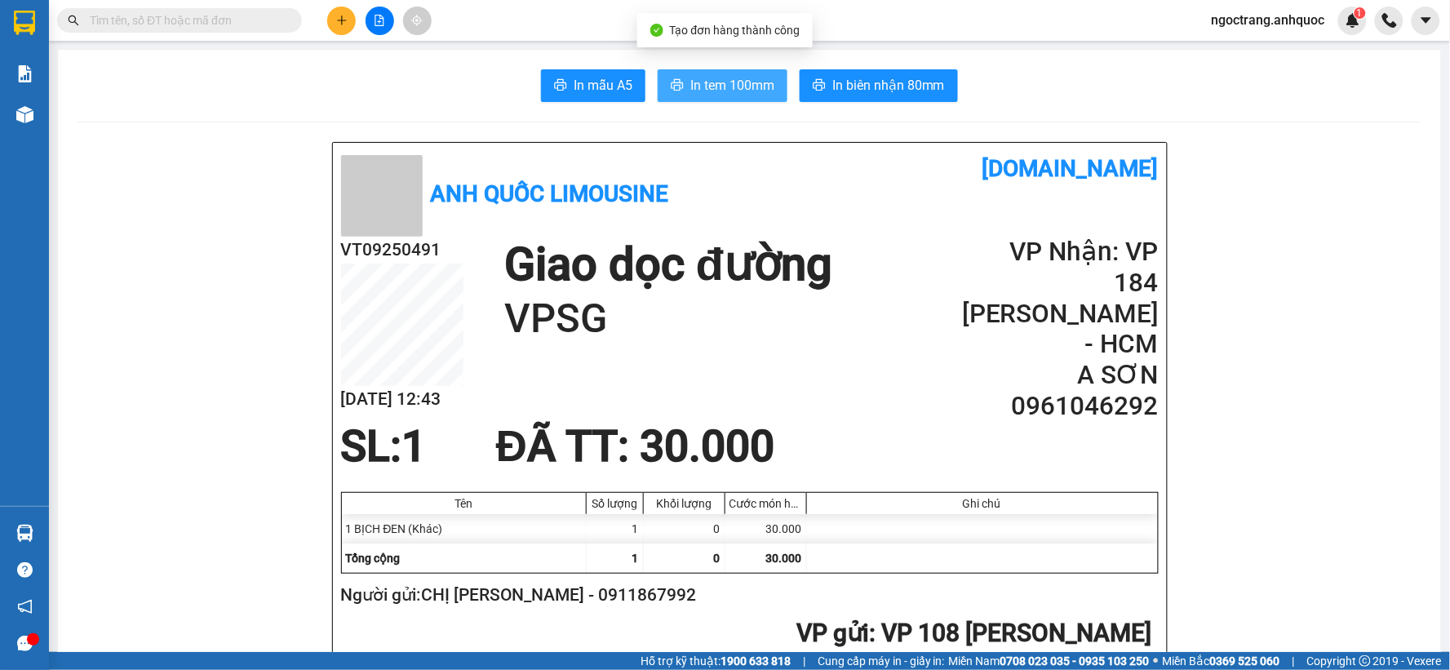
click at [734, 85] on span "In tem 100mm" at bounding box center [732, 85] width 84 height 20
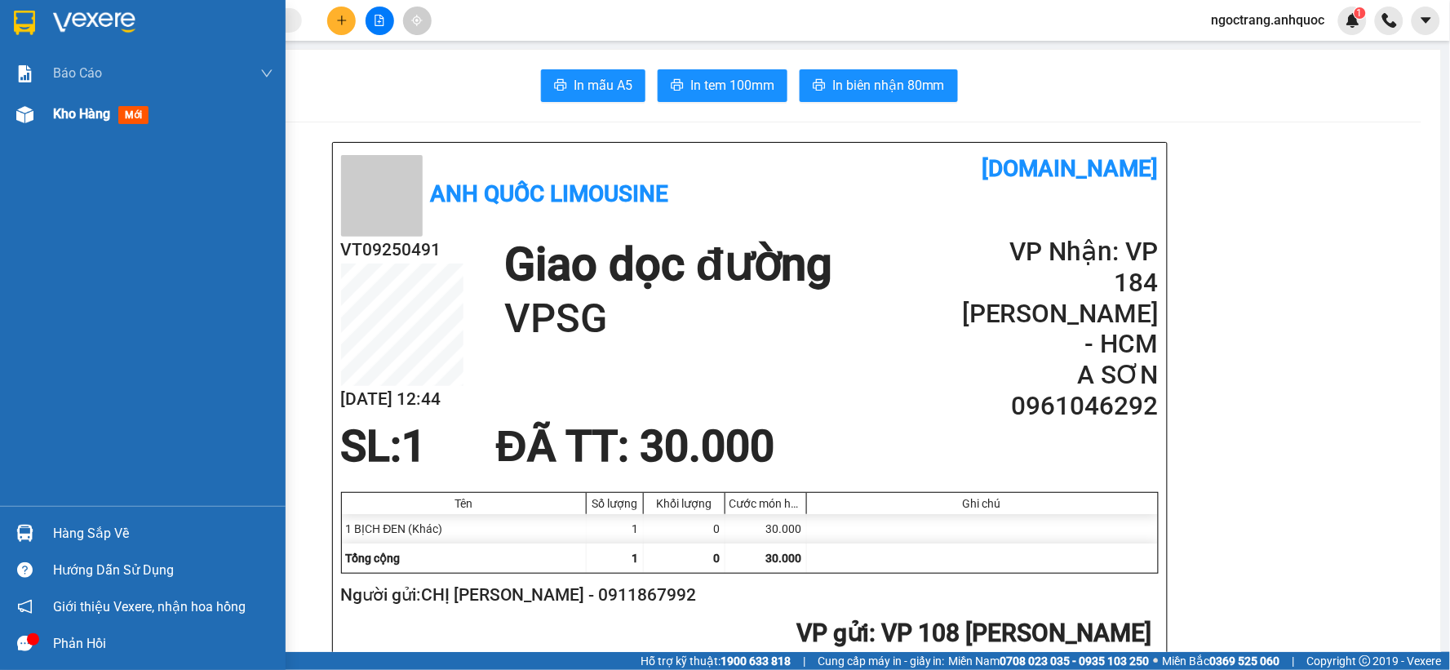
click at [96, 118] on span "Kho hàng" at bounding box center [81, 114] width 57 height 16
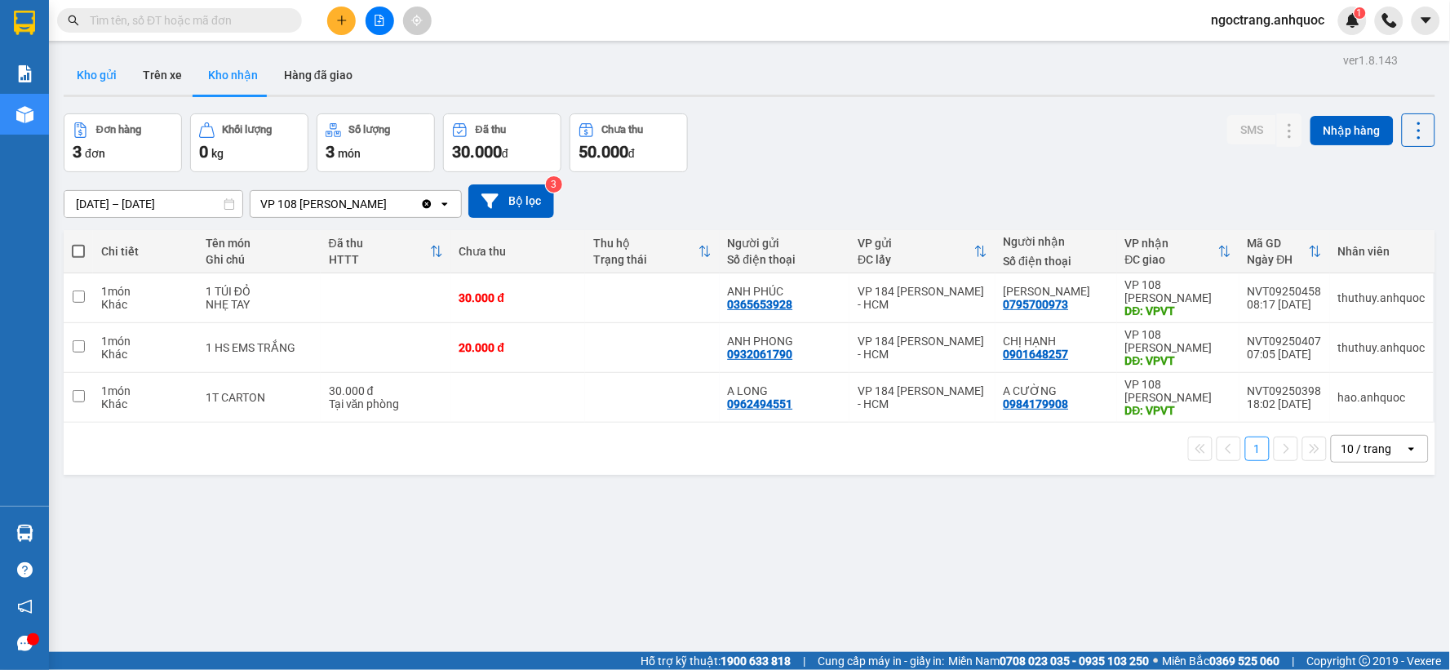
click at [98, 76] on button "Kho gửi" at bounding box center [97, 74] width 66 height 39
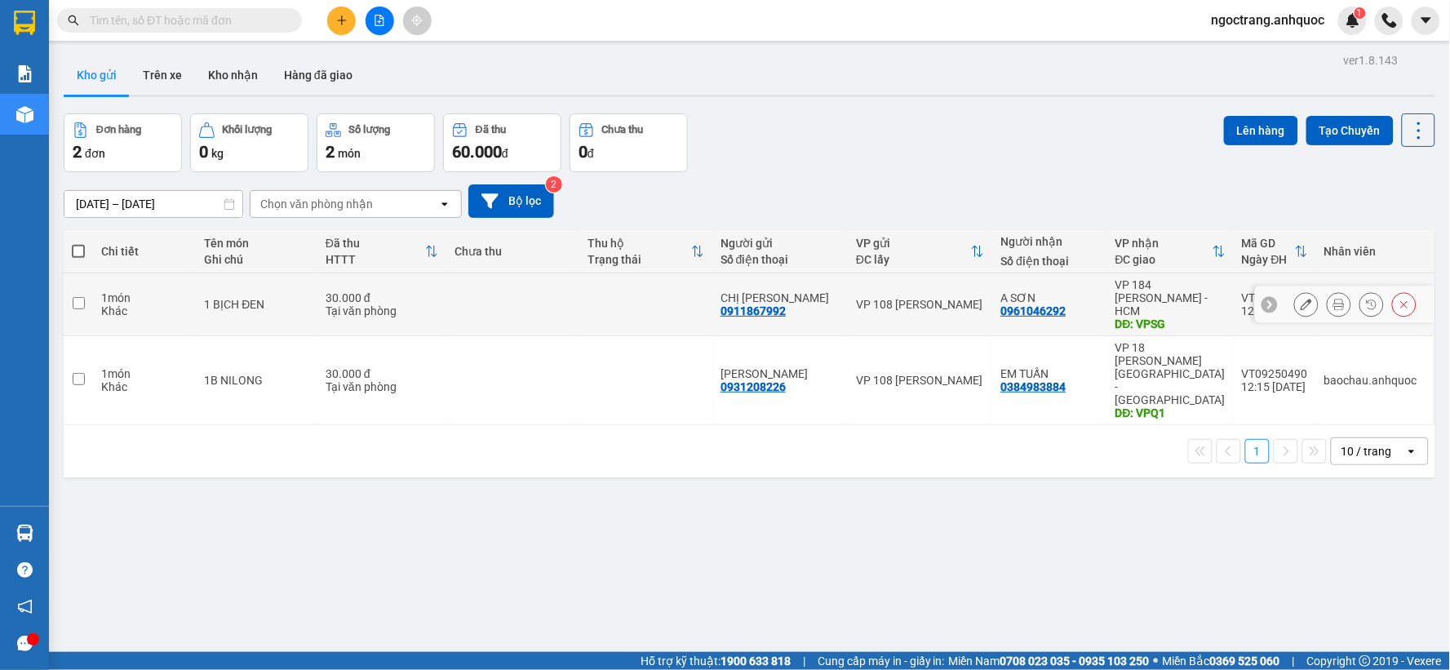
click at [85, 299] on td at bounding box center [78, 304] width 29 height 63
checkbox input "true"
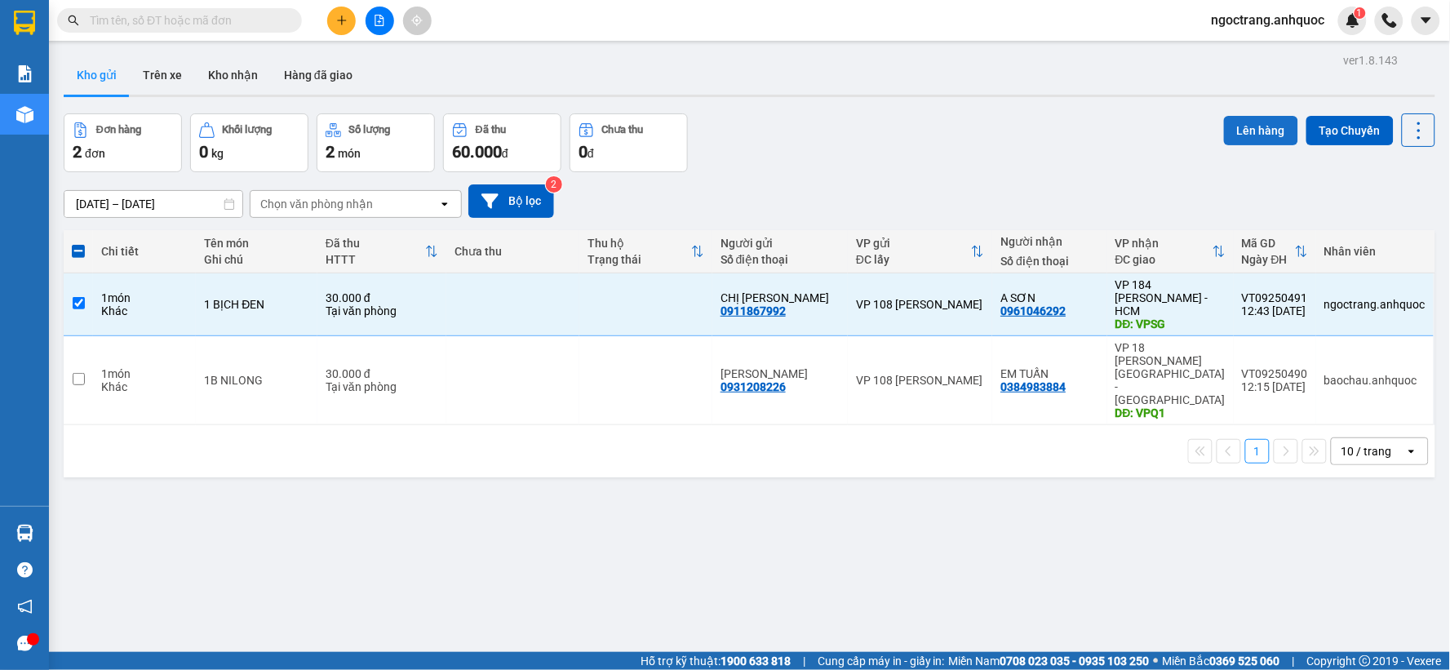
click at [1231, 137] on button "Lên hàng" at bounding box center [1261, 130] width 74 height 29
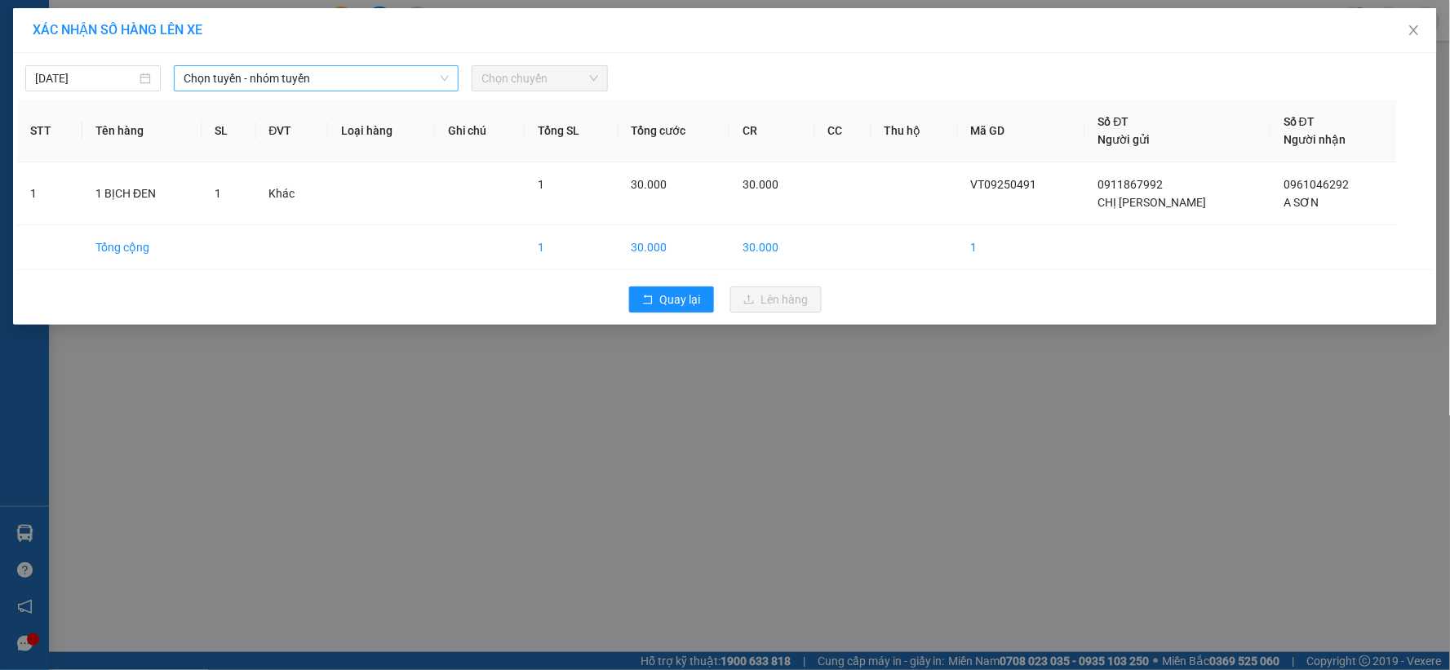
click at [262, 78] on span "Chọn tuyến - nhóm tuyến" at bounding box center [316, 78] width 265 height 24
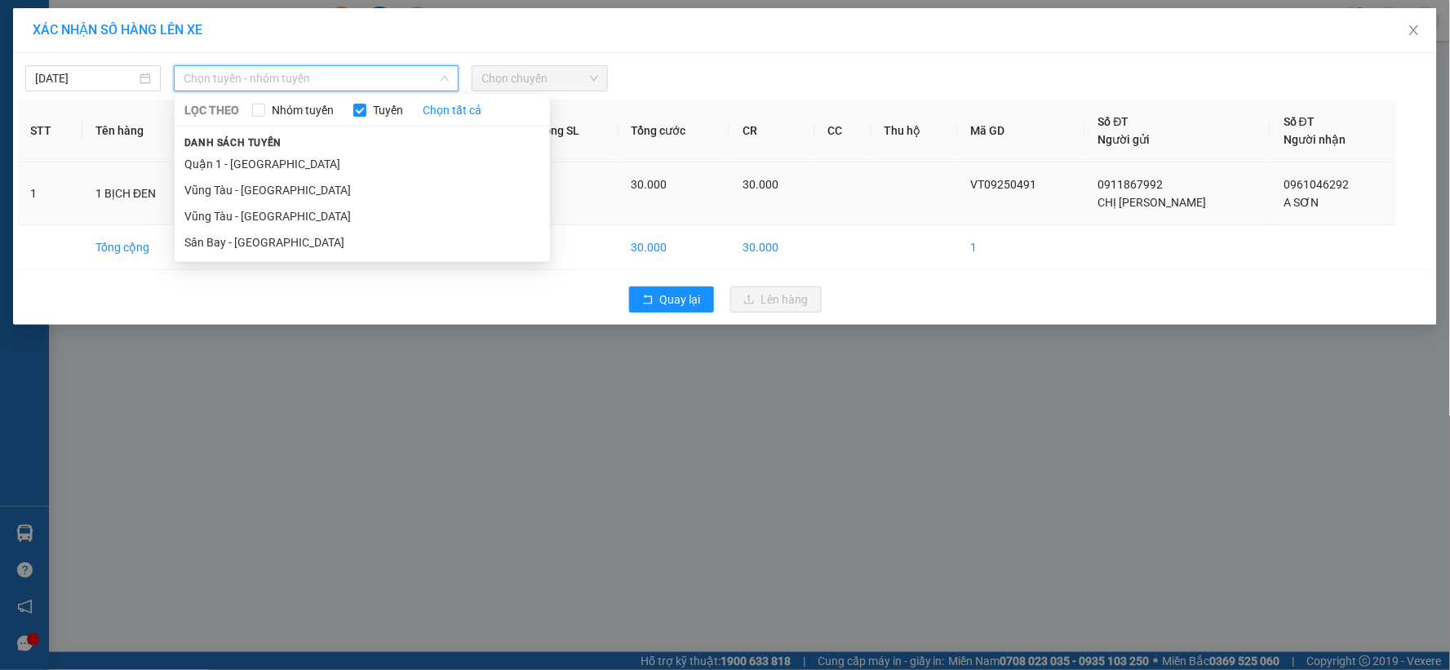
drag, startPoint x: 243, startPoint y: 219, endPoint x: 413, endPoint y: 172, distance: 176.0
click at [246, 219] on li "Vũng Tàu - [GEOGRAPHIC_DATA]" at bounding box center [362, 216] width 375 height 26
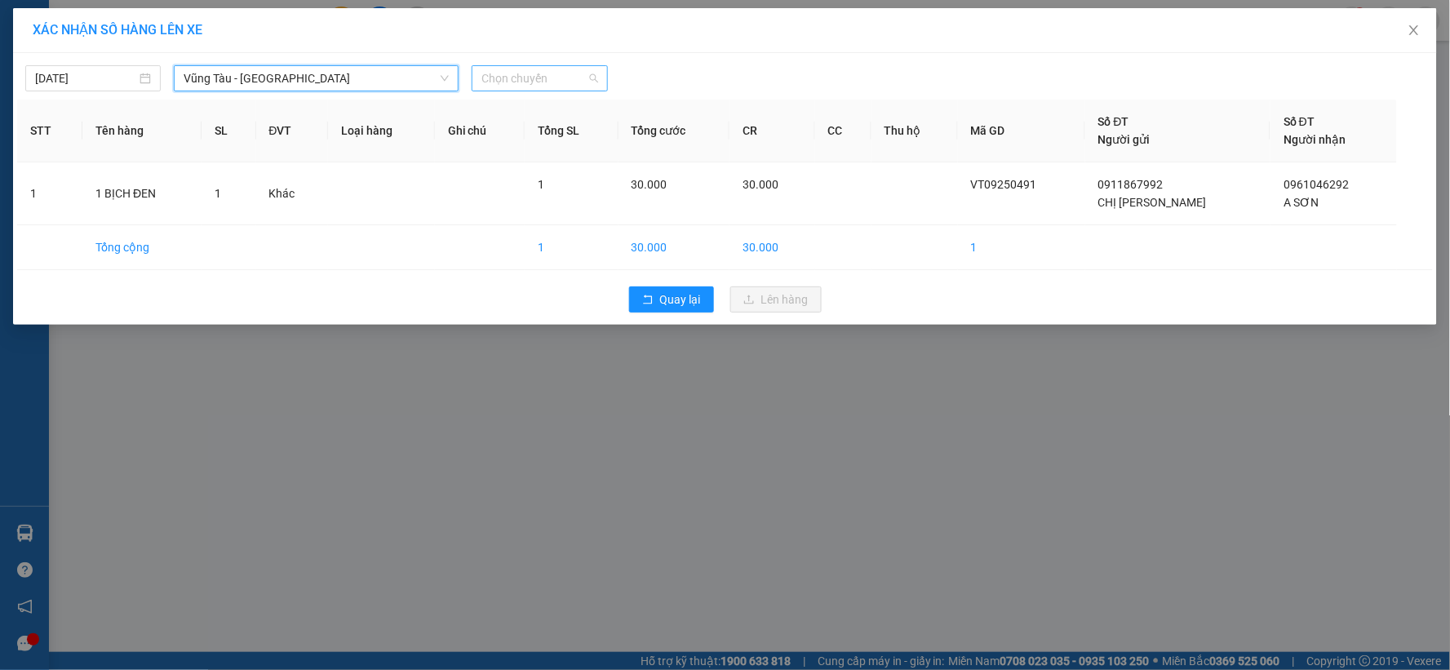
click at [525, 87] on span "Chọn chuyến" at bounding box center [539, 78] width 116 height 24
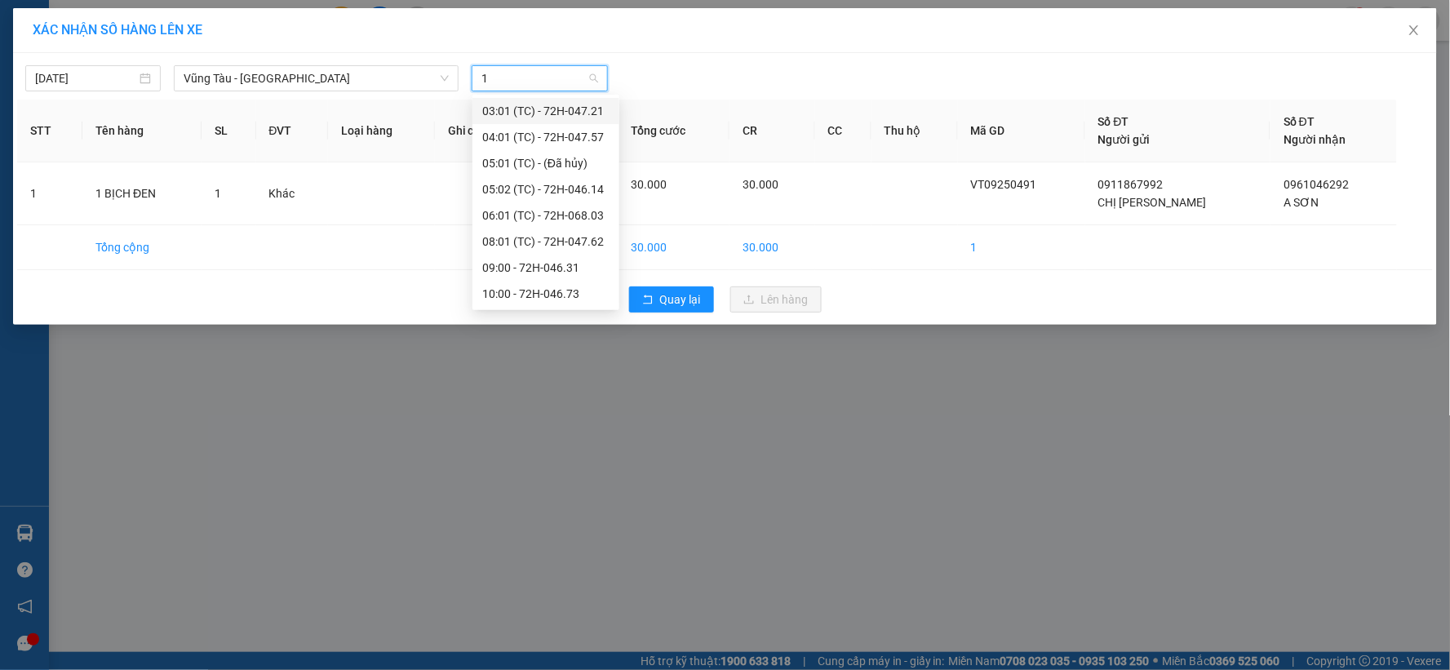
type input "13"
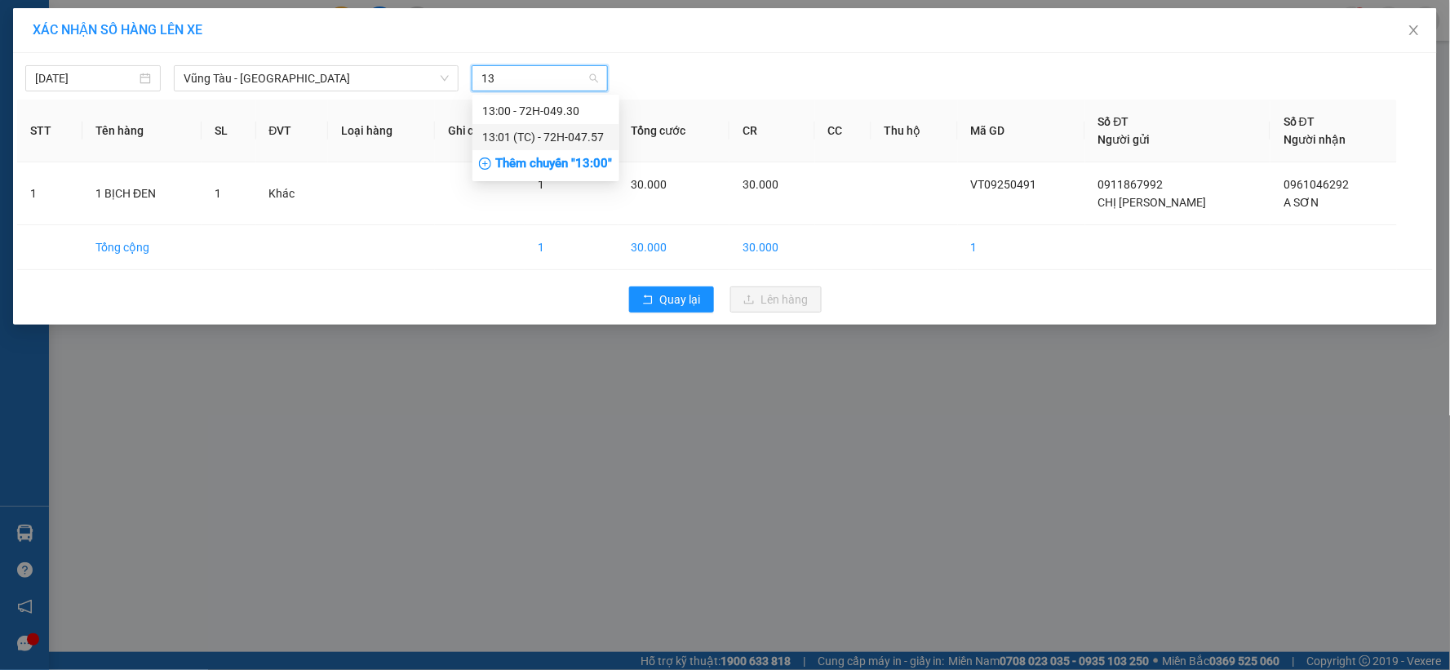
click at [537, 140] on div "13:01 (TC) - 72H-047.57" at bounding box center [545, 137] width 127 height 18
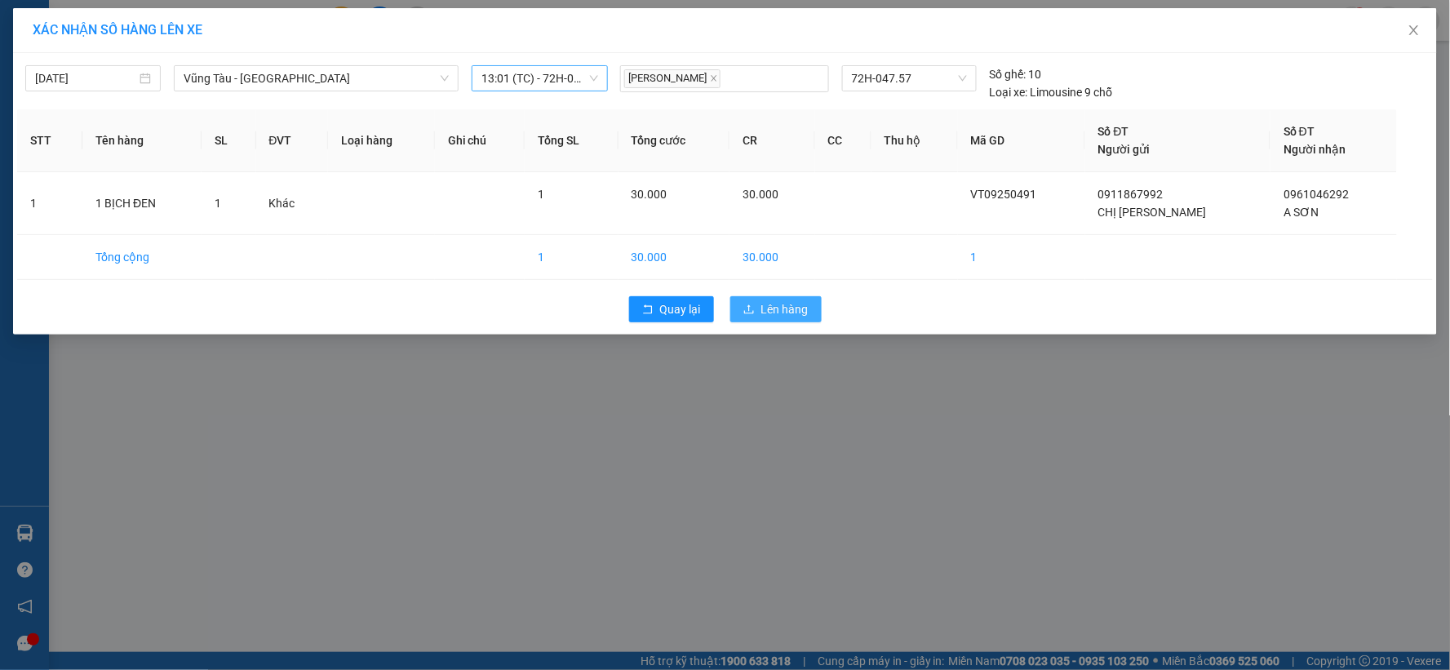
click at [778, 304] on span "Lên hàng" at bounding box center [784, 309] width 47 height 18
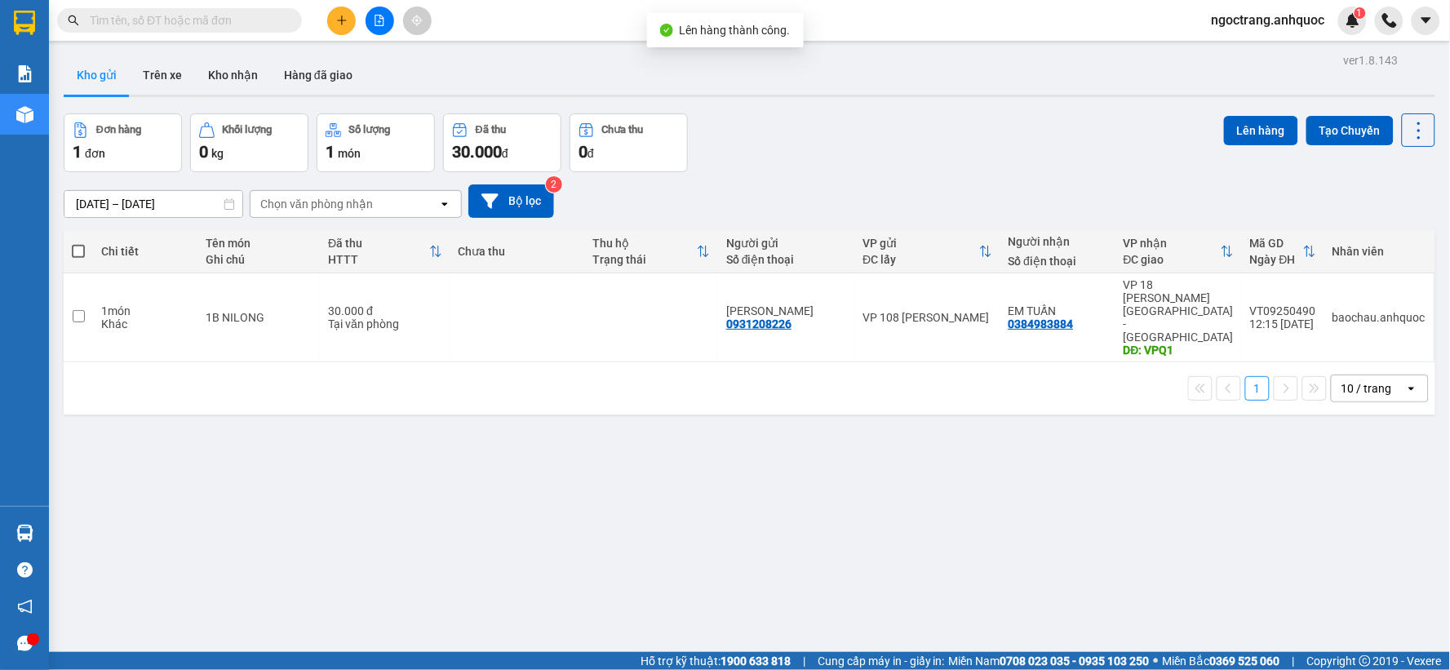
click at [385, 22] on button at bounding box center [380, 21] width 29 height 29
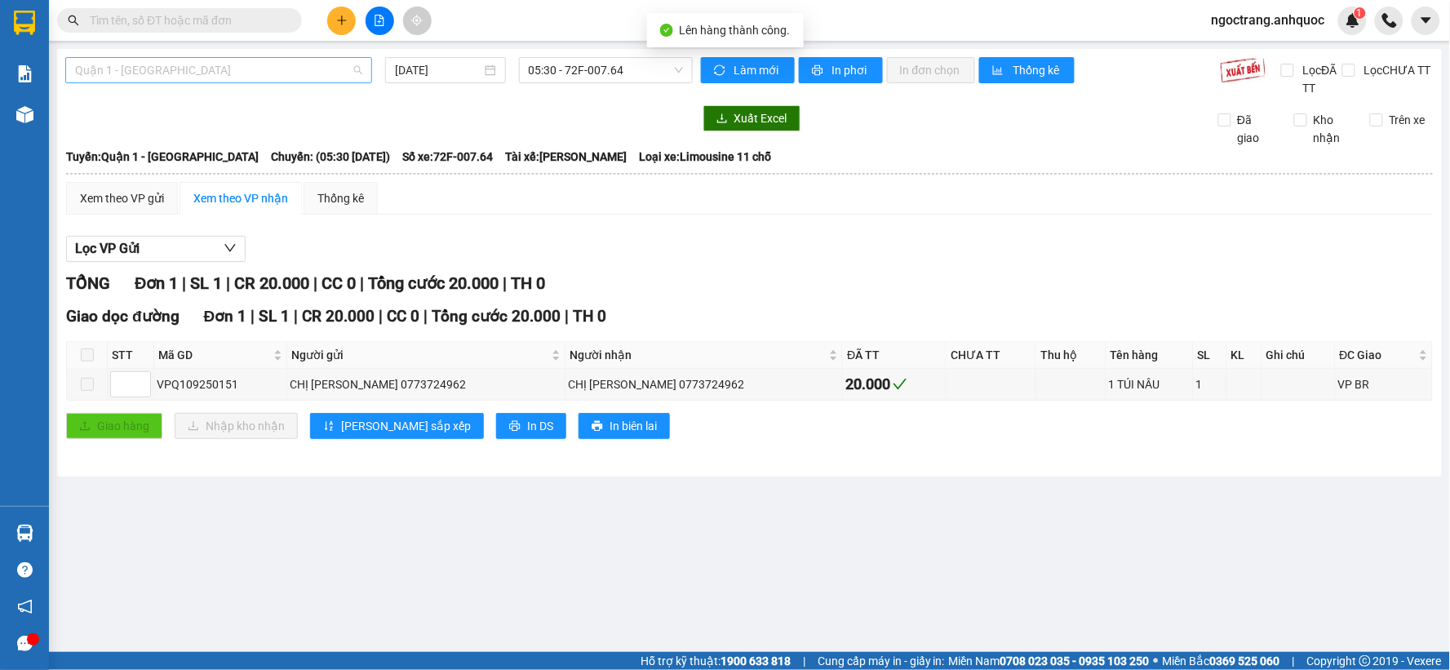
click at [222, 75] on span "Quận 1 - [GEOGRAPHIC_DATA]" at bounding box center [218, 70] width 287 height 24
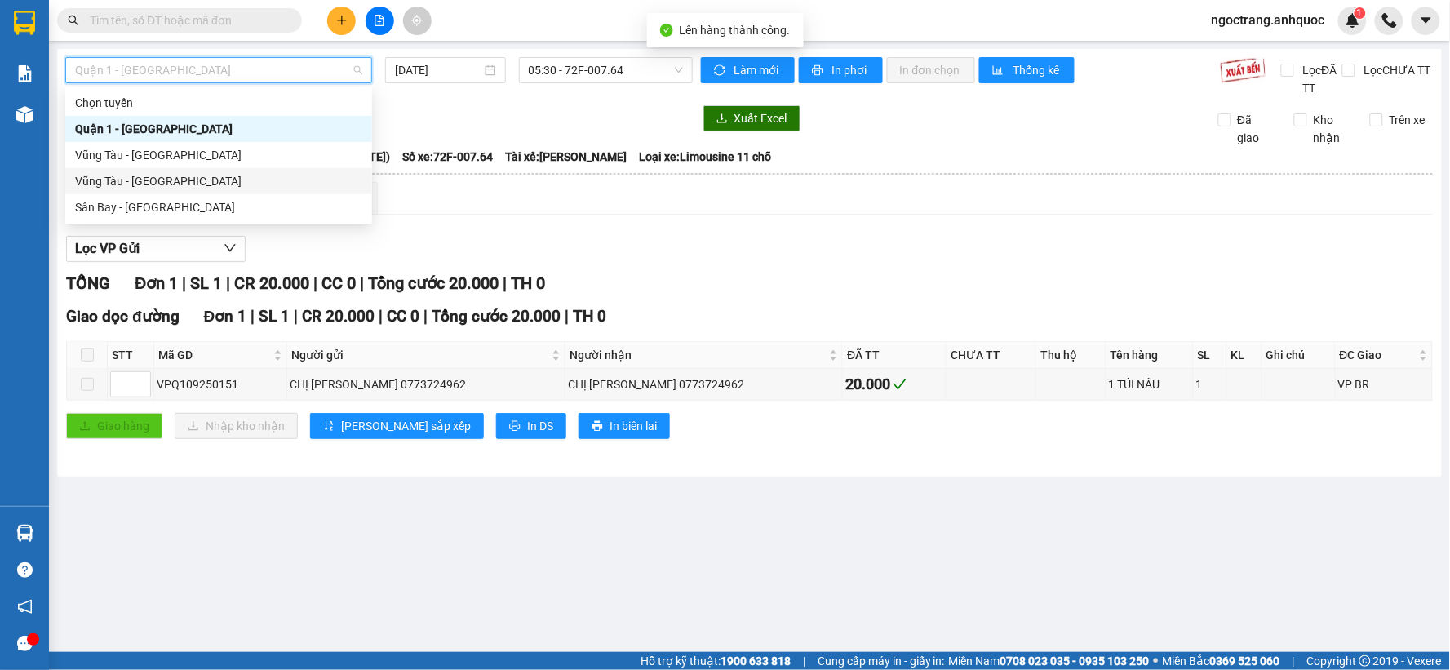
click at [161, 175] on div "Vũng Tàu - [GEOGRAPHIC_DATA]" at bounding box center [218, 181] width 287 height 18
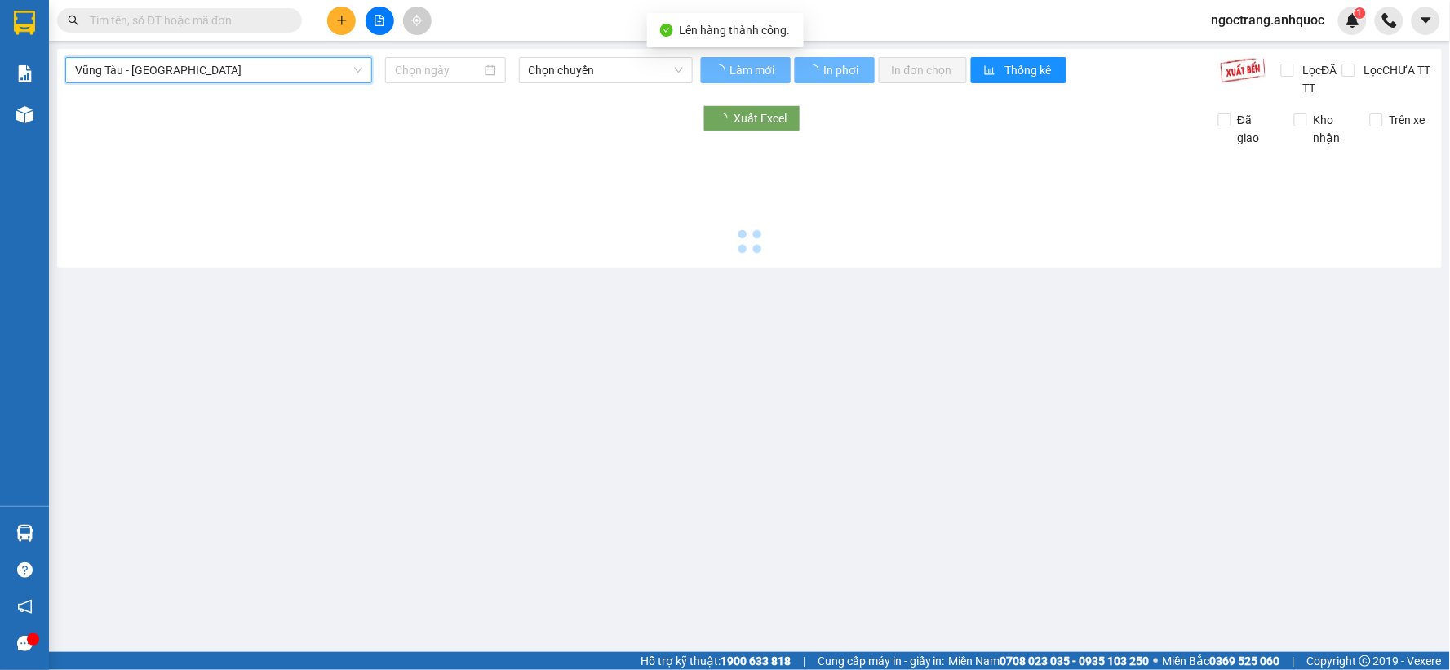
type input "[DATE]"
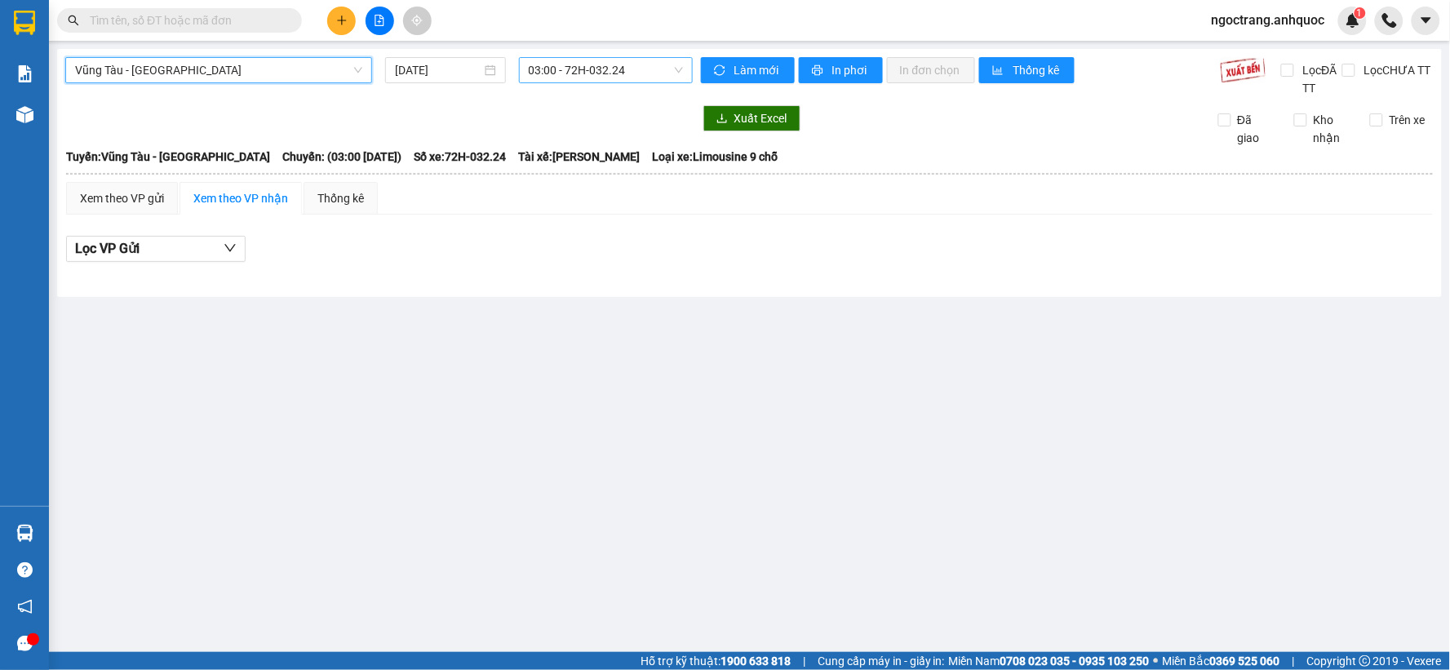
click at [574, 75] on span "03:00 - 72H-032.24" at bounding box center [606, 70] width 154 height 24
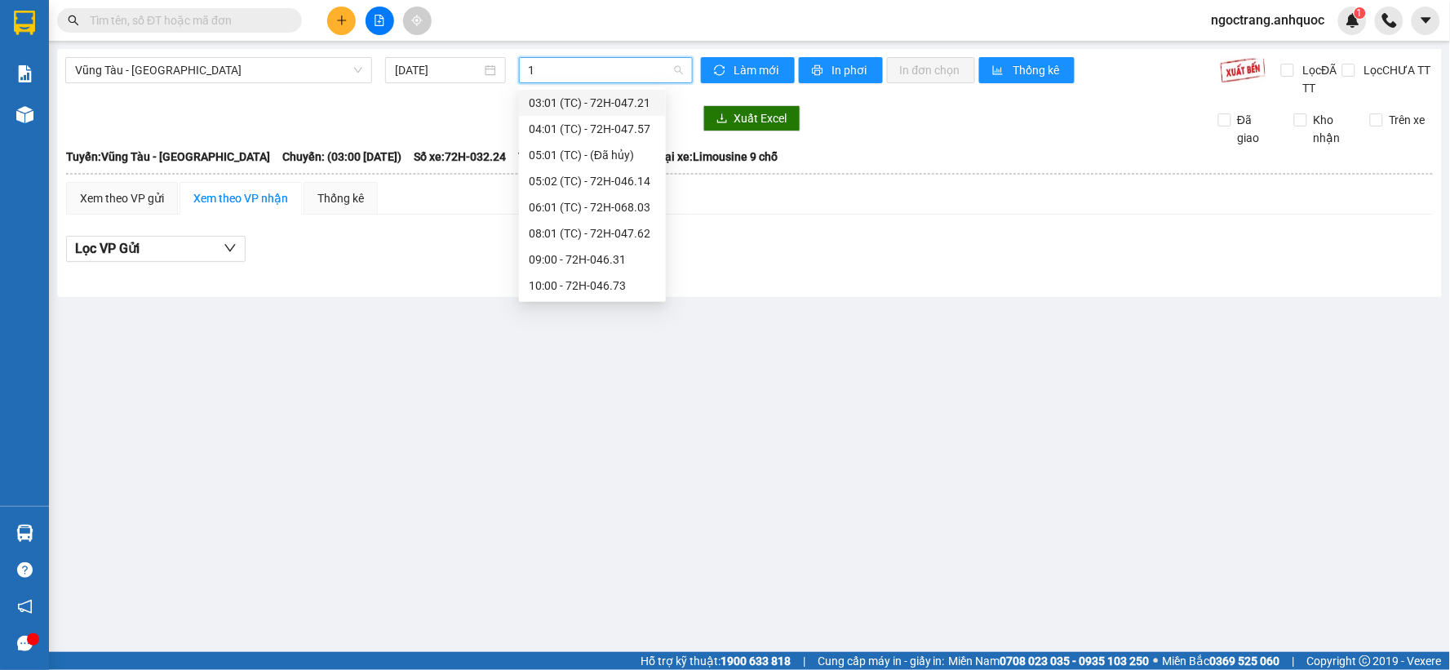
type input "13"
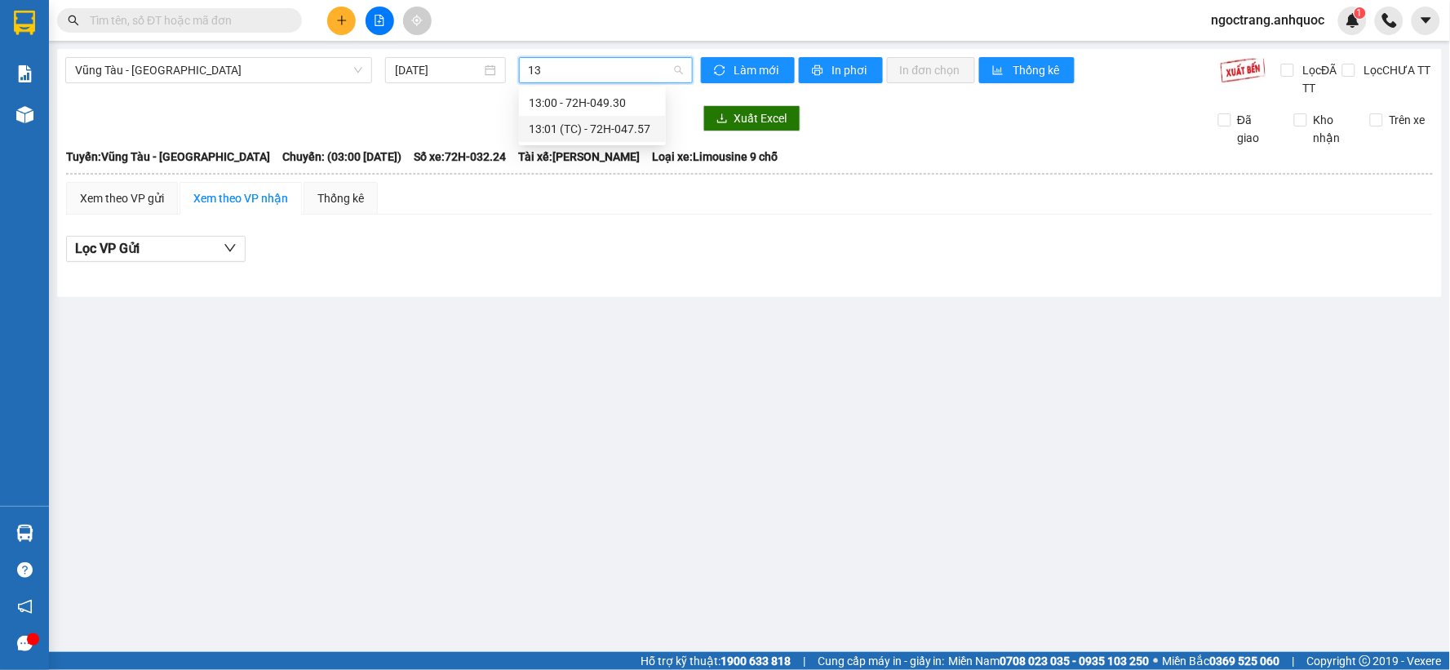
click at [590, 131] on div "13:01 (TC) - 72H-047.57" at bounding box center [592, 129] width 127 height 18
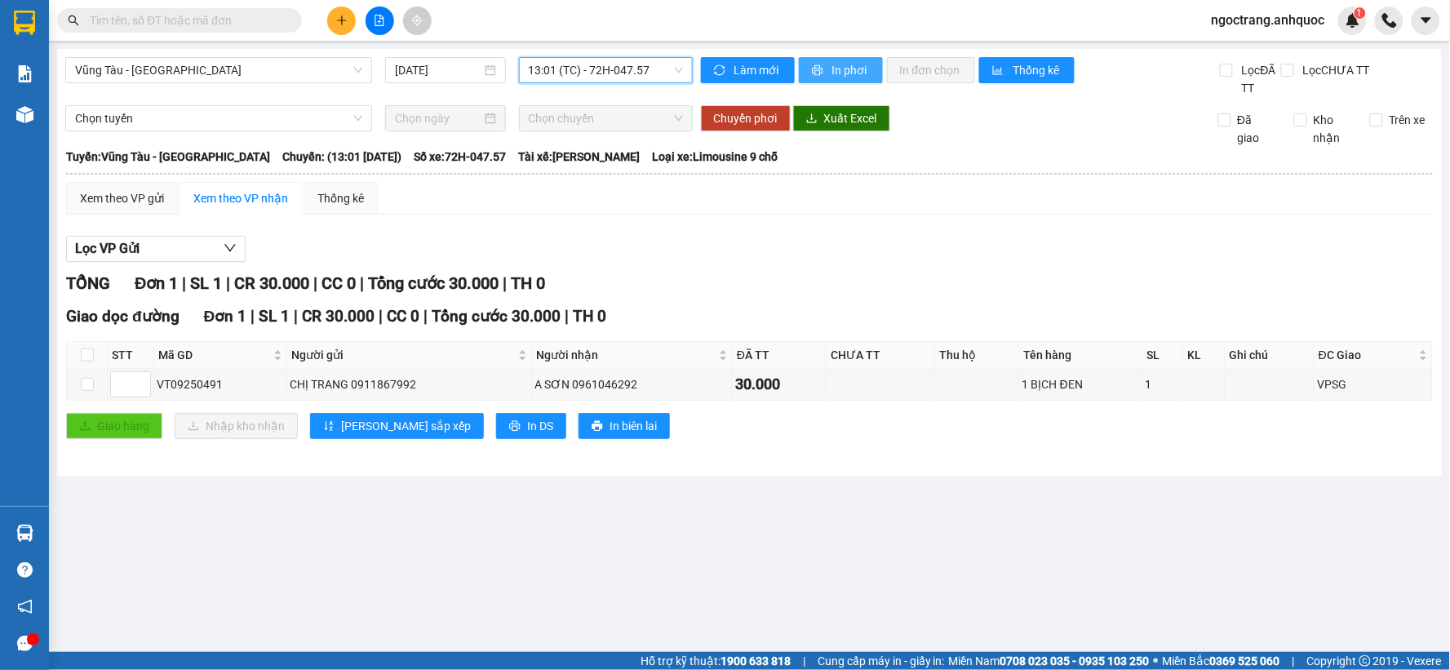
click at [849, 69] on span "In phơi" at bounding box center [851, 70] width 38 height 18
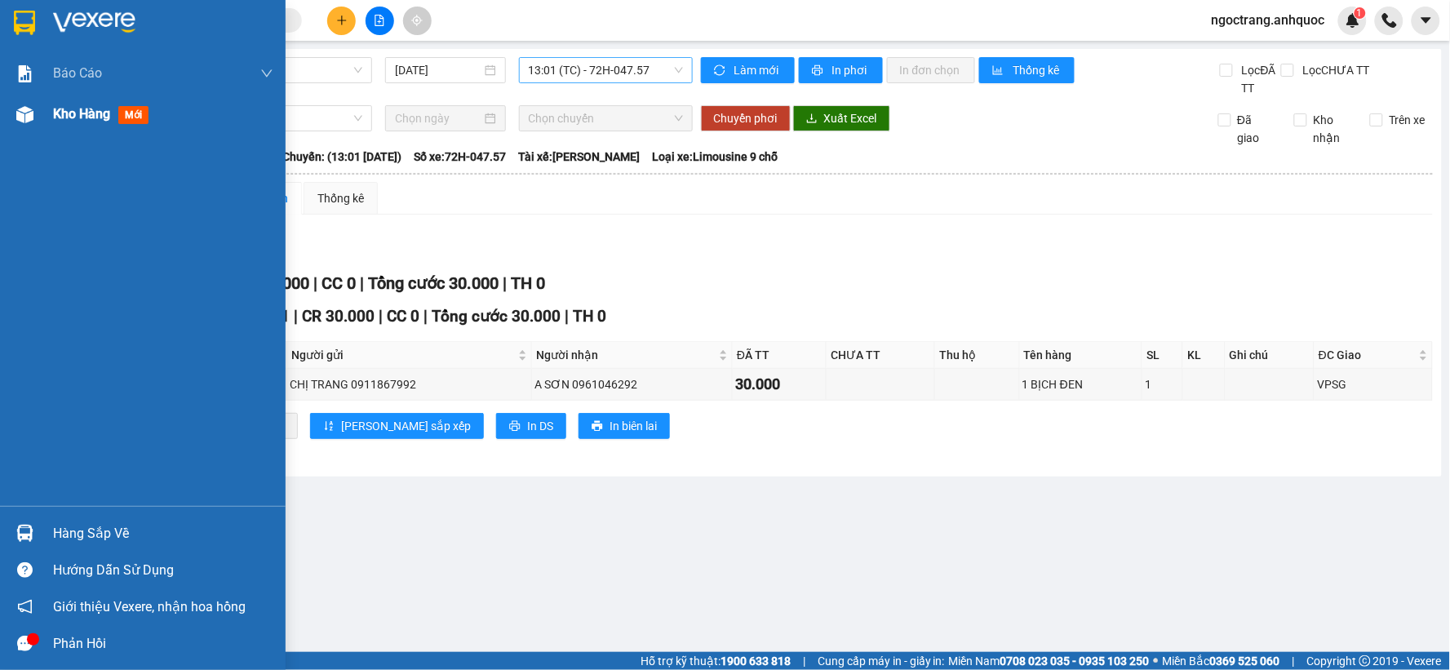
click at [28, 122] on img at bounding box center [24, 114] width 17 height 17
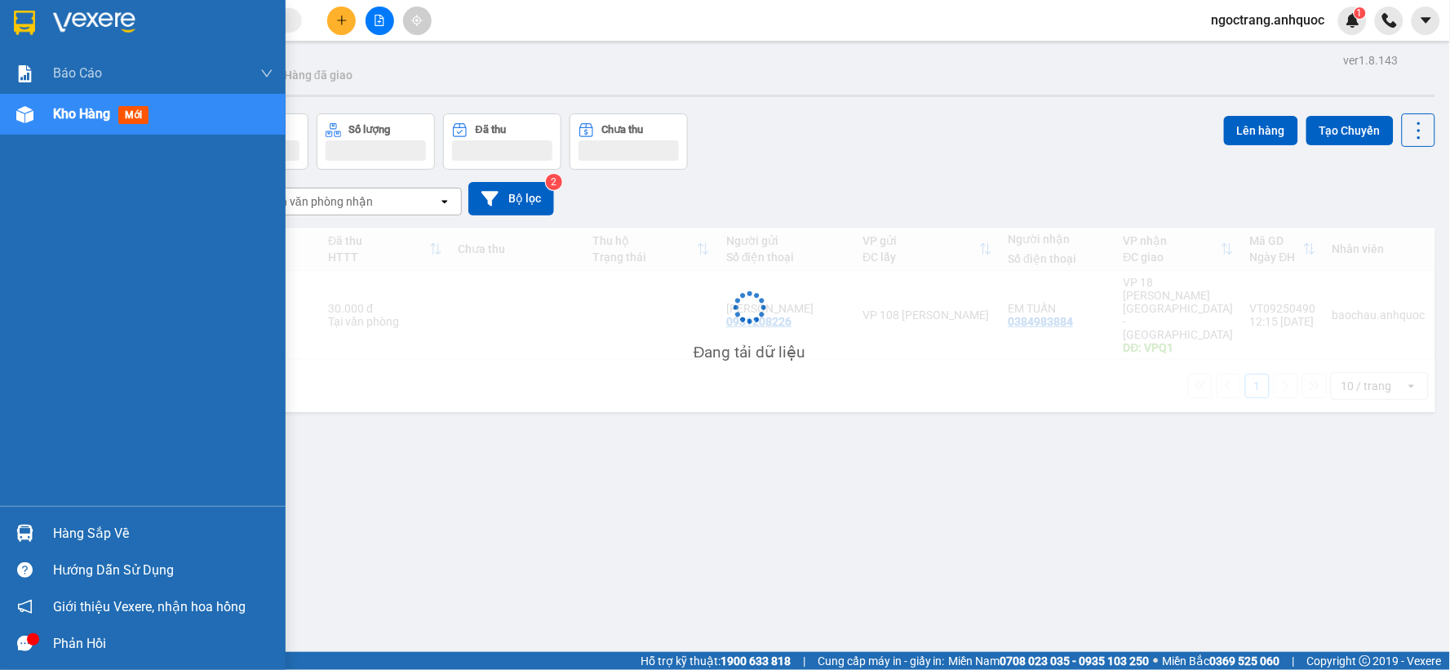
click at [66, 125] on div "Kho hàng mới" at bounding box center [163, 114] width 220 height 41
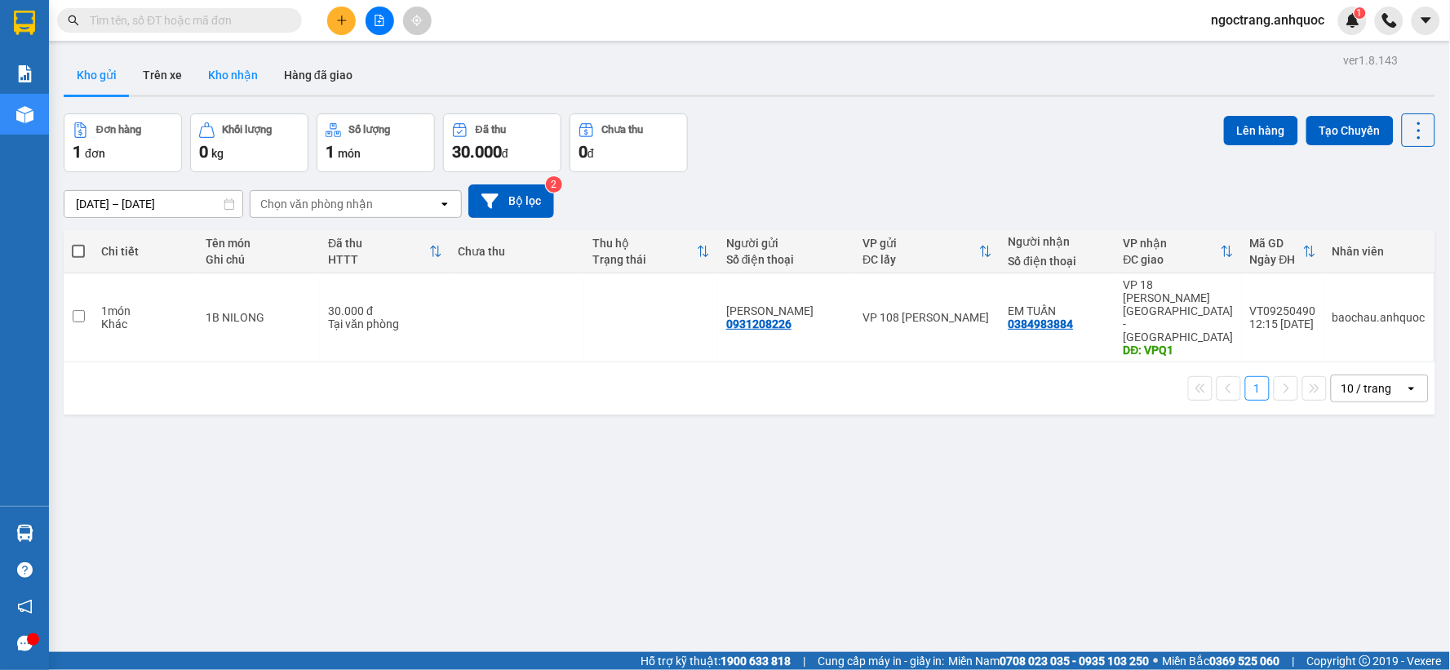
click at [232, 84] on button "Kho nhận" at bounding box center [233, 74] width 76 height 39
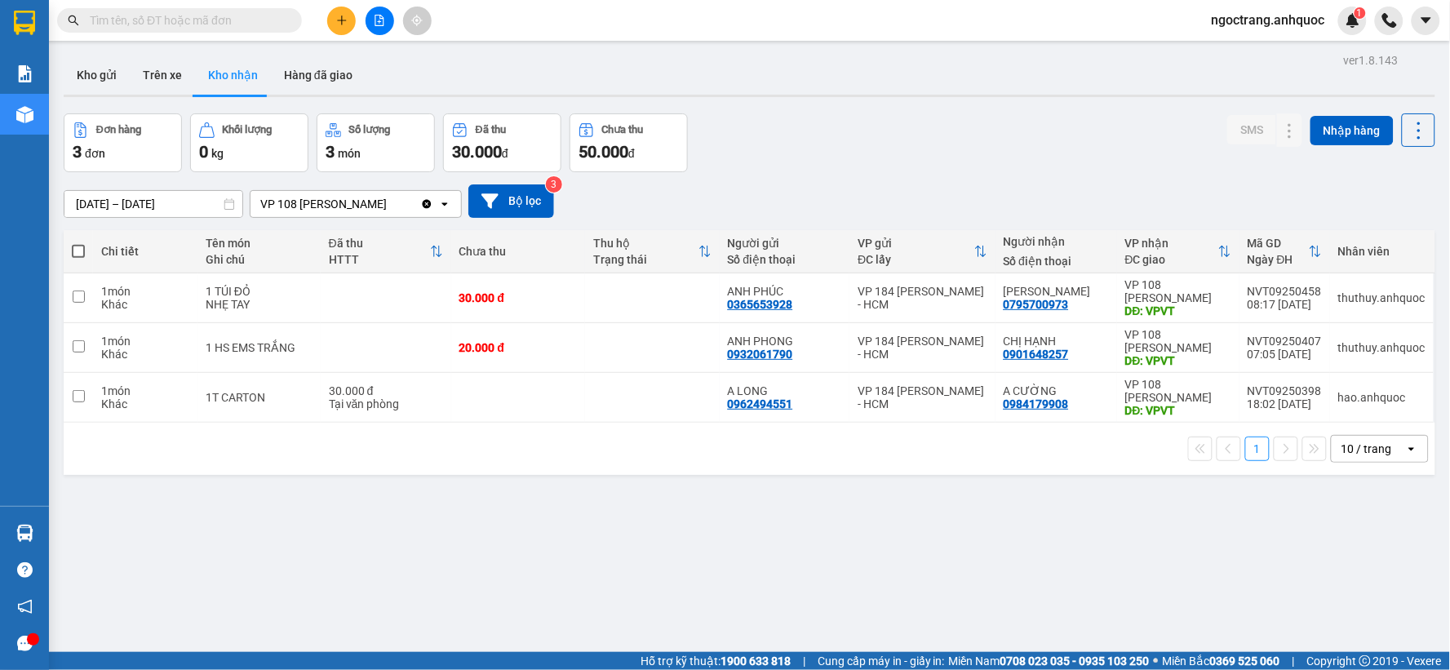
click at [232, 84] on button "Kho nhận" at bounding box center [233, 74] width 76 height 39
click at [303, 84] on button "Hàng đã giao" at bounding box center [318, 74] width 95 height 39
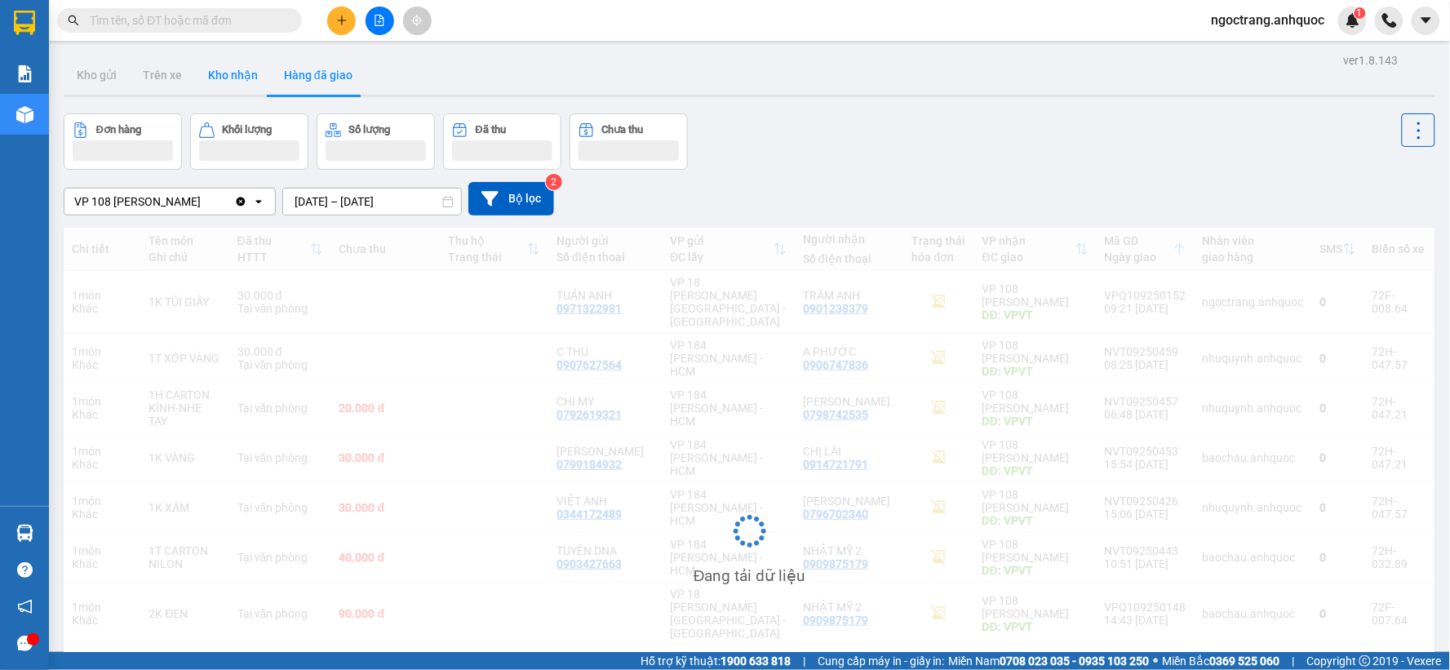
click at [225, 79] on button "Kho nhận" at bounding box center [233, 74] width 76 height 39
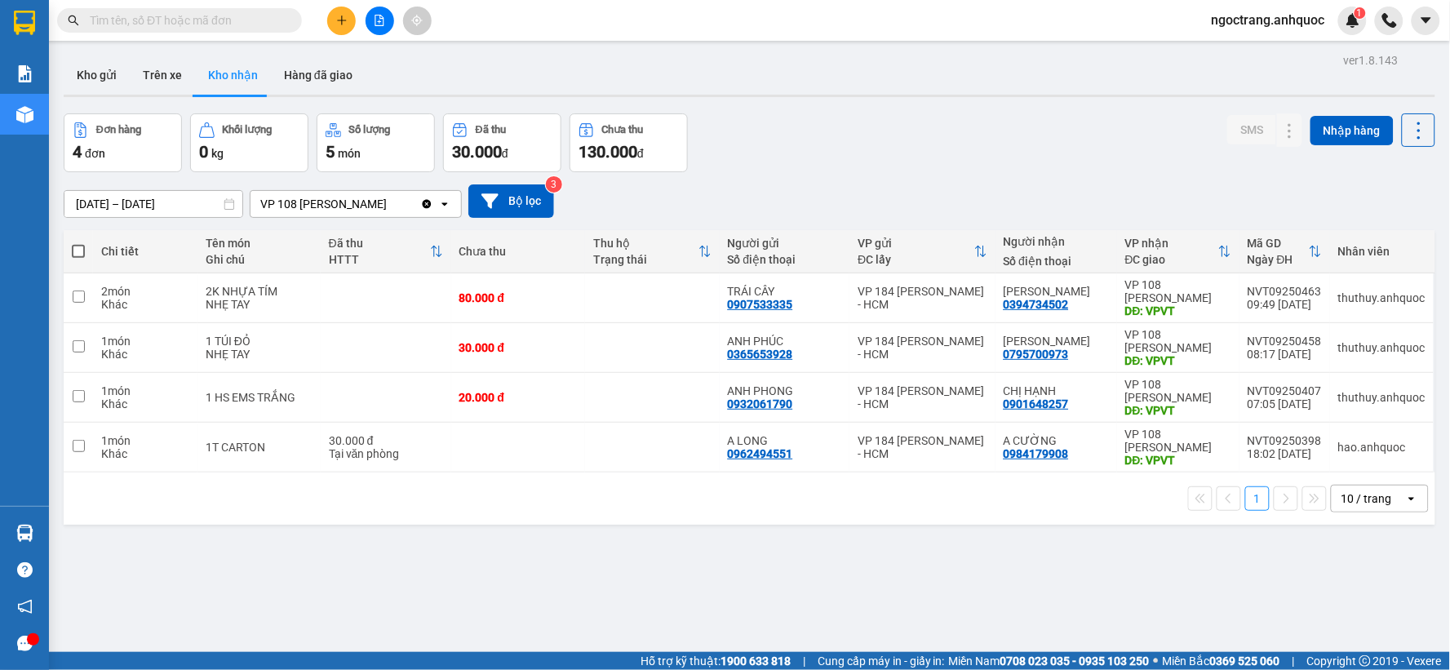
click at [225, 79] on button "Kho nhận" at bounding box center [233, 74] width 76 height 39
click at [255, 80] on button "Kho nhận" at bounding box center [233, 74] width 76 height 39
click at [304, 65] on button "Hàng đã giao" at bounding box center [318, 74] width 95 height 39
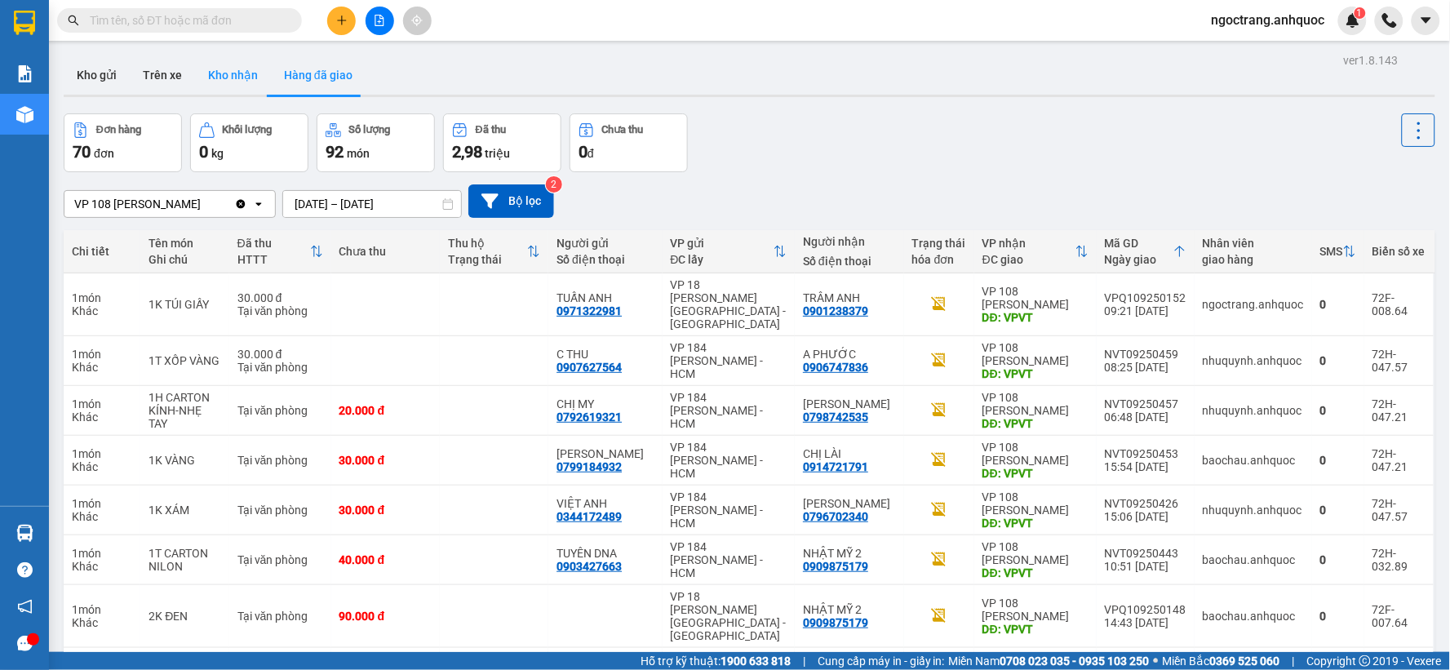
click at [225, 83] on button "Kho nhận" at bounding box center [233, 74] width 76 height 39
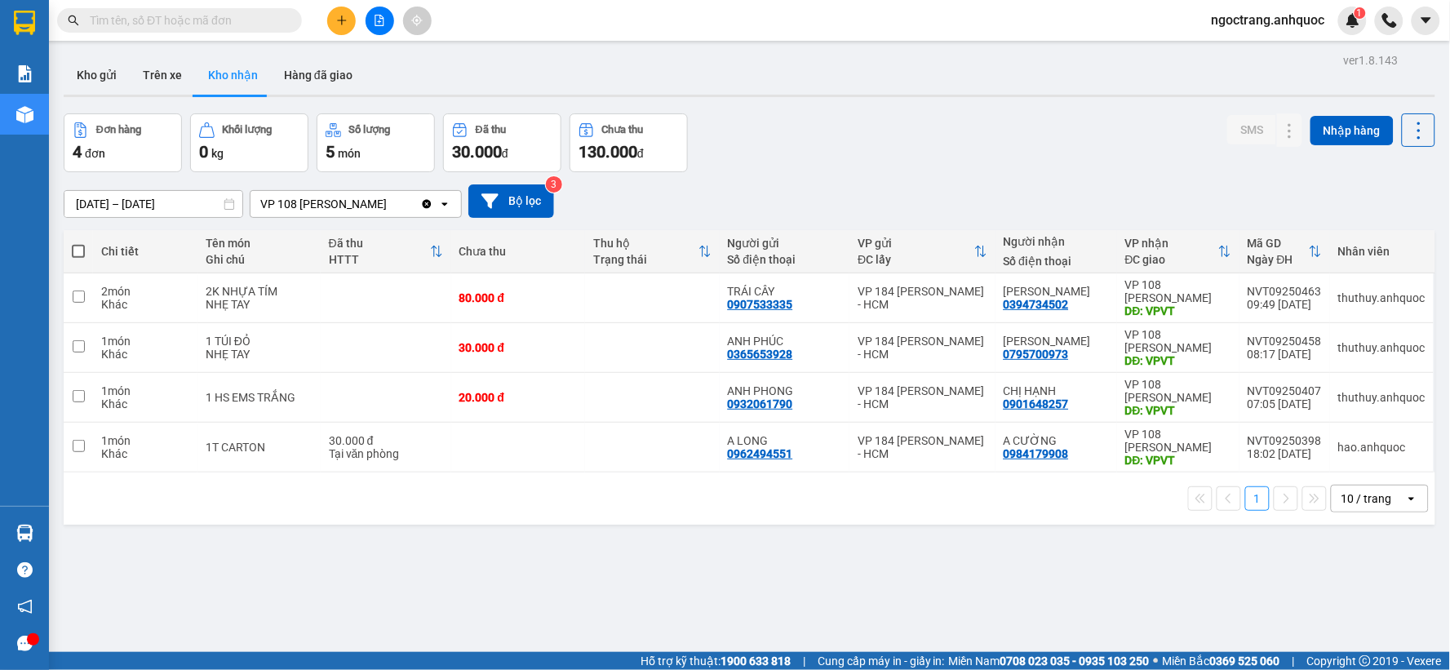
click at [225, 83] on button "Kho nhận" at bounding box center [233, 74] width 76 height 39
click at [295, 72] on button "Hàng đã giao" at bounding box center [318, 74] width 95 height 39
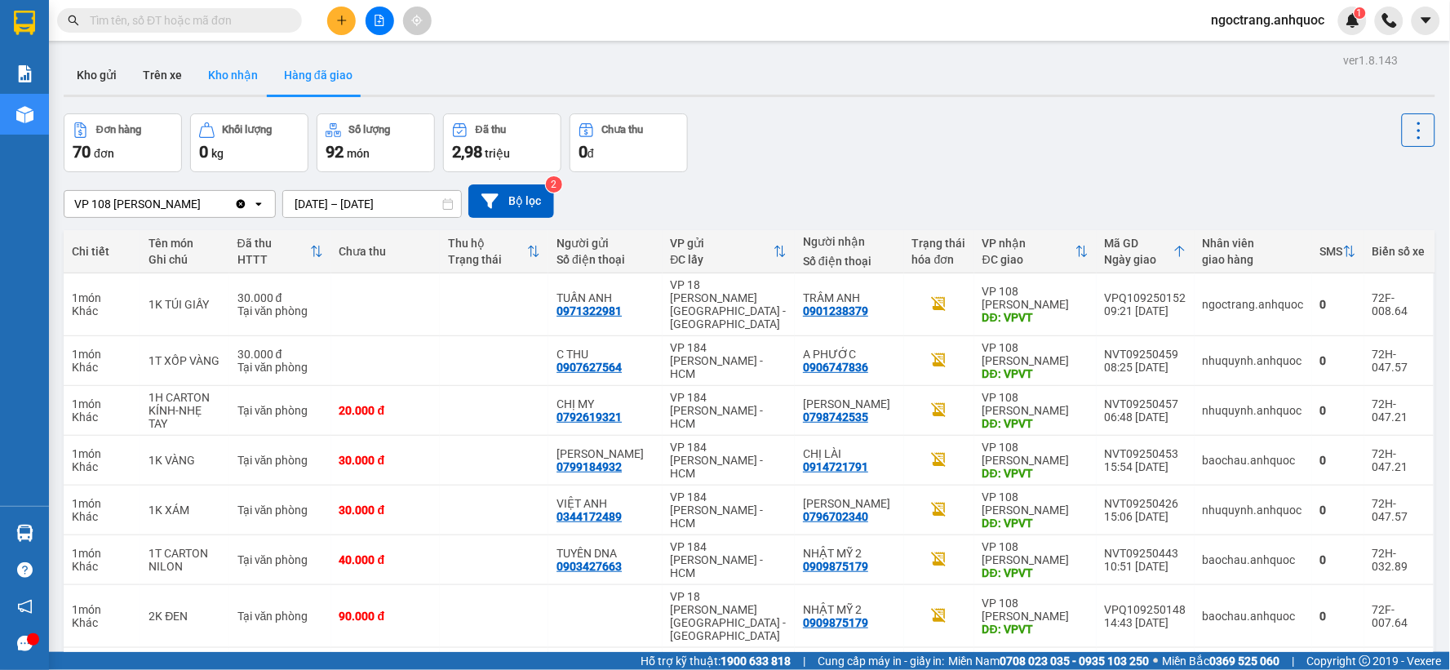
click at [233, 76] on button "Kho nhận" at bounding box center [233, 74] width 76 height 39
